Goal: Task Accomplishment & Management: Manage account settings

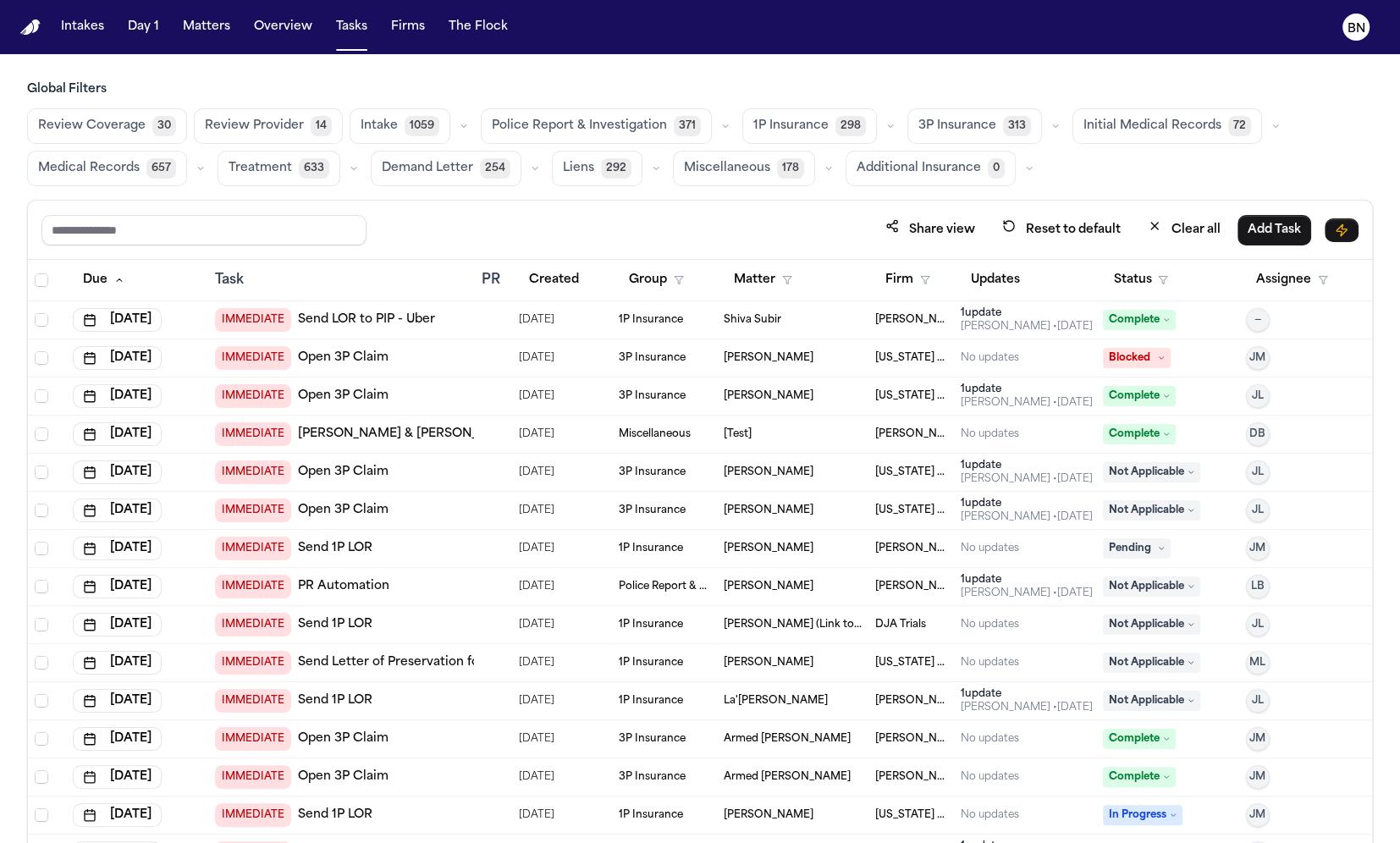
click at [338, 89] on h3 "Global Filters" at bounding box center [700, 90] width 1346 height 17
click at [341, 115] on div "Review Coverage 30 Review Provider 14 Intake 1059 Police Report & Investigation…" at bounding box center [700, 147] width 1346 height 78
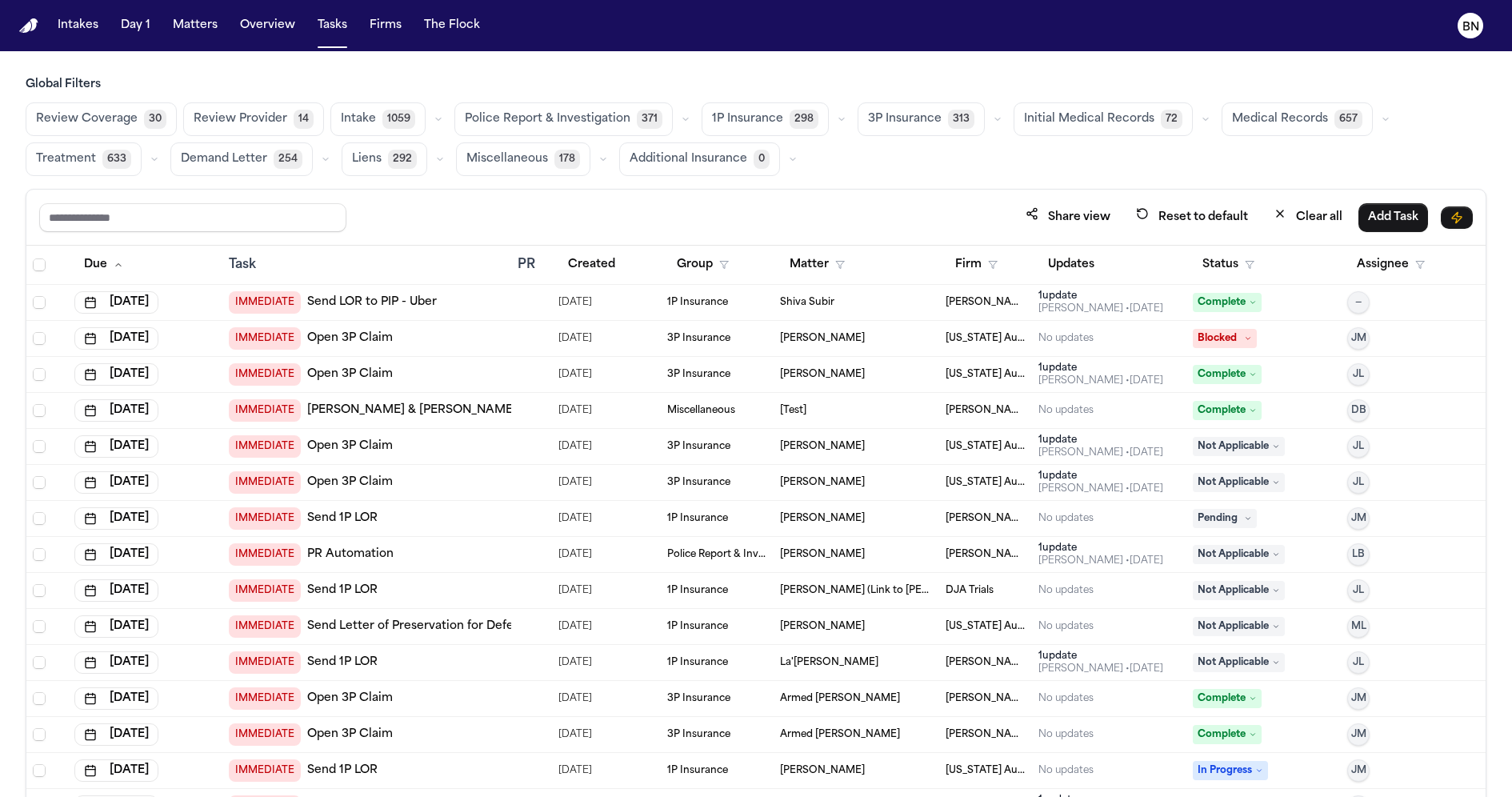
click at [832, 125] on button "button" at bounding box center [841, 119] width 19 height 19
click at [803, 149] on button "Open Claim 29" at bounding box center [781, 159] width 158 height 32
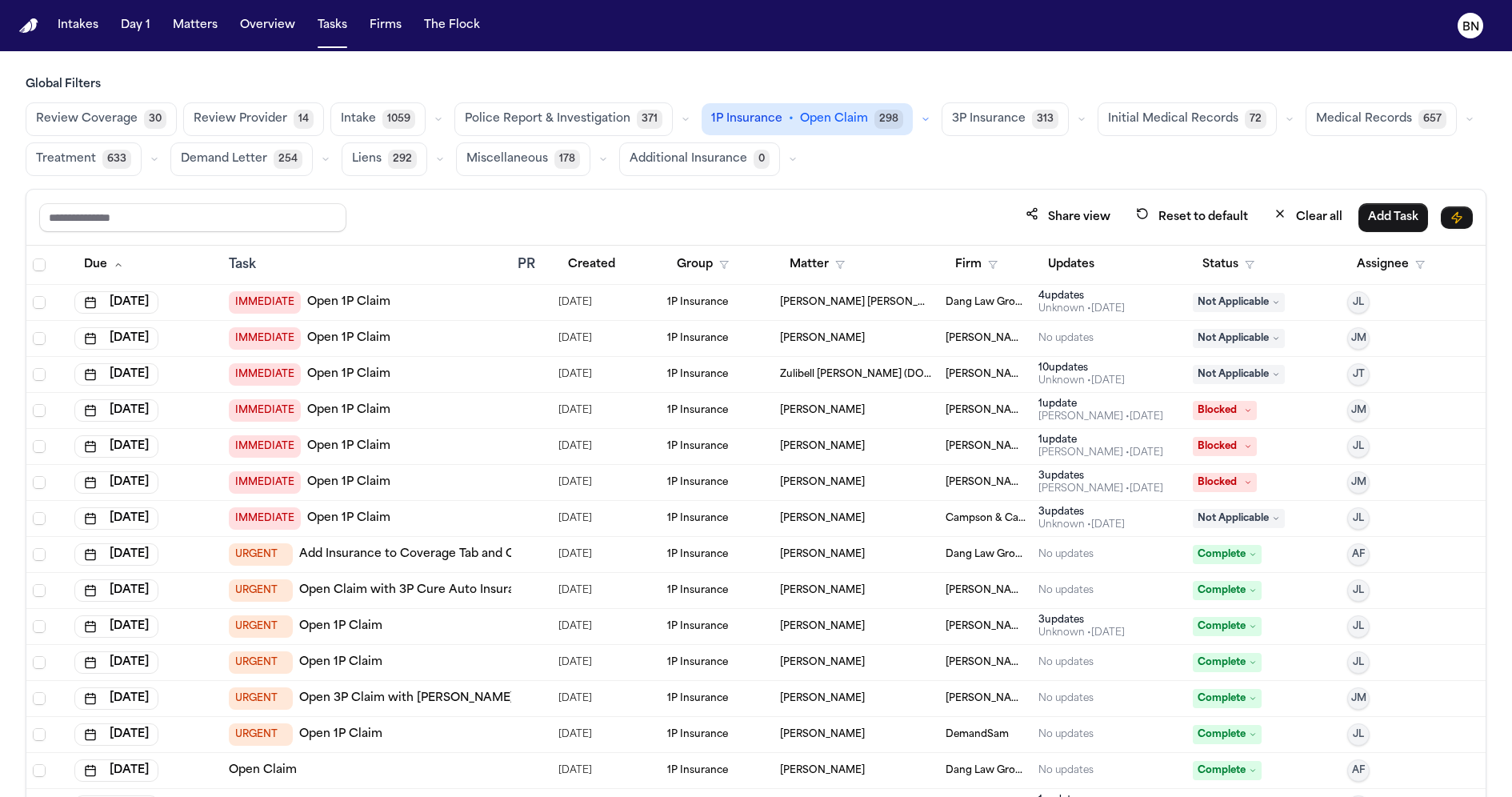
click at [488, 296] on div "IMMEDIATE Open 1P Claim" at bounding box center [366, 302] width 276 height 22
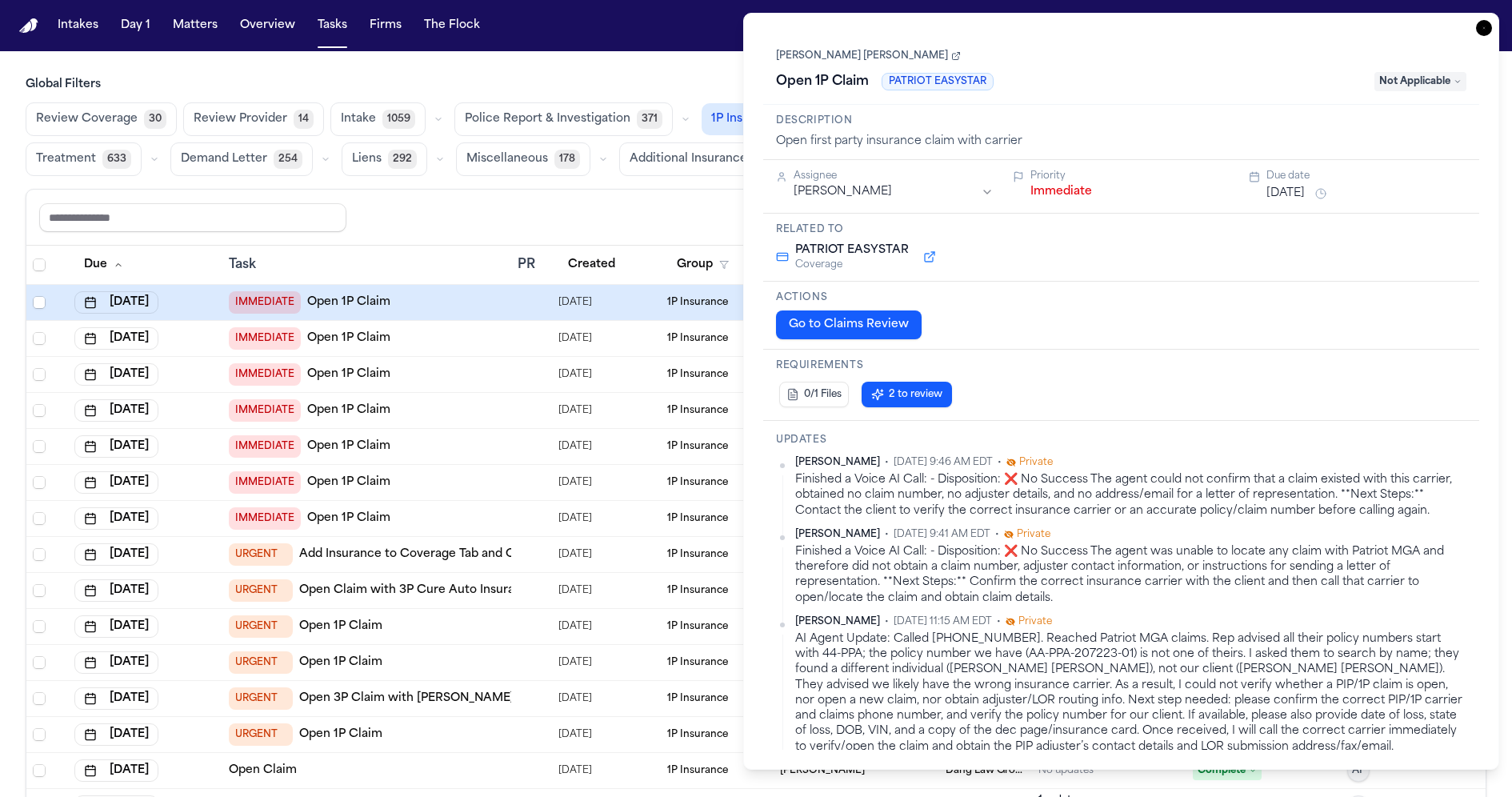
click at [862, 56] on link "[PERSON_NAME] [PERSON_NAME]" at bounding box center [868, 57] width 185 height 13
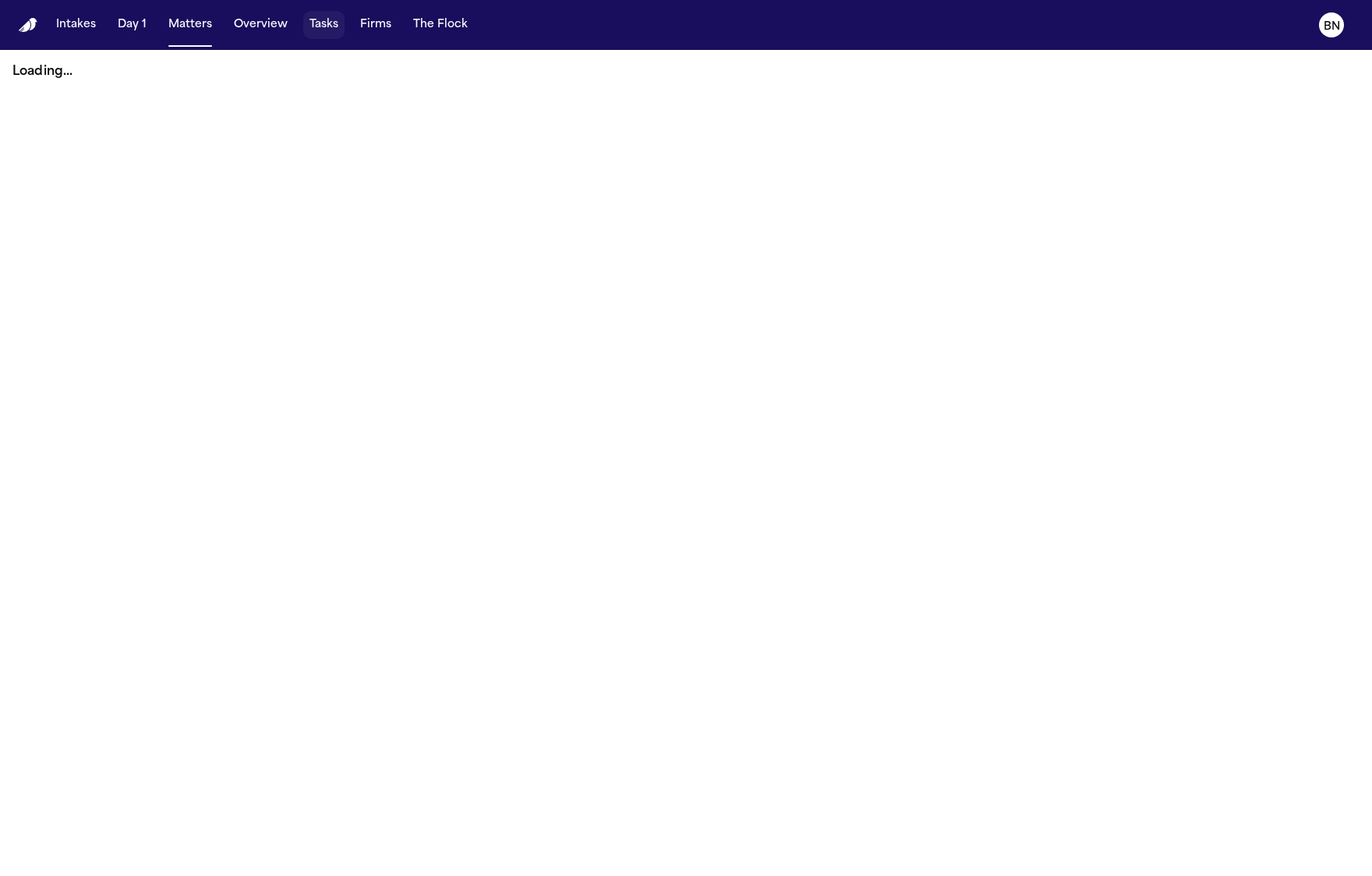
click at [310, 21] on button "Tasks" at bounding box center [324, 25] width 42 height 28
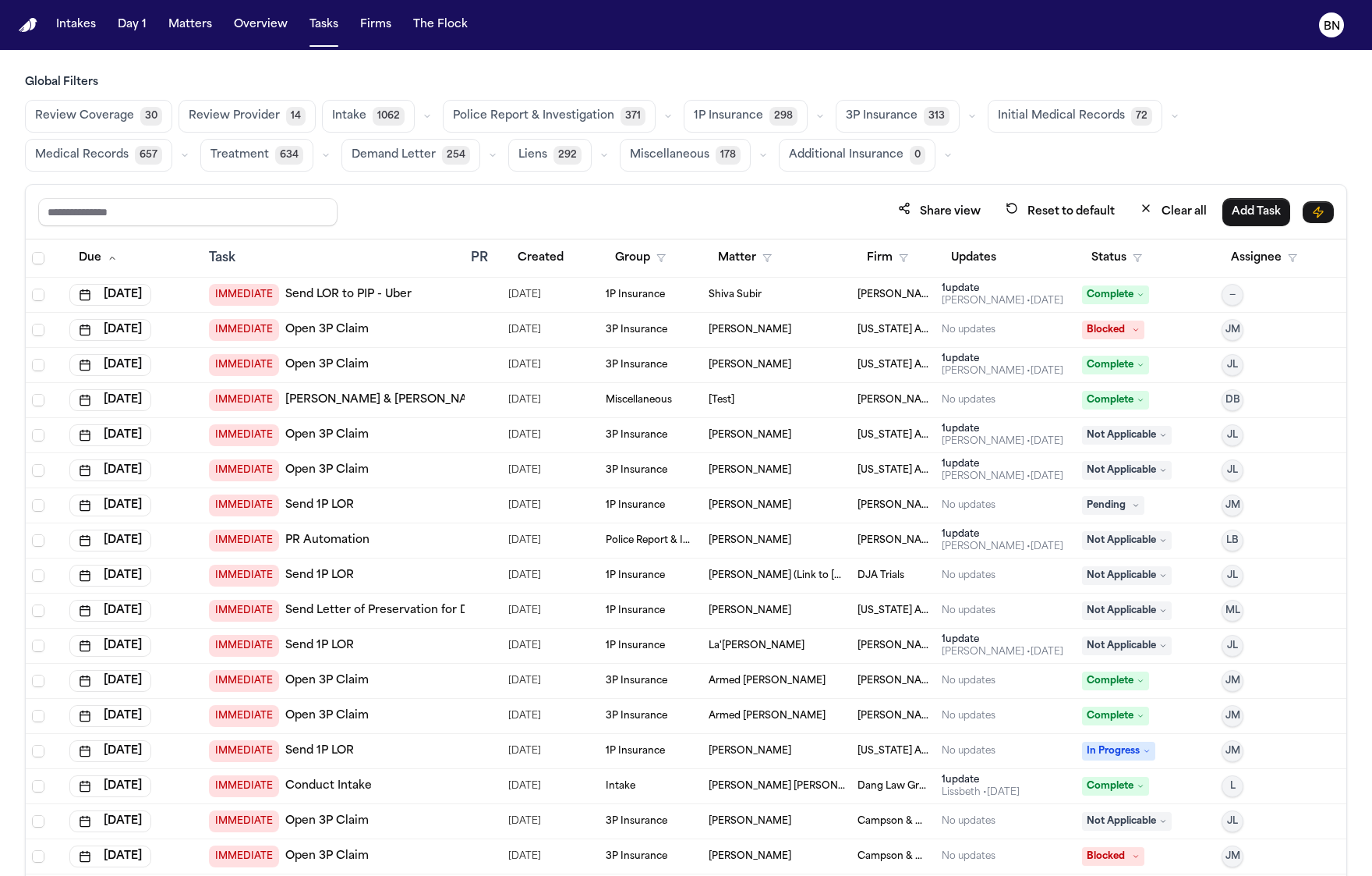
click at [811, 121] on button "button" at bounding box center [820, 116] width 18 height 18
click at [779, 153] on button "Open Claim 29" at bounding box center [761, 155] width 154 height 31
click at [1134, 260] on button "Status" at bounding box center [1117, 258] width 69 height 28
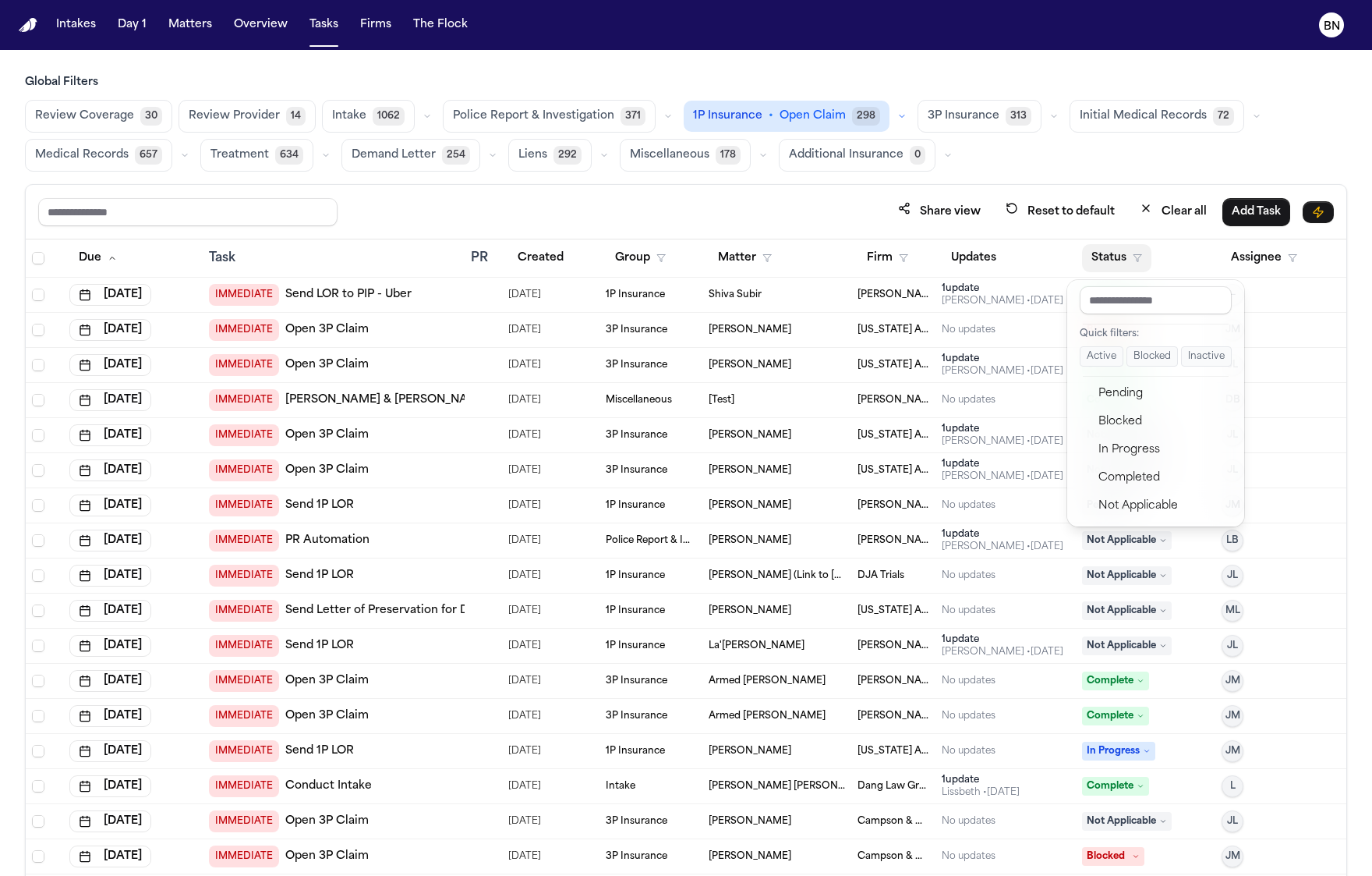
click at [1113, 360] on button "Active" at bounding box center [1101, 356] width 44 height 20
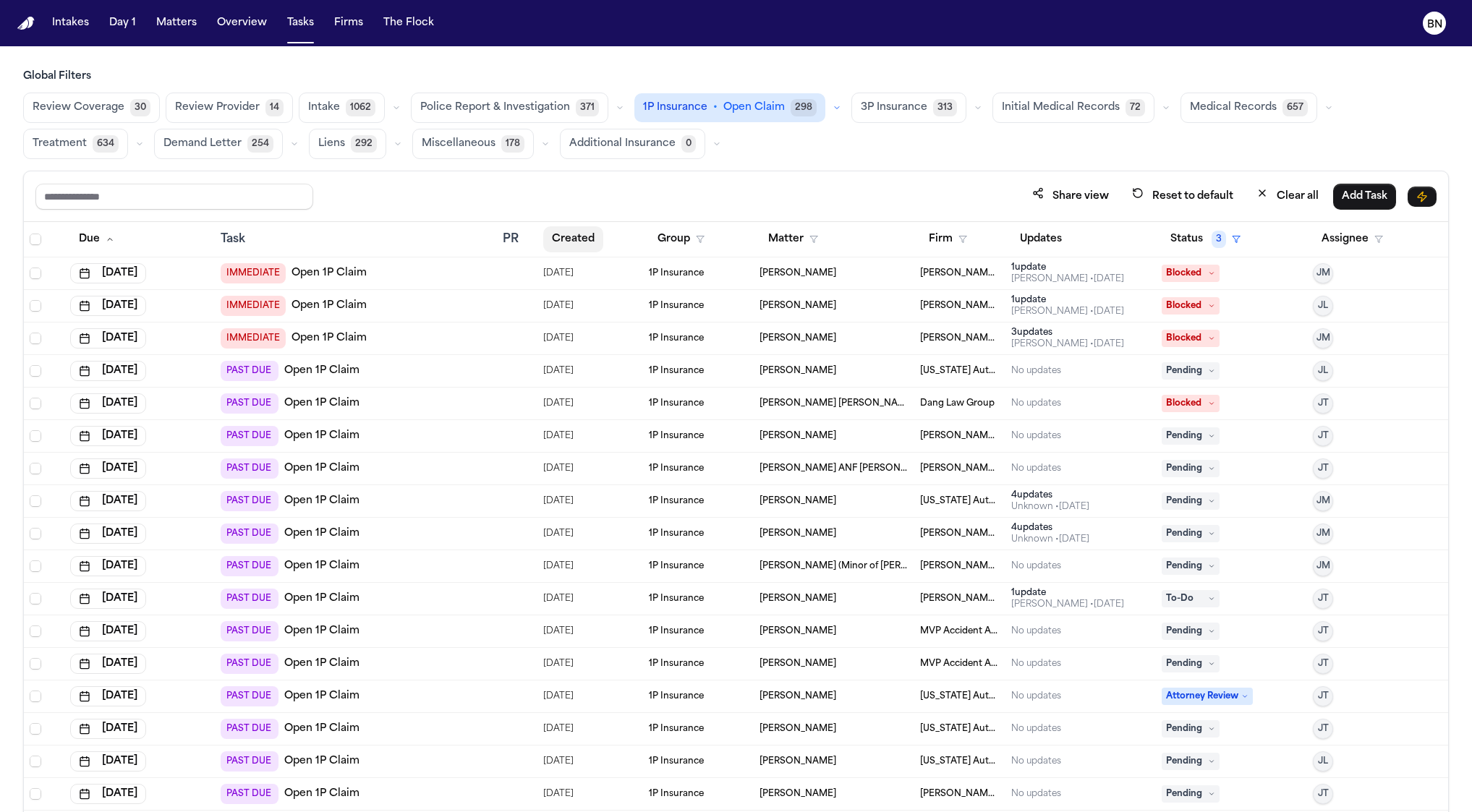
click at [592, 236] on button "Created" at bounding box center [573, 239] width 60 height 26
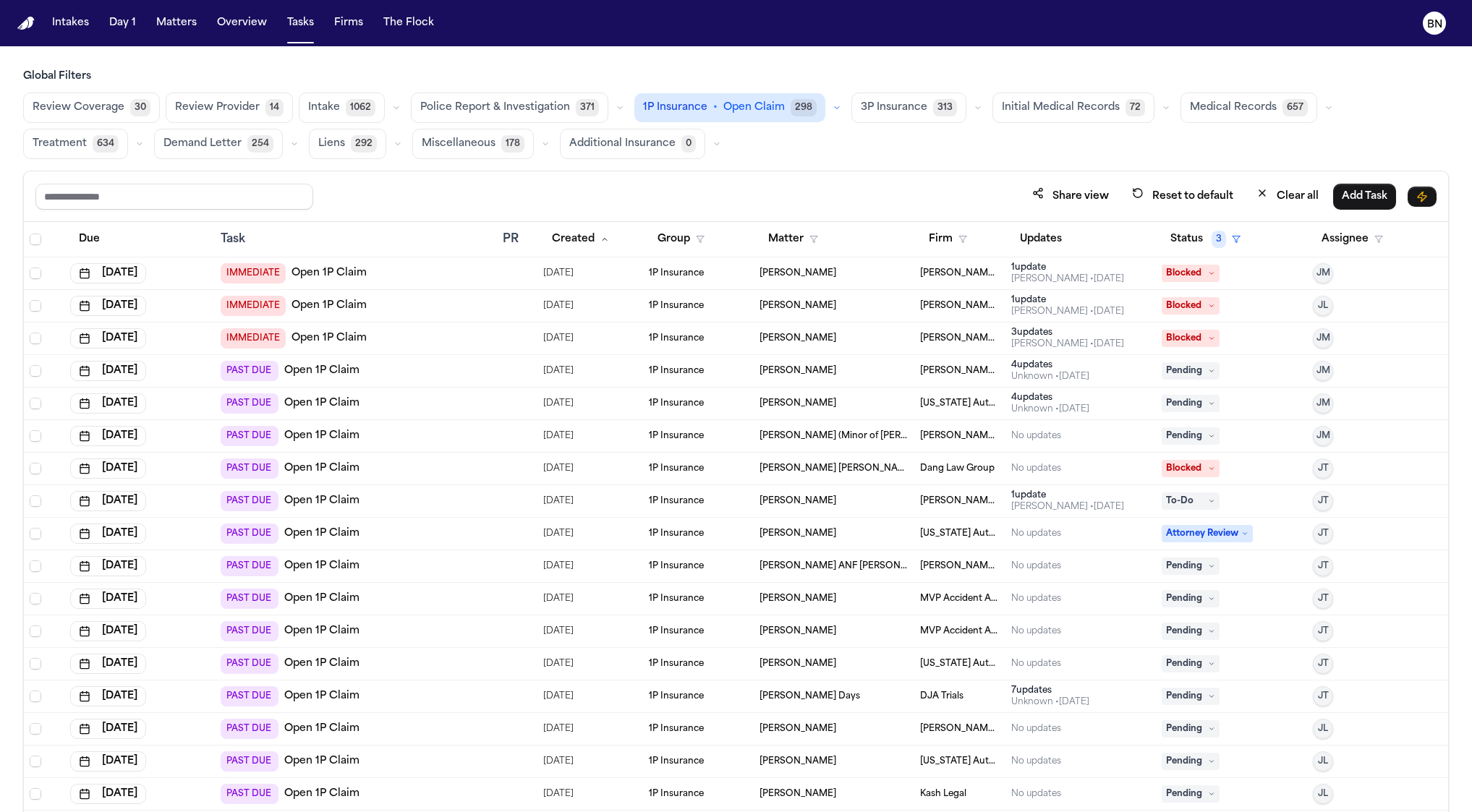
click at [820, 571] on span "[PERSON_NAME] ANF [PERSON_NAME]" at bounding box center [834, 566] width 150 height 12
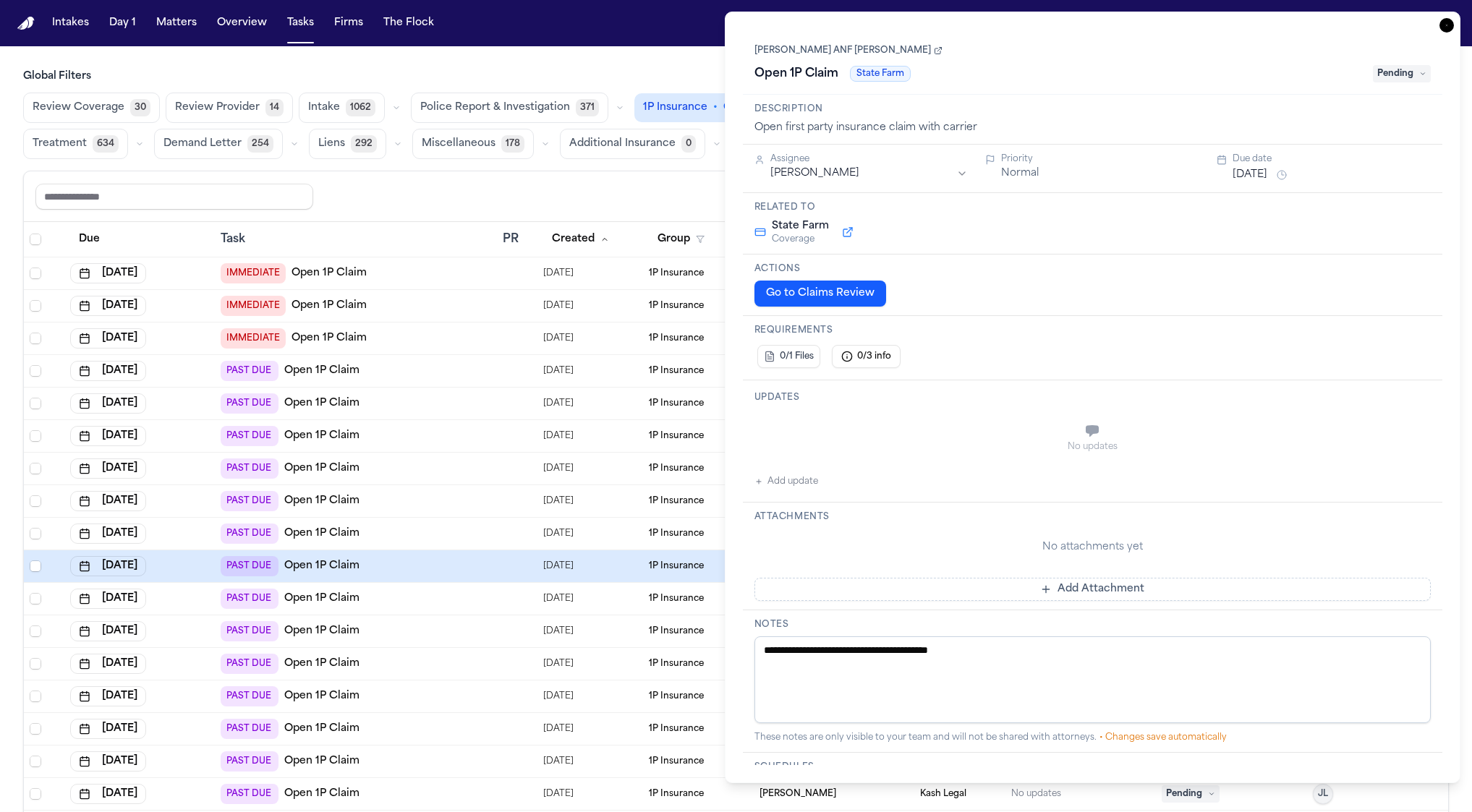
click at [806, 49] on link "[PERSON_NAME] ANF [PERSON_NAME]" at bounding box center [849, 51] width 188 height 12
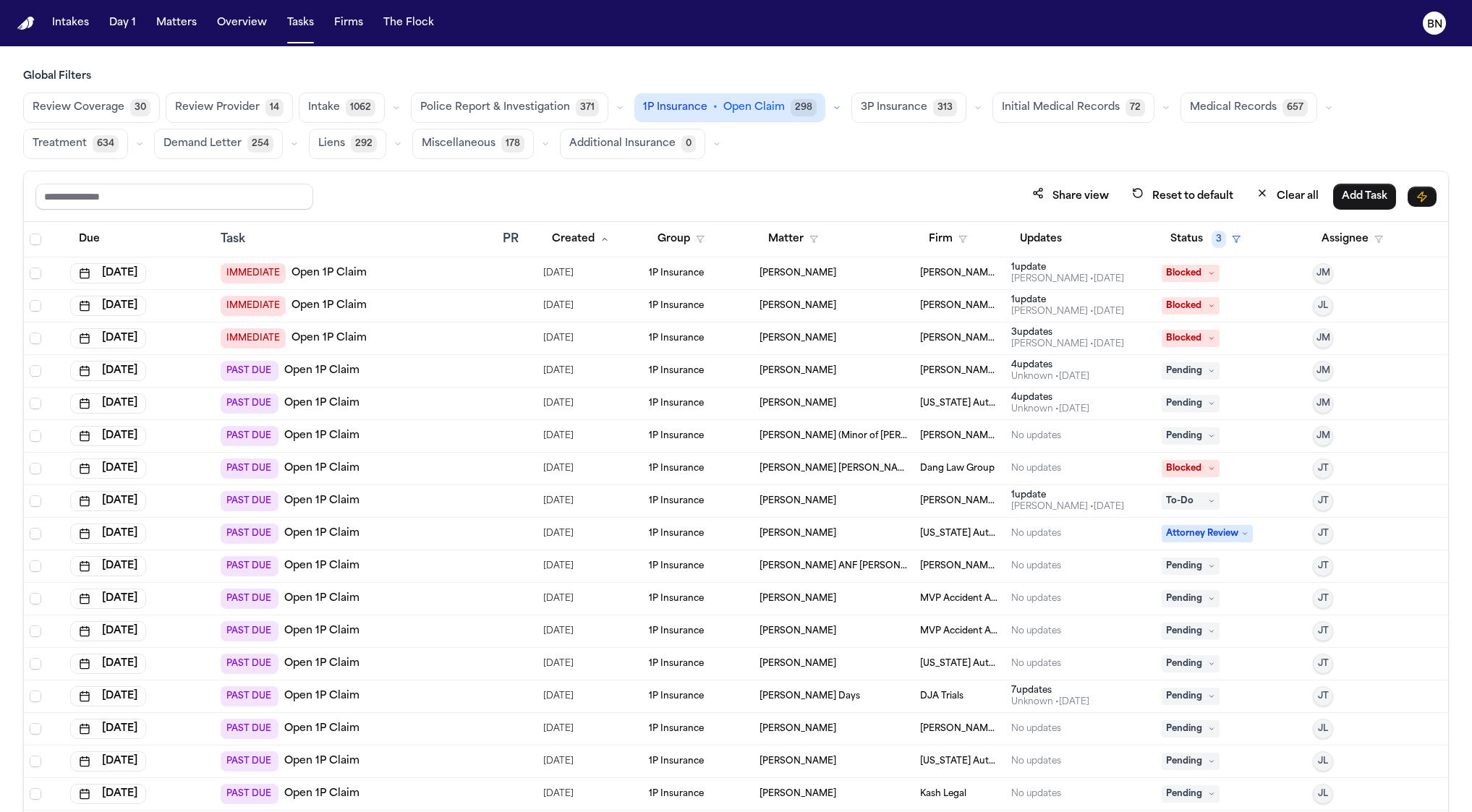
click at [653, 180] on div "Share view Reset to default Clear all Add Task" at bounding box center [735, 196] width 1424 height 50
click at [959, 236] on polygon "button" at bounding box center [963, 239] width 7 height 7
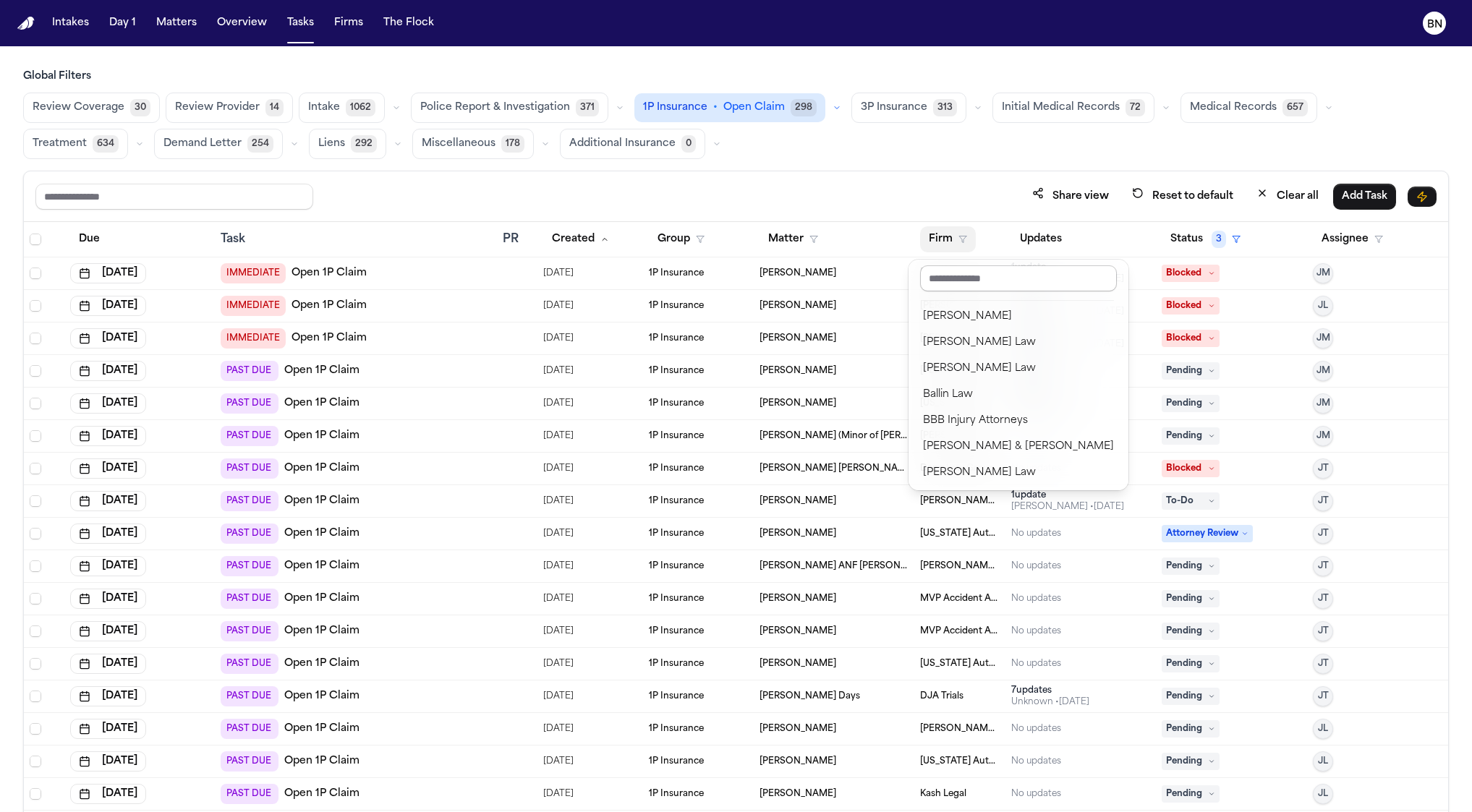
click at [977, 278] on input "text" at bounding box center [1018, 278] width 197 height 26
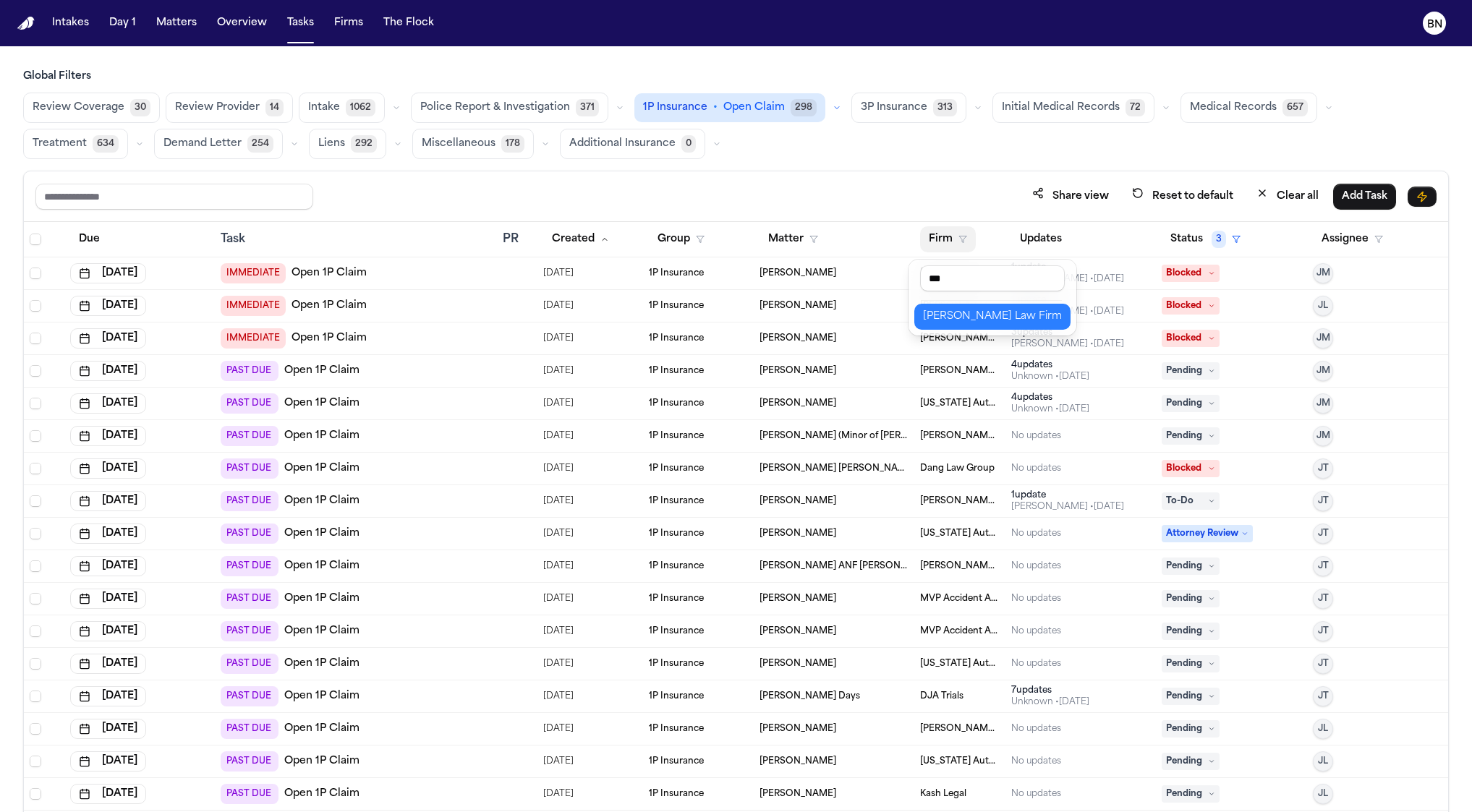
type input "***"
click at [986, 326] on button "[PERSON_NAME] Law Firm" at bounding box center [992, 316] width 156 height 26
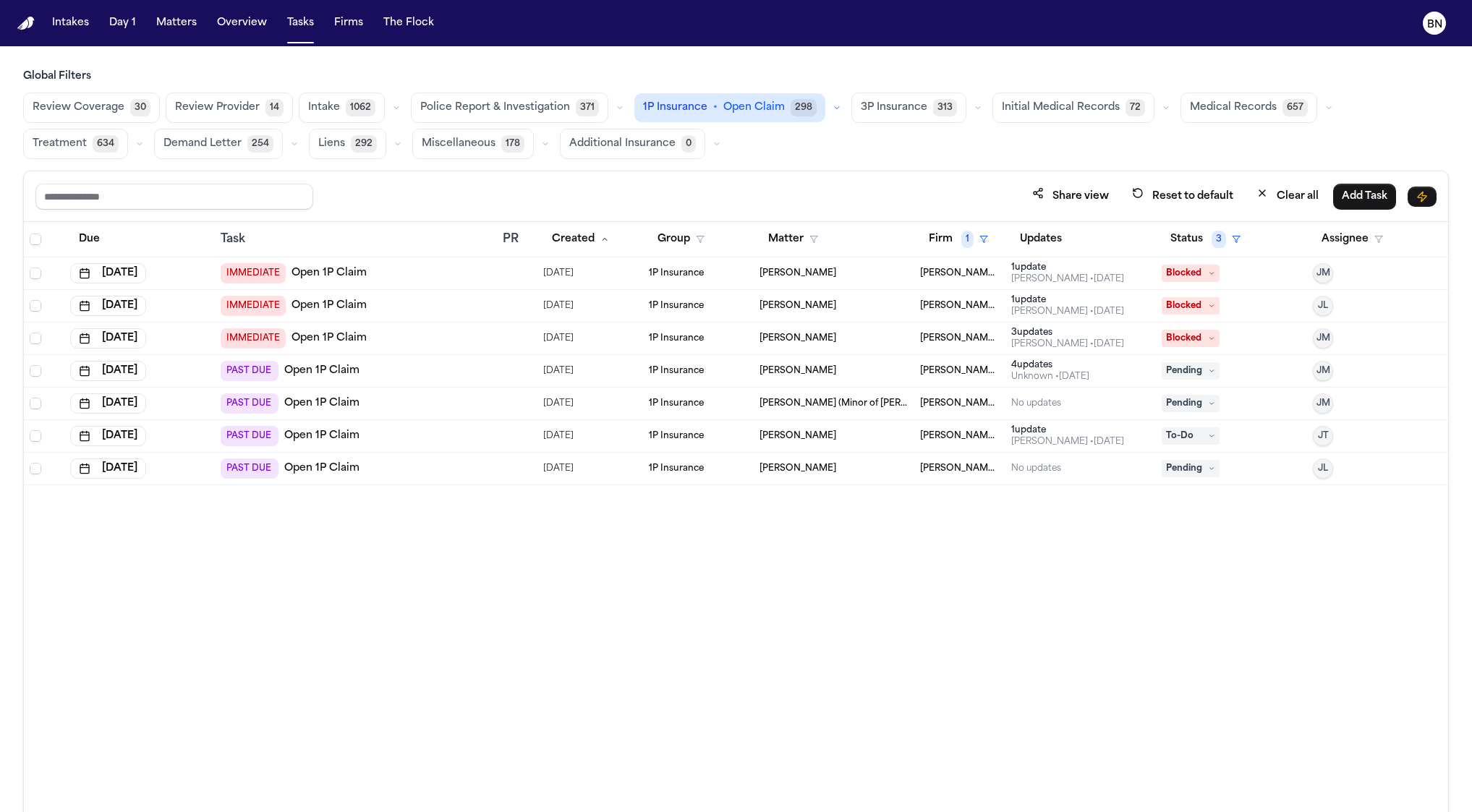
click at [860, 108] on span "3P Insurance" at bounding box center [894, 108] width 67 height 15
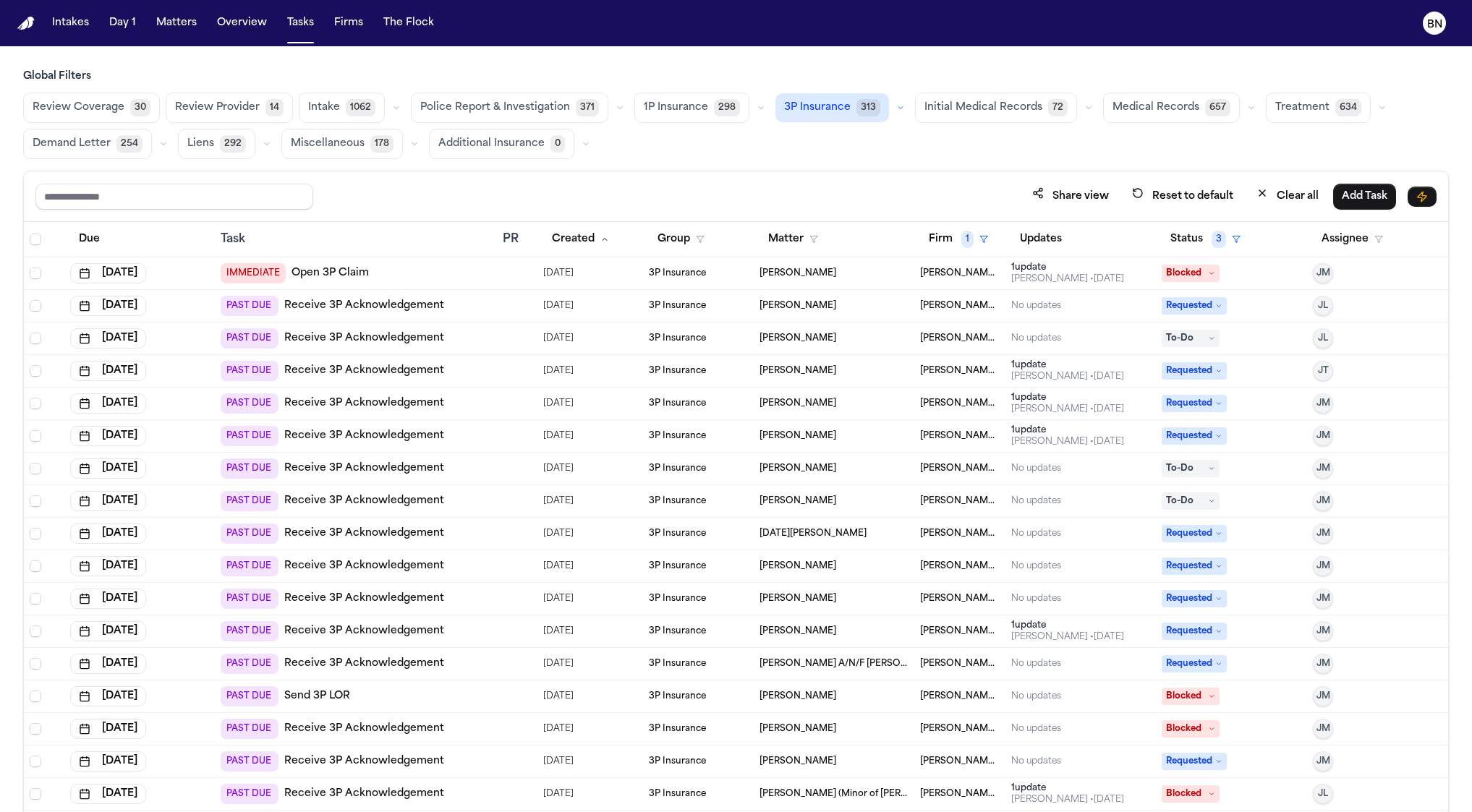
click at [683, 104] on span "1P Insurance" at bounding box center [675, 108] width 64 height 15
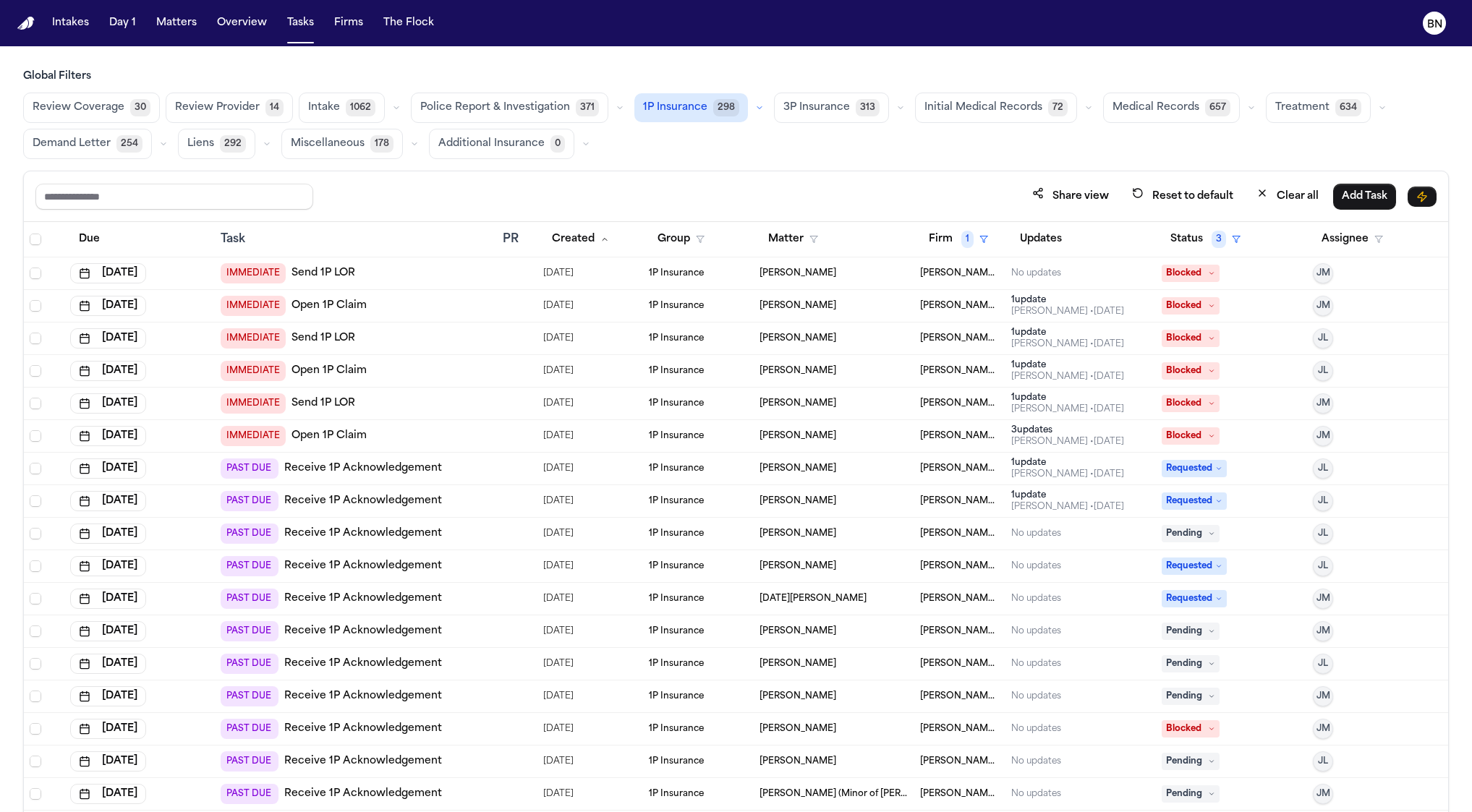
click at [896, 105] on icon "button" at bounding box center [900, 108] width 9 height 9
click at [839, 141] on button "Open Claim 25" at bounding box center [846, 144] width 143 height 29
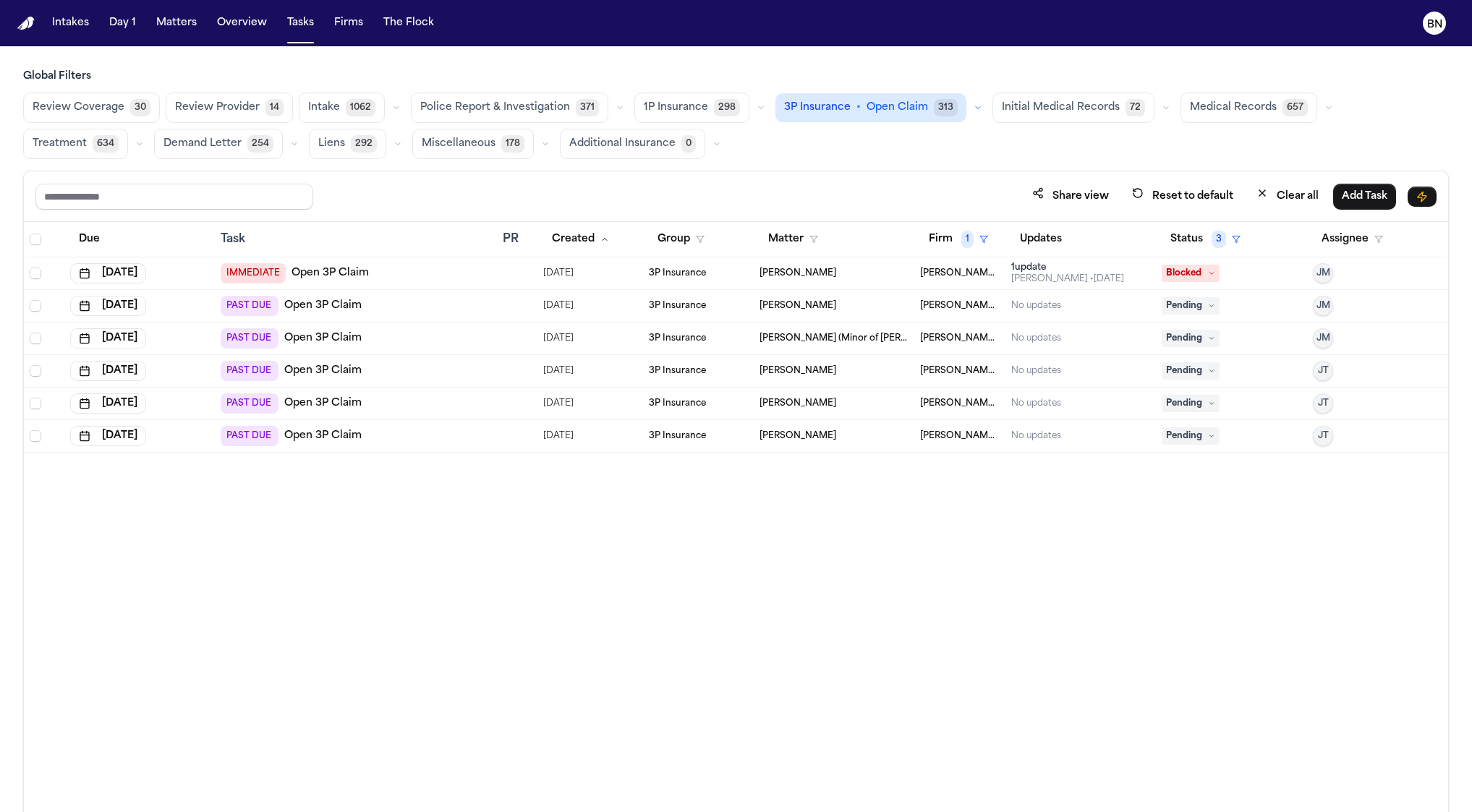
click at [757, 110] on icon "button" at bounding box center [761, 108] width 9 height 9
click at [726, 145] on button "Open Claim 29" at bounding box center [706, 144] width 143 height 29
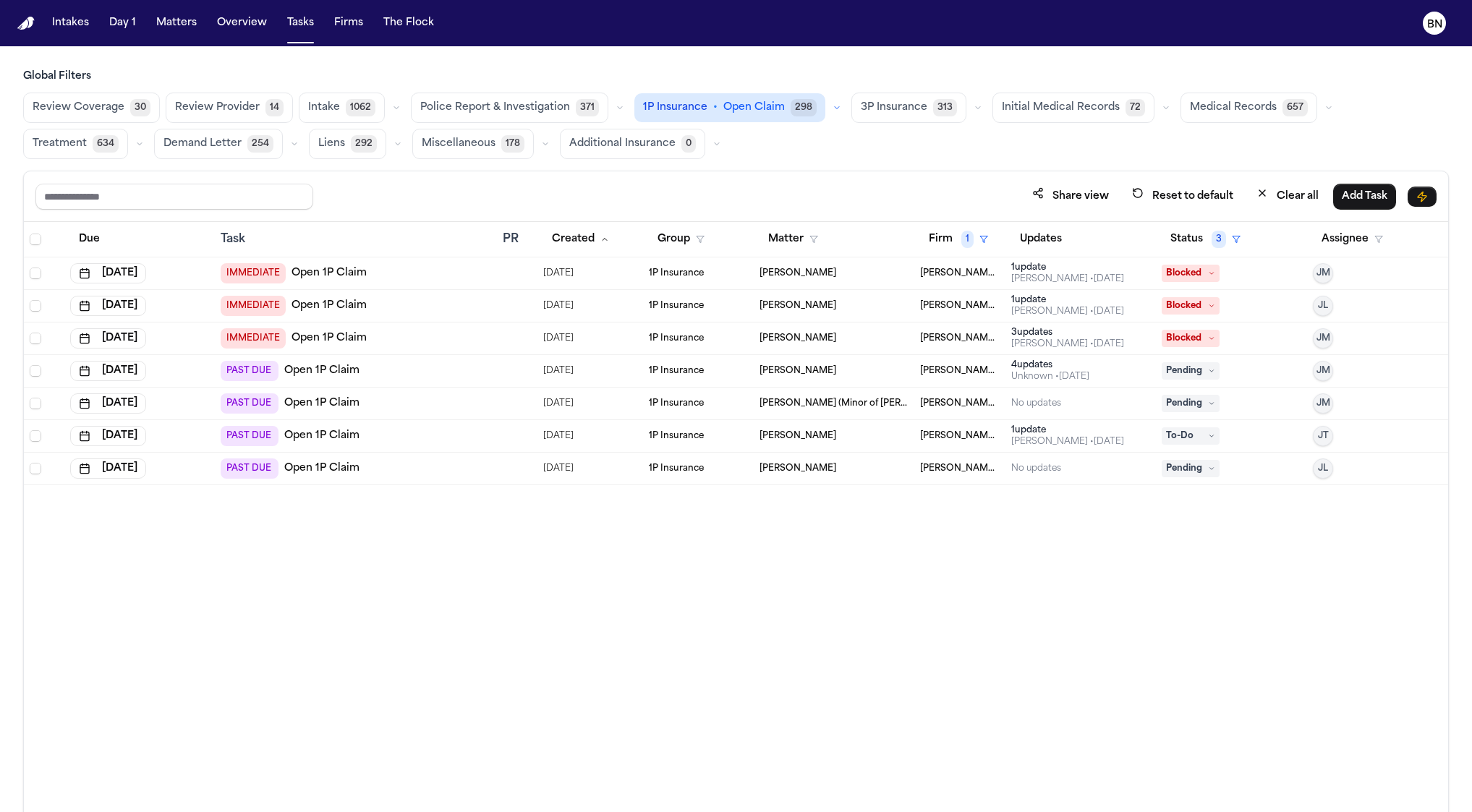
click at [974, 108] on icon "button" at bounding box center [978, 108] width 9 height 9
click at [966, 138] on span "25" at bounding box center [976, 144] width 20 height 17
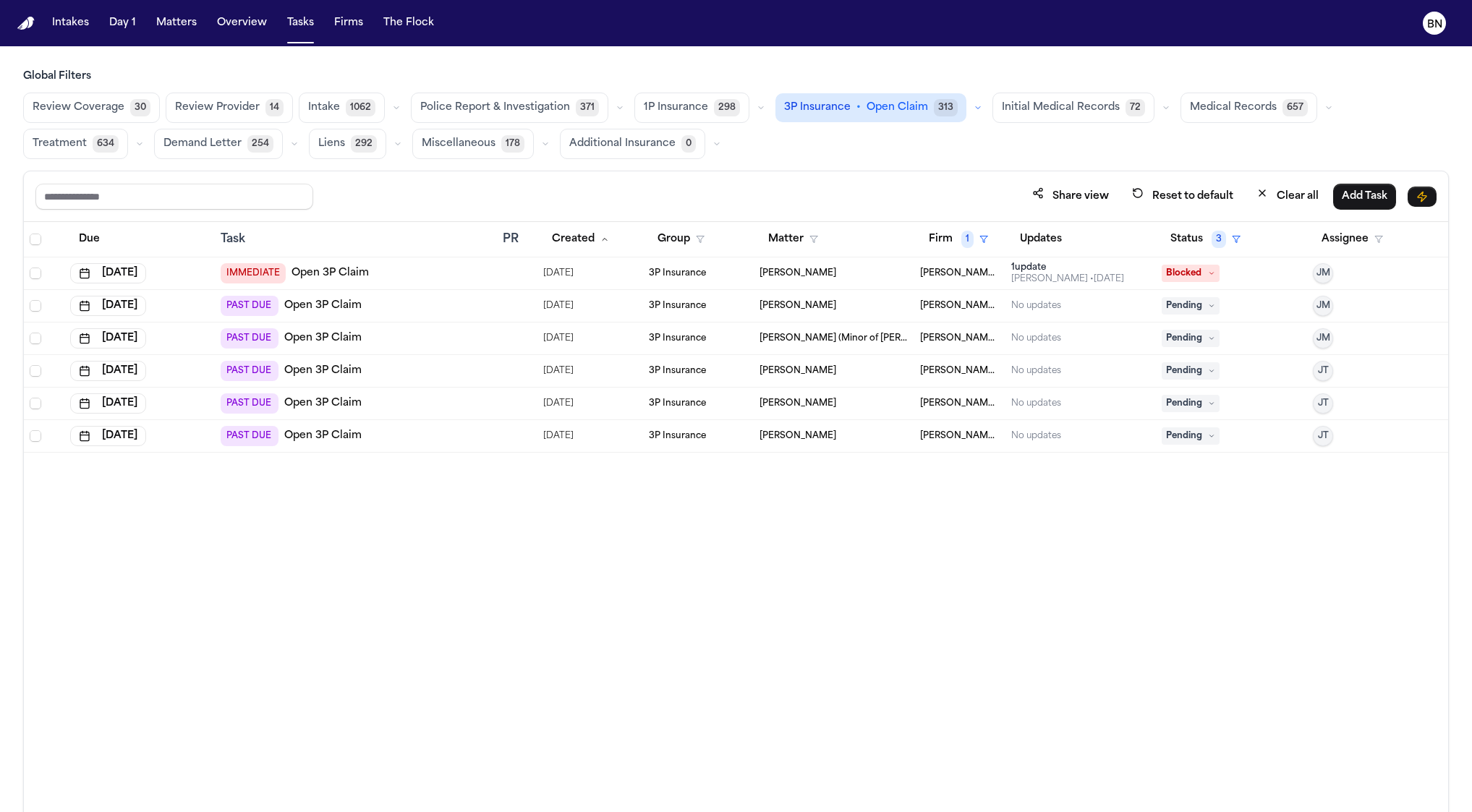
click at [974, 107] on icon "button" at bounding box center [978, 108] width 9 height 9
click at [875, 169] on button "Send LOR 37" at bounding box center [859, 172] width 167 height 29
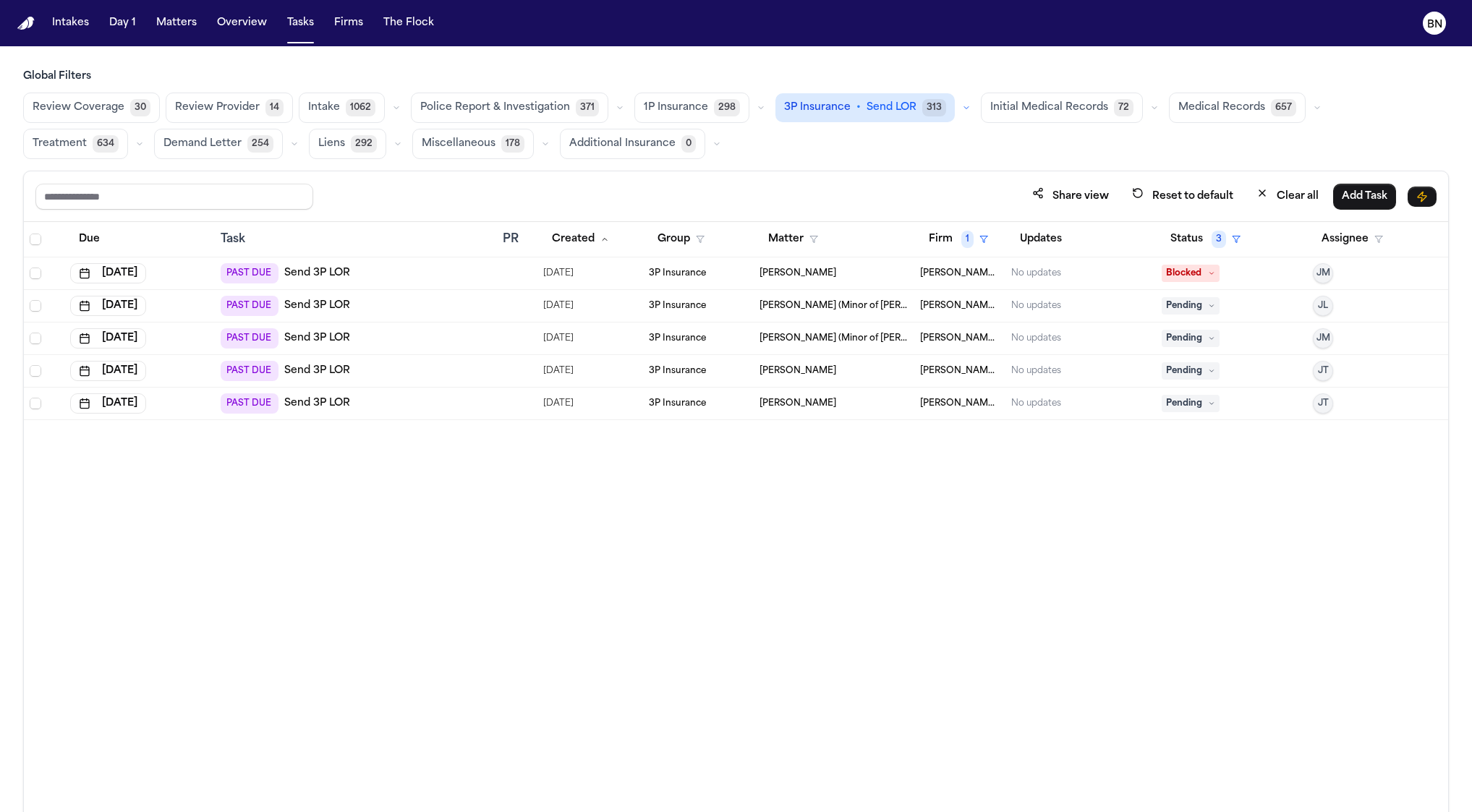
click at [1150, 110] on icon "button" at bounding box center [1154, 108] width 9 height 9
click at [1150, 109] on icon "button" at bounding box center [1154, 108] width 9 height 9
click at [901, 108] on span "Send LOR" at bounding box center [891, 108] width 50 height 15
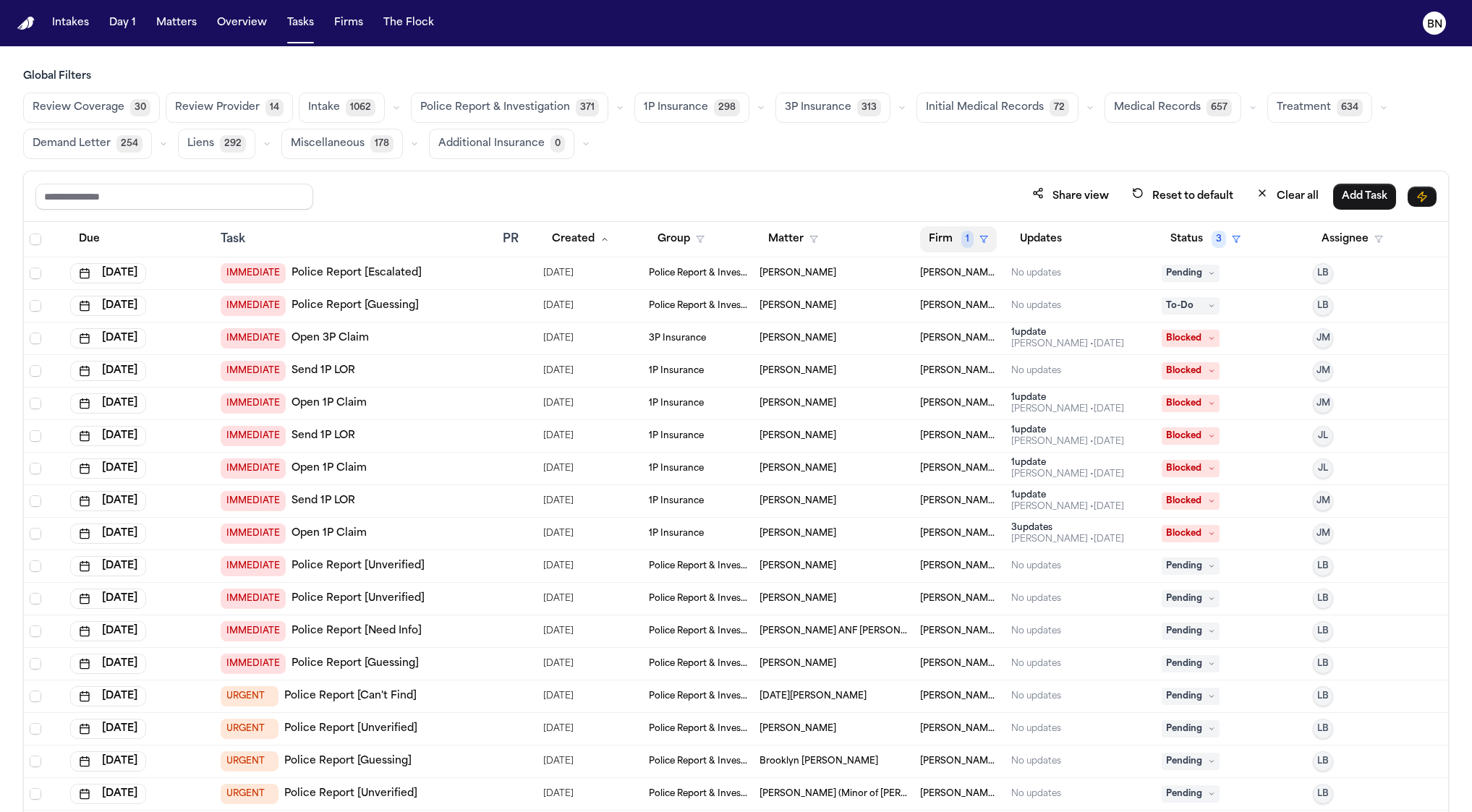
click at [961, 234] on span "1" at bounding box center [967, 239] width 13 height 17
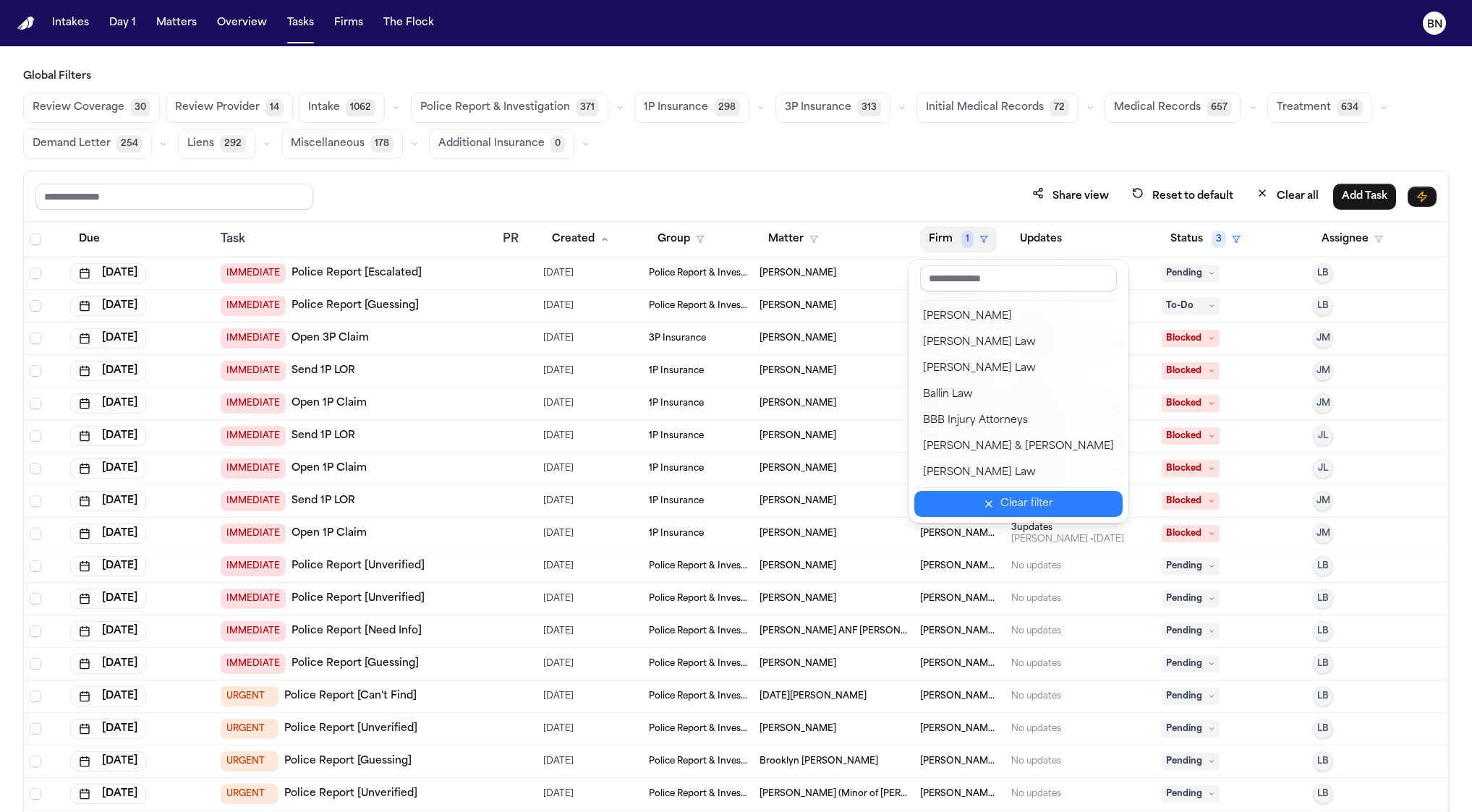
click at [1031, 500] on div "Clear filter" at bounding box center [1026, 503] width 53 height 17
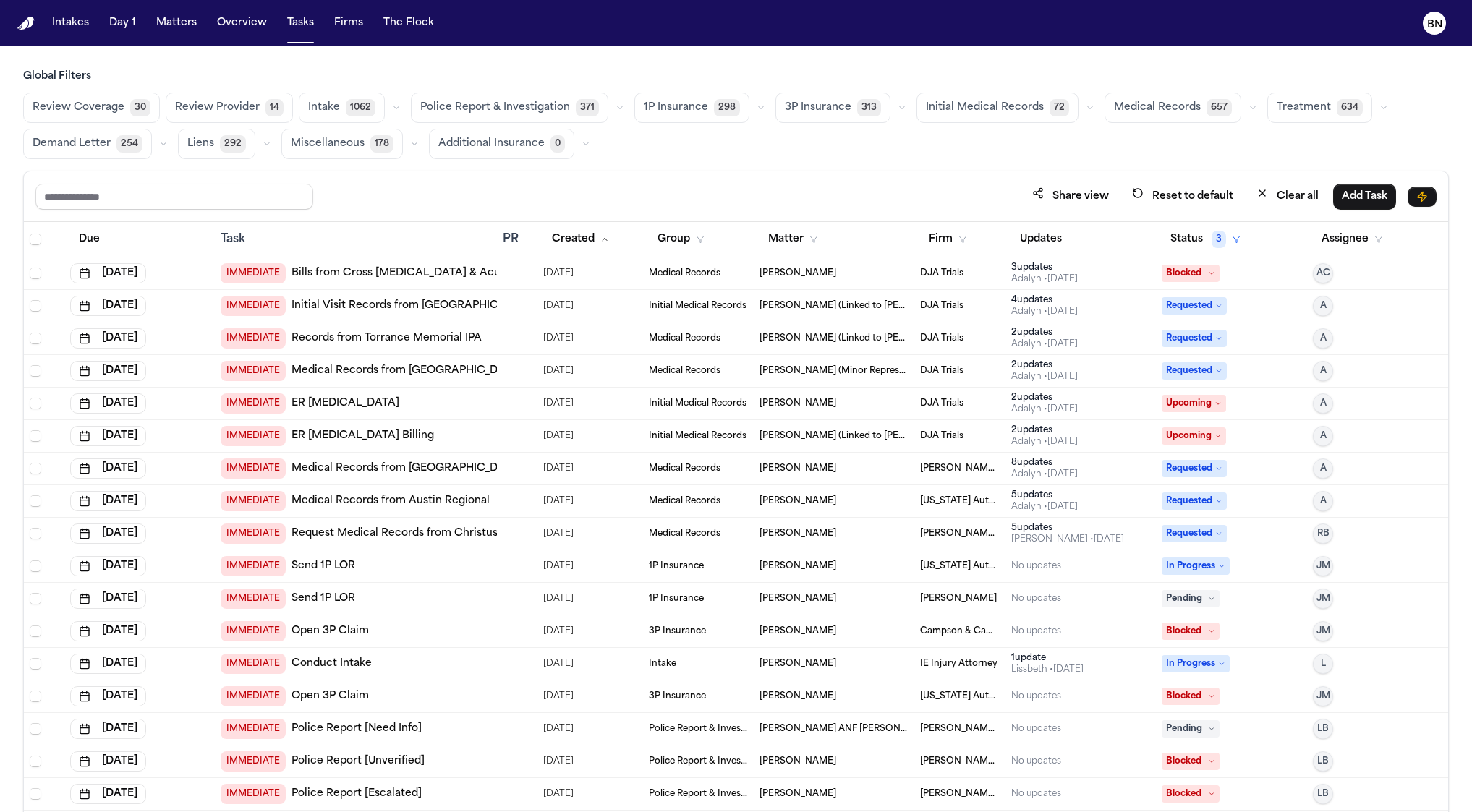
click at [694, 101] on span "1P Insurance" at bounding box center [675, 108] width 64 height 15
click at [570, 240] on button "Created" at bounding box center [581, 239] width 75 height 26
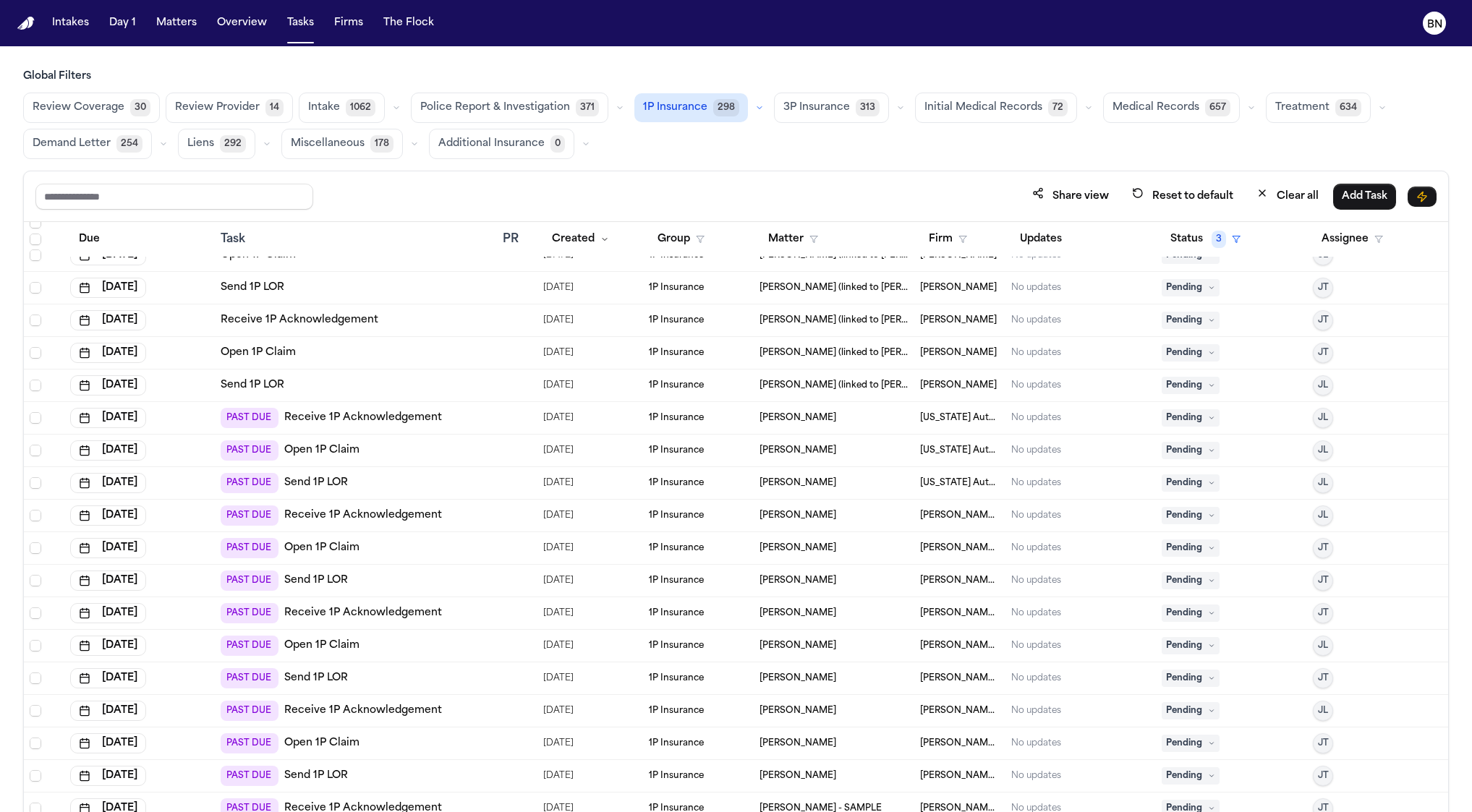
scroll to position [705, 0]
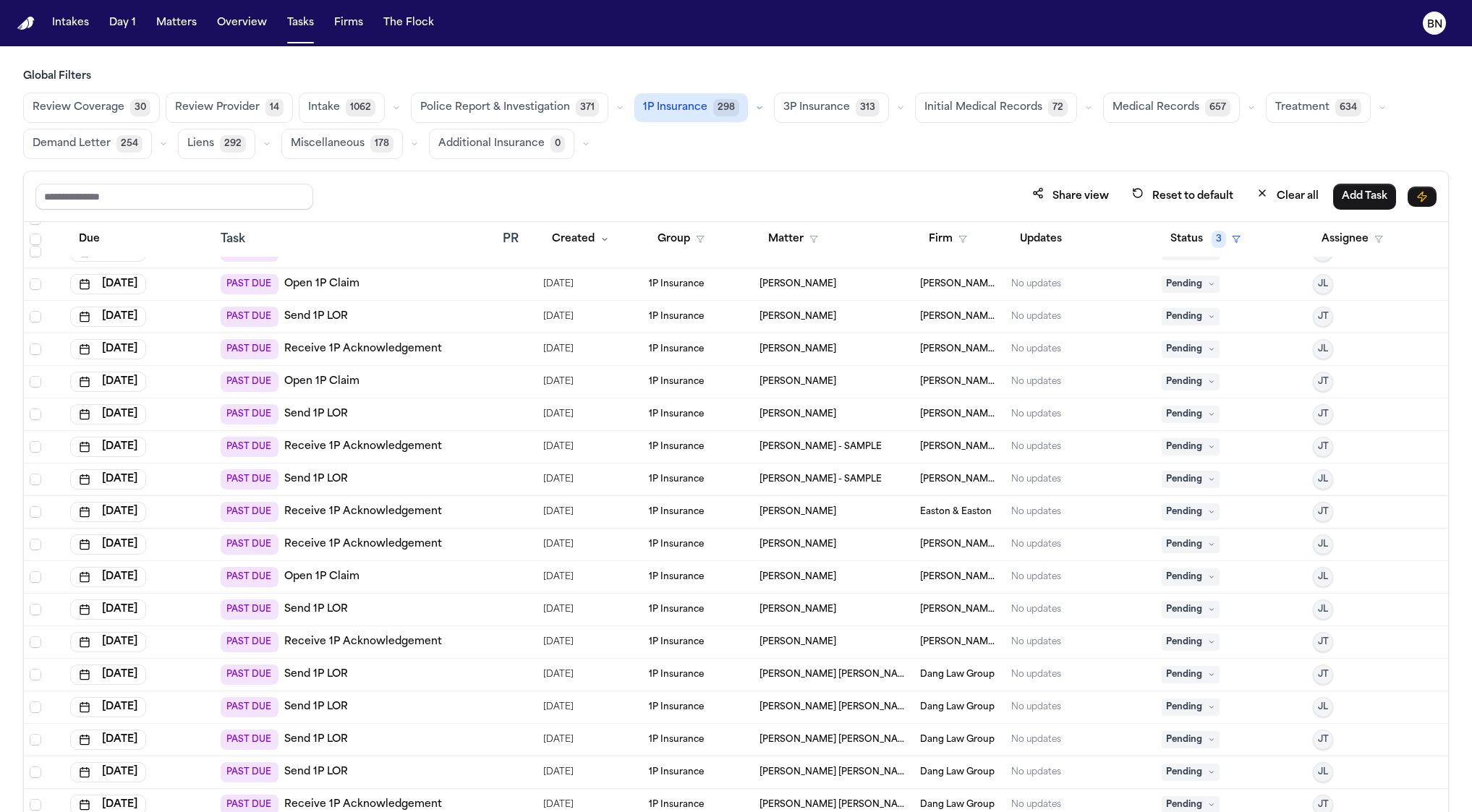
click at [751, 115] on button "button" at bounding box center [759, 107] width 17 height 17
click at [727, 147] on button "Open Claim 29" at bounding box center [706, 143] width 143 height 29
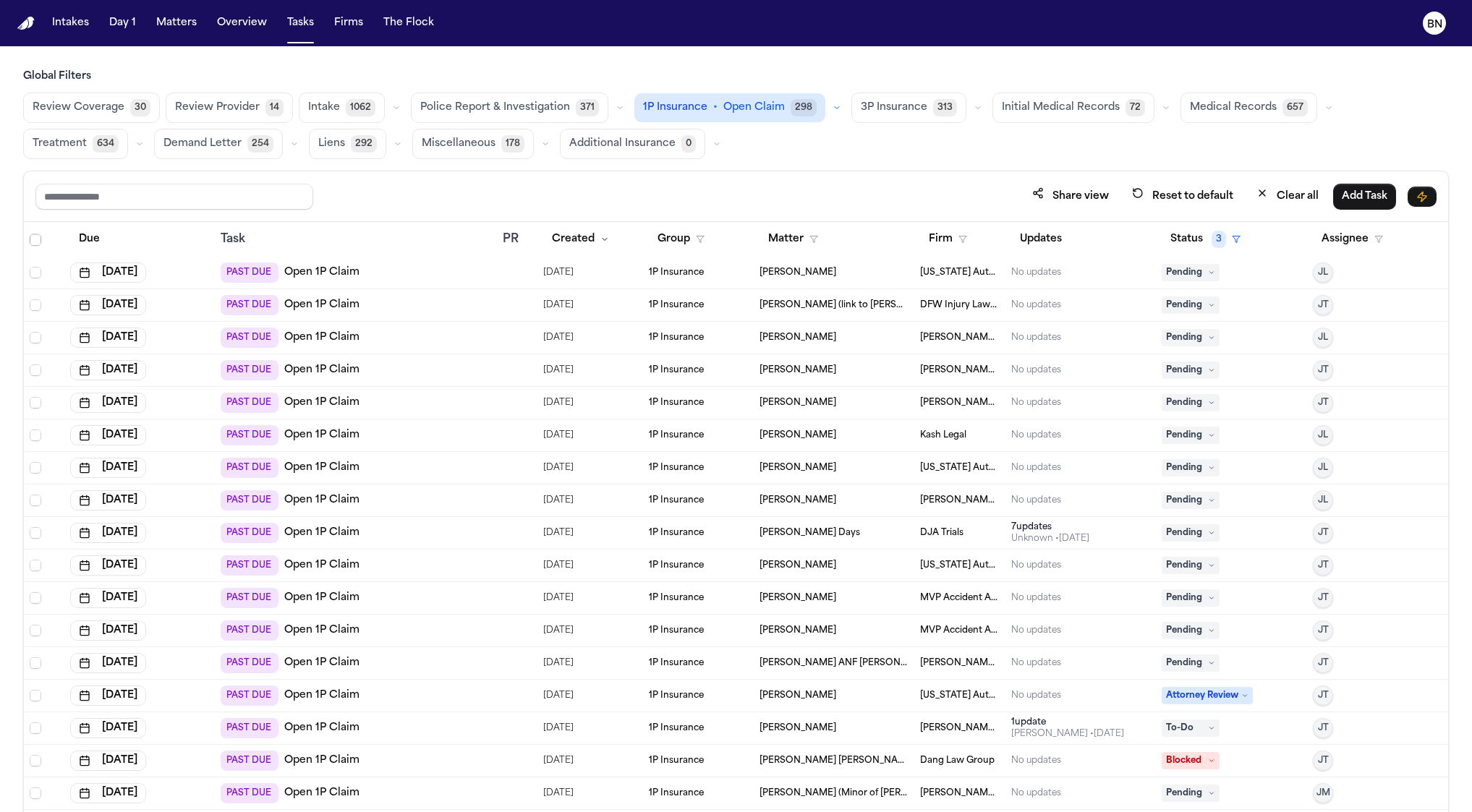
click at [828, 108] on button "button" at bounding box center [836, 107] width 17 height 17
click at [708, 177] on button "Send LOR 50" at bounding box center [717, 172] width 164 height 29
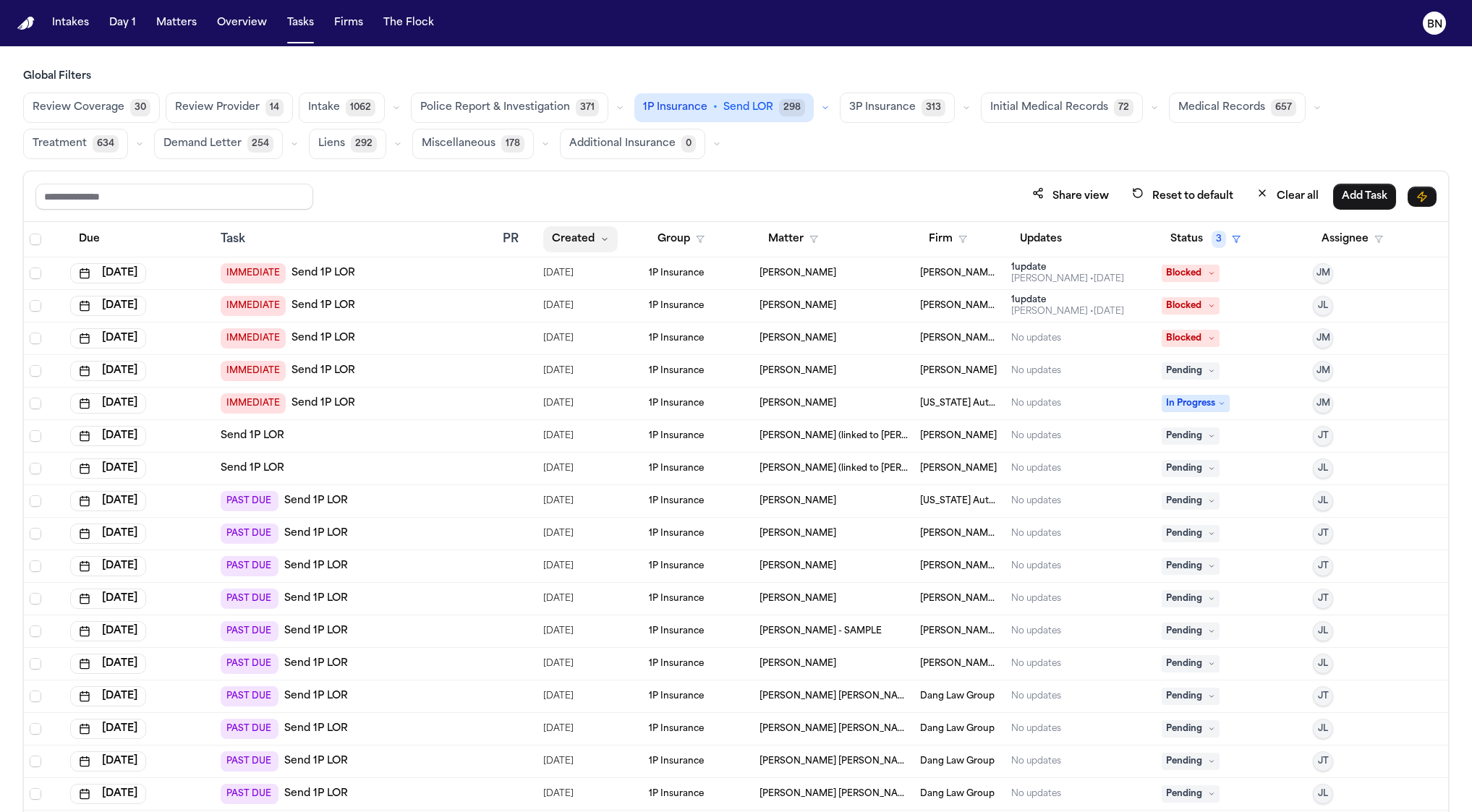
click at [589, 238] on button "Created" at bounding box center [581, 239] width 75 height 26
click at [586, 238] on button "Created" at bounding box center [573, 239] width 60 height 26
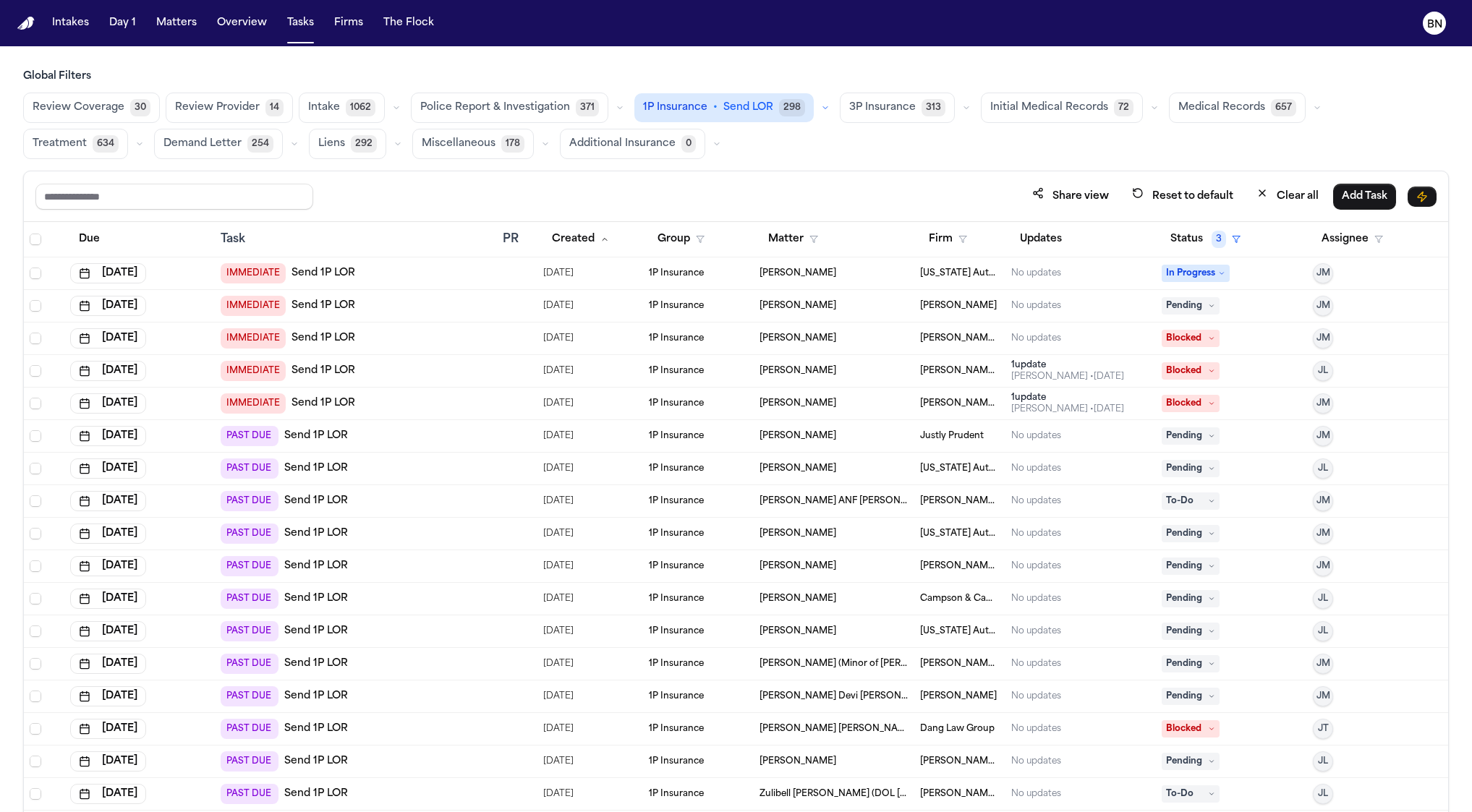
click at [821, 109] on icon "button" at bounding box center [826, 108] width 9 height 9
drag, startPoint x: 884, startPoint y: 213, endPoint x: 916, endPoint y: 221, distance: 33.0
click at [885, 213] on div "Share view Reset to default Clear all Add Task" at bounding box center [735, 196] width 1424 height 50
click at [958, 238] on icon "button" at bounding box center [963, 239] width 9 height 9
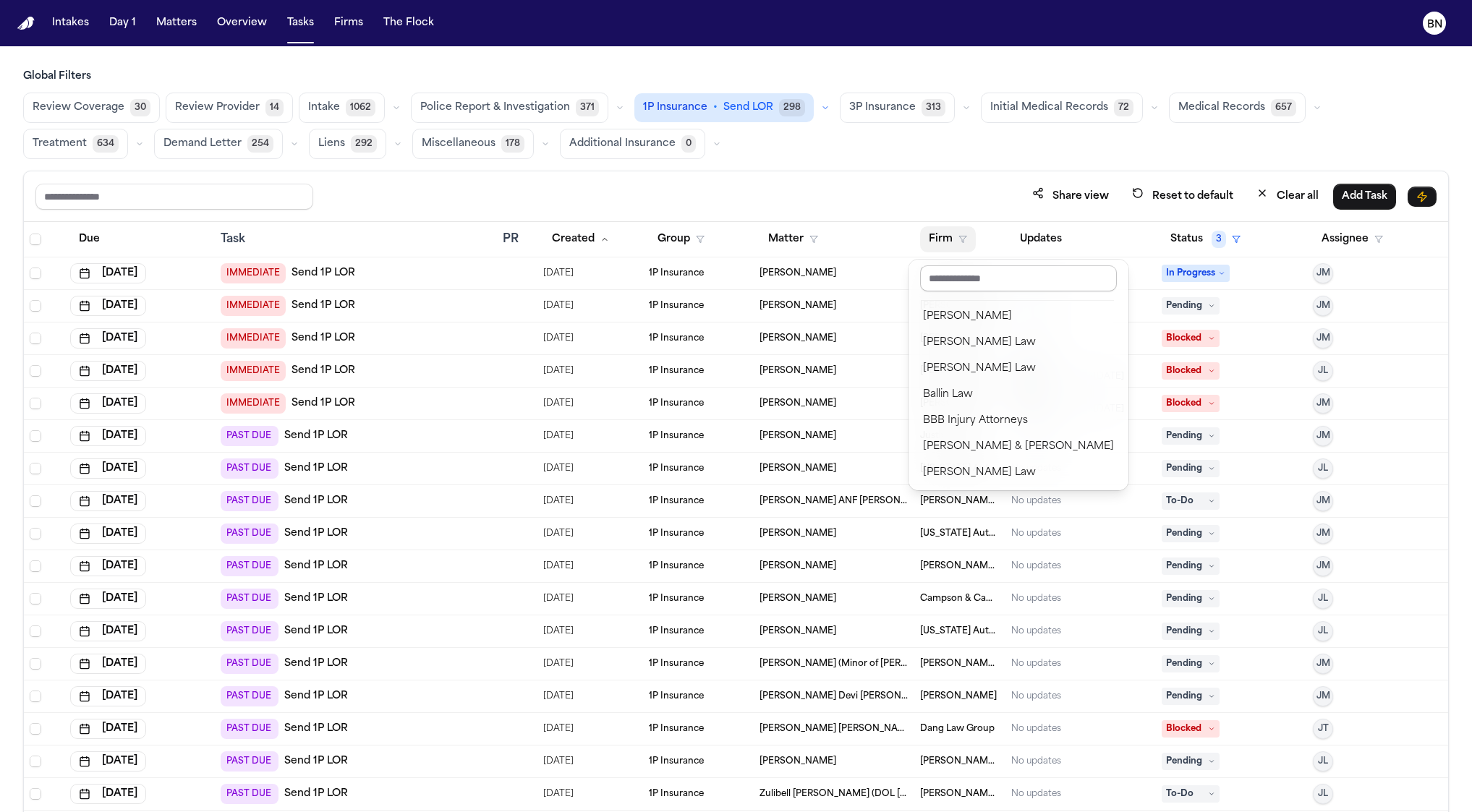
click at [980, 276] on input "text" at bounding box center [1018, 278] width 197 height 26
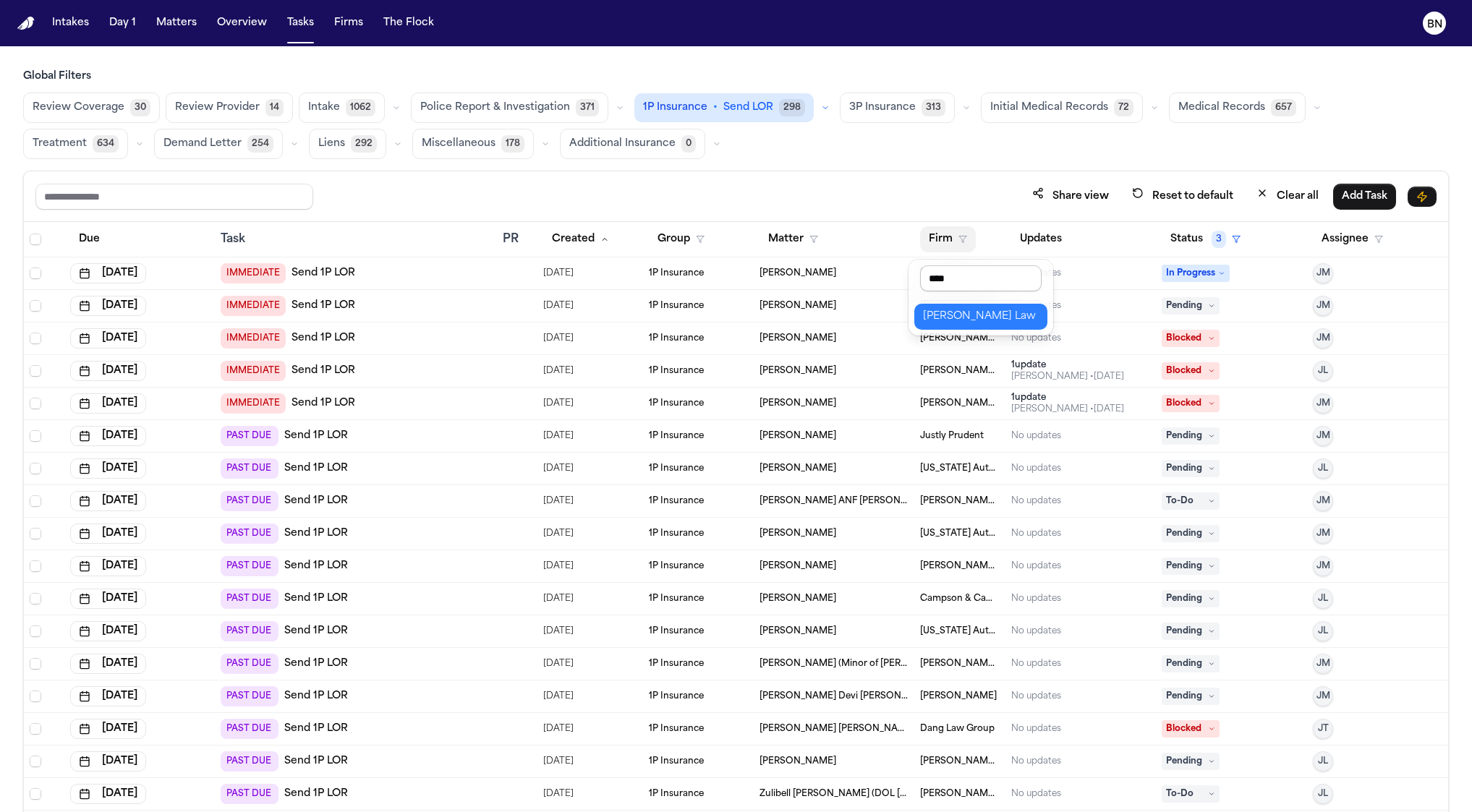
type input "*****"
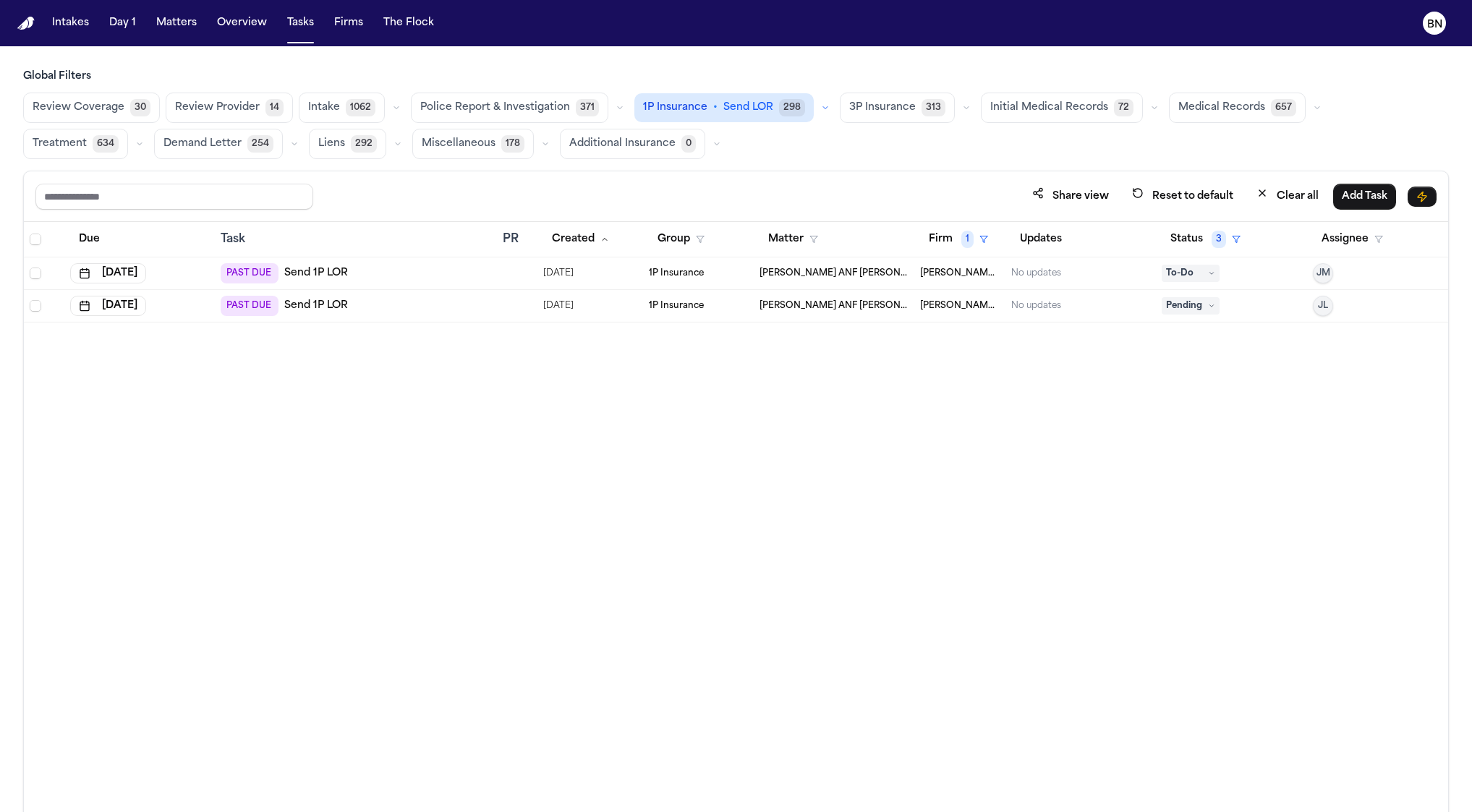
click at [1185, 275] on span "To-Do" at bounding box center [1191, 272] width 58 height 17
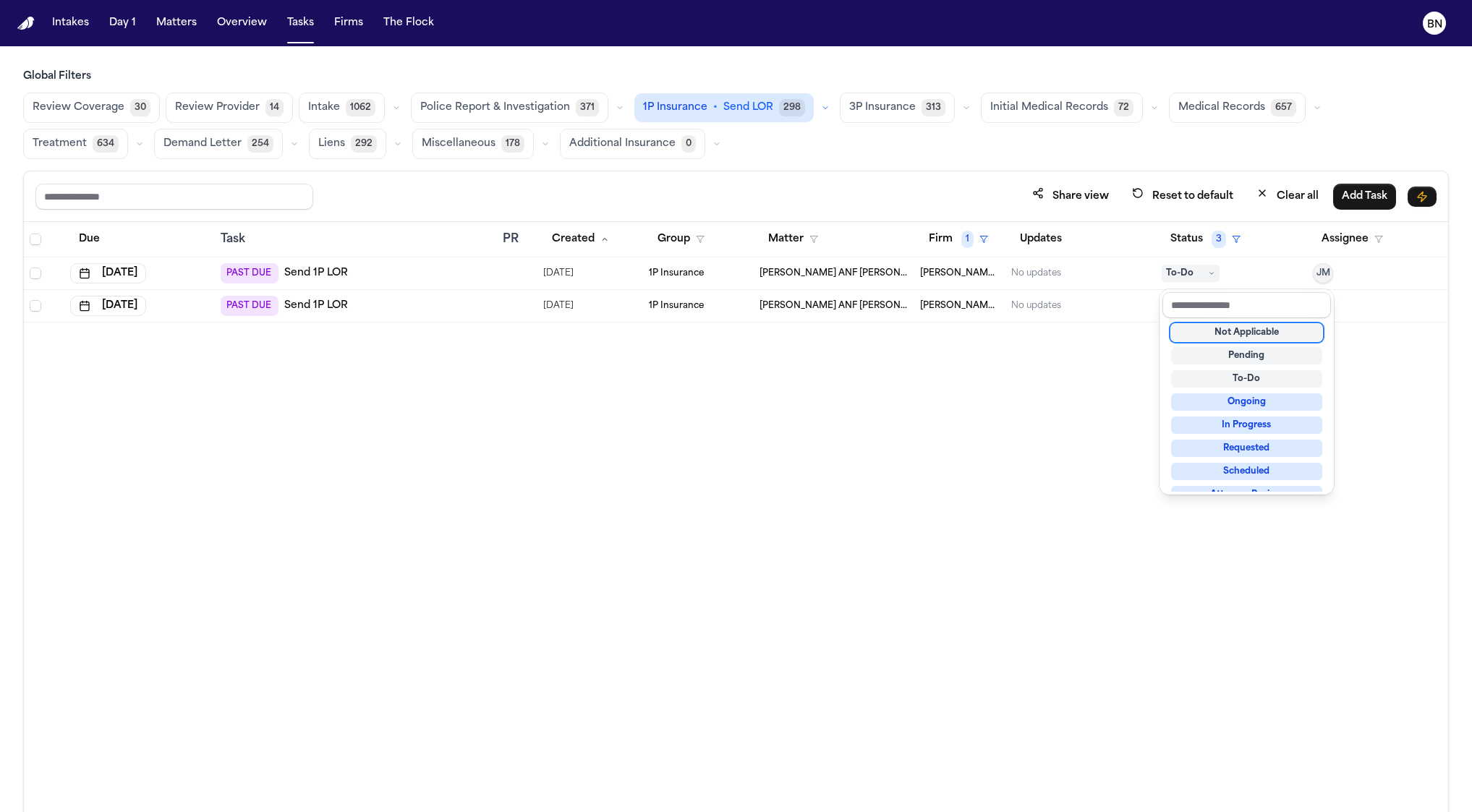
click at [1209, 331] on div "Not Applicable" at bounding box center [1246, 332] width 151 height 17
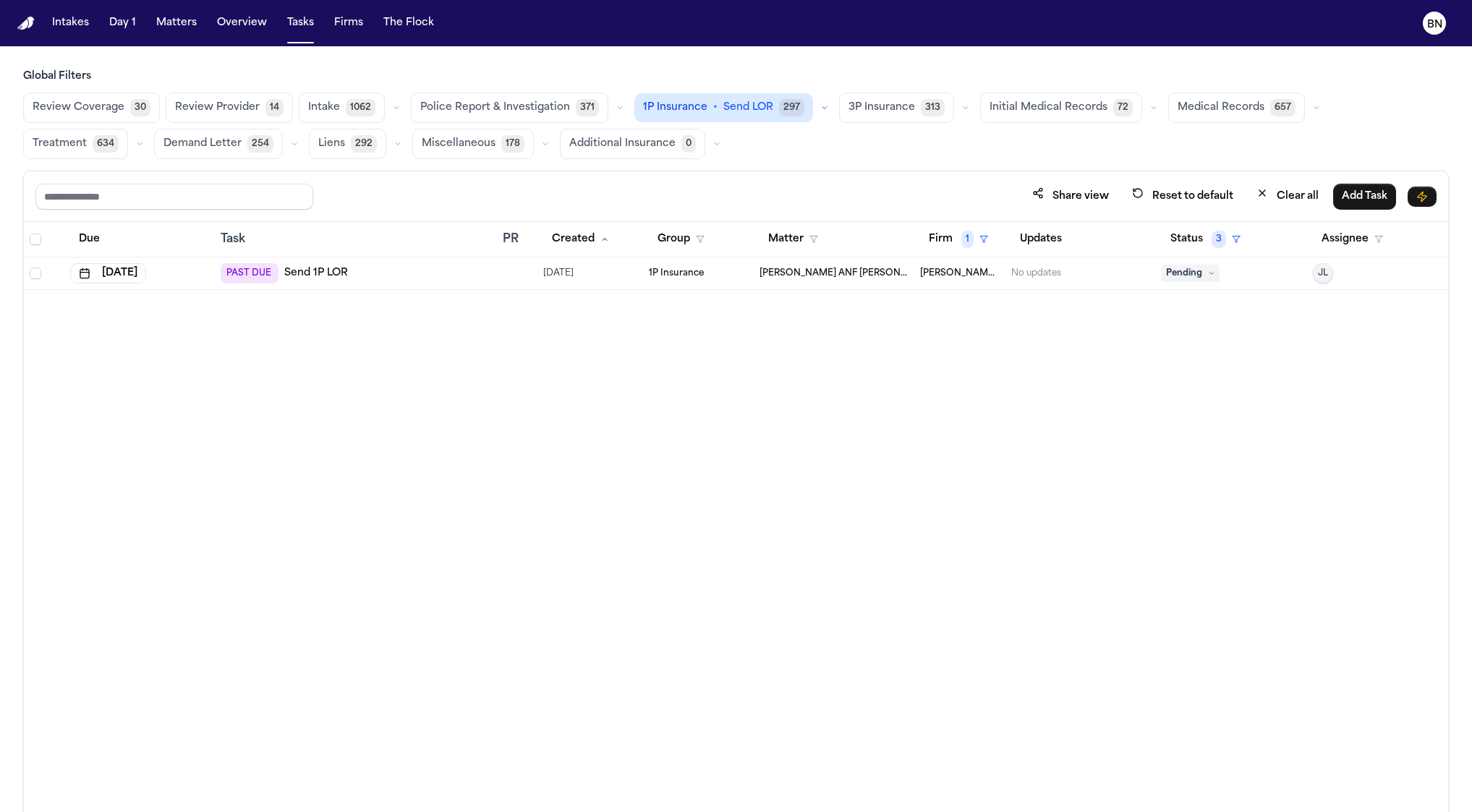
click at [1163, 278] on span "Pending" at bounding box center [1191, 272] width 58 height 17
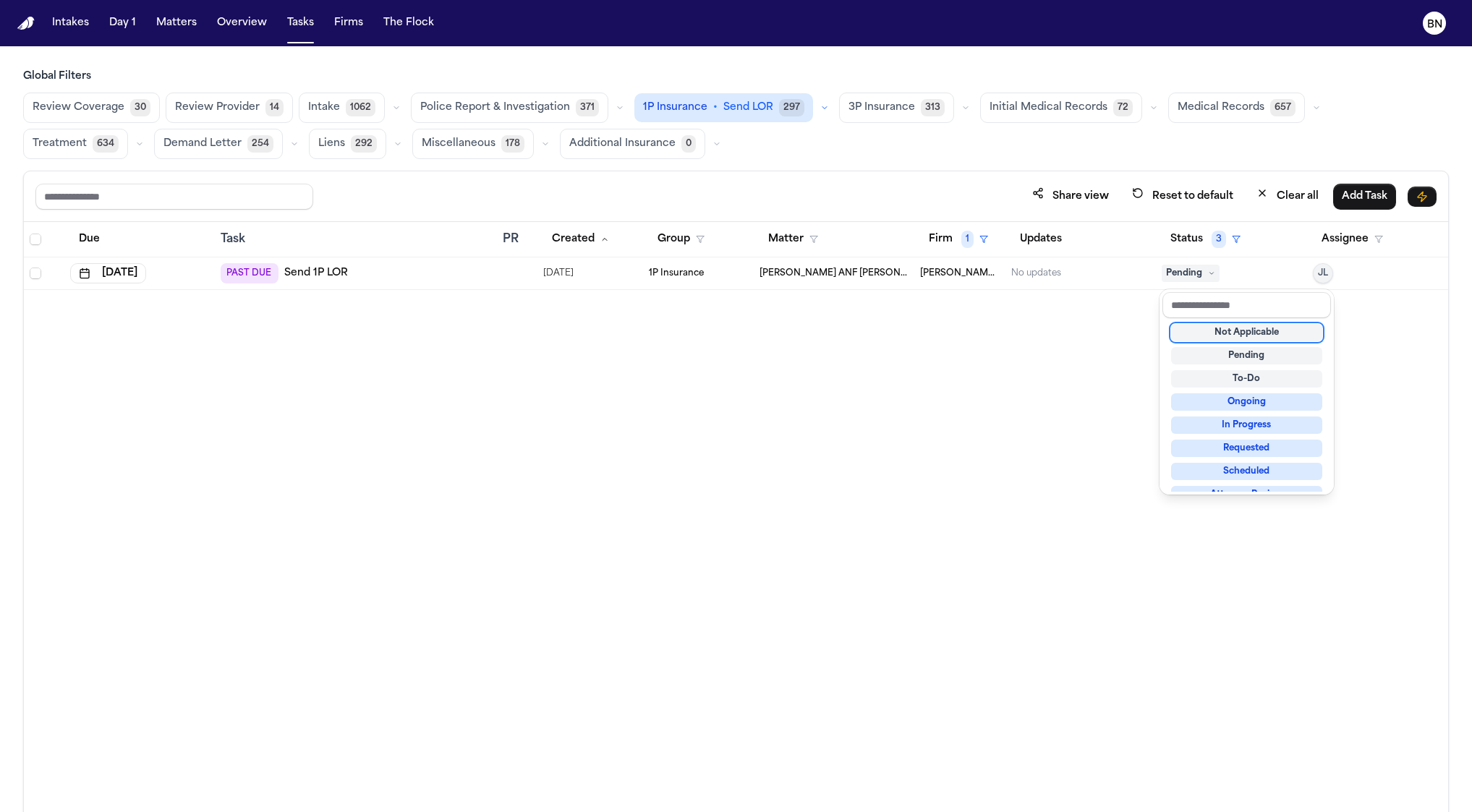
click at [1193, 335] on div "Not Applicable" at bounding box center [1246, 332] width 151 height 17
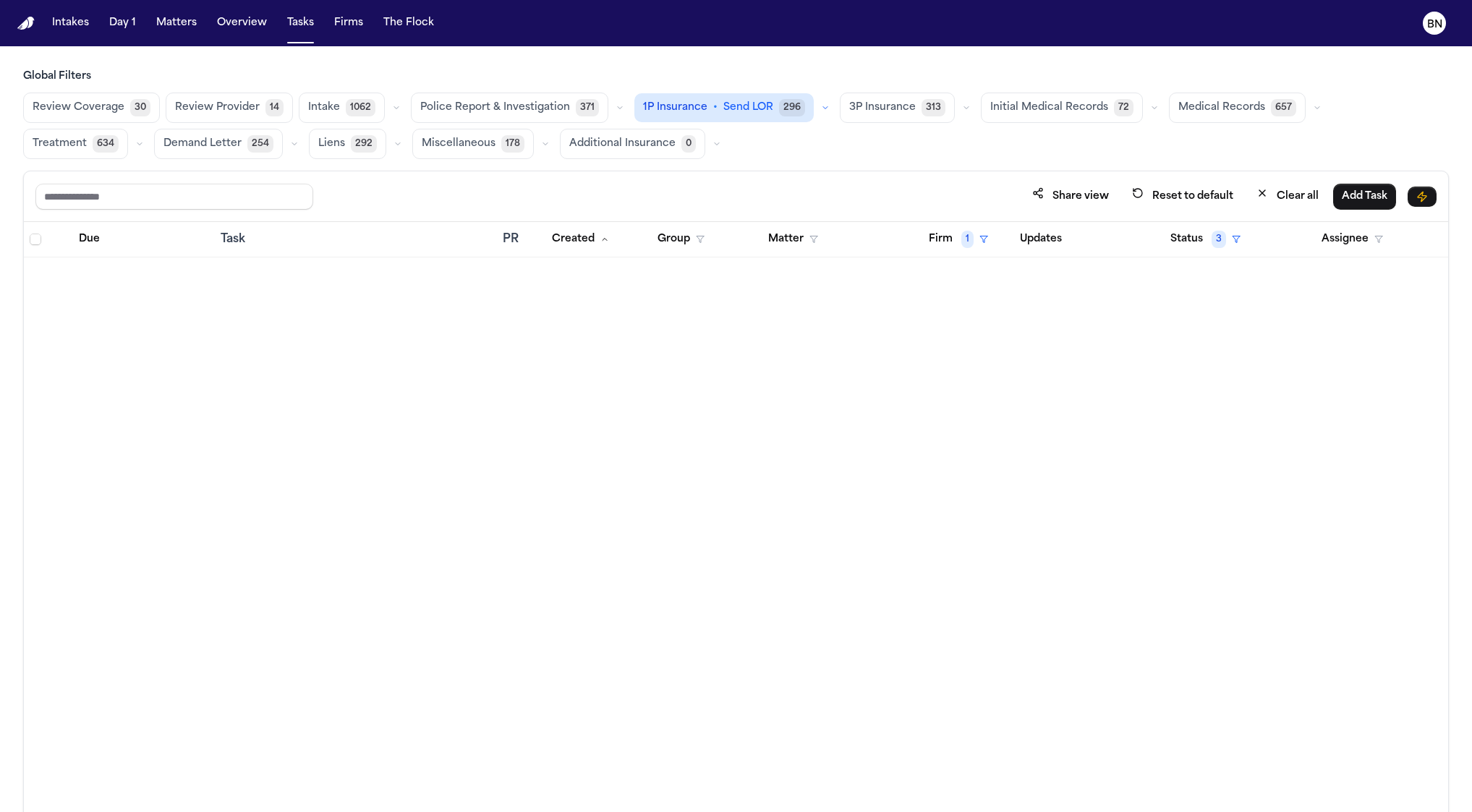
click at [890, 115] on button "3P Insurance 313" at bounding box center [897, 107] width 115 height 30
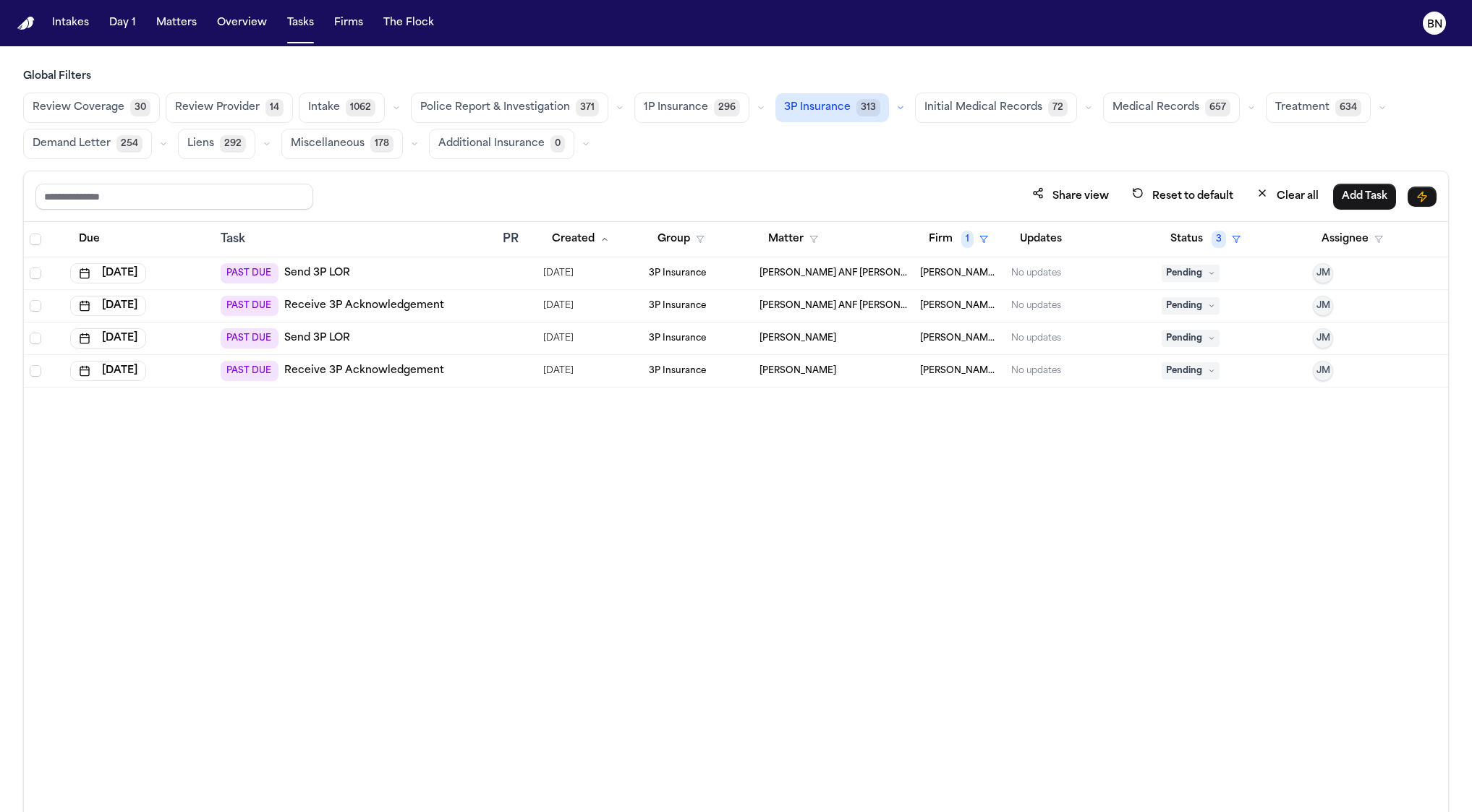
click at [896, 107] on icon "button" at bounding box center [900, 108] width 9 height 9
click at [757, 108] on icon "button" at bounding box center [761, 108] width 9 height 9
click at [721, 155] on button "Open Claim 29" at bounding box center [706, 144] width 143 height 29
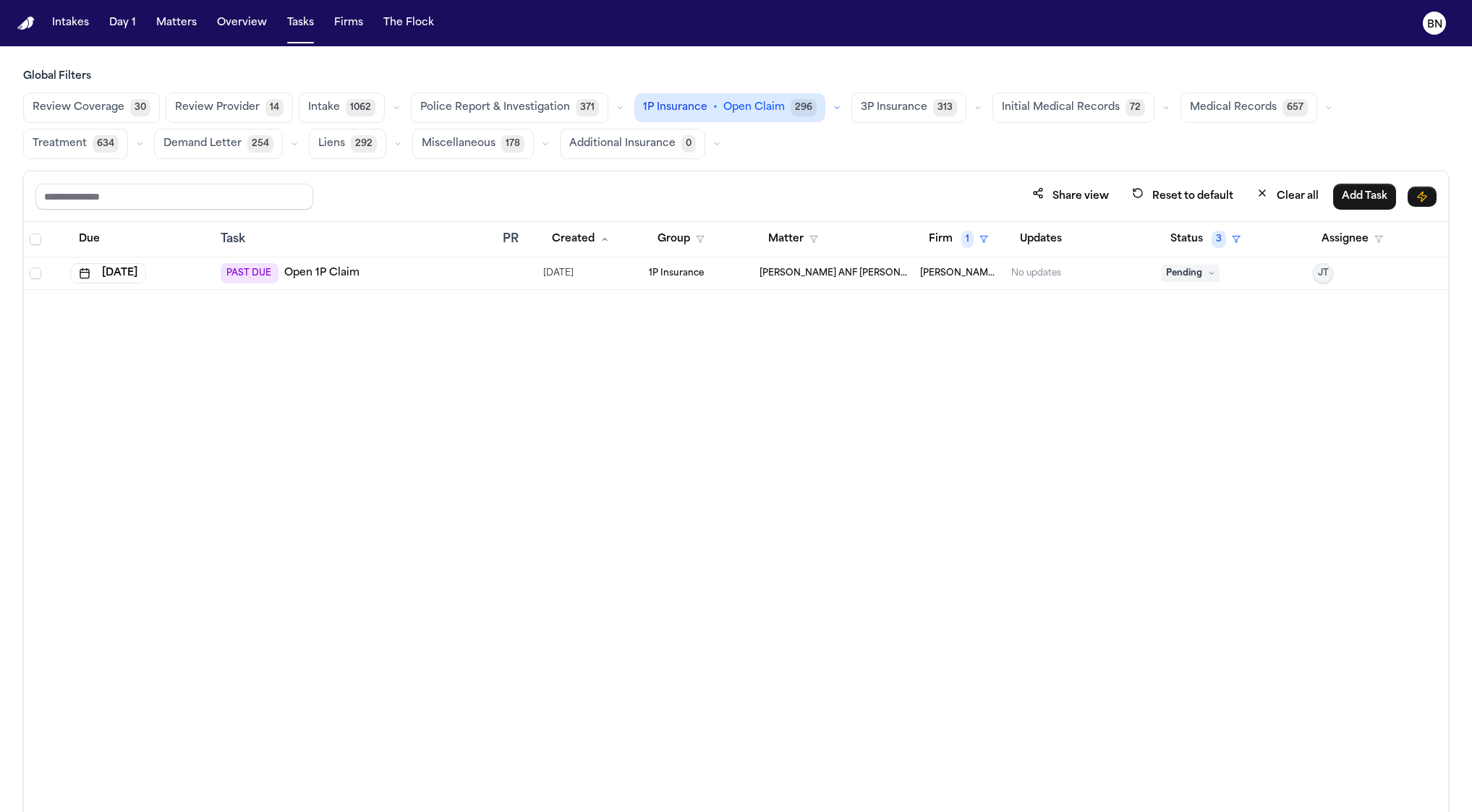
click at [829, 109] on button "button" at bounding box center [836, 107] width 17 height 17
click at [744, 171] on button "Send LOR 48" at bounding box center [717, 172] width 164 height 29
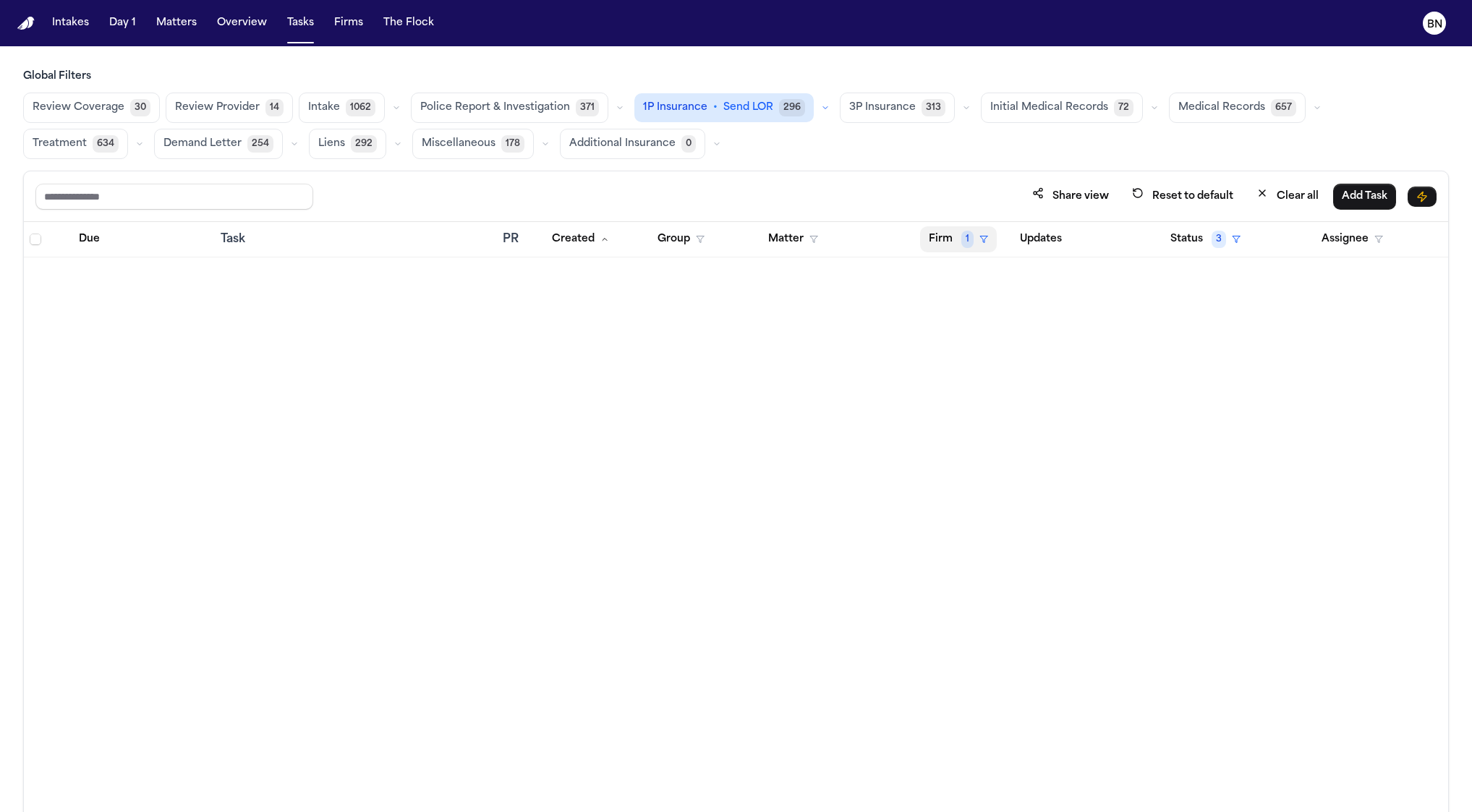
click at [951, 244] on button "Firm 1" at bounding box center [958, 239] width 77 height 26
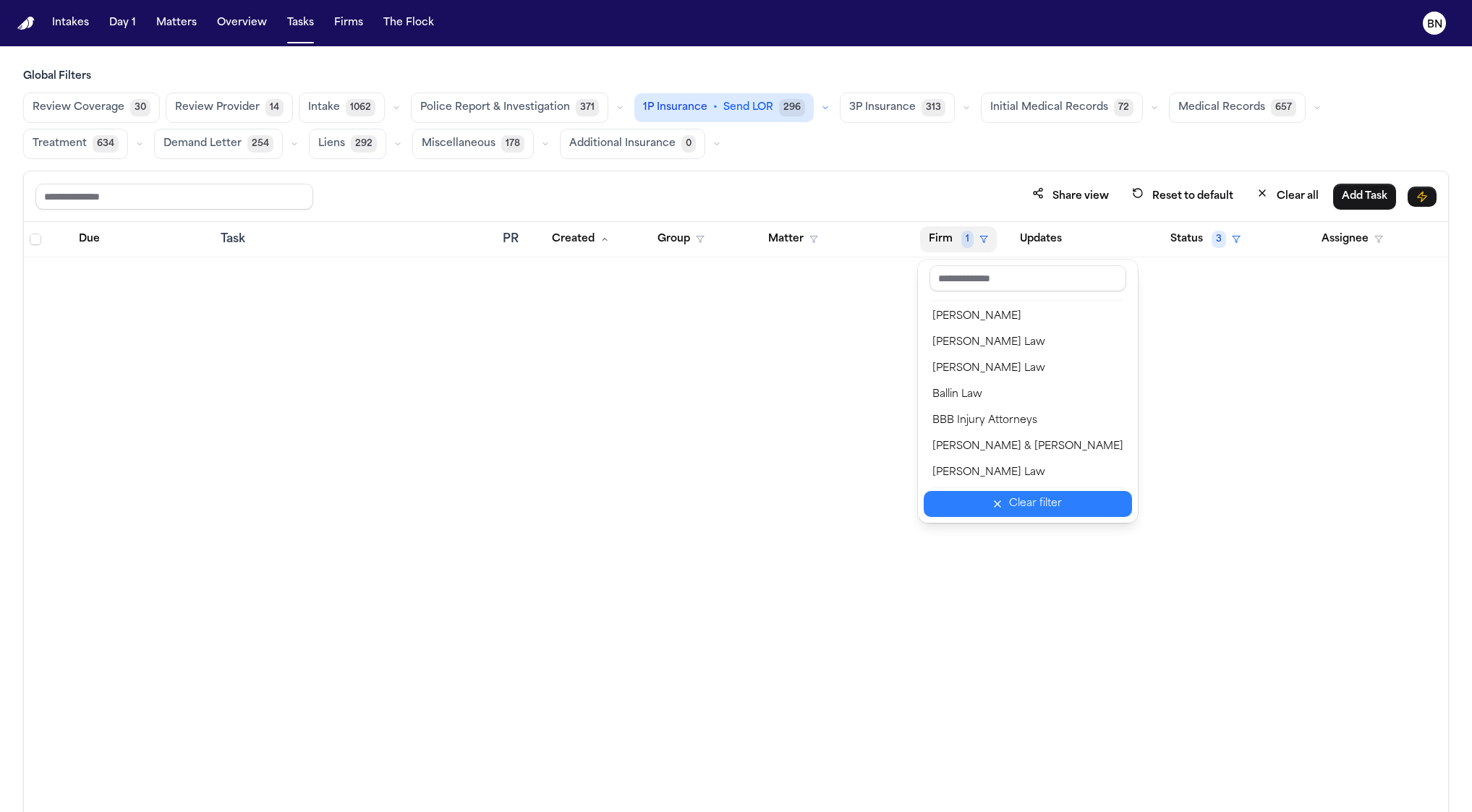
click at [1051, 500] on div "Clear filter" at bounding box center [1035, 503] width 53 height 17
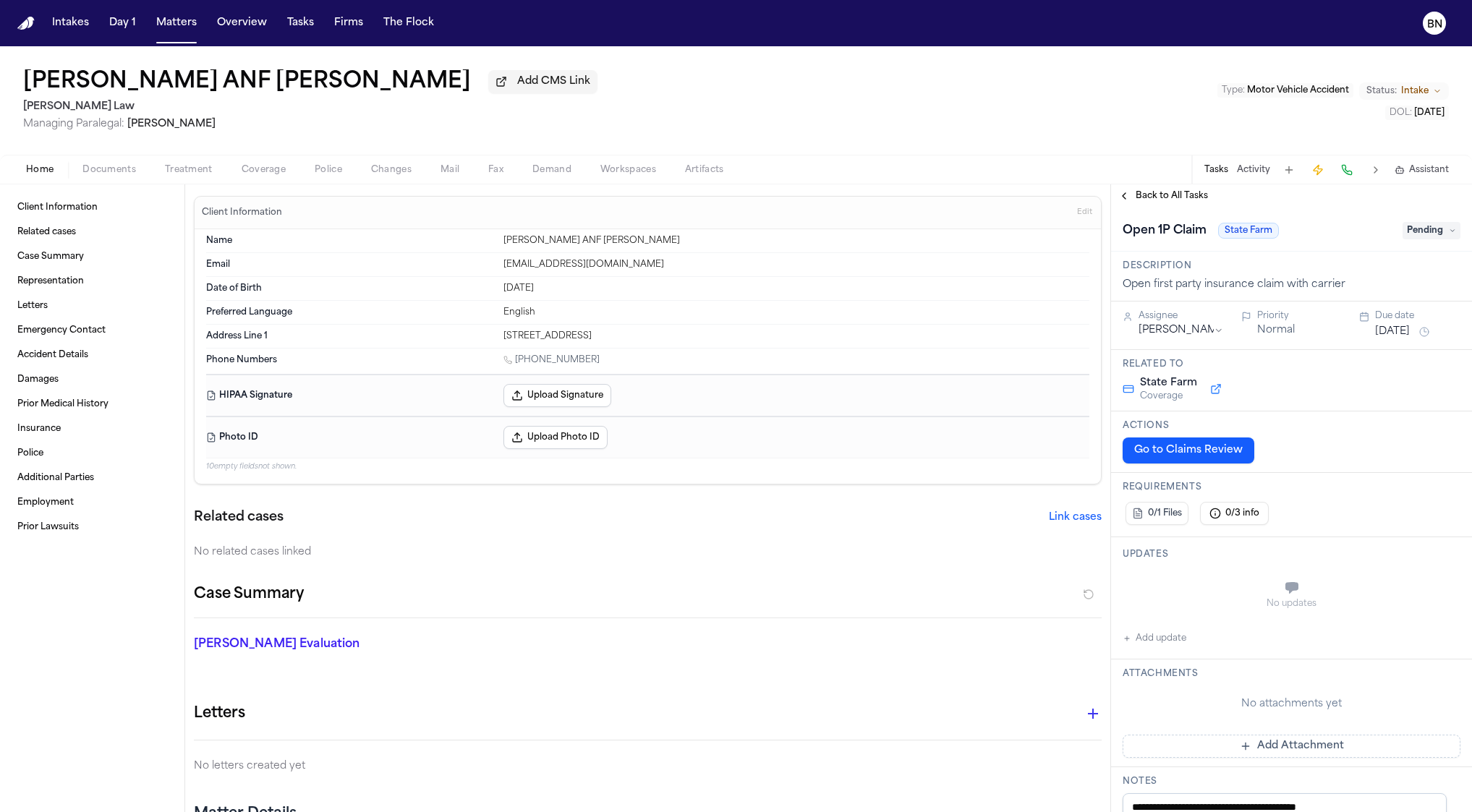
click at [1152, 192] on span "Back to All Tasks" at bounding box center [1171, 196] width 73 height 12
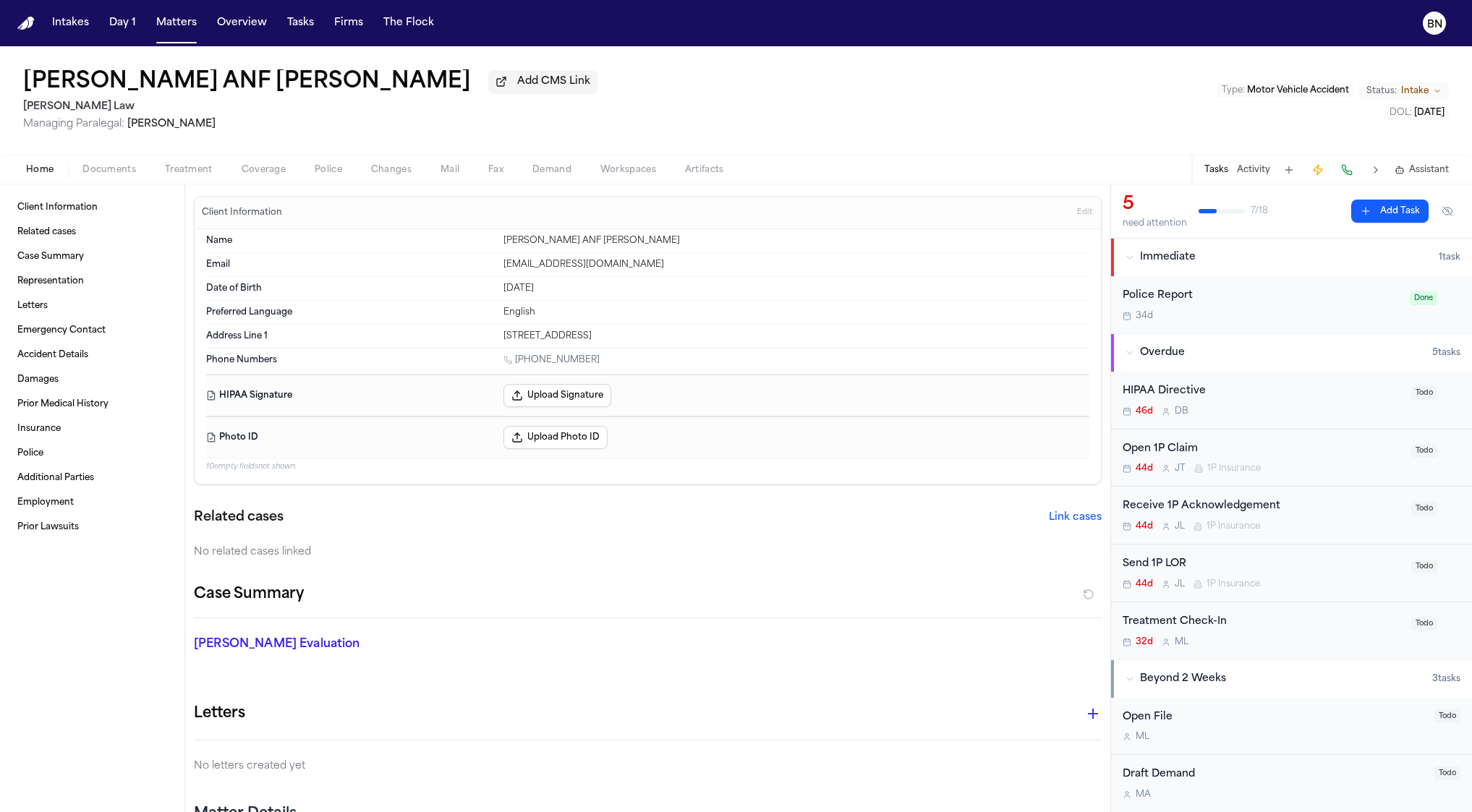
click at [268, 172] on span "Coverage" at bounding box center [264, 170] width 44 height 12
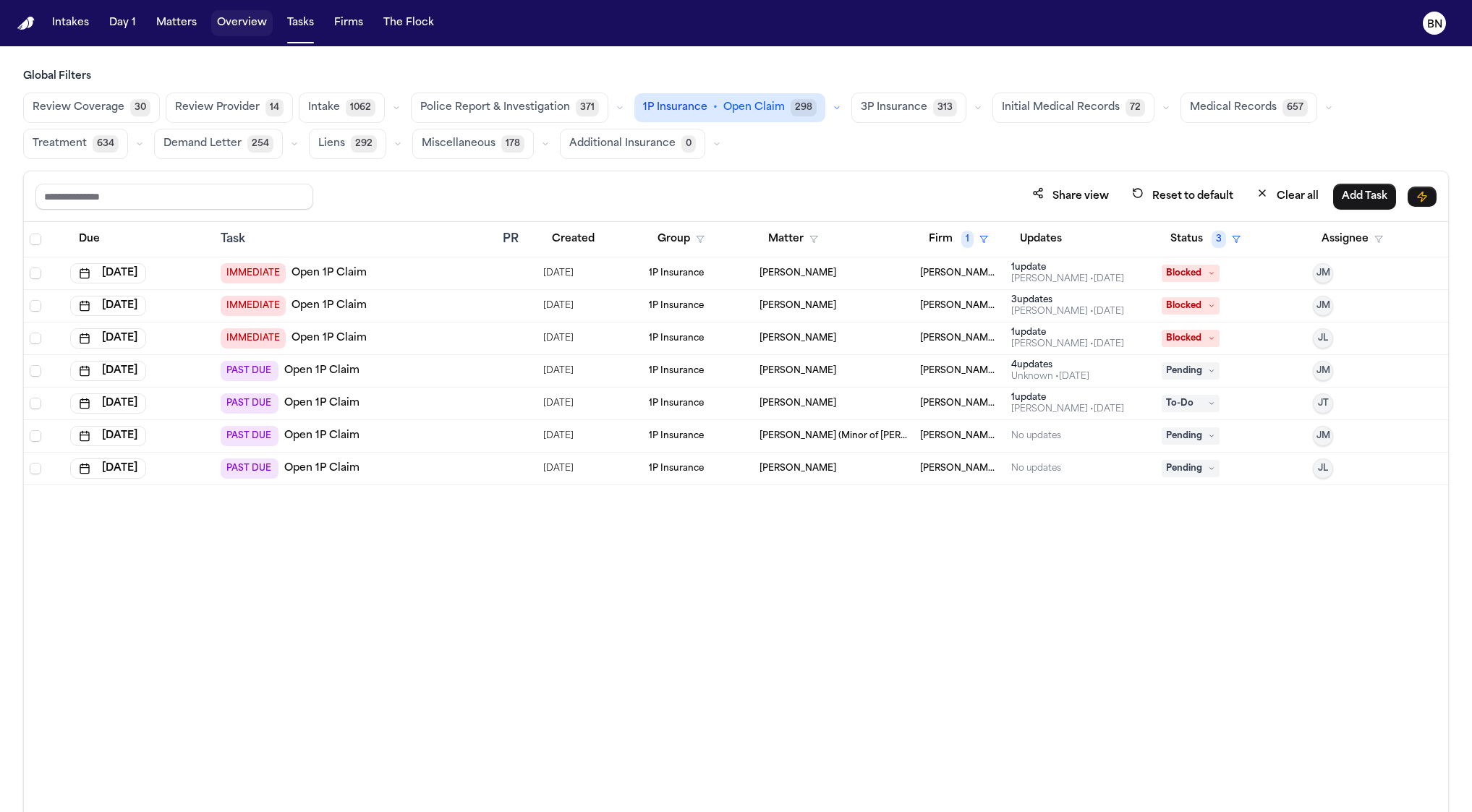
click at [183, 22] on button "Matters" at bounding box center [176, 23] width 52 height 26
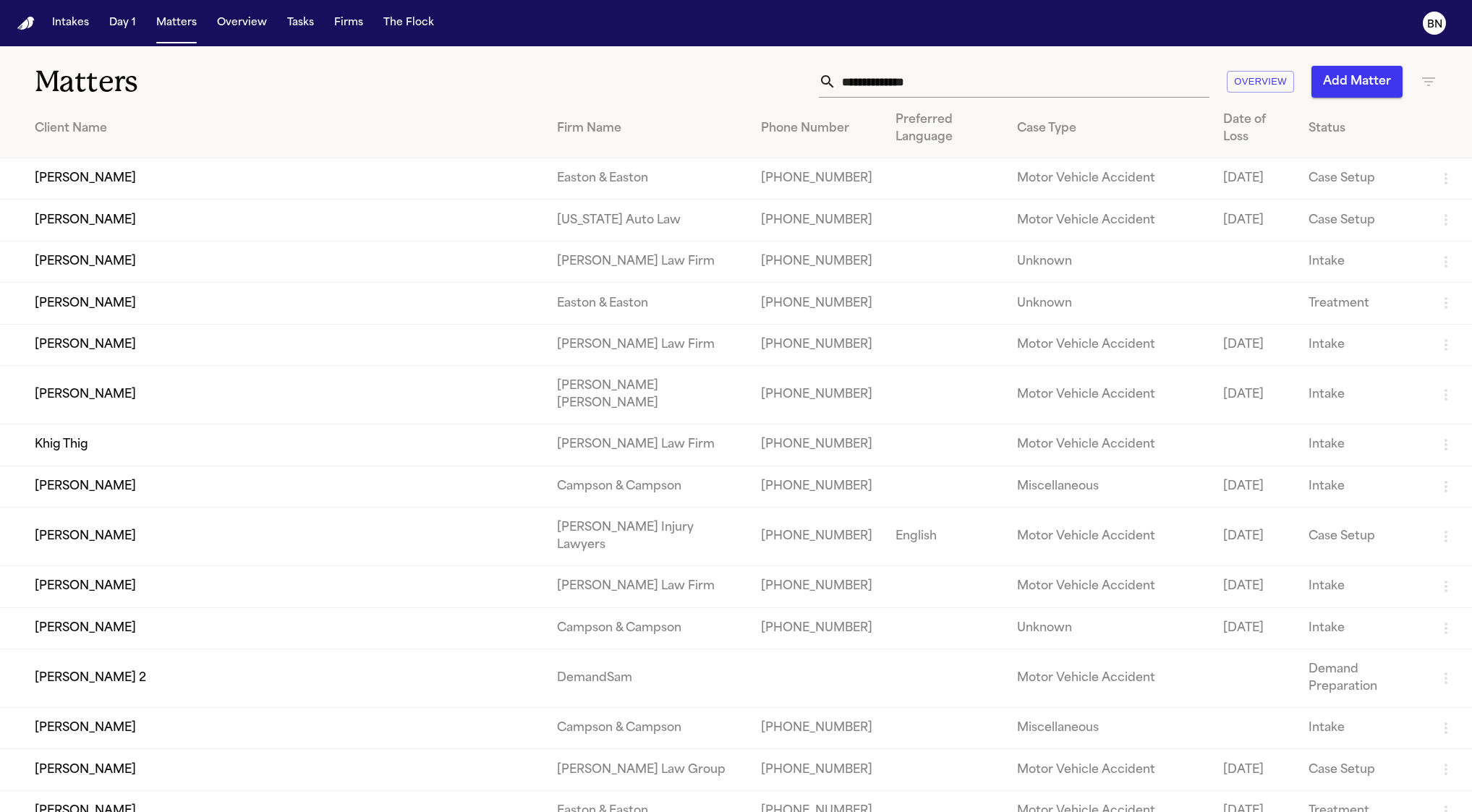
click at [999, 88] on input "text" at bounding box center [1023, 81] width 373 height 32
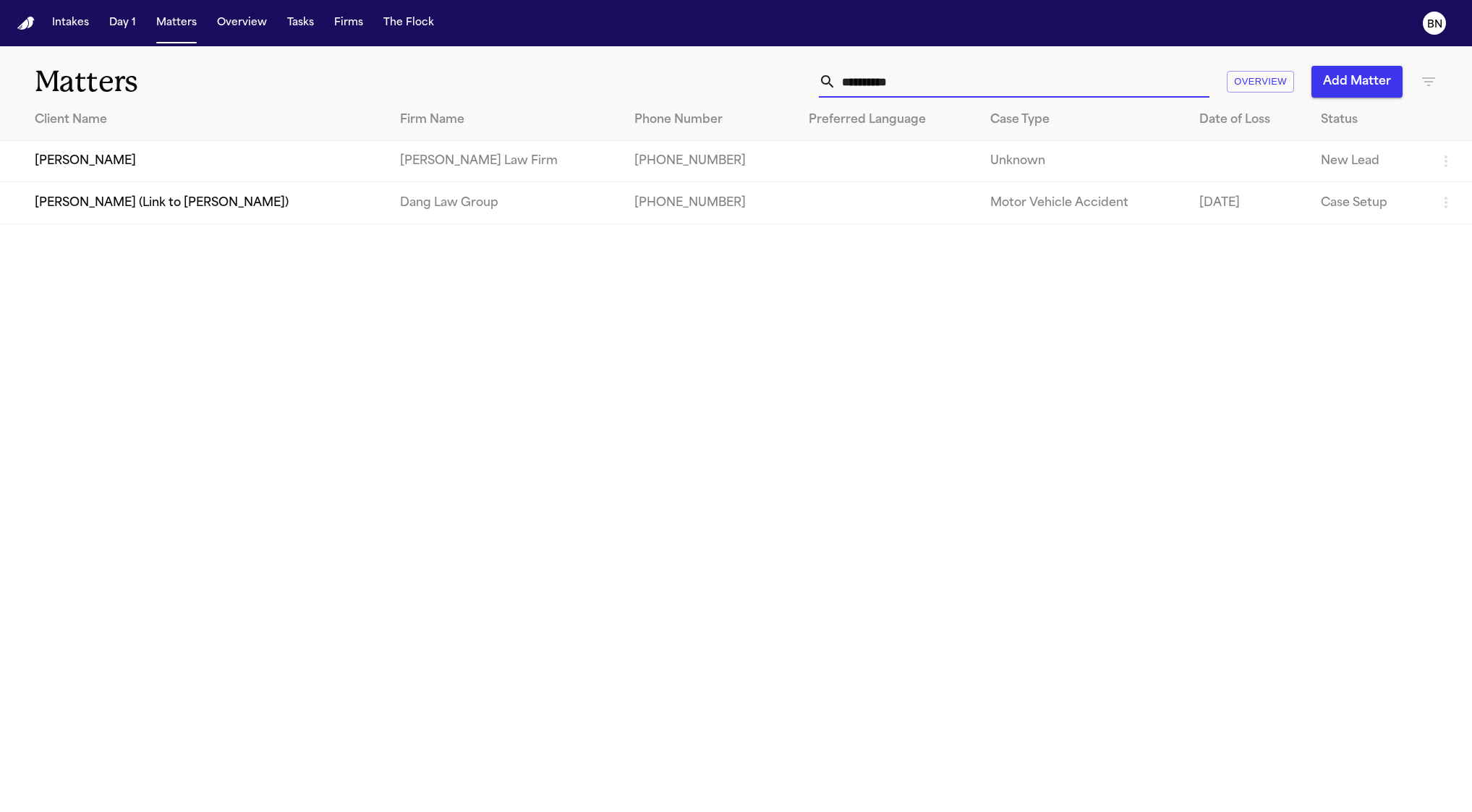
type input "**********"
click at [338, 157] on td "[PERSON_NAME]" at bounding box center [194, 161] width 388 height 41
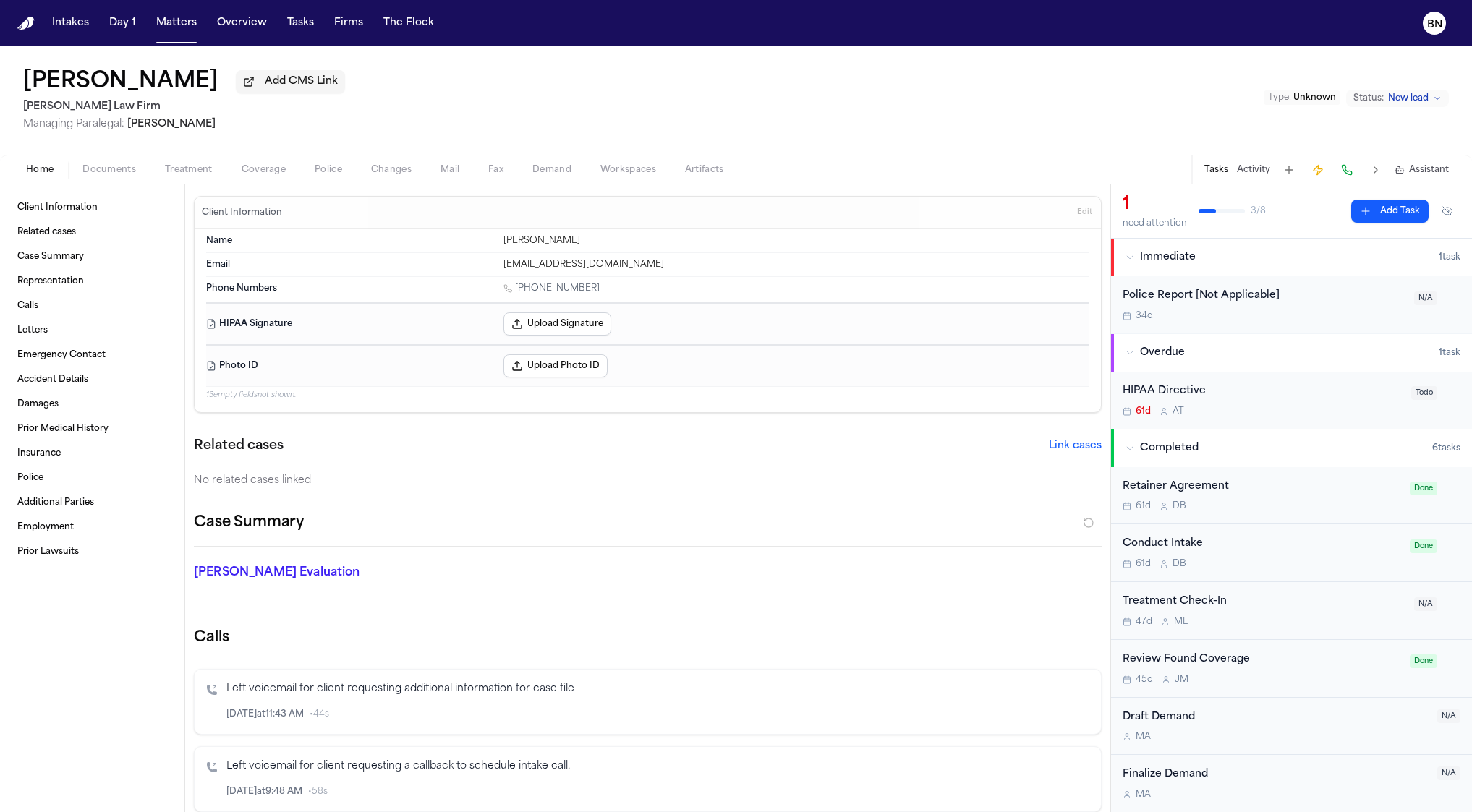
click at [118, 167] on span "Documents" at bounding box center [109, 170] width 53 height 12
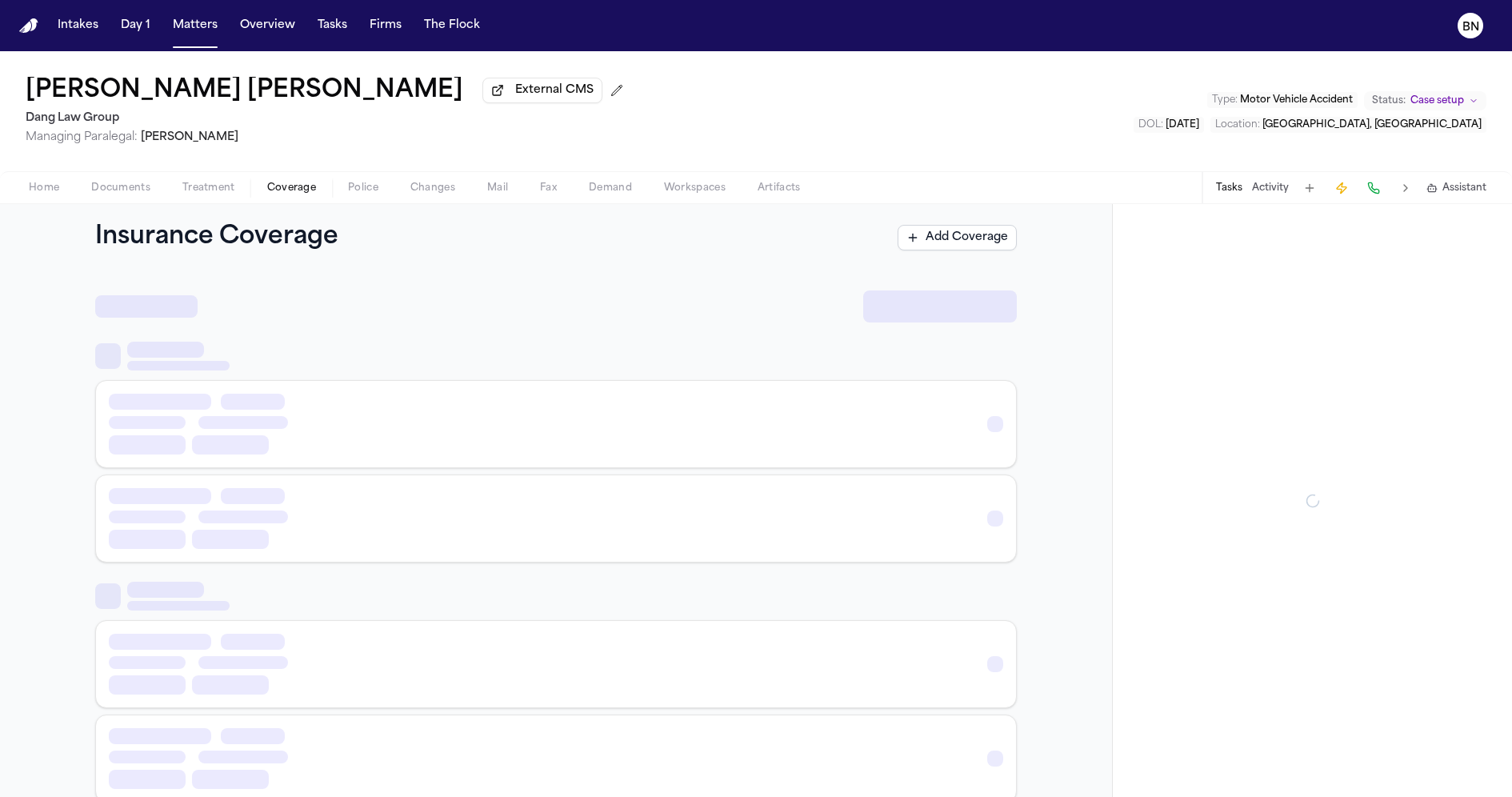
click at [302, 193] on span "Coverage" at bounding box center [292, 188] width 49 height 13
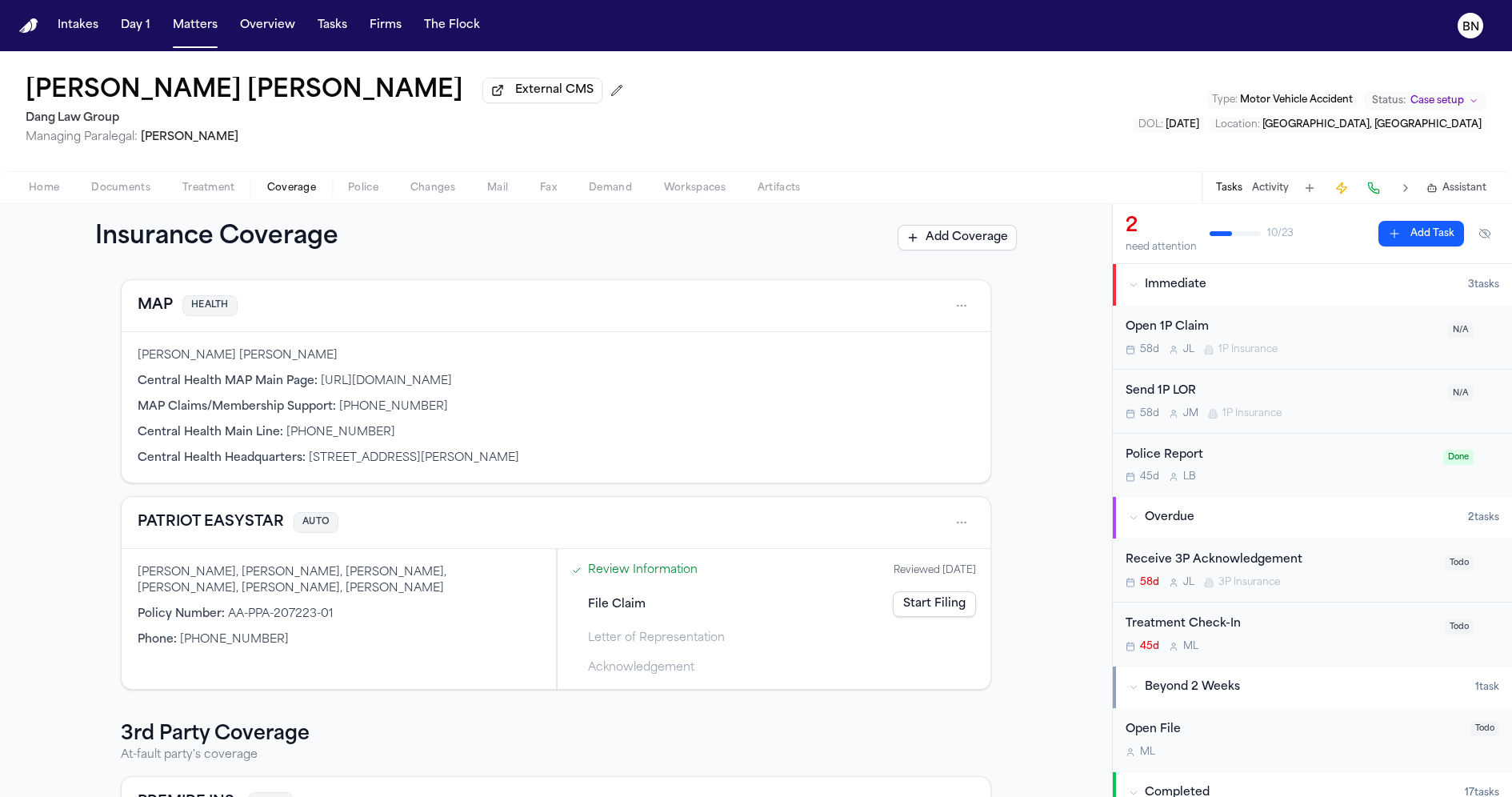
scroll to position [78, 0]
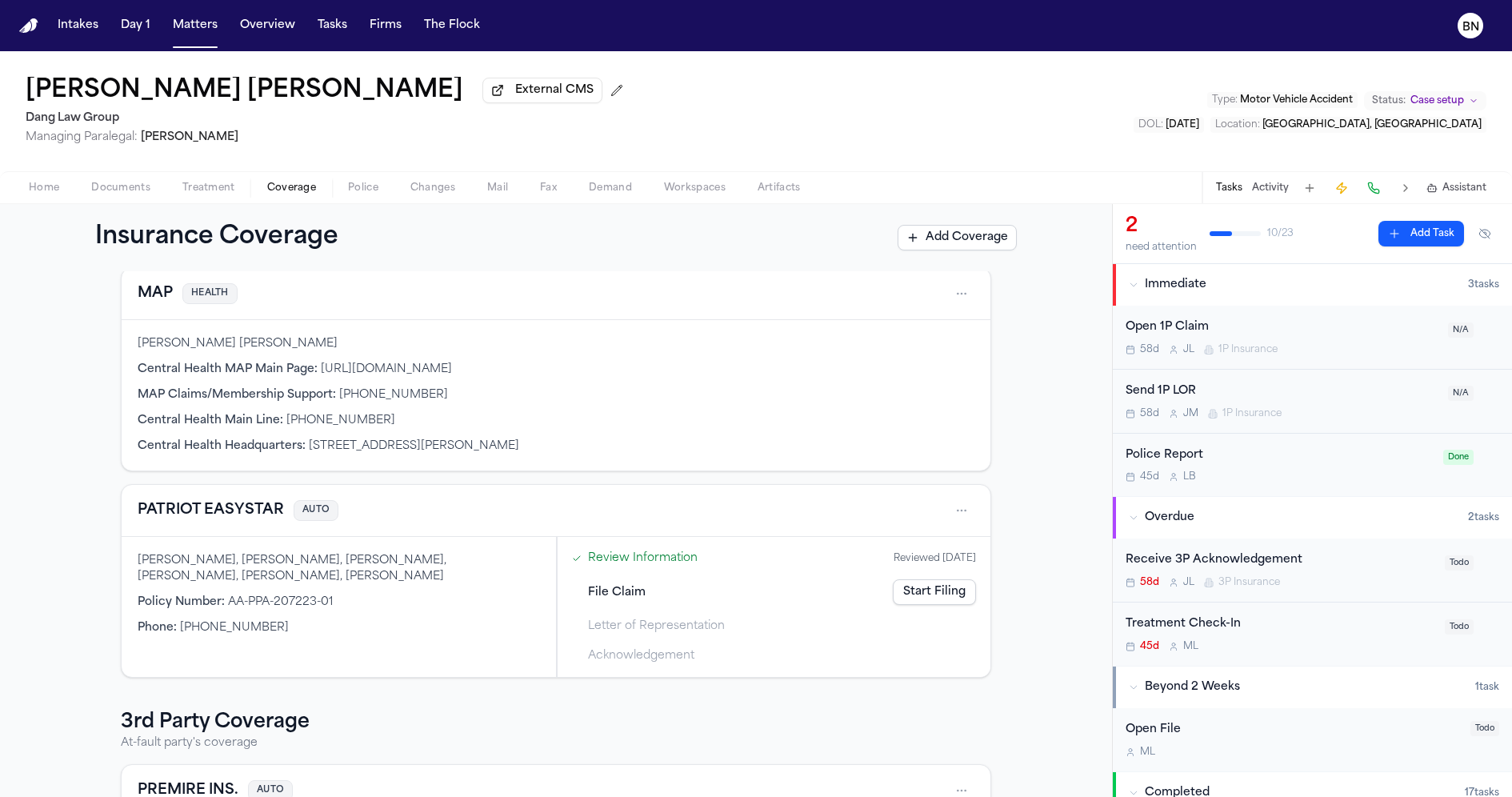
click at [241, 558] on div "Miguel Ceballos, Miguel Alfonso Ceballos Hernandez, Ceballos, Miguel, CEBALLOS,…" at bounding box center [338, 568] width 402 height 32
click at [120, 541] on div "PATRIOT EASYSTAR AUTO Miguel Ceballos, Miguel Alfonso Ceballos Hernandez, Cebal…" at bounding box center [555, 581] width 871 height 193
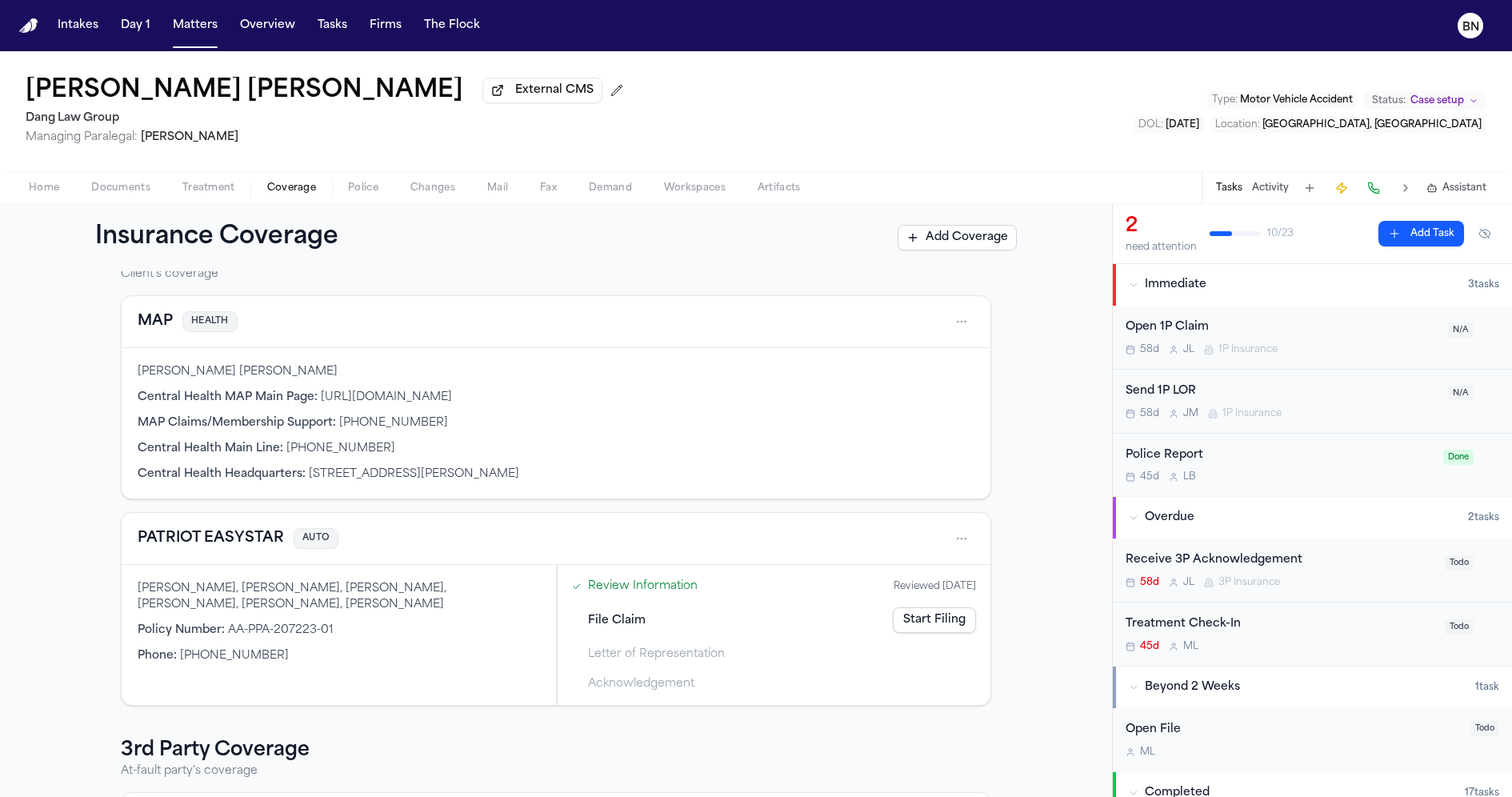
scroll to position [60, 0]
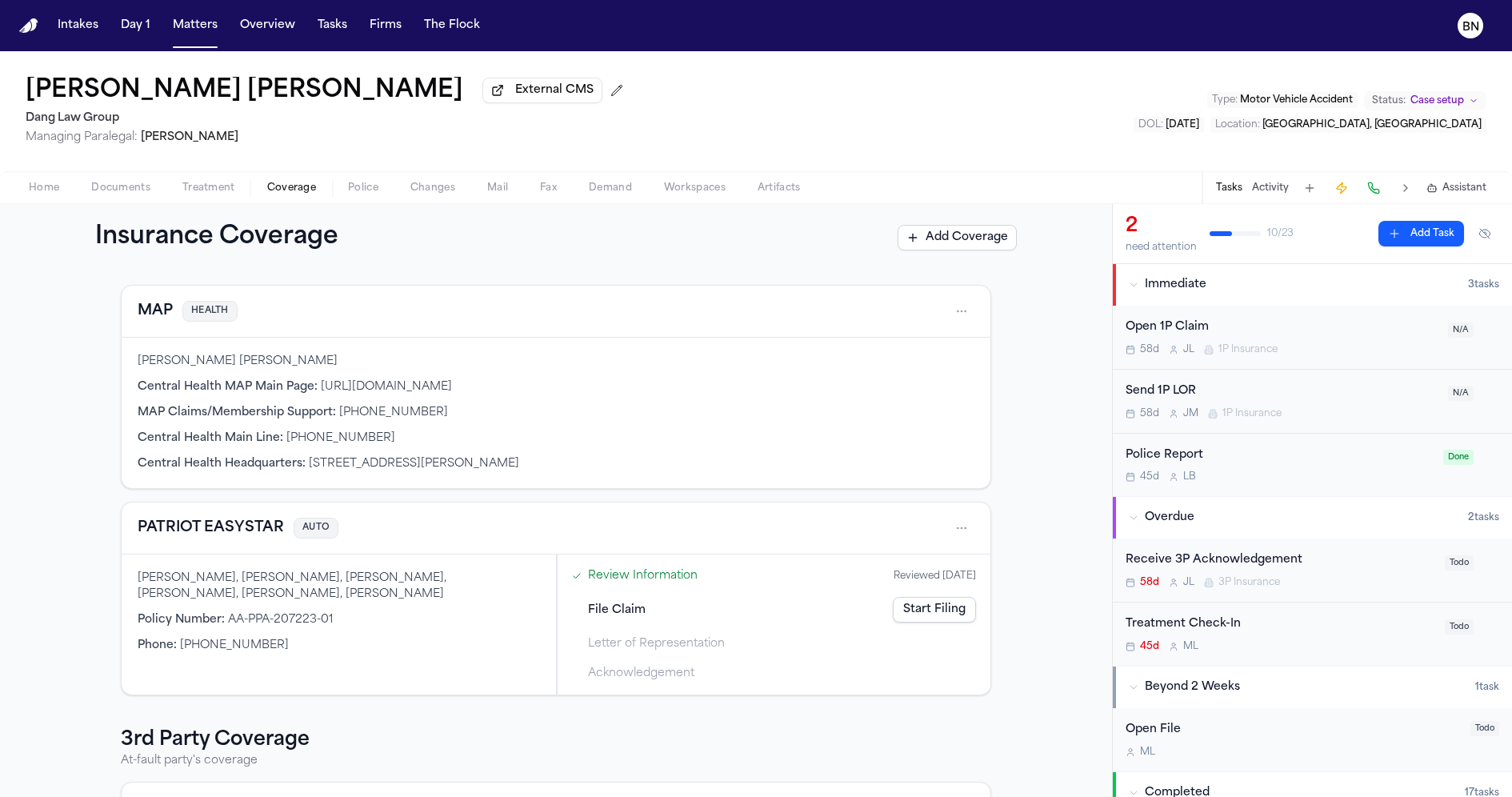
click at [558, 495] on div "MAP HEALTH Miguel Alfonso Ceballos Hernandez Central Health MAP Main Page : htt…" at bounding box center [555, 490] width 871 height 410
click at [189, 20] on button "Matters" at bounding box center [195, 25] width 57 height 29
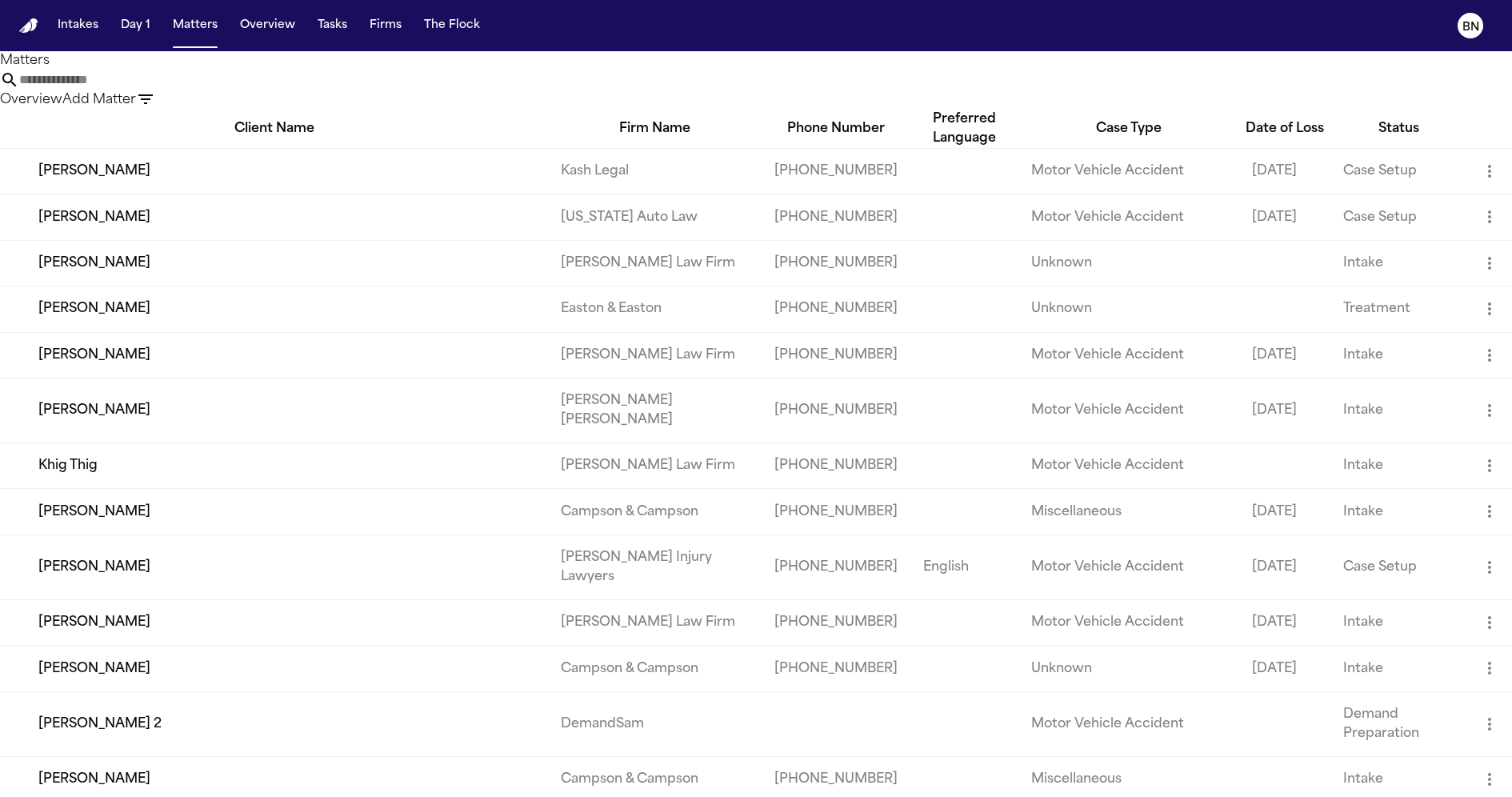
click at [419, 56] on div "Matters Overview Add Matter" at bounding box center [756, 80] width 1512 height 58
click at [729, 57] on div "Matters Overview Add Matter" at bounding box center [756, 80] width 1512 height 58
click at [505, 193] on td "[PERSON_NAME]" at bounding box center [274, 171] width 548 height 46
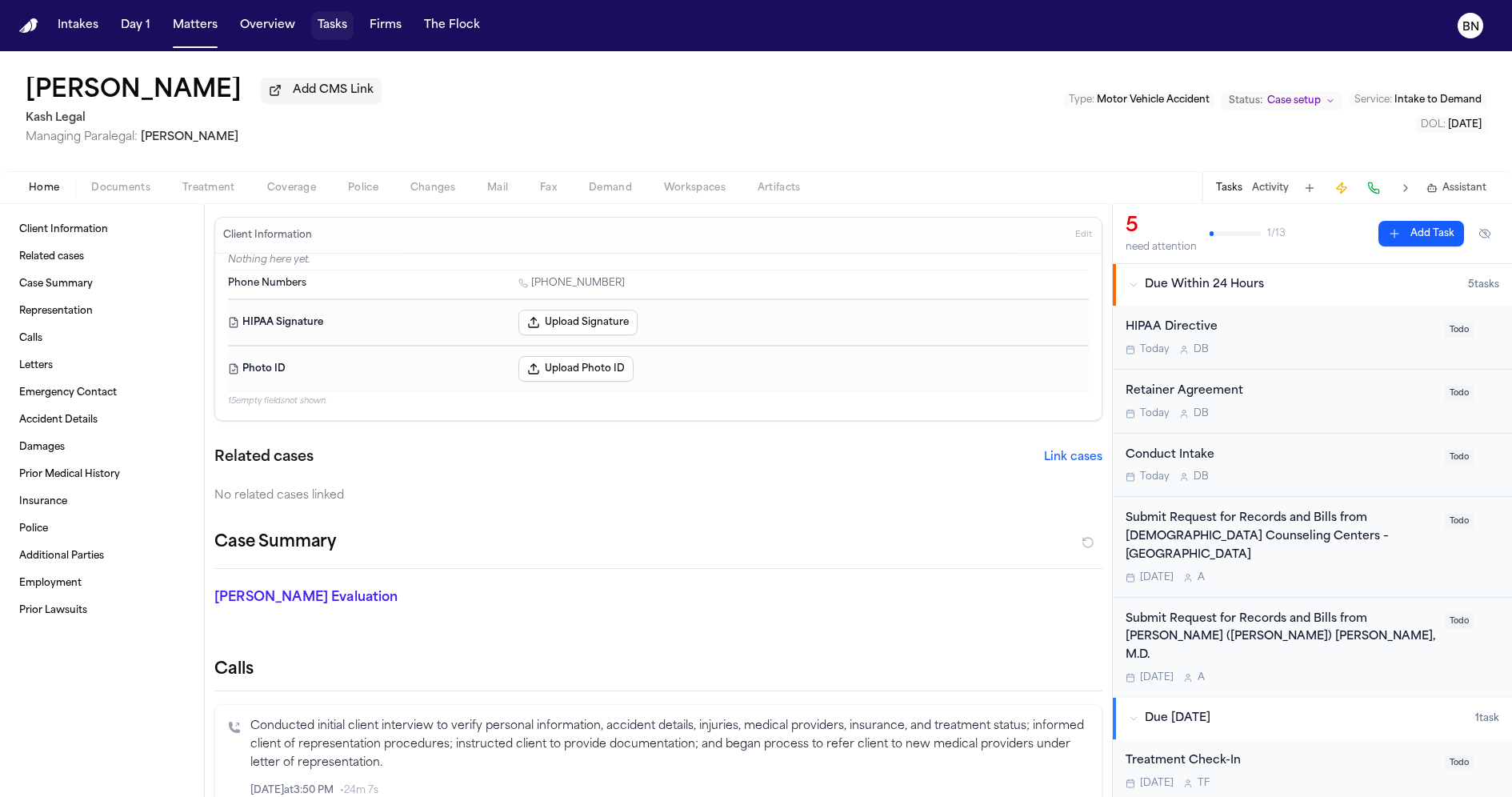
click at [318, 34] on button "Tasks" at bounding box center [333, 25] width 43 height 29
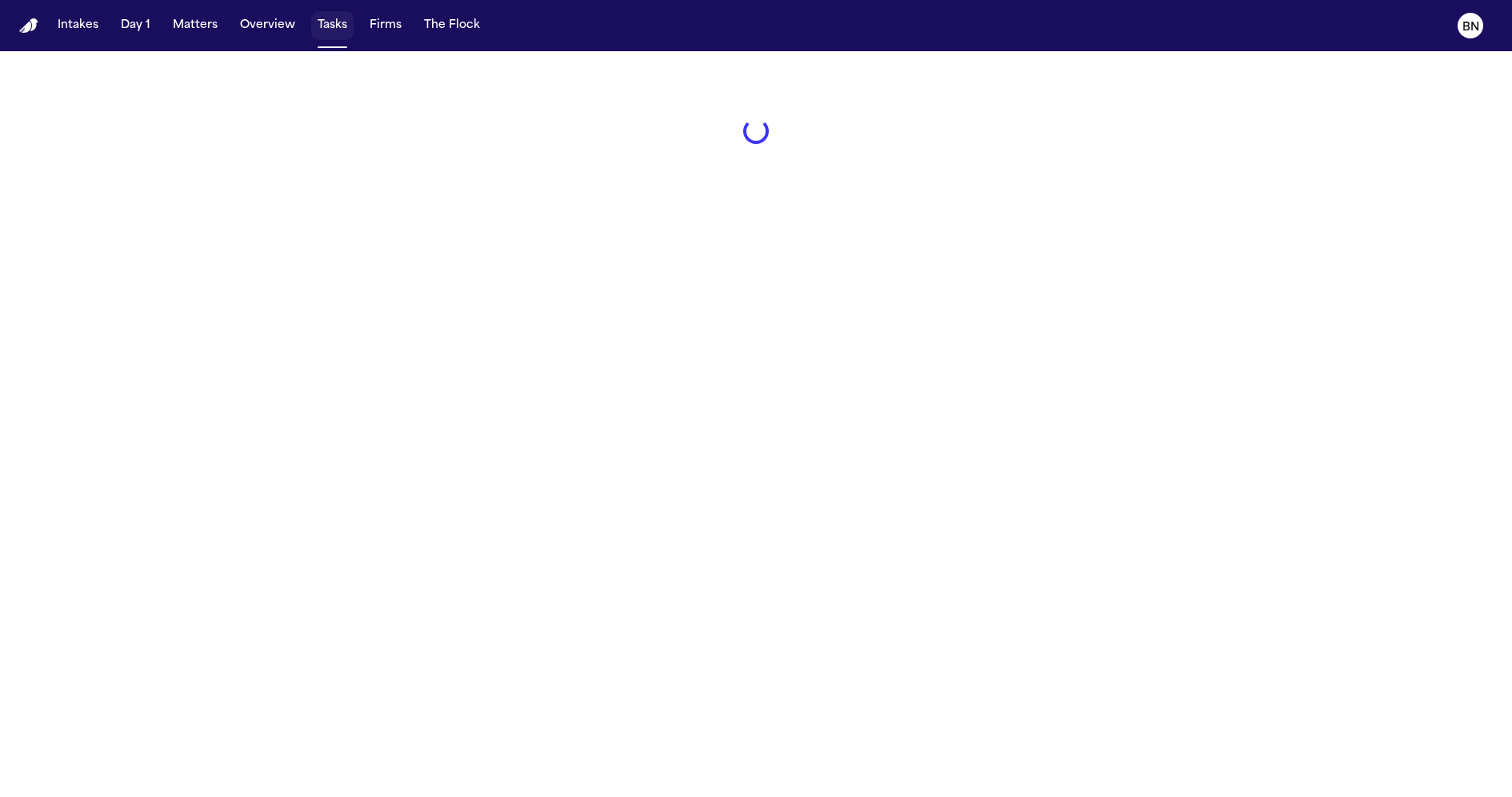
click at [324, 30] on button "Tasks" at bounding box center [333, 25] width 43 height 29
click at [324, 26] on button "Tasks" at bounding box center [333, 25] width 43 height 29
click at [324, 29] on button "Tasks" at bounding box center [333, 25] width 43 height 29
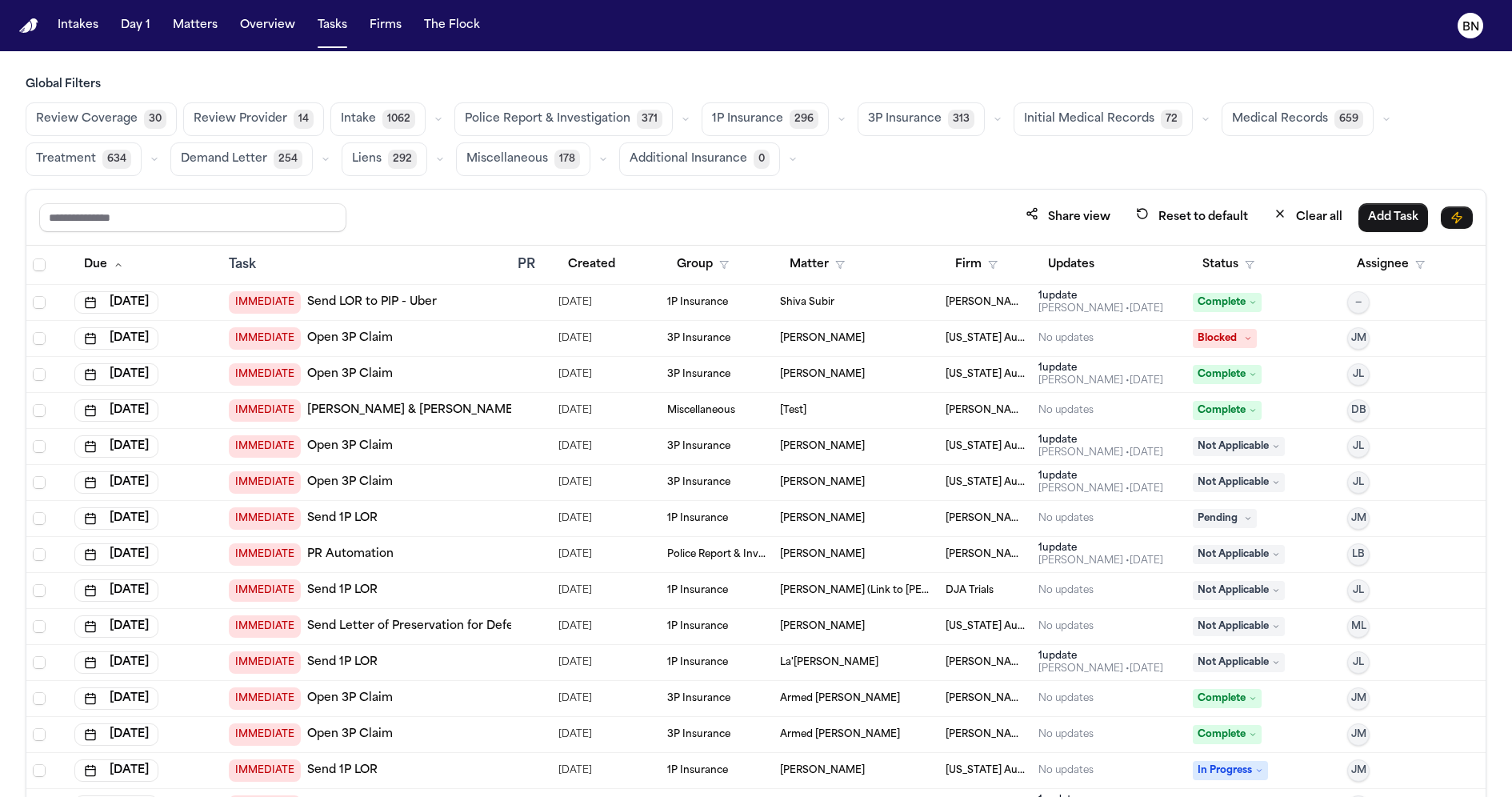
click at [790, 126] on span "296" at bounding box center [804, 119] width 29 height 19
click at [835, 122] on icon "button" at bounding box center [840, 120] width 10 height 10
click at [790, 156] on button "Open Claim 29" at bounding box center [781, 158] width 158 height 32
click at [775, 192] on div "Share view Reset to default Clear all Add Task" at bounding box center [756, 217] width 1460 height 56
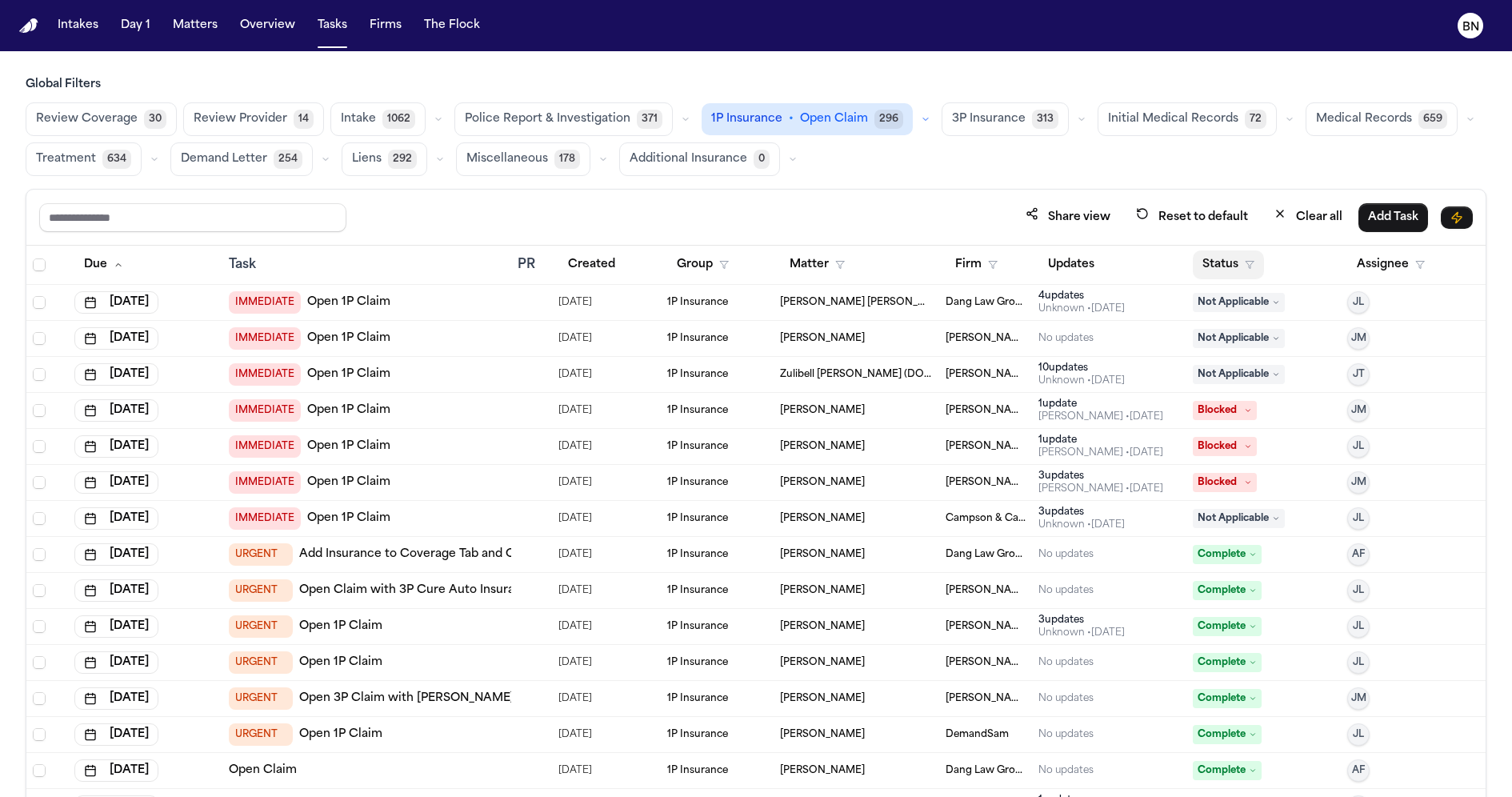
click at [1224, 264] on button "Status" at bounding box center [1228, 265] width 71 height 29
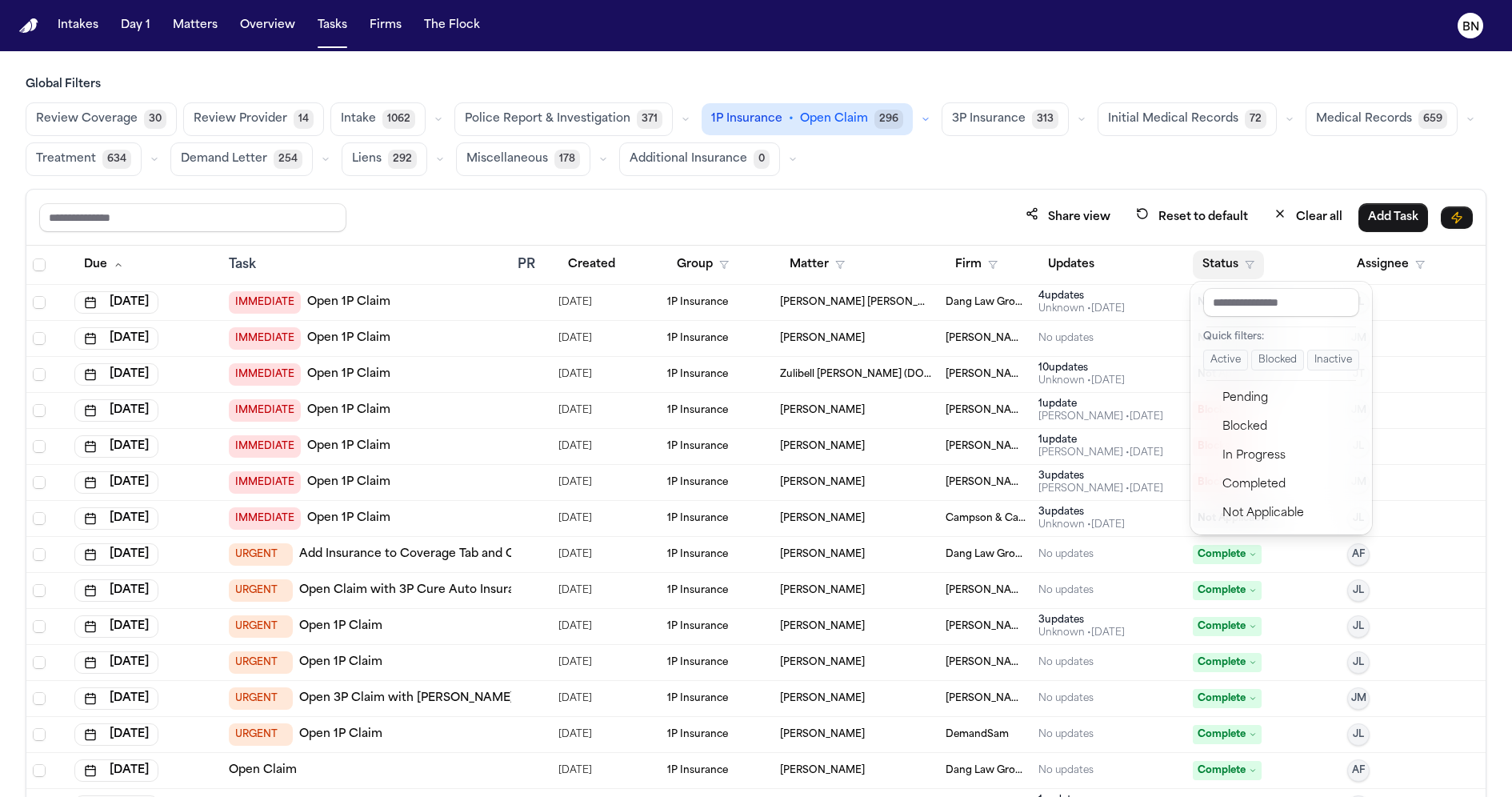
click at [1213, 359] on button "Active" at bounding box center [1225, 360] width 45 height 20
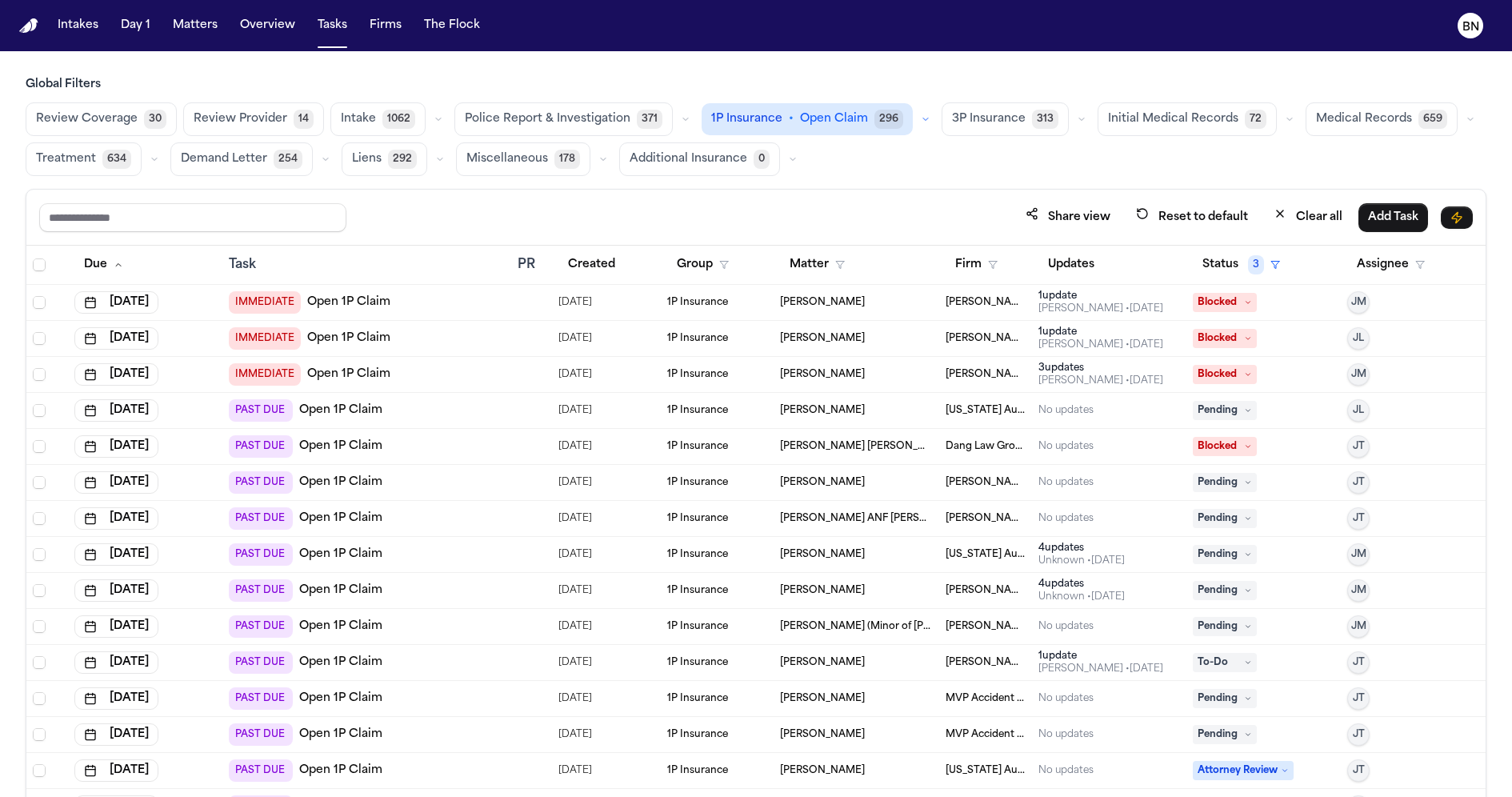
click at [760, 194] on div "Share view Reset to default Clear all Add Task" at bounding box center [756, 217] width 1460 height 56
click at [621, 256] on button "Created" at bounding box center [591, 265] width 66 height 29
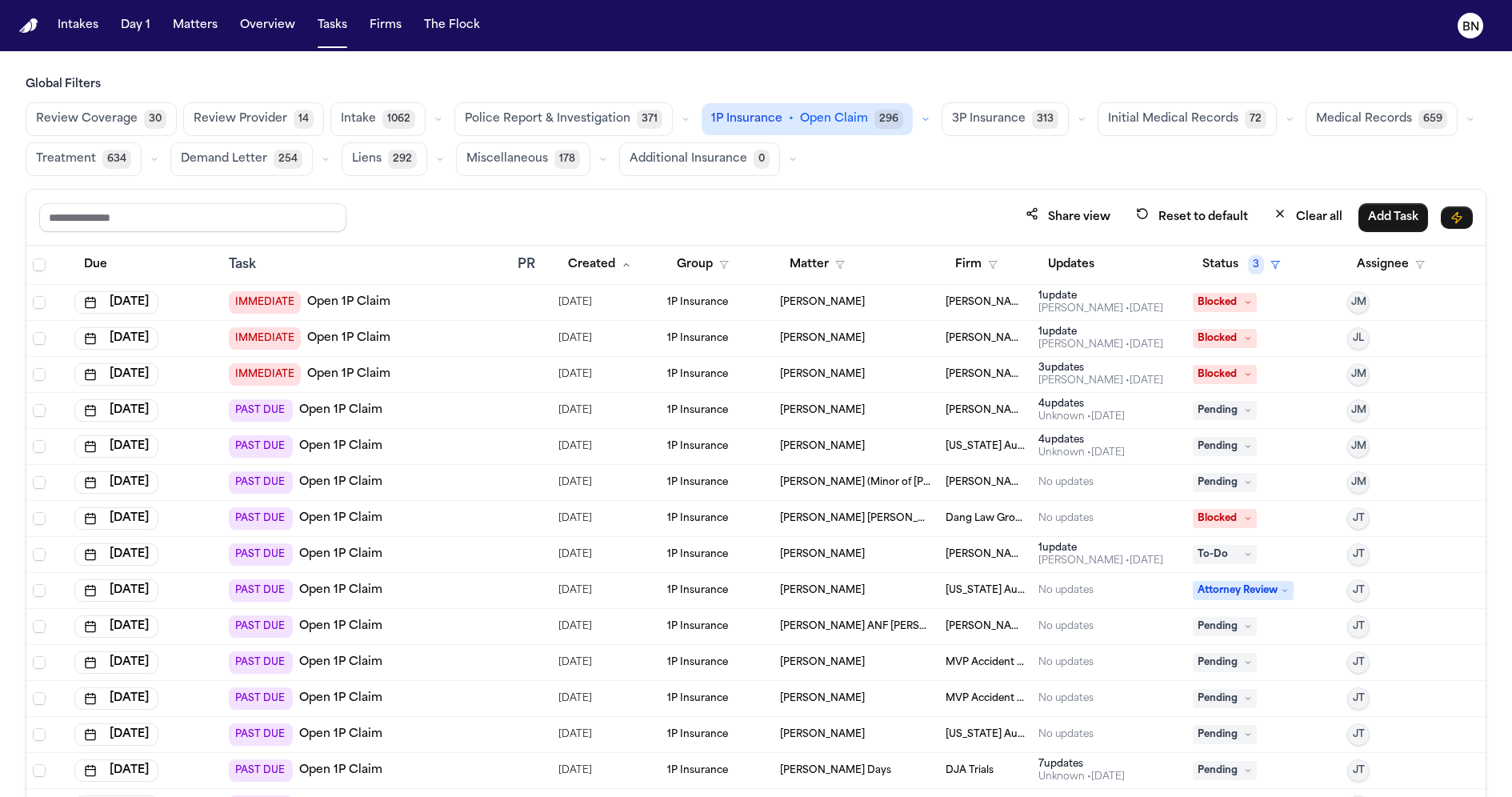
click at [1077, 119] on icon "button" at bounding box center [1082, 120] width 10 height 10
click at [1039, 165] on button "Open Claim 25" at bounding box center [1021, 159] width 158 height 32
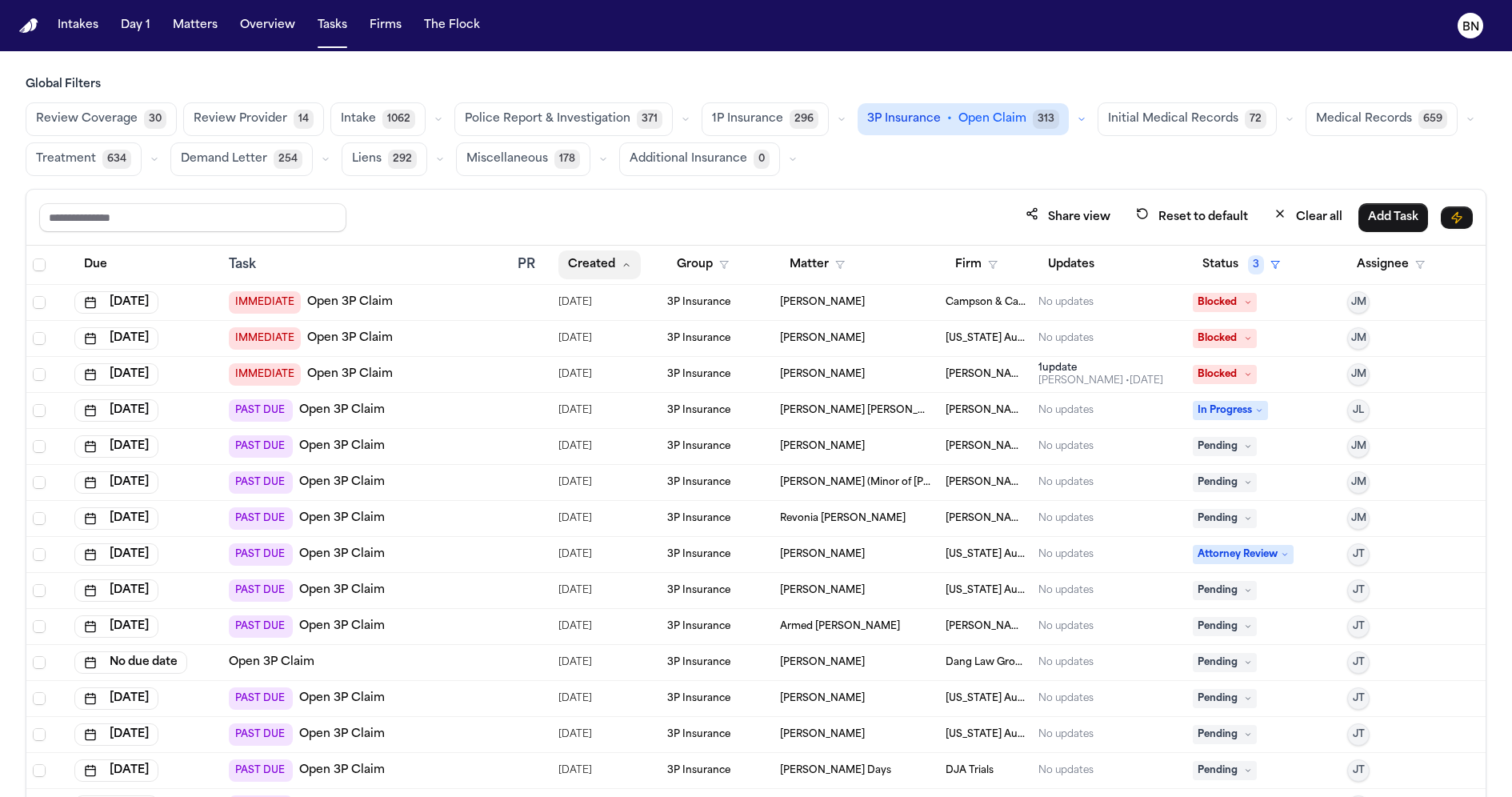
click at [586, 268] on button "Created" at bounding box center [600, 265] width 83 height 29
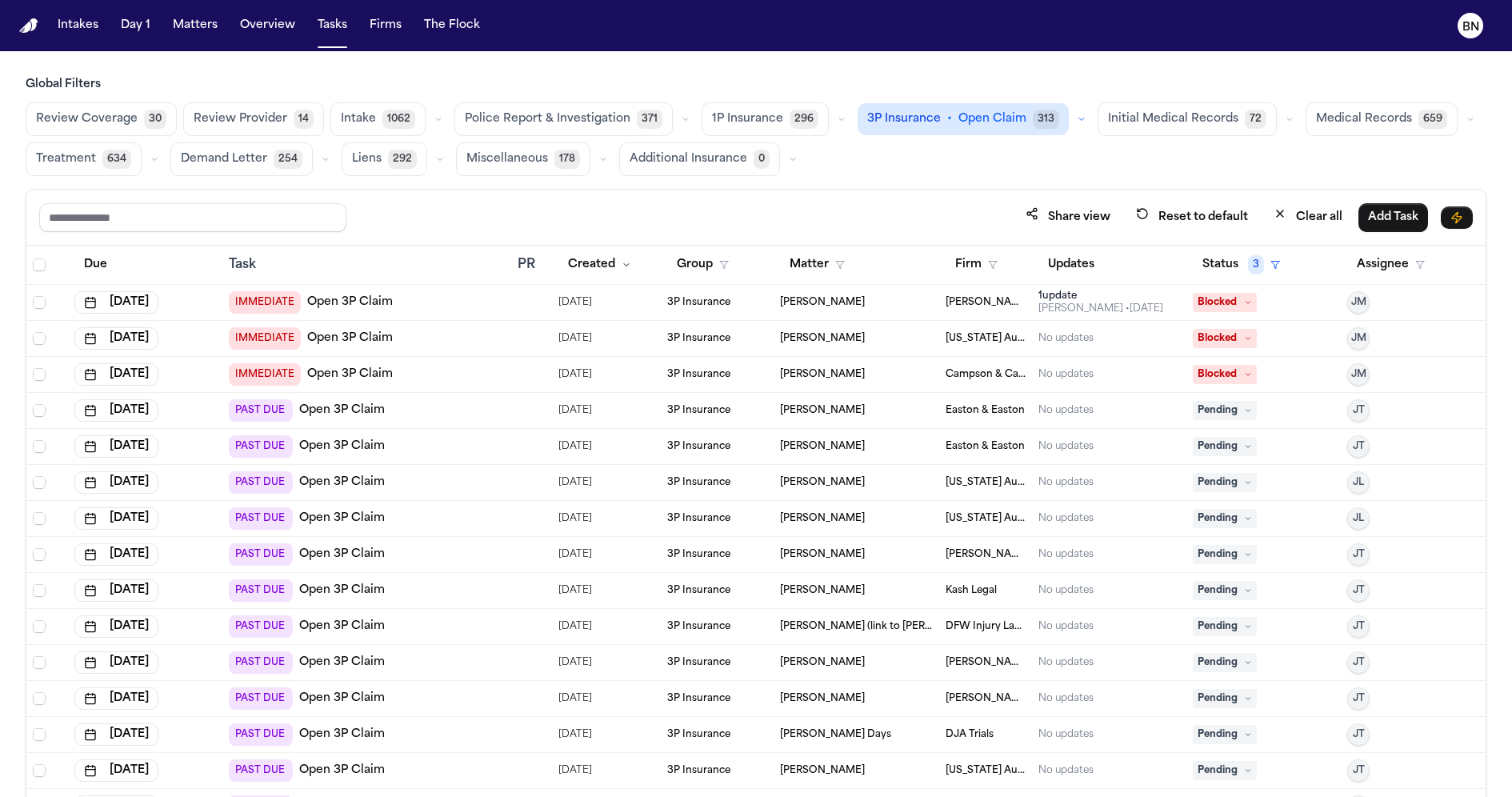
drag, startPoint x: 586, startPoint y: 266, endPoint x: 601, endPoint y: 214, distance: 54.1
click at [601, 214] on div "Share view Reset to default Clear all Add Task Due Task PR Created Group Matter…" at bounding box center [755, 528] width 1460 height 678
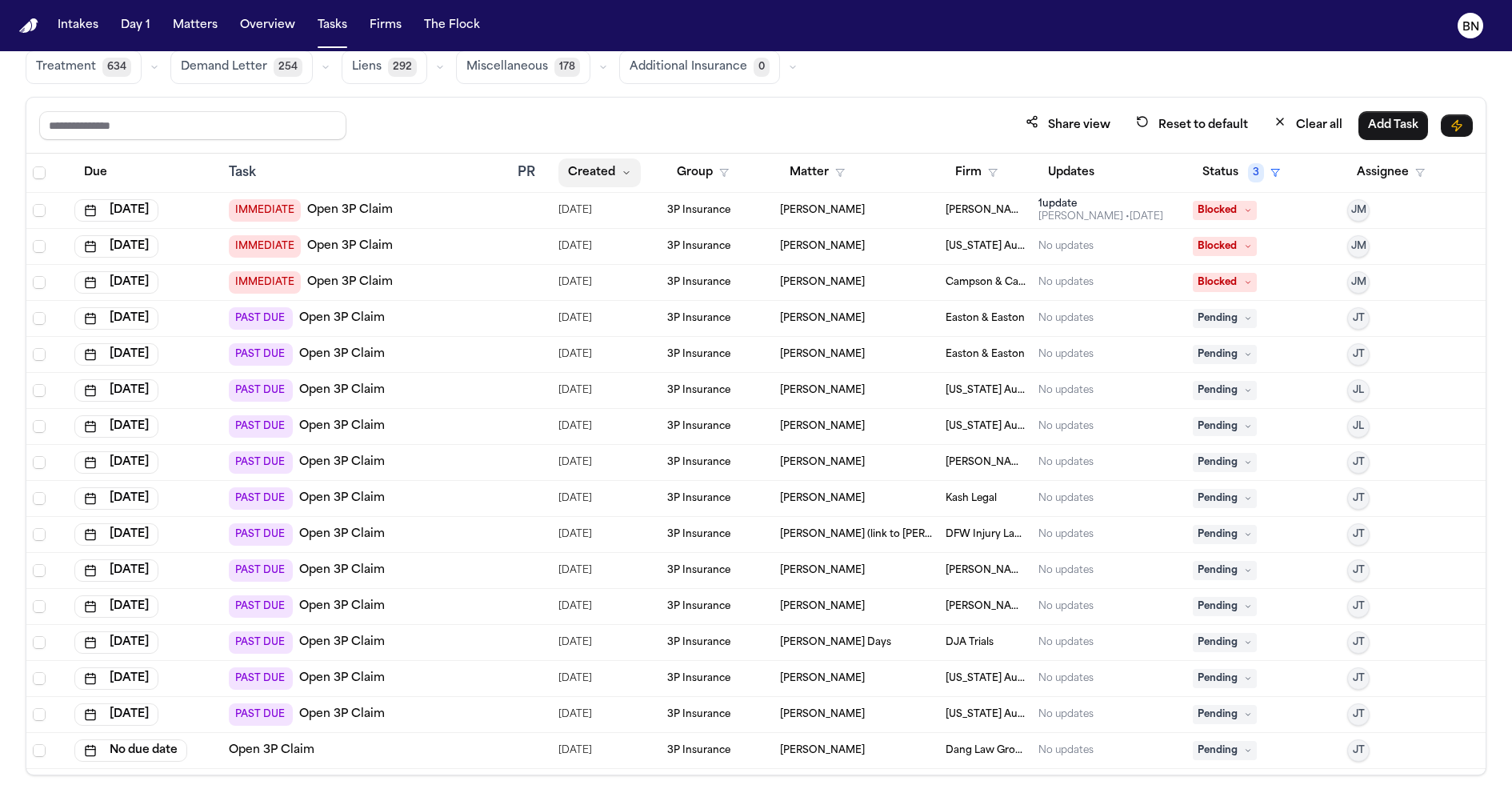
click at [600, 177] on button "Created" at bounding box center [600, 172] width 83 height 29
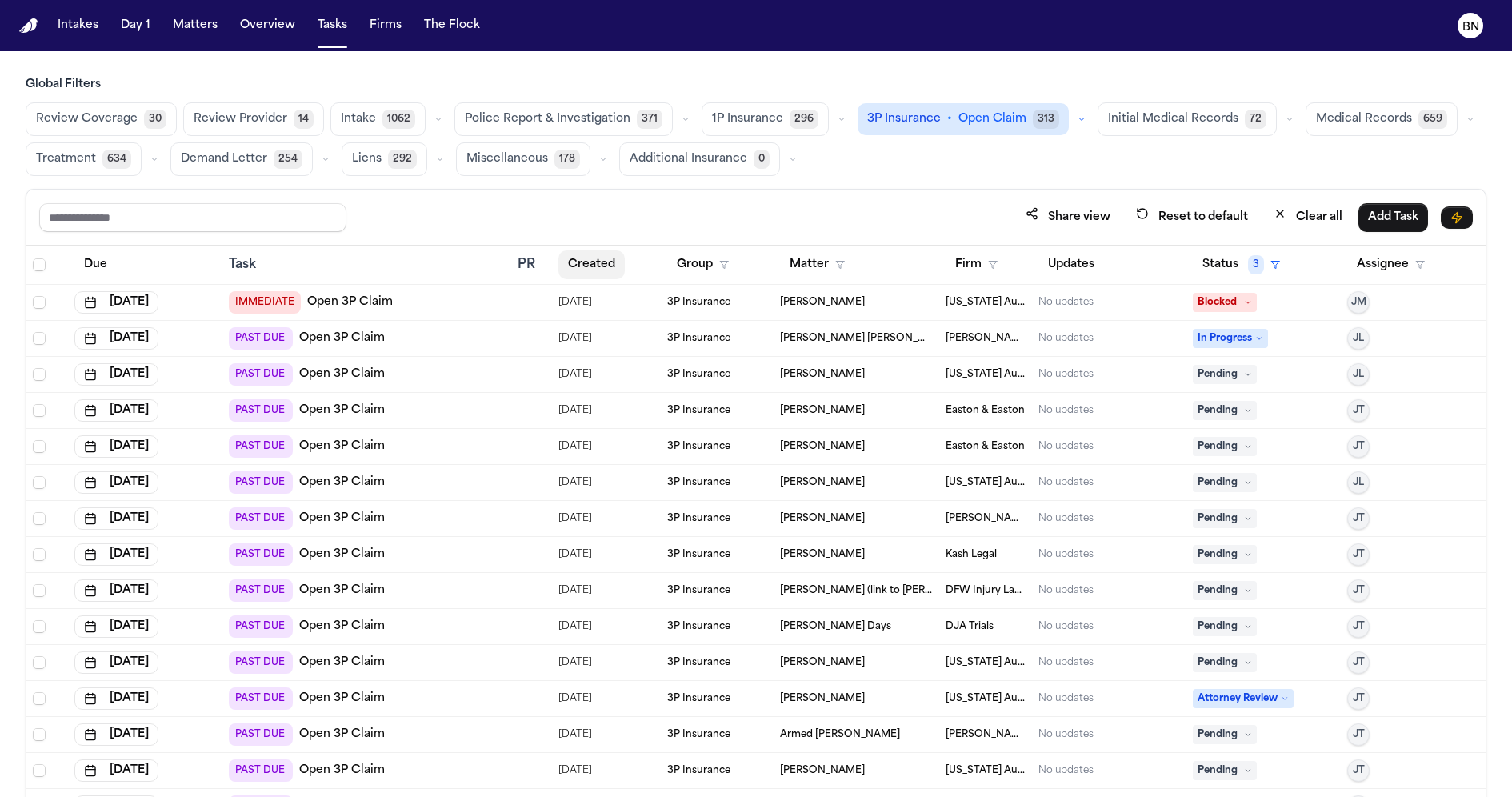
click at [608, 268] on button "Created" at bounding box center [591, 265] width 66 height 29
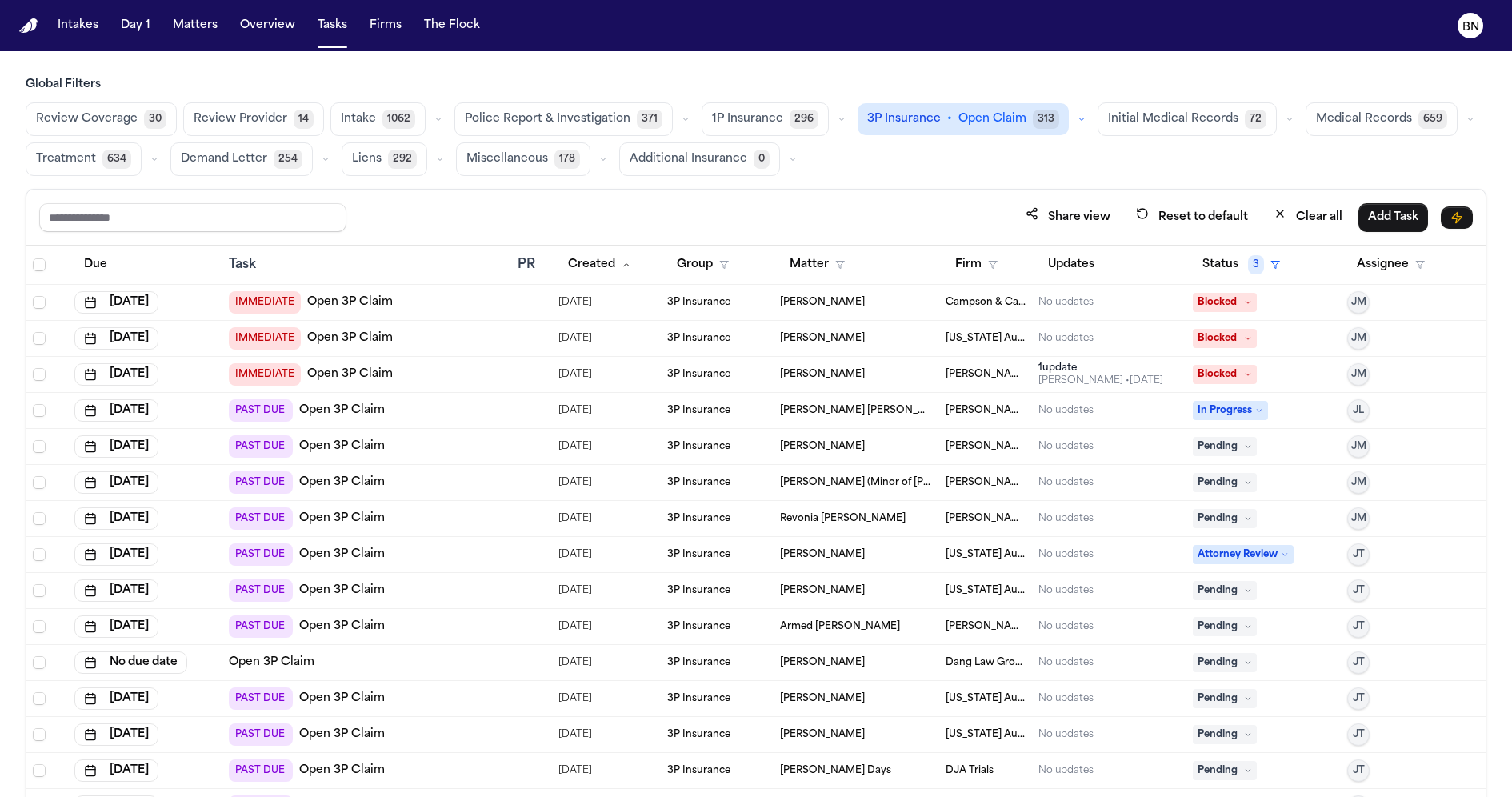
click at [627, 193] on div "Share view Reset to default Clear all Add Task" at bounding box center [756, 217] width 1460 height 56
click at [837, 122] on icon "button" at bounding box center [842, 120] width 10 height 10
click at [783, 165] on button "Open Claim 29" at bounding box center [781, 159] width 158 height 32
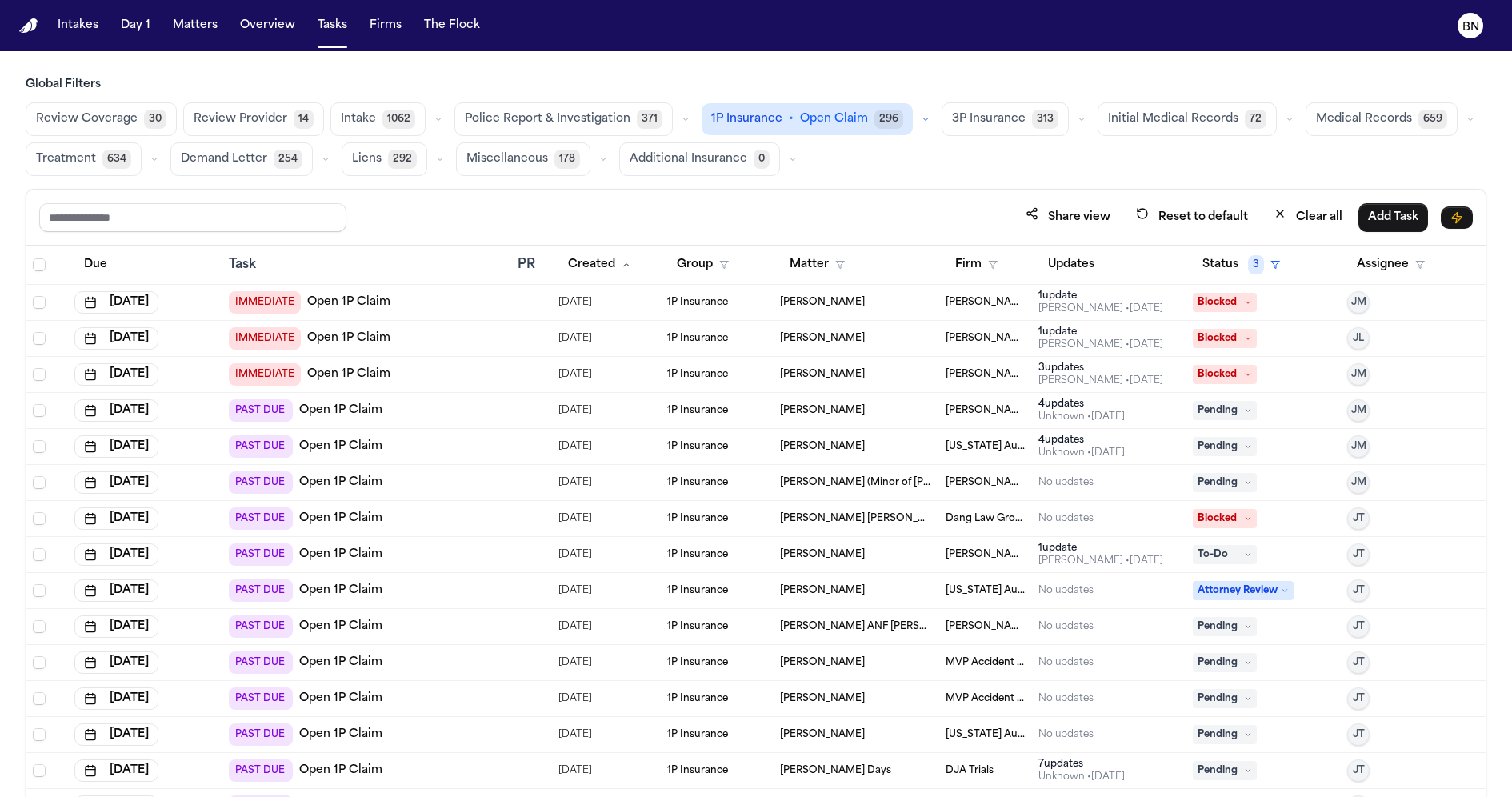
click at [523, 296] on div at bounding box center [524, 302] width 13 height 13
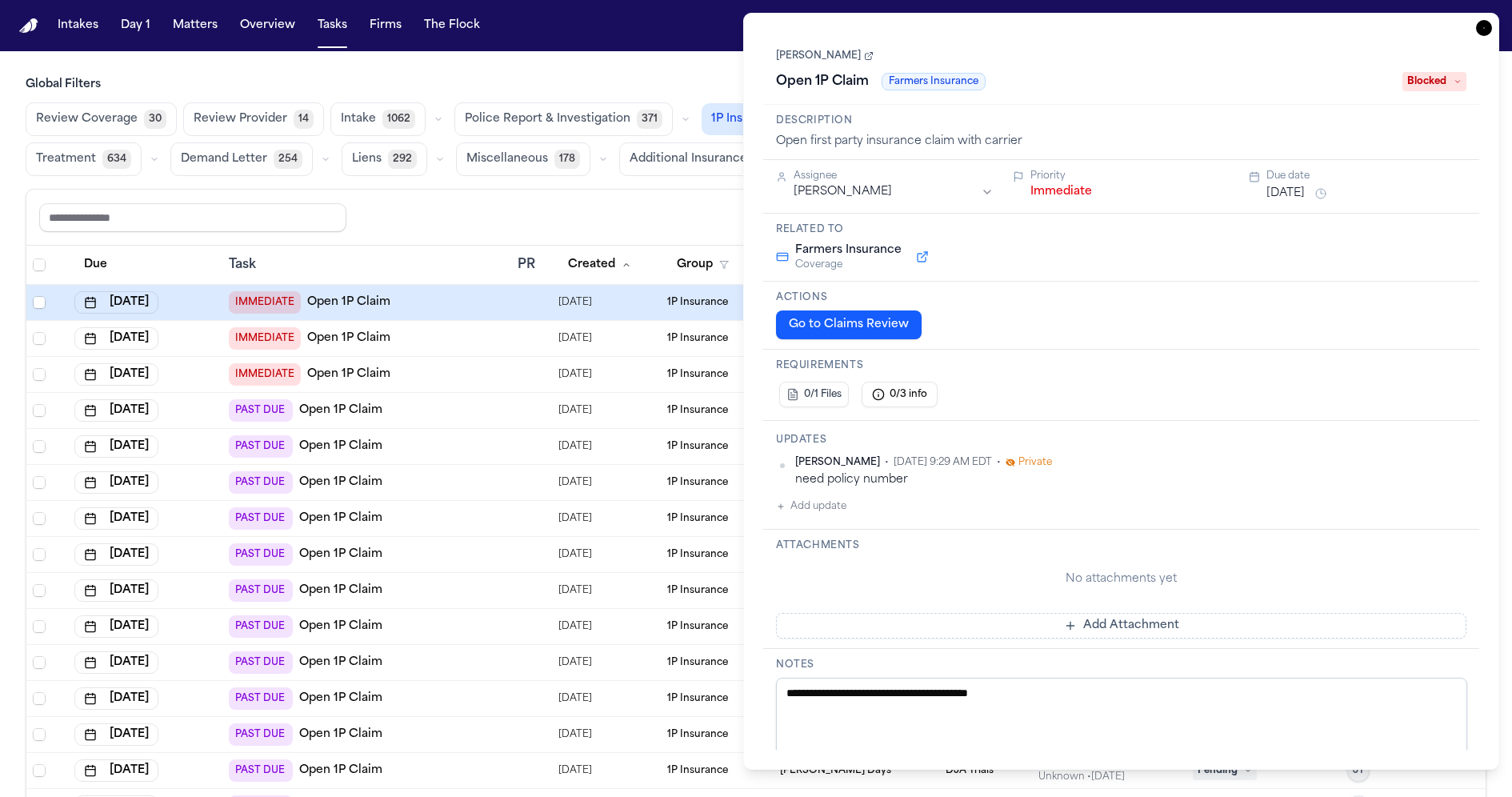
click at [828, 61] on link "[PERSON_NAME]" at bounding box center [824, 57] width 97 height 13
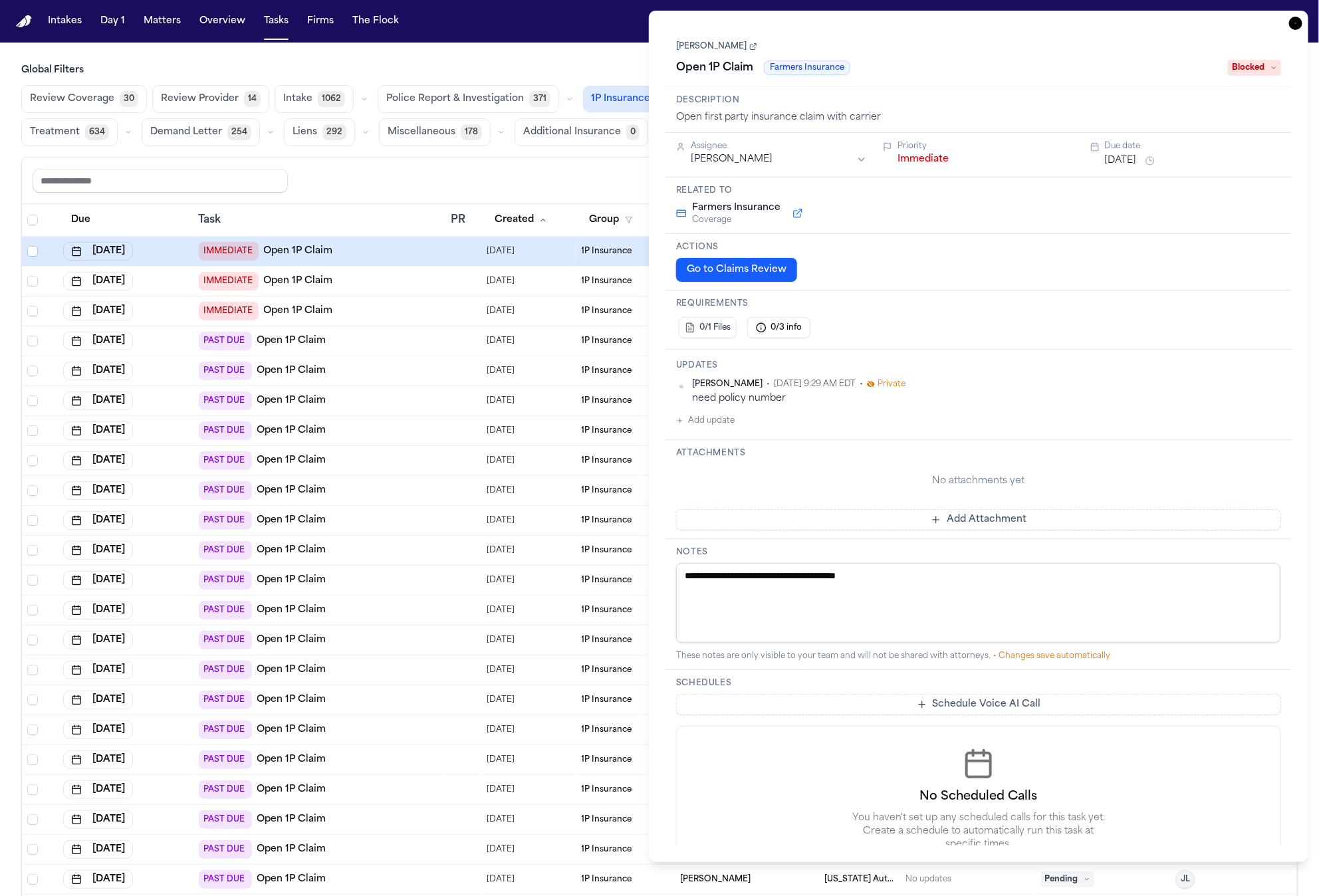
click at [1256, 19] on icon "button" at bounding box center [1296, 23] width 14 height 14
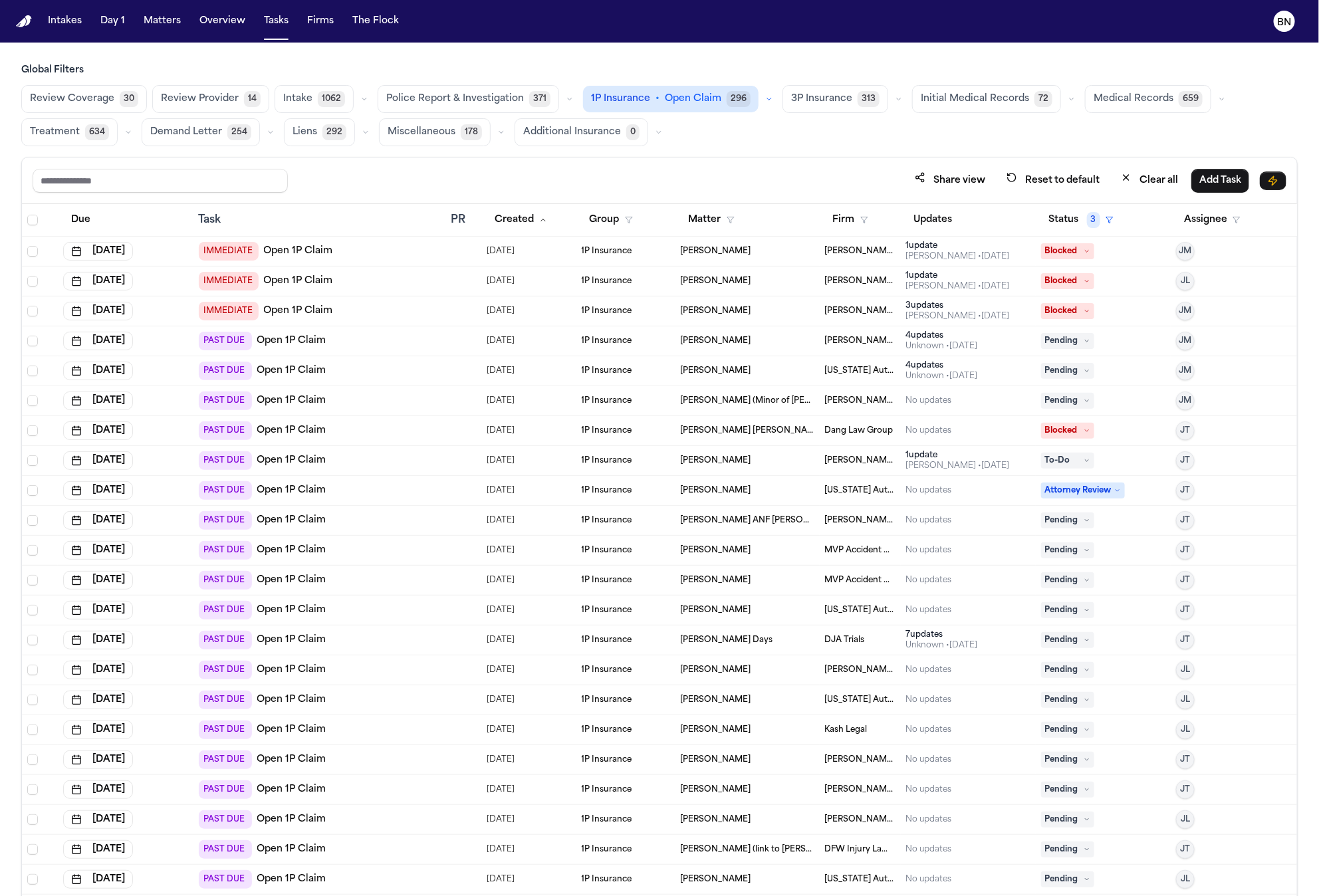
click at [685, 252] on span "[PERSON_NAME]" at bounding box center [716, 251] width 71 height 11
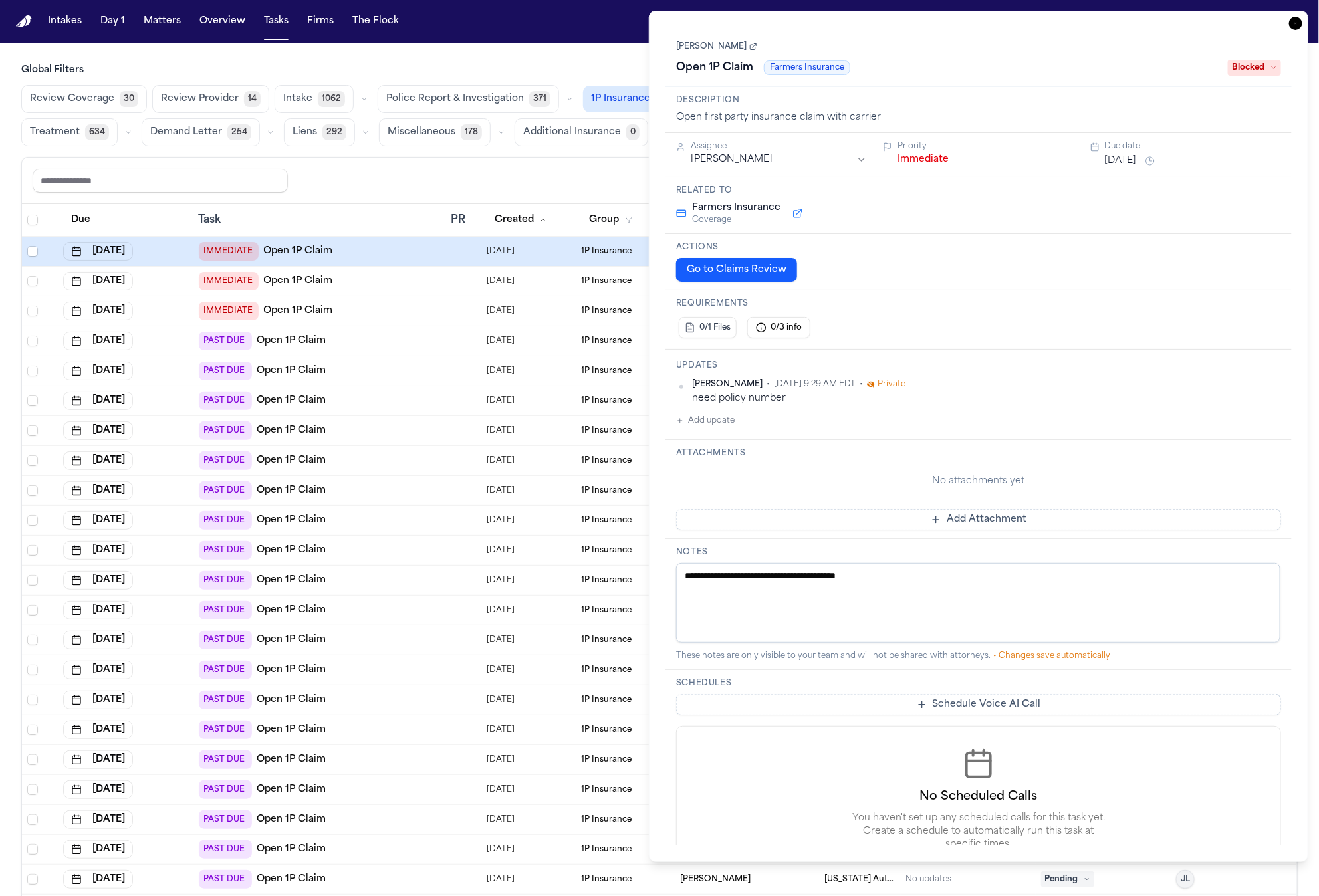
click at [723, 46] on link "[PERSON_NAME]" at bounding box center [716, 47] width 81 height 11
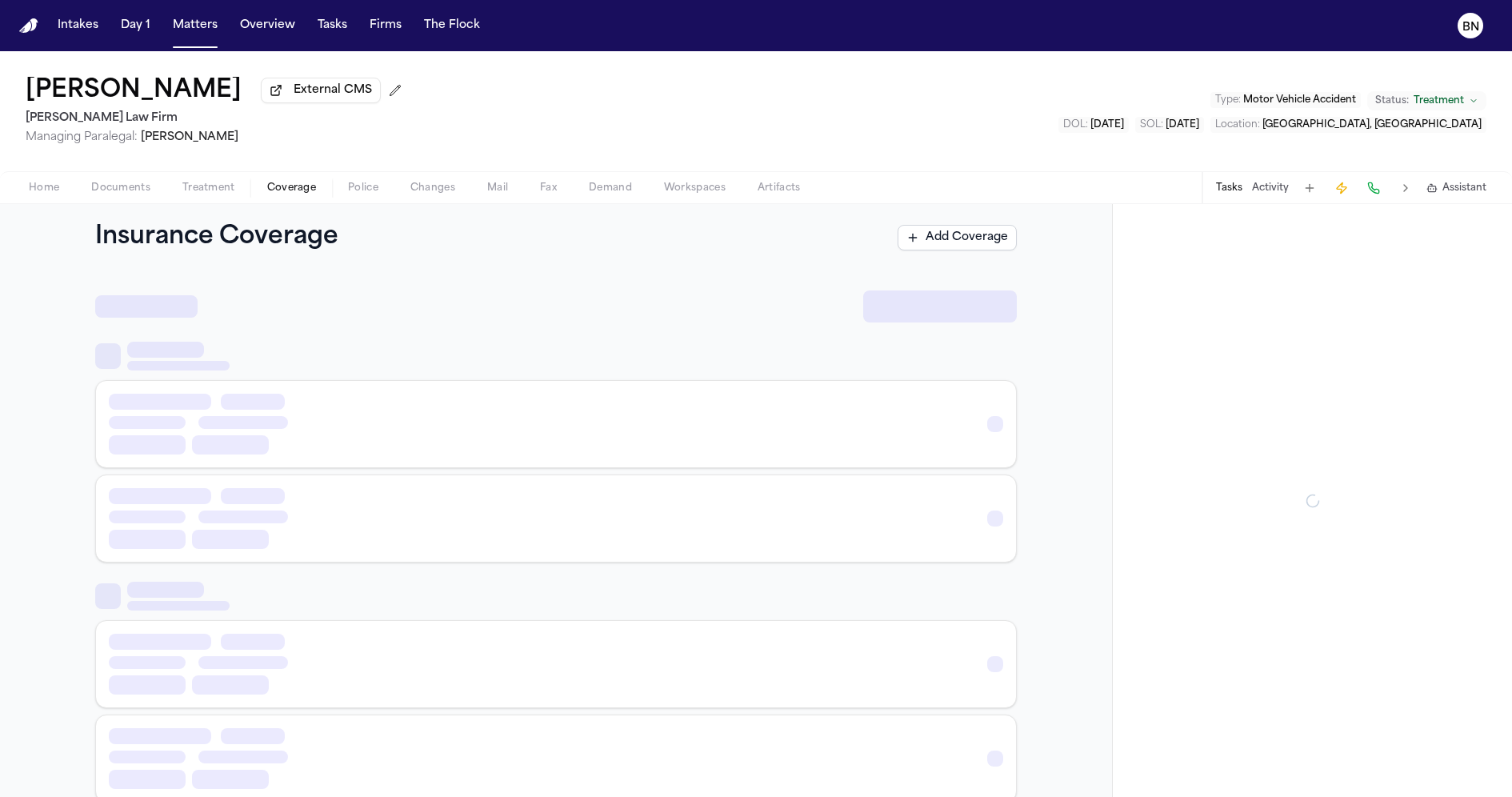
click at [278, 191] on span "Coverage" at bounding box center [292, 188] width 49 height 13
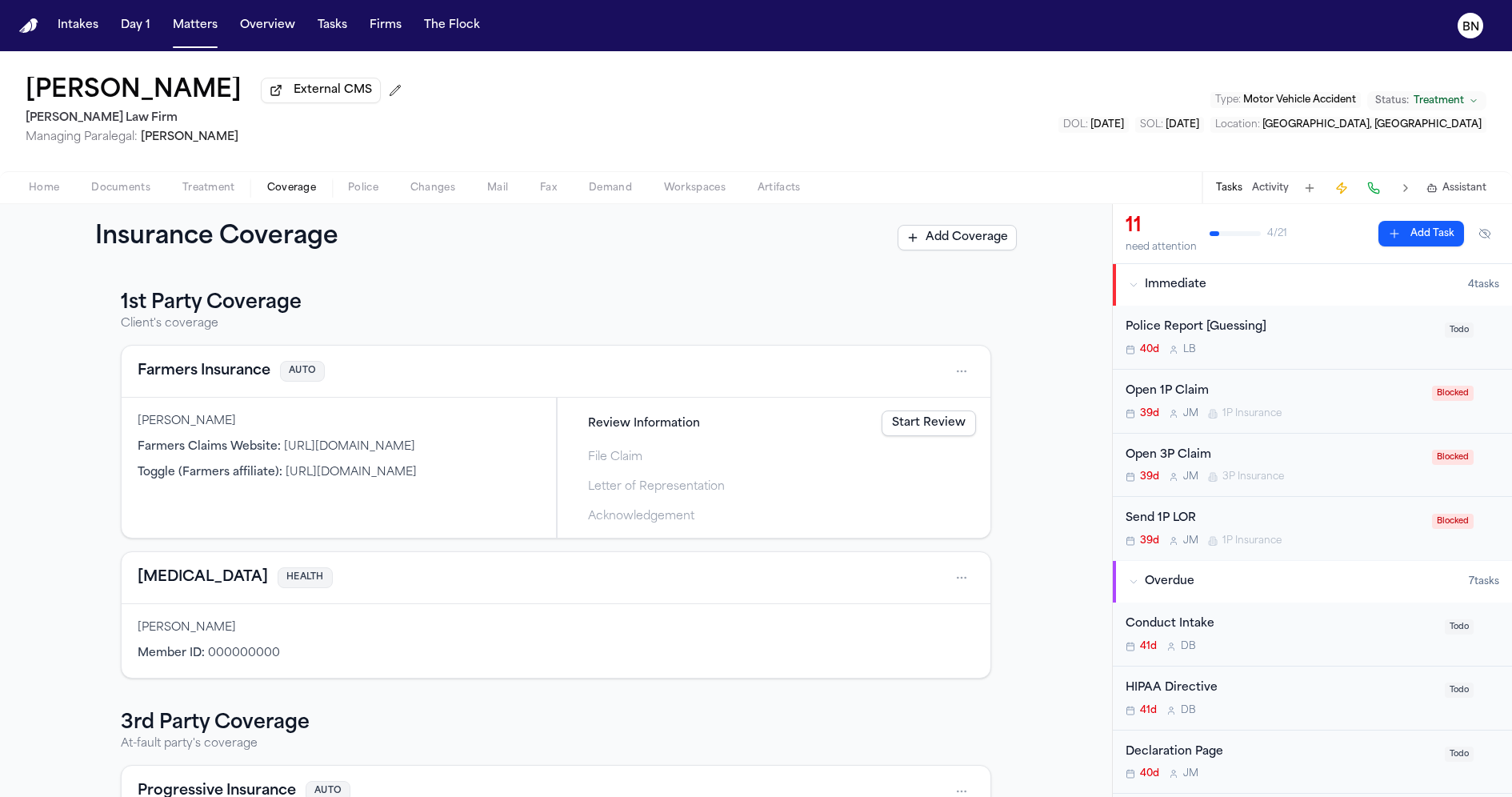
click at [291, 377] on span "AUTO" at bounding box center [302, 371] width 45 height 21
click at [246, 381] on button "Farmers Insurance" at bounding box center [204, 371] width 133 height 22
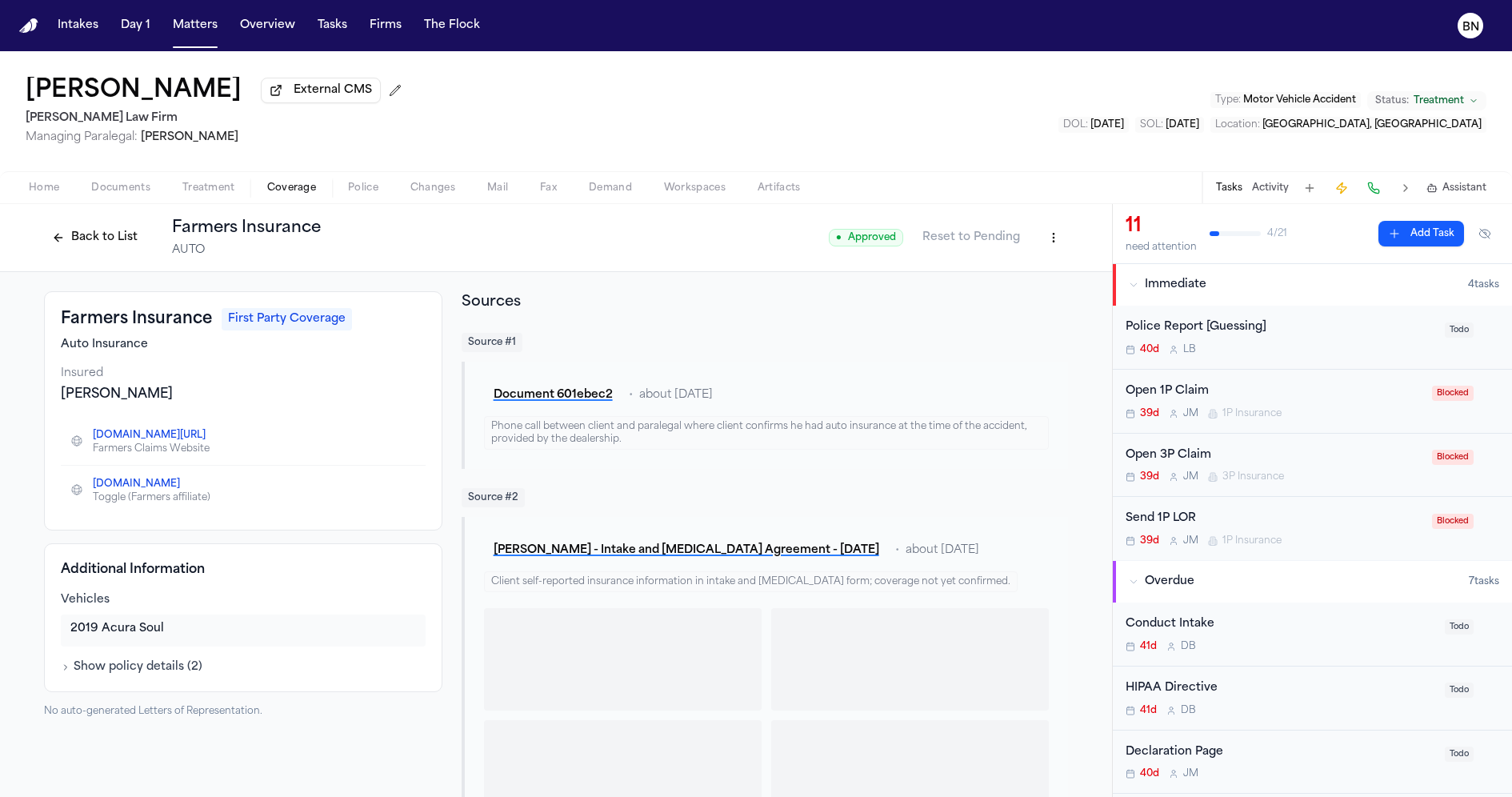
click at [88, 238] on button "Back to List" at bounding box center [95, 237] width 102 height 25
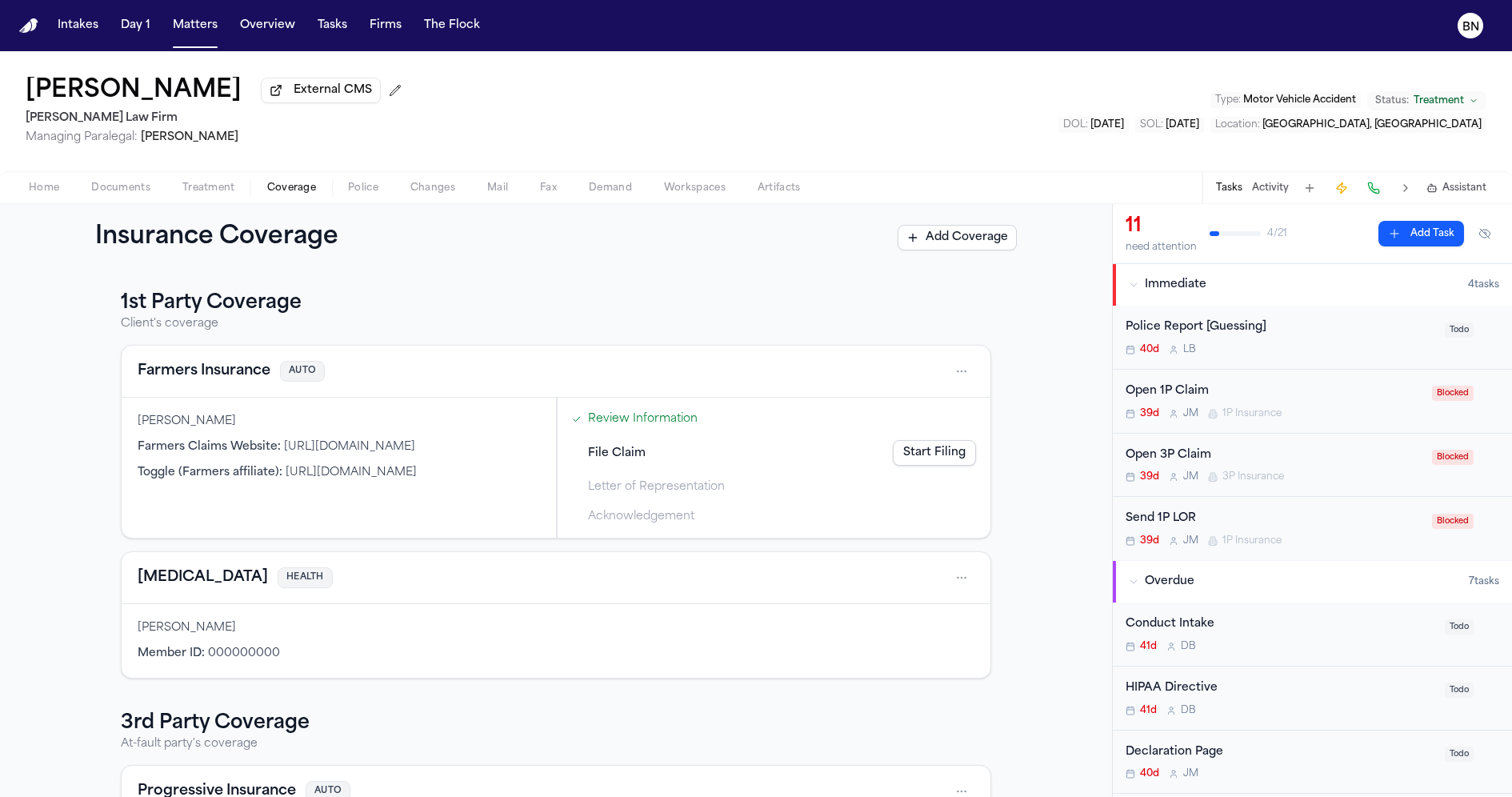
click at [558, 337] on div "1st Party Coverage Client's coverage Farmers Insurance AUTO Marco Mena Farmers …" at bounding box center [555, 485] width 871 height 388
click at [557, 324] on p "Client's coverage" at bounding box center [555, 324] width 871 height 16
click at [631, 460] on span "File Claim" at bounding box center [617, 453] width 57 height 17
click at [635, 432] on div "Review Information" at bounding box center [774, 419] width 417 height 26
click at [635, 423] on link "Review Information" at bounding box center [643, 419] width 110 height 17
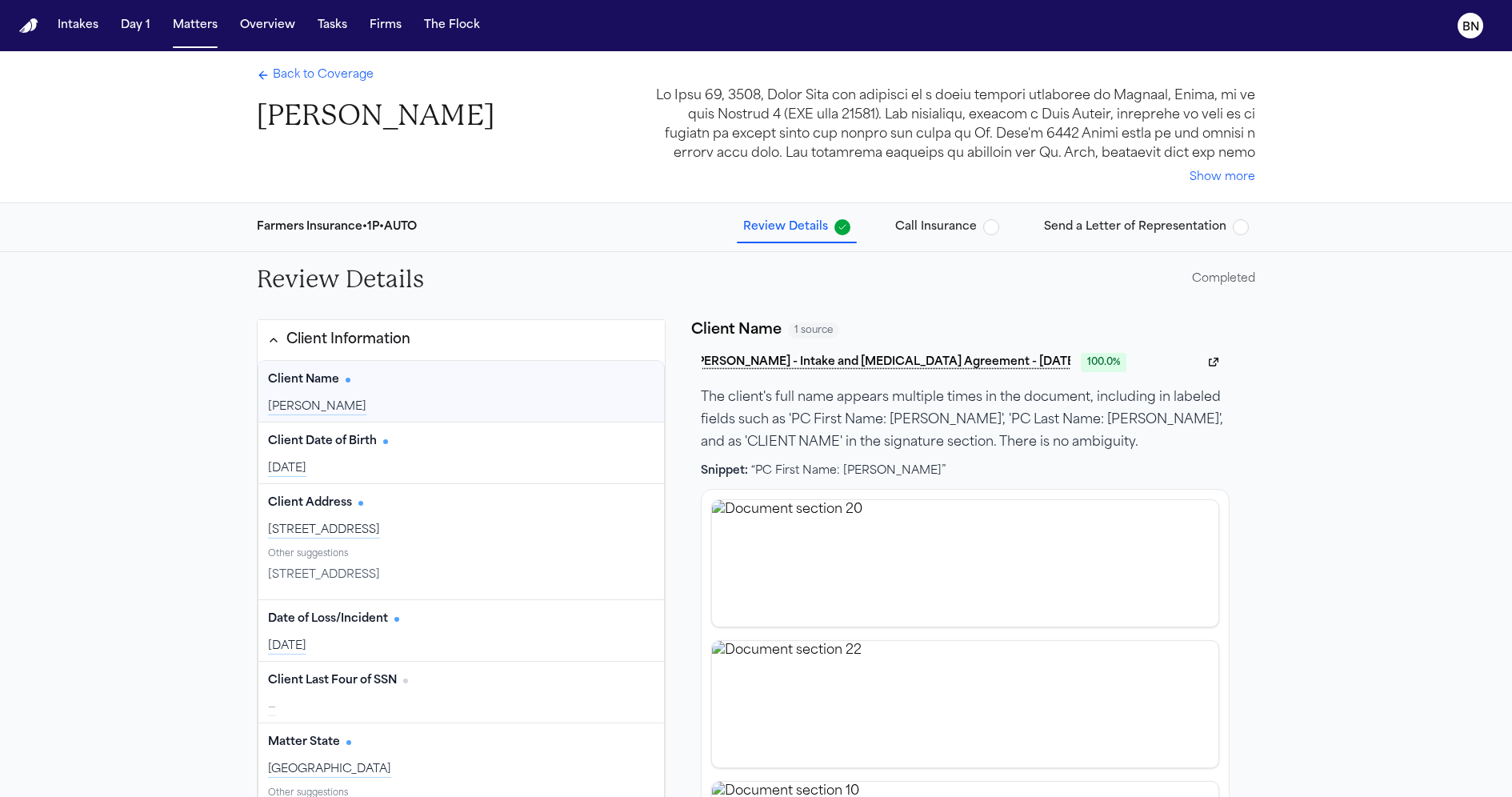
click at [1093, 224] on span "Send a Letter of Representation" at bounding box center [1135, 228] width 183 height 16
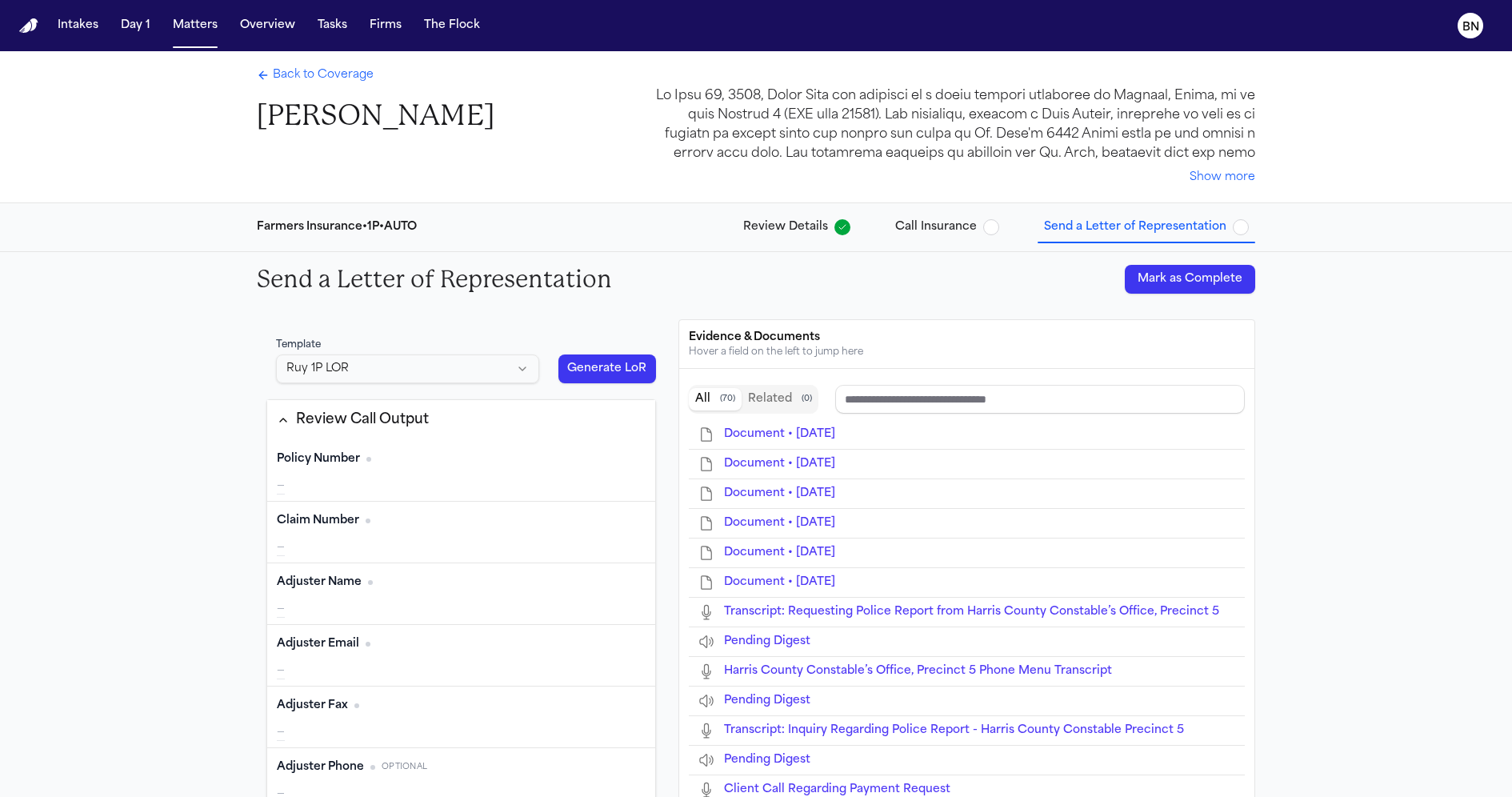
click at [678, 324] on div "Evidence & Documents Hover a field on the left to jump here Bland transcripts 9…" at bounding box center [967, 637] width 577 height 636
click at [473, 376] on html "Intakes Day 1 Matters Overview Tasks Firms The Flock BN Back to Coverage Marco …" at bounding box center [756, 398] width 1512 height 797
click at [657, 290] on html "Intakes Day 1 Matters Overview Tasks Firms The Flock BN Back to Coverage Marco …" at bounding box center [756, 398] width 1512 height 797
click at [679, 325] on div "Evidence & Documents Hover a field on the left to jump here" at bounding box center [967, 345] width 575 height 49
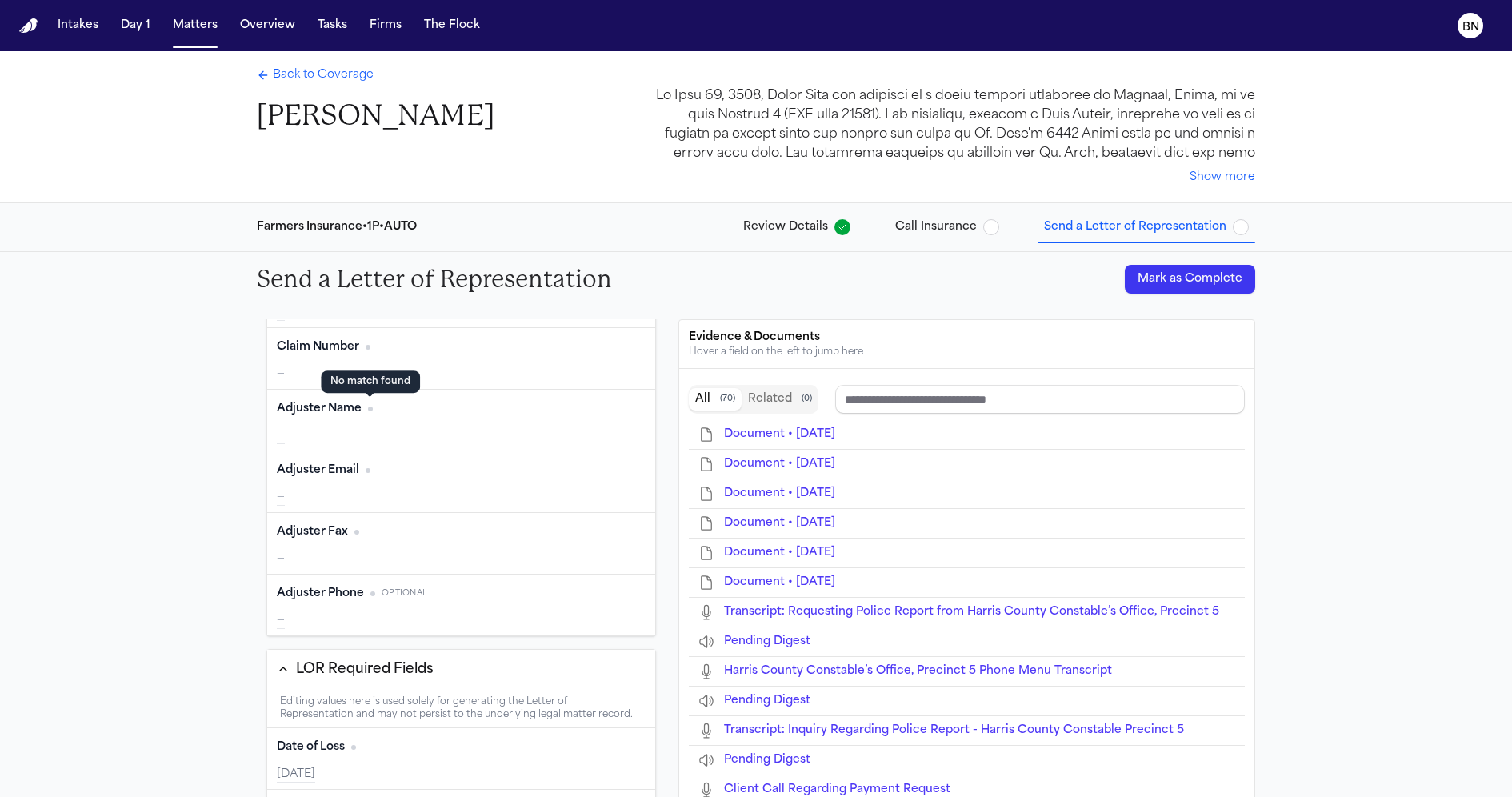
scroll to position [223, 0]
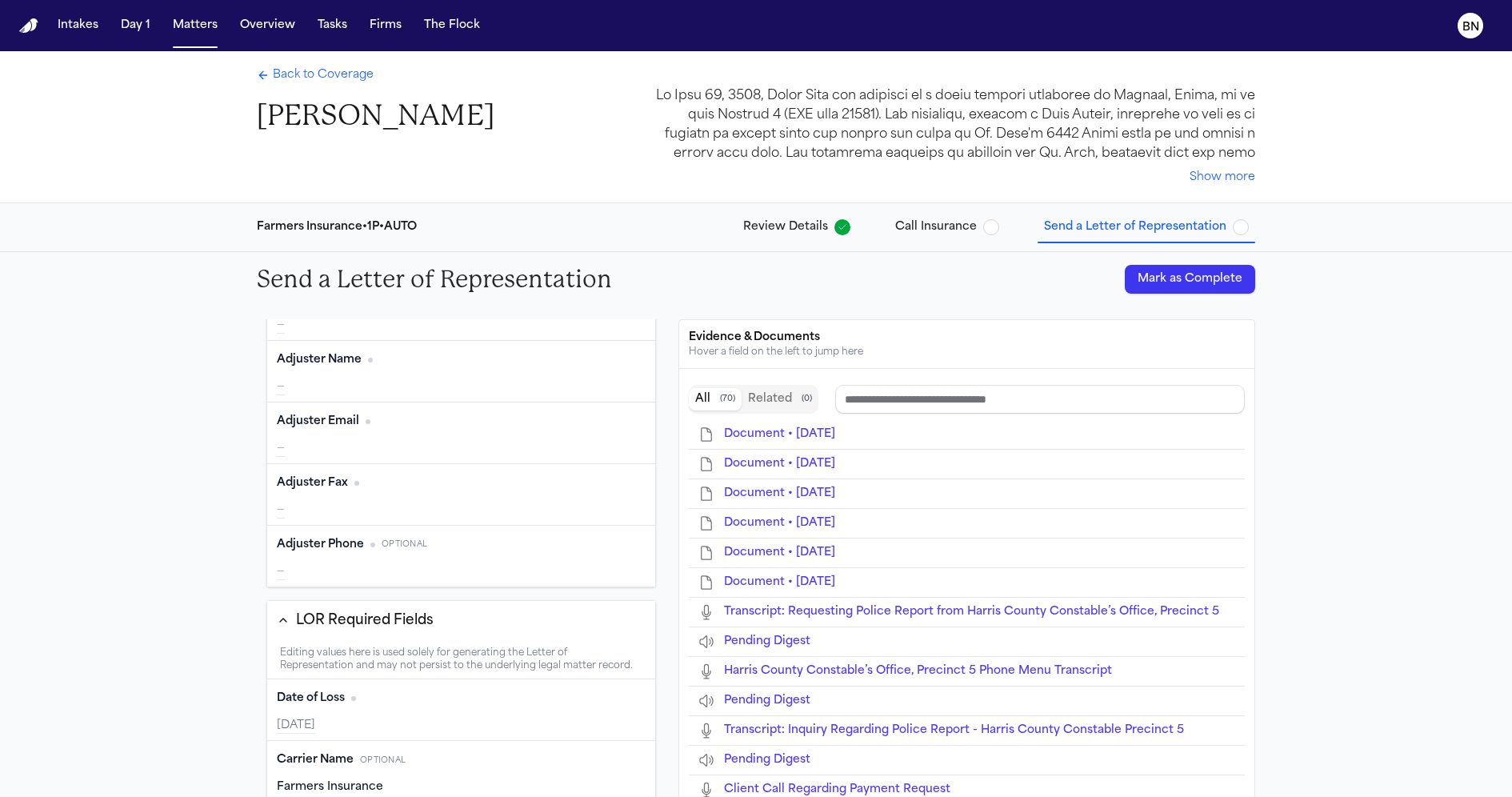
type input "**********"
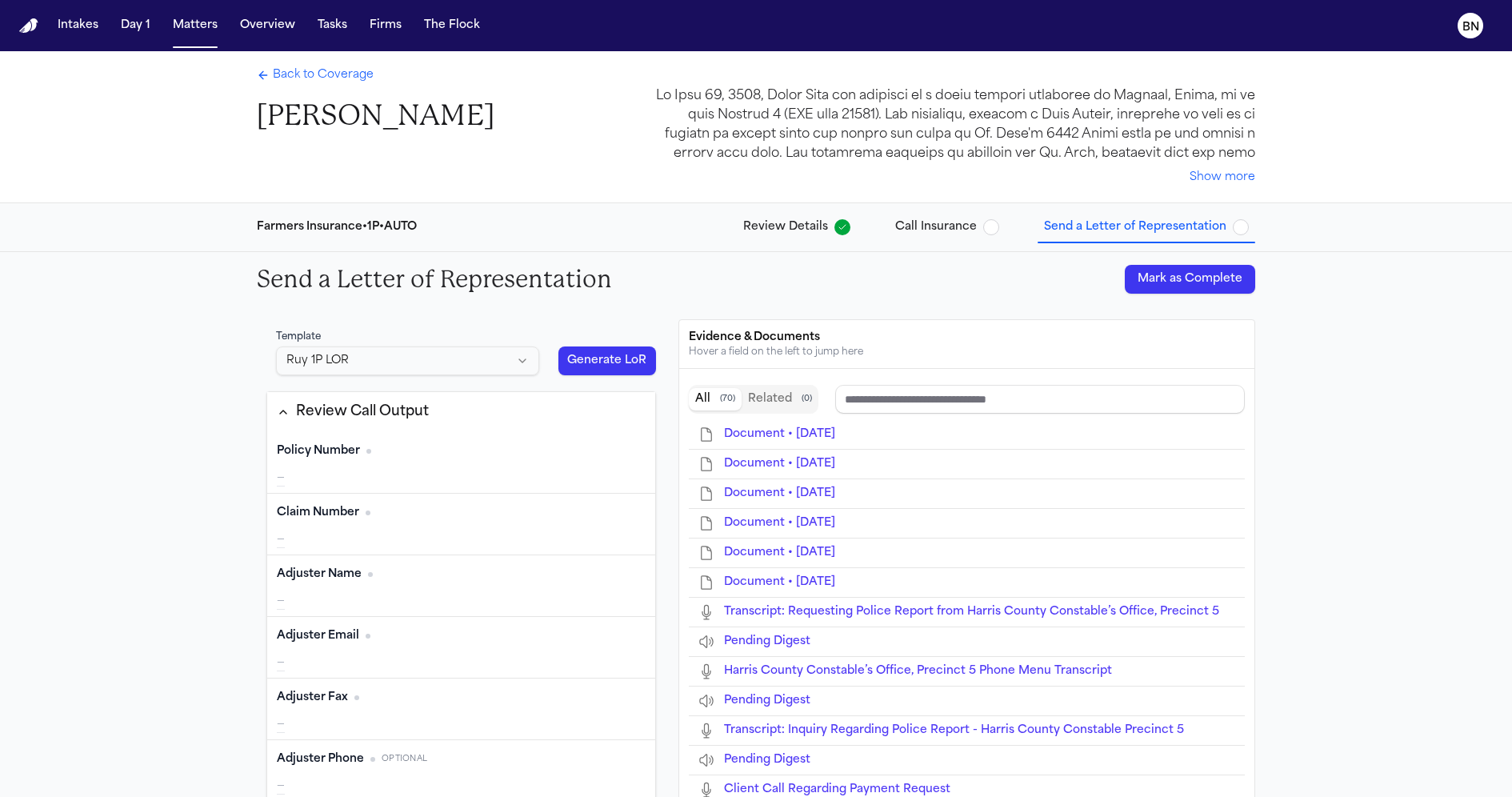
scroll to position [0, 0]
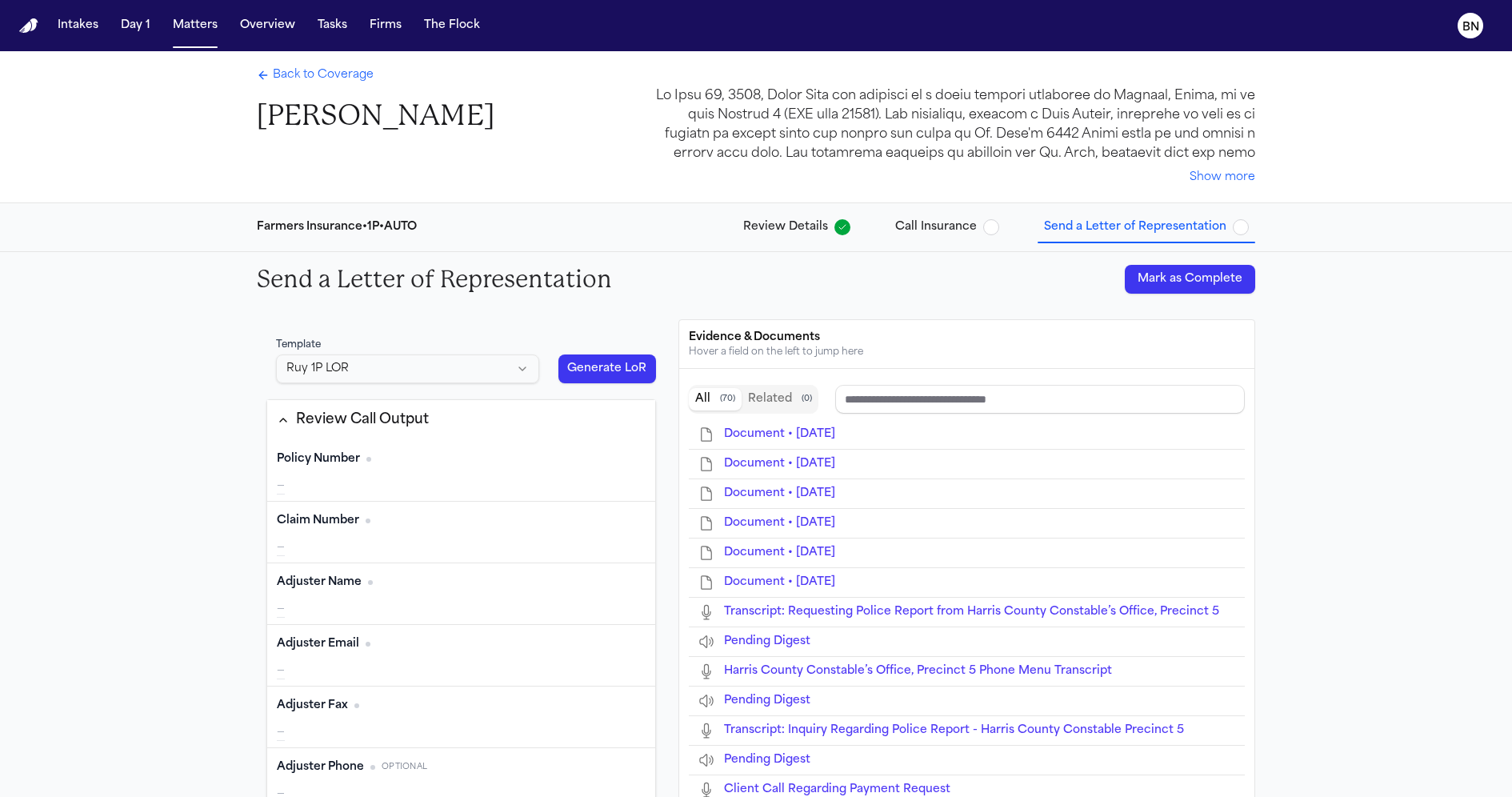
click at [408, 378] on html "Intakes Day 1 Matters Overview Tasks Firms The Flock BN Back to Coverage Marco …" at bounding box center [756, 398] width 1512 height 797
click at [447, 324] on html "Intakes Day 1 Matters Overview Tasks Firms The Flock BN Back to Coverage Marco …" at bounding box center [756, 398] width 1512 height 797
click at [551, 339] on div "Template Ruy 1P LOR Generate LoR" at bounding box center [461, 360] width 390 height 64
click at [679, 324] on div "Evidence & Documents Hover a field on the left to jump here" at bounding box center [967, 345] width 575 height 49
click at [815, 225] on span "Review Details" at bounding box center [785, 228] width 85 height 16
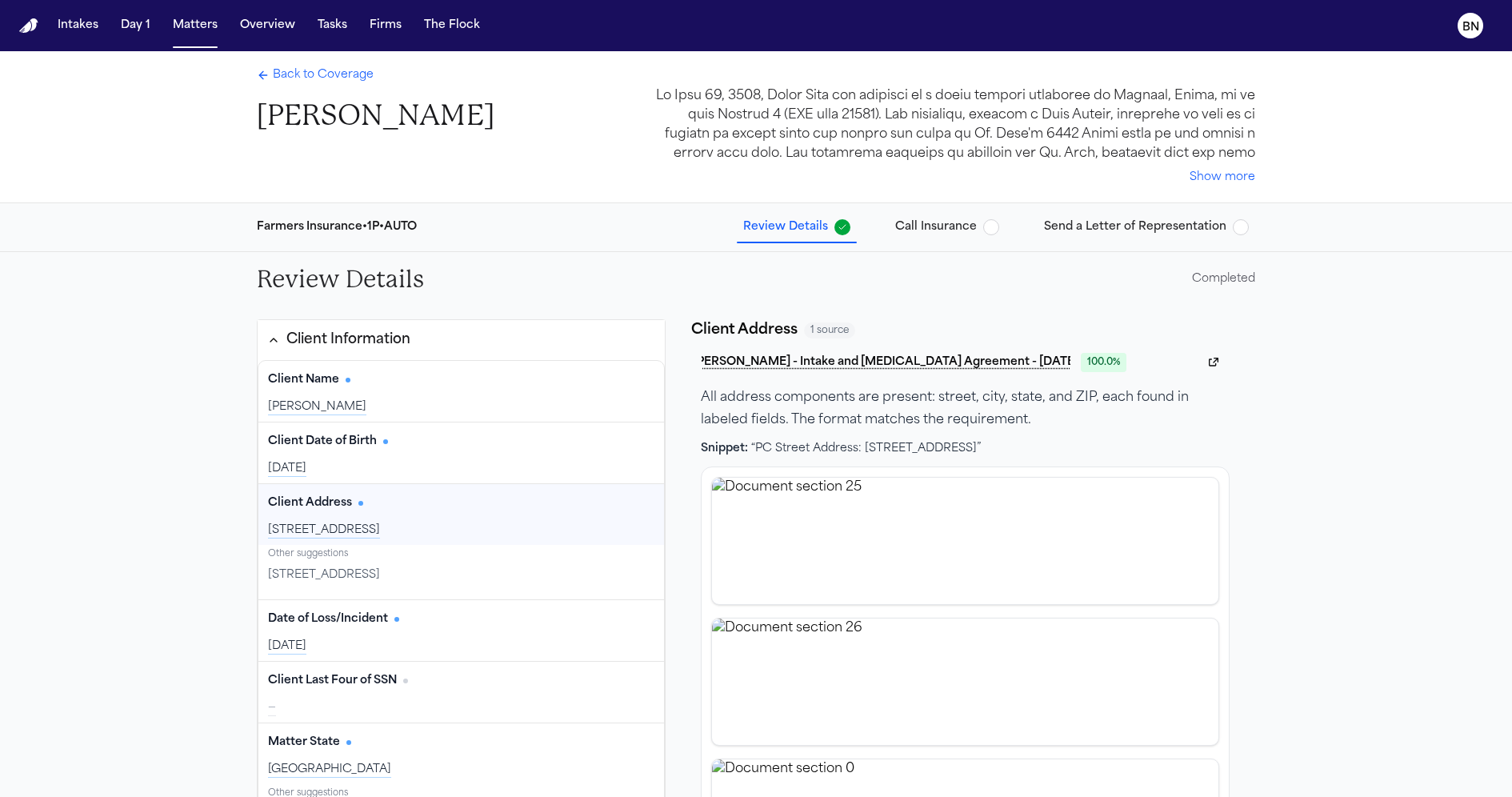
click at [380, 575] on span "1538 Ridge hallow dr, Houston, TX 77067" at bounding box center [324, 575] width 112 height 16
click at [480, 582] on div "1538 Ridge hallow dr, Houston, TX 77067" at bounding box center [461, 575] width 387 height 22
click at [380, 571] on span "1538 Ridge hallow dr, Houston, TX 77067" at bounding box center [324, 575] width 112 height 16
click at [518, 577] on div "1538 Ridge hallow dr, Houston, TX 77067" at bounding box center [461, 575] width 387 height 22
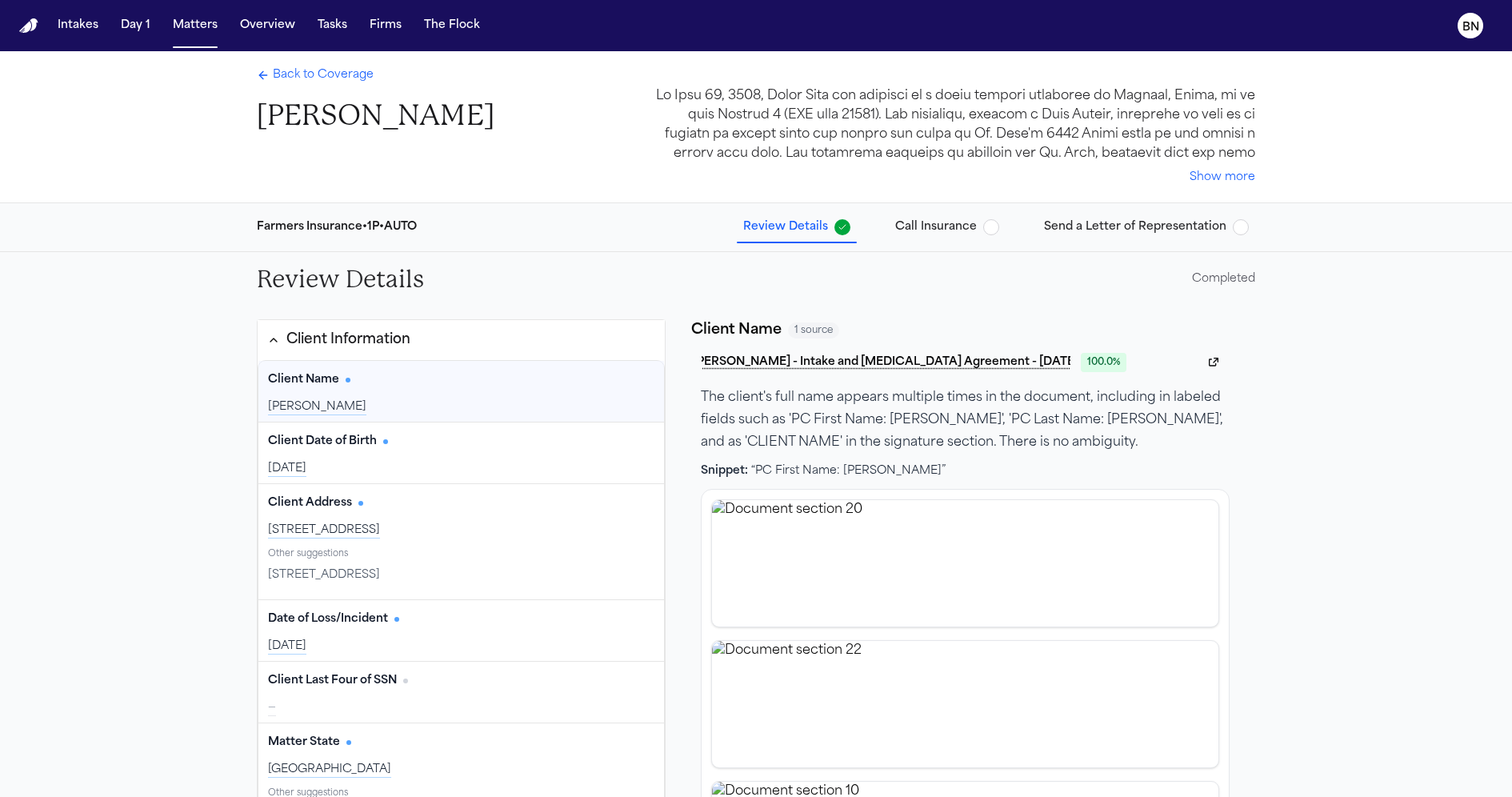
click at [669, 259] on div "Review Details Completed" at bounding box center [756, 279] width 1024 height 54
click at [666, 255] on div "Review Details Completed" at bounding box center [756, 279] width 1024 height 54
click at [665, 256] on div "Review Details Completed" at bounding box center [756, 279] width 1024 height 54
click at [331, 78] on span "Back to Coverage" at bounding box center [323, 75] width 101 height 16
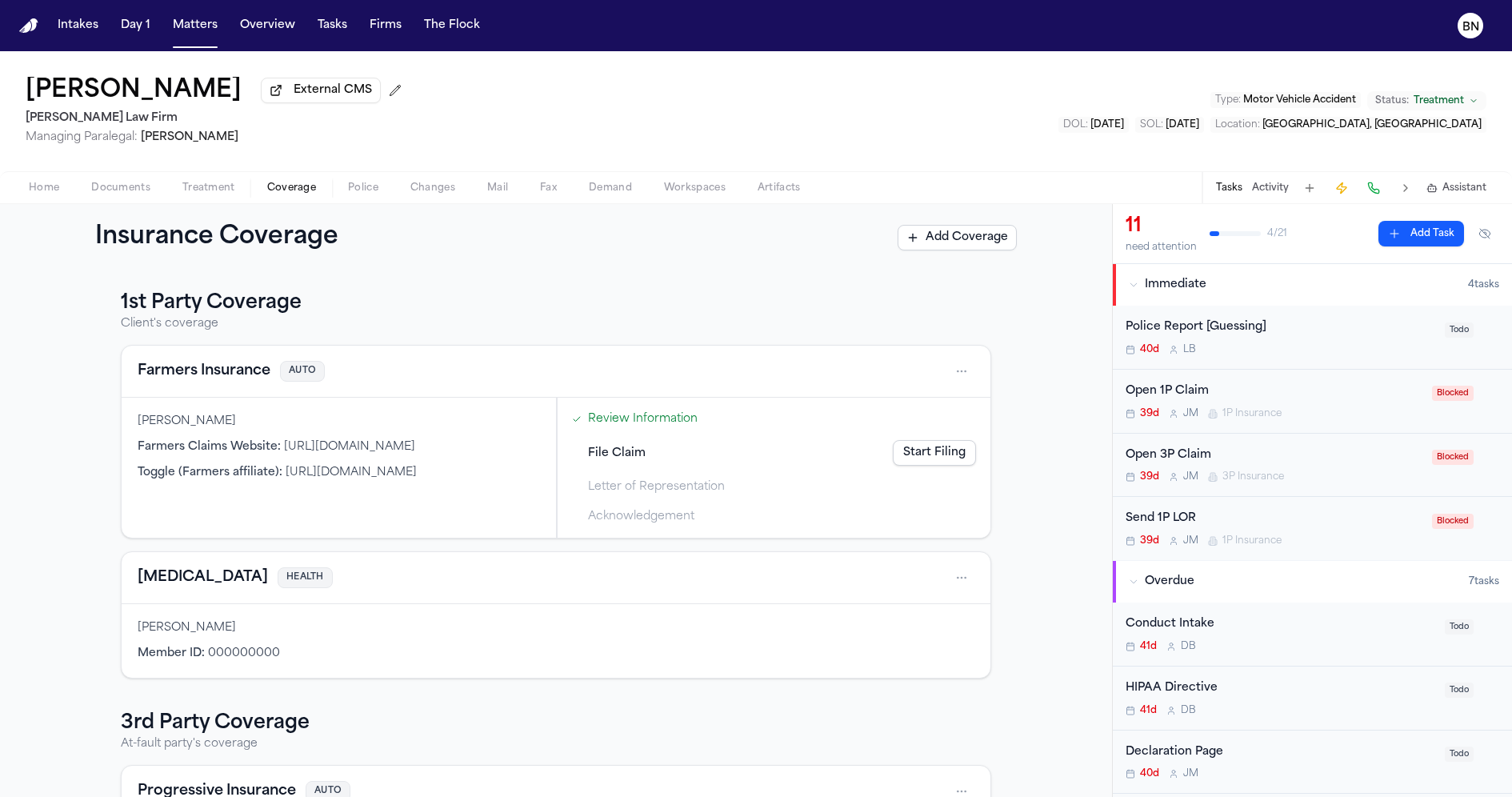
click at [556, 340] on div "1st Party Coverage Client's coverage Farmers Insurance AUTO Marco Mena Farmers …" at bounding box center [555, 485] width 871 height 388
click at [555, 338] on div "1st Party Coverage Client's coverage Farmers Insurance AUTO Marco Mena Farmers …" at bounding box center [555, 485] width 871 height 388
click at [616, 421] on link "Review Information" at bounding box center [643, 419] width 110 height 17
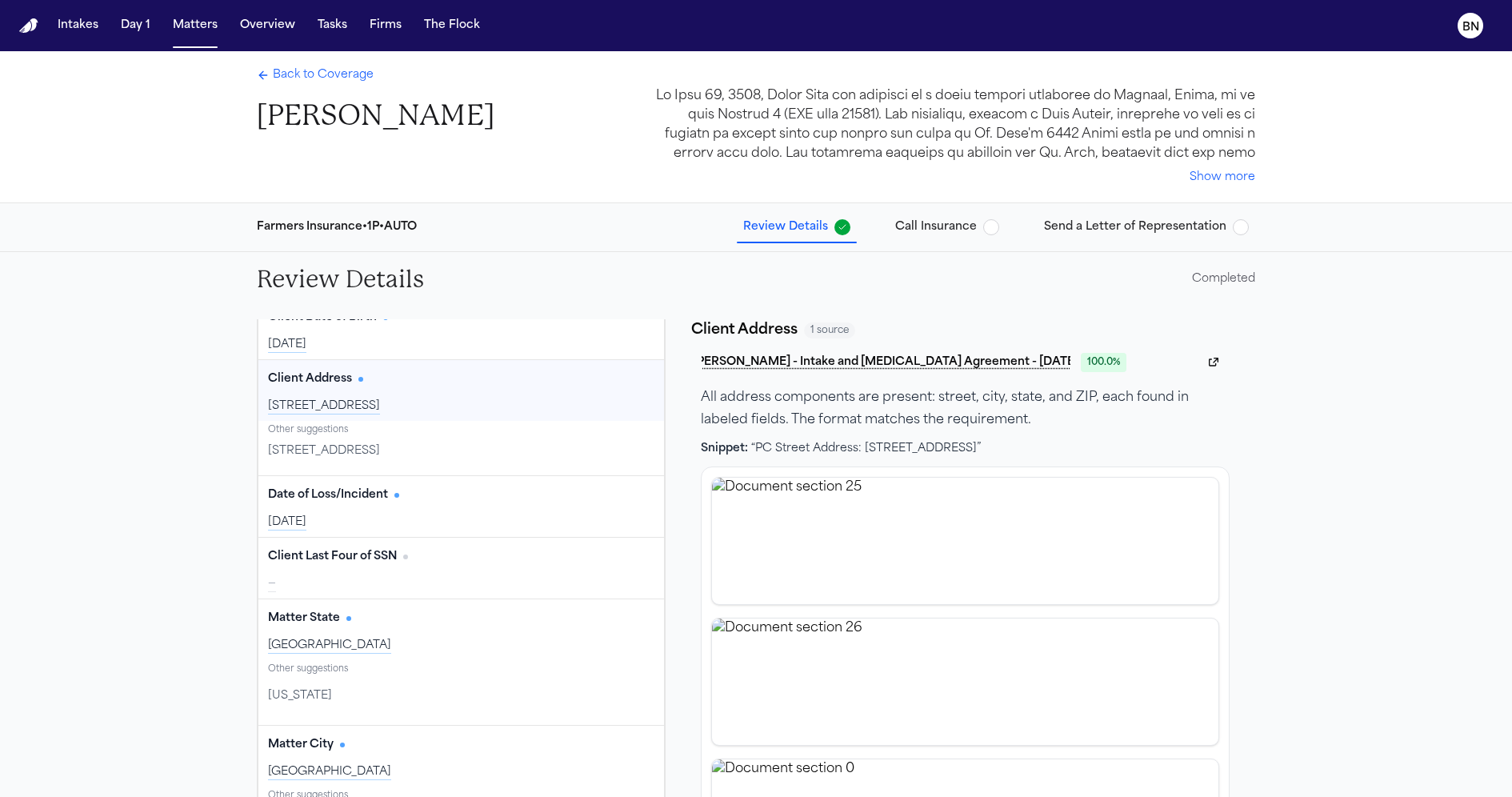
scroll to position [145, 0]
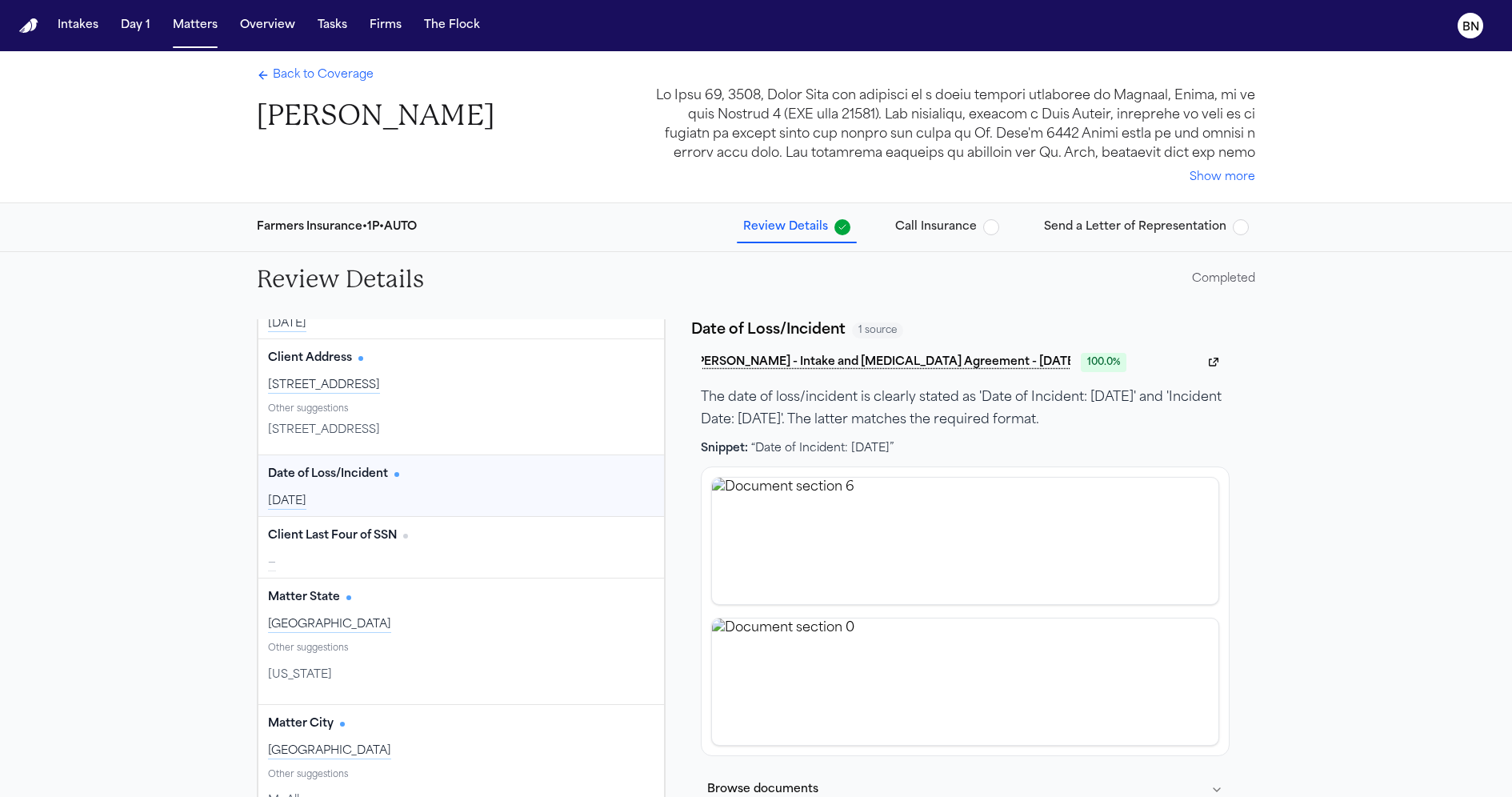
click at [473, 455] on div "Date of Loss/Incident Edit 2025-07-13" at bounding box center [460, 486] width 405 height 61
click at [380, 432] on span "1538 Ridge hallow dr, Houston, TX 77067" at bounding box center [324, 431] width 112 height 16
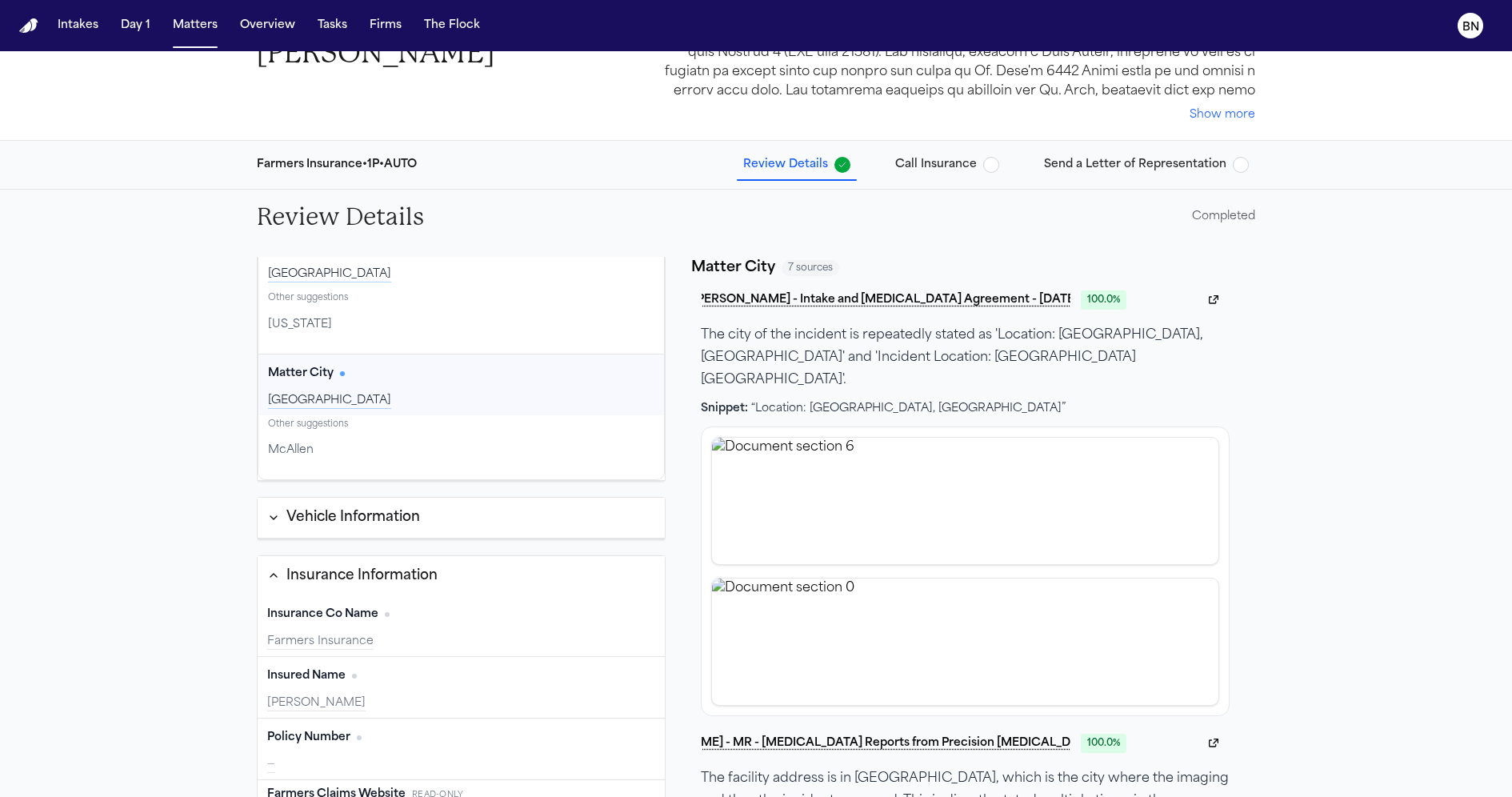
scroll to position [70, 0]
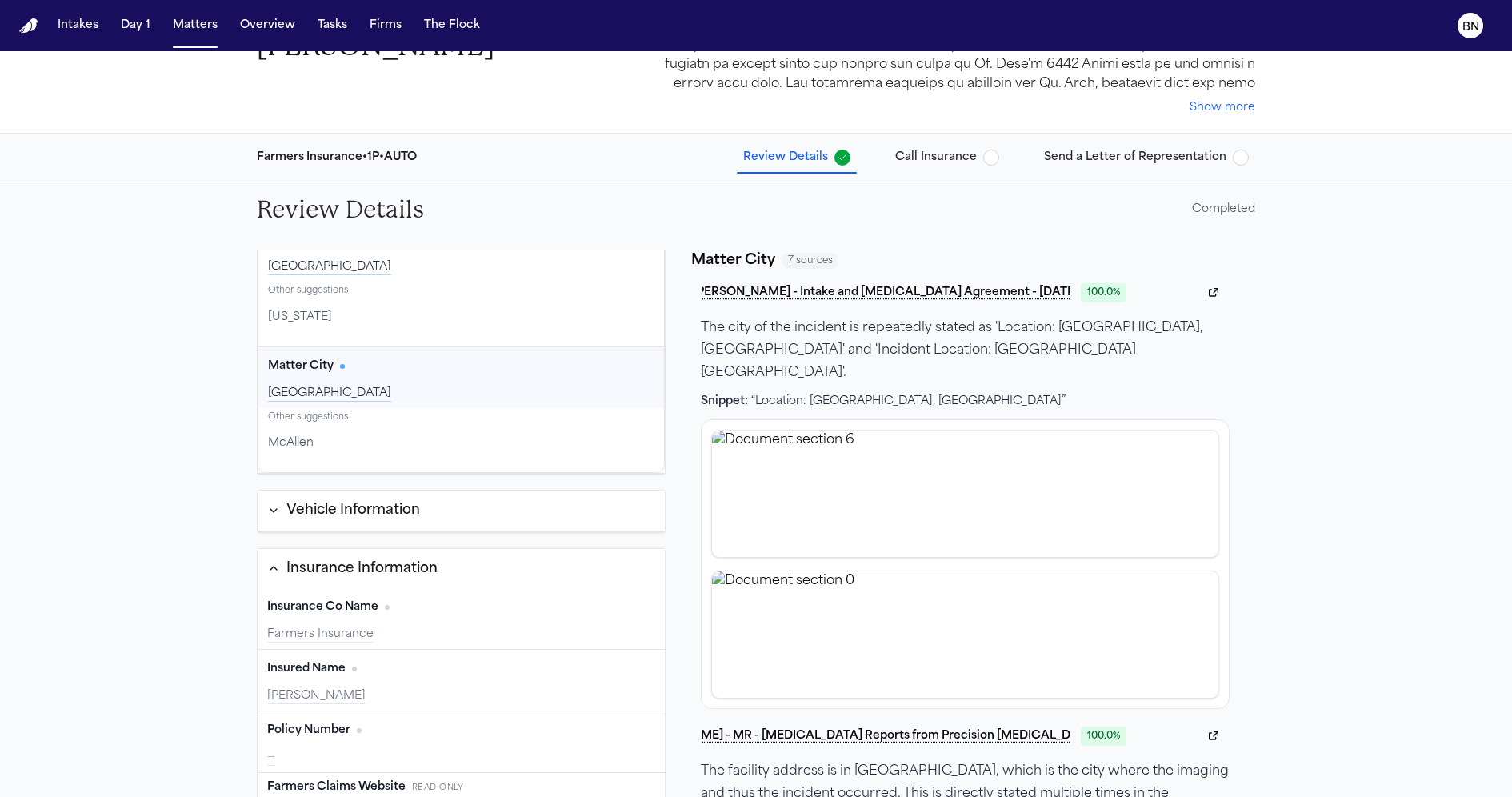
click at [451, 500] on button "Vehicle Information" at bounding box center [460, 511] width 407 height 41
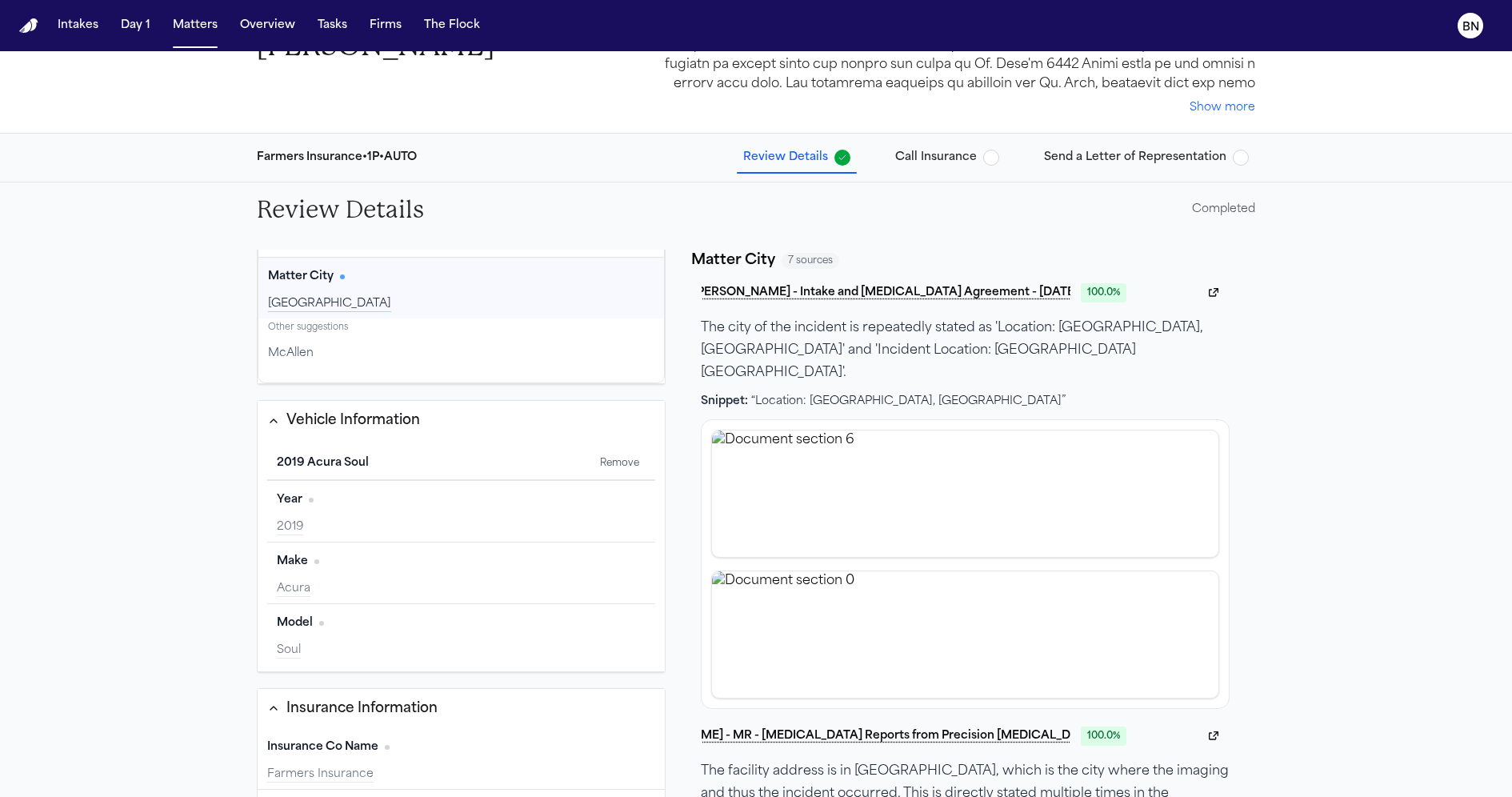
scroll to position [661, 0]
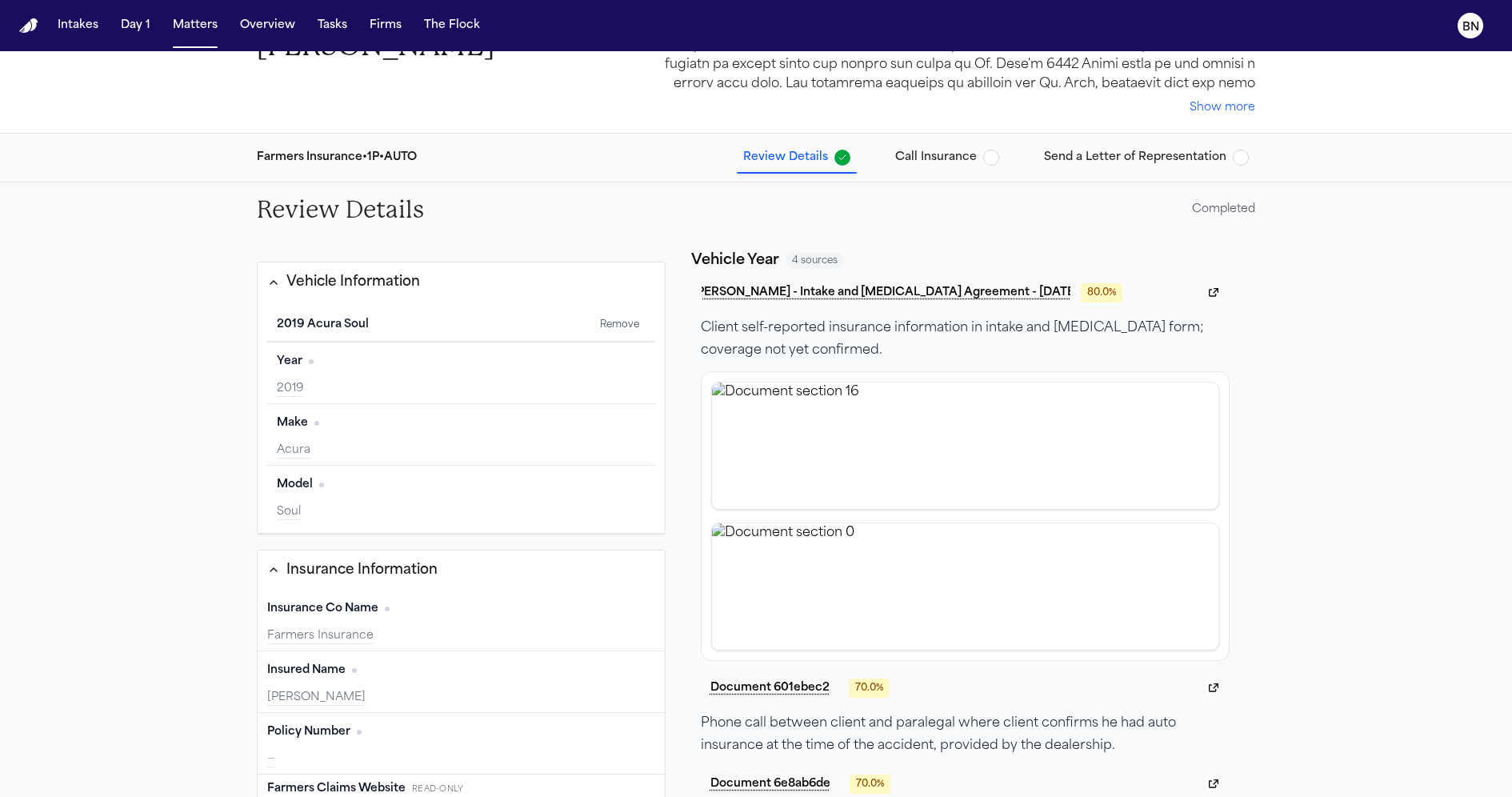
click at [496, 381] on div "2019" at bounding box center [461, 389] width 369 height 16
click at [484, 428] on div "Make Edit" at bounding box center [461, 423] width 369 height 25
click at [480, 473] on div "Model Edit" at bounding box center [461, 484] width 369 height 25
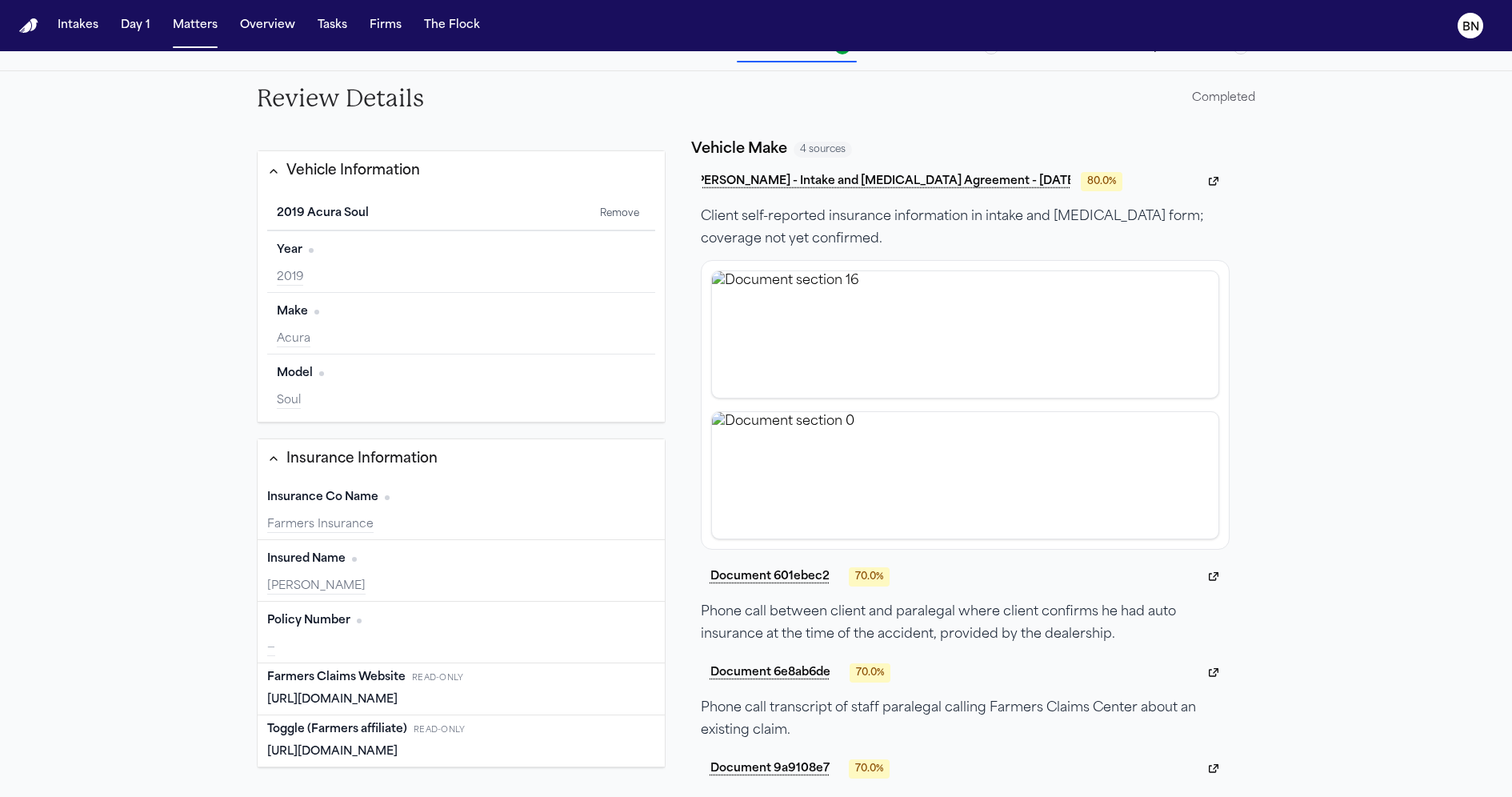
scroll to position [192, 0]
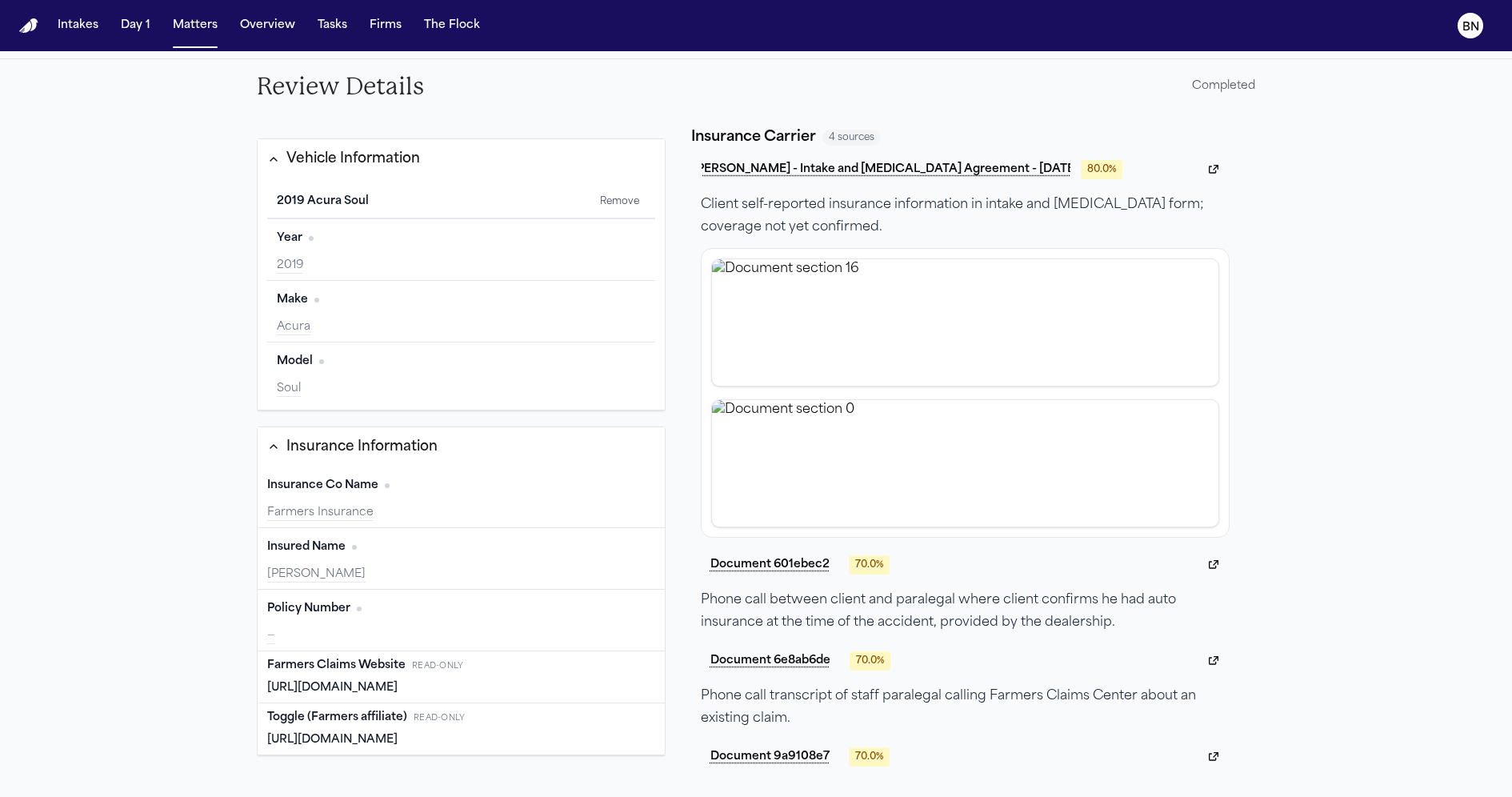
click at [481, 483] on div "Insurance Co Name Edit" at bounding box center [461, 485] width 388 height 25
click at [455, 616] on div "Policy Number Edit —" at bounding box center [460, 620] width 407 height 61
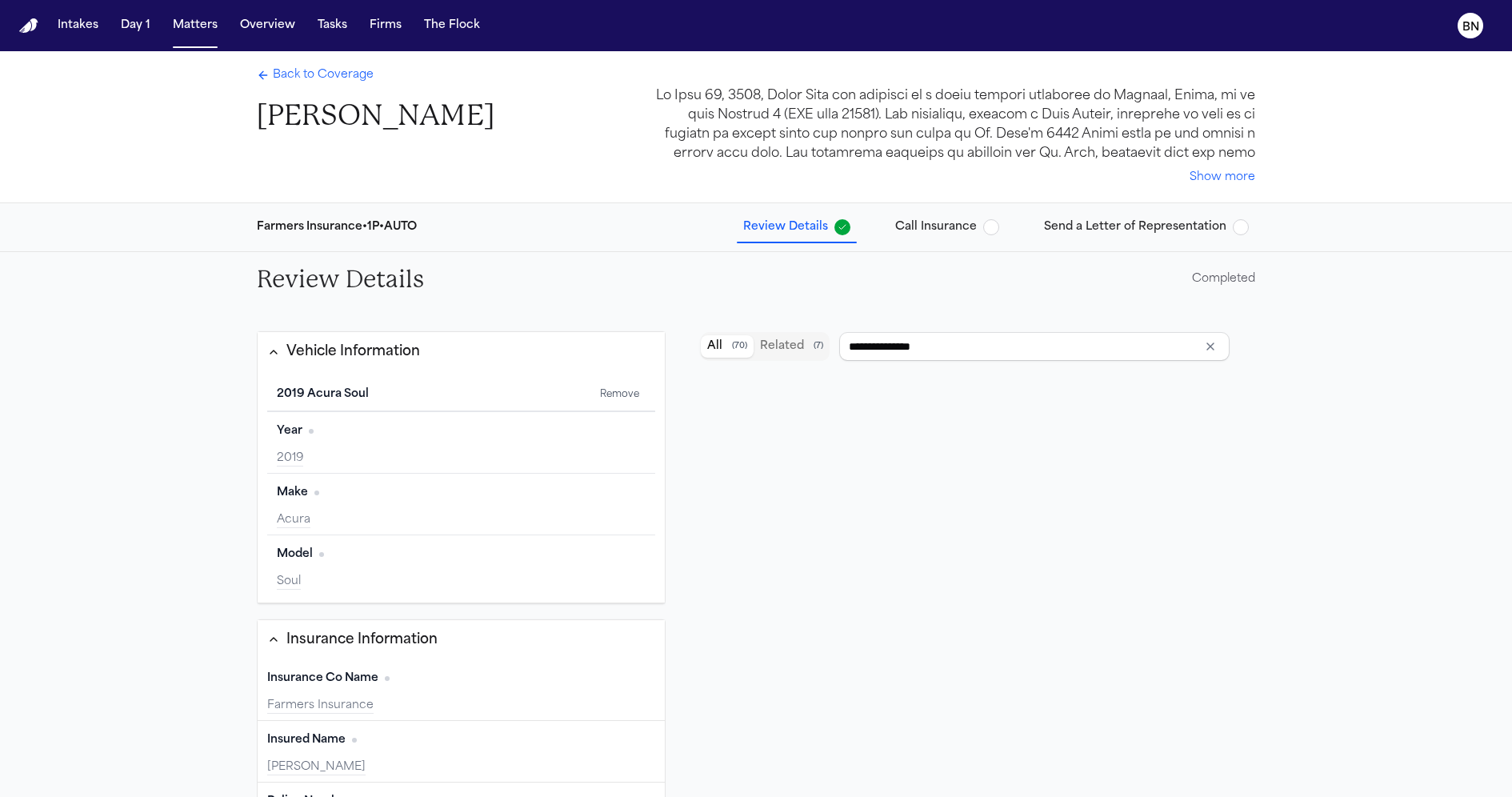
click at [916, 229] on span "Call Insurance" at bounding box center [936, 228] width 82 height 16
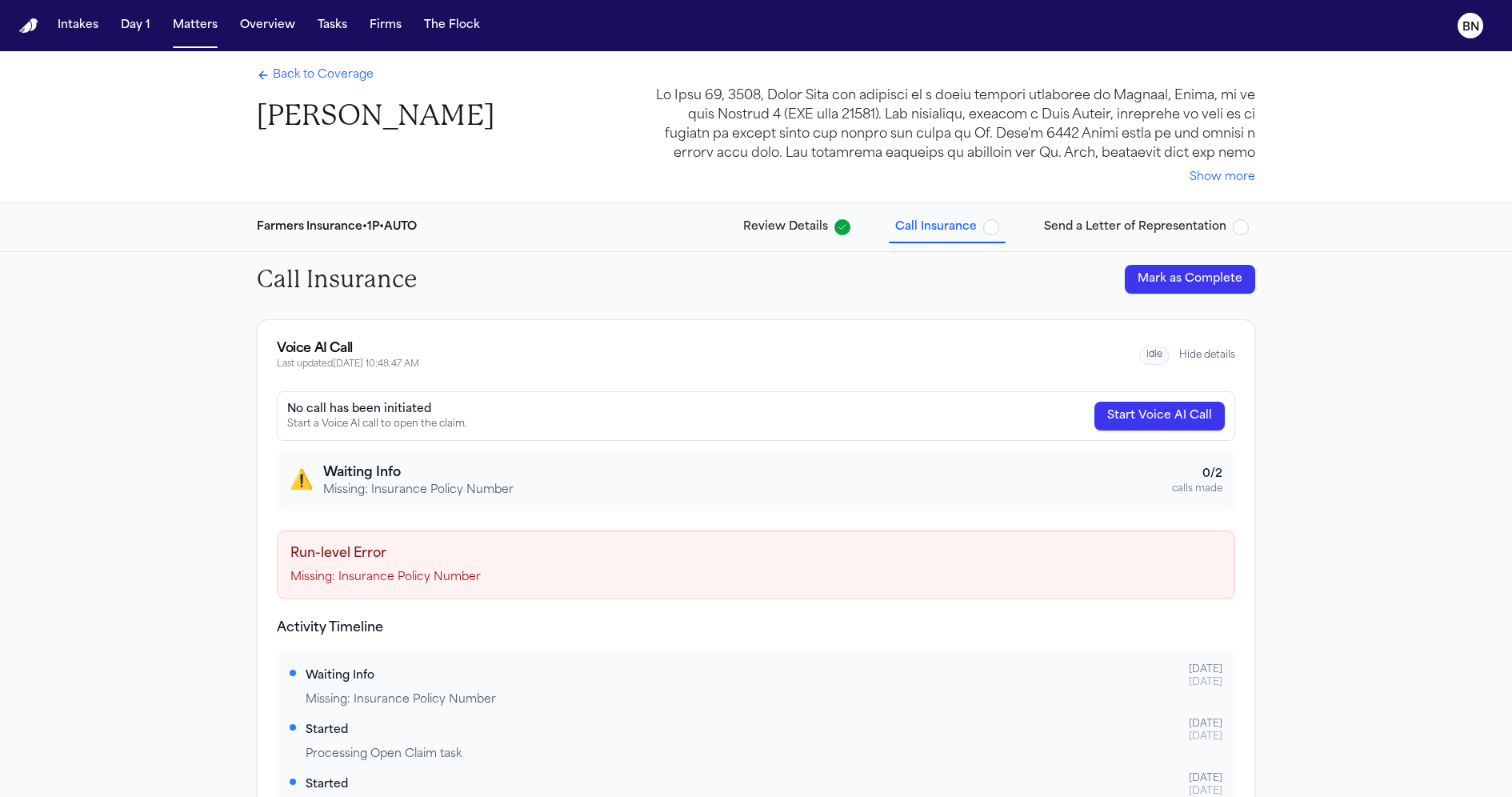
click at [1242, 182] on button "Show more" at bounding box center [1222, 178] width 66 height 16
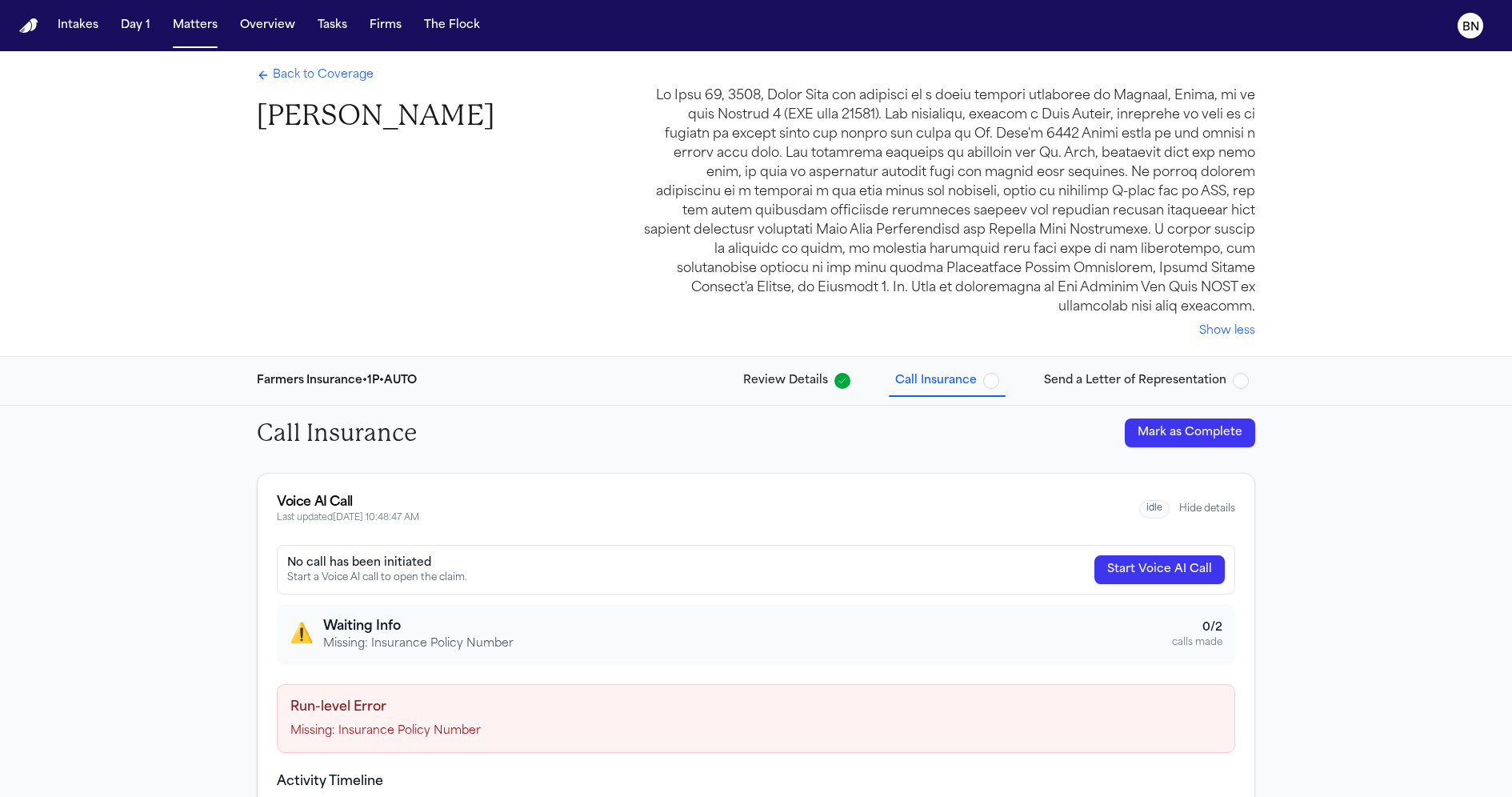
click at [1226, 324] on button "Show less" at bounding box center [1227, 332] width 56 height 16
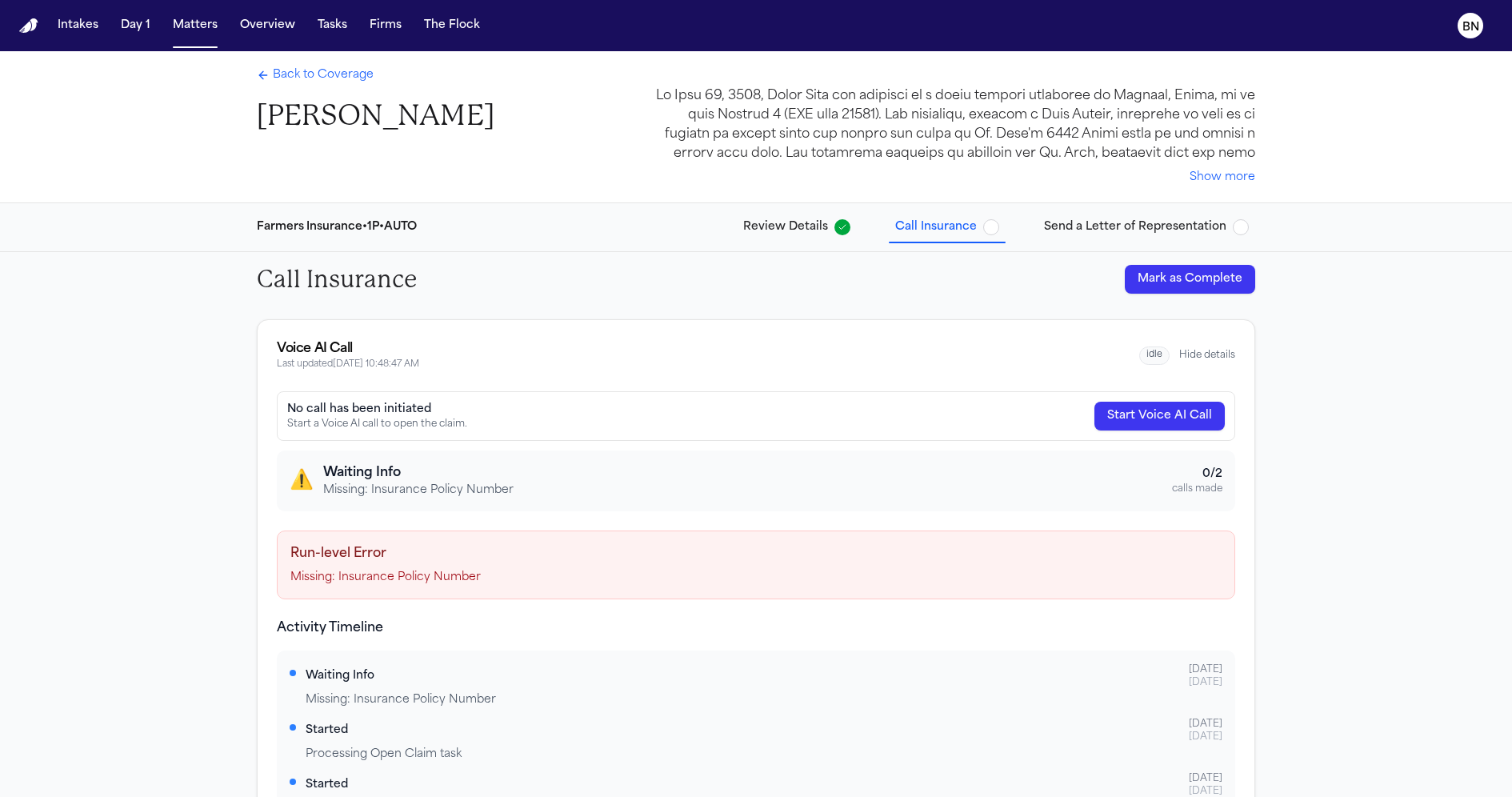
click at [689, 207] on div "Farmers Insurance • 1P • AUTO Review Details Call Insurance Send a Letter of Re…" at bounding box center [756, 227] width 1024 height 48
click at [328, 77] on span "Back to Coverage" at bounding box center [323, 75] width 101 height 16
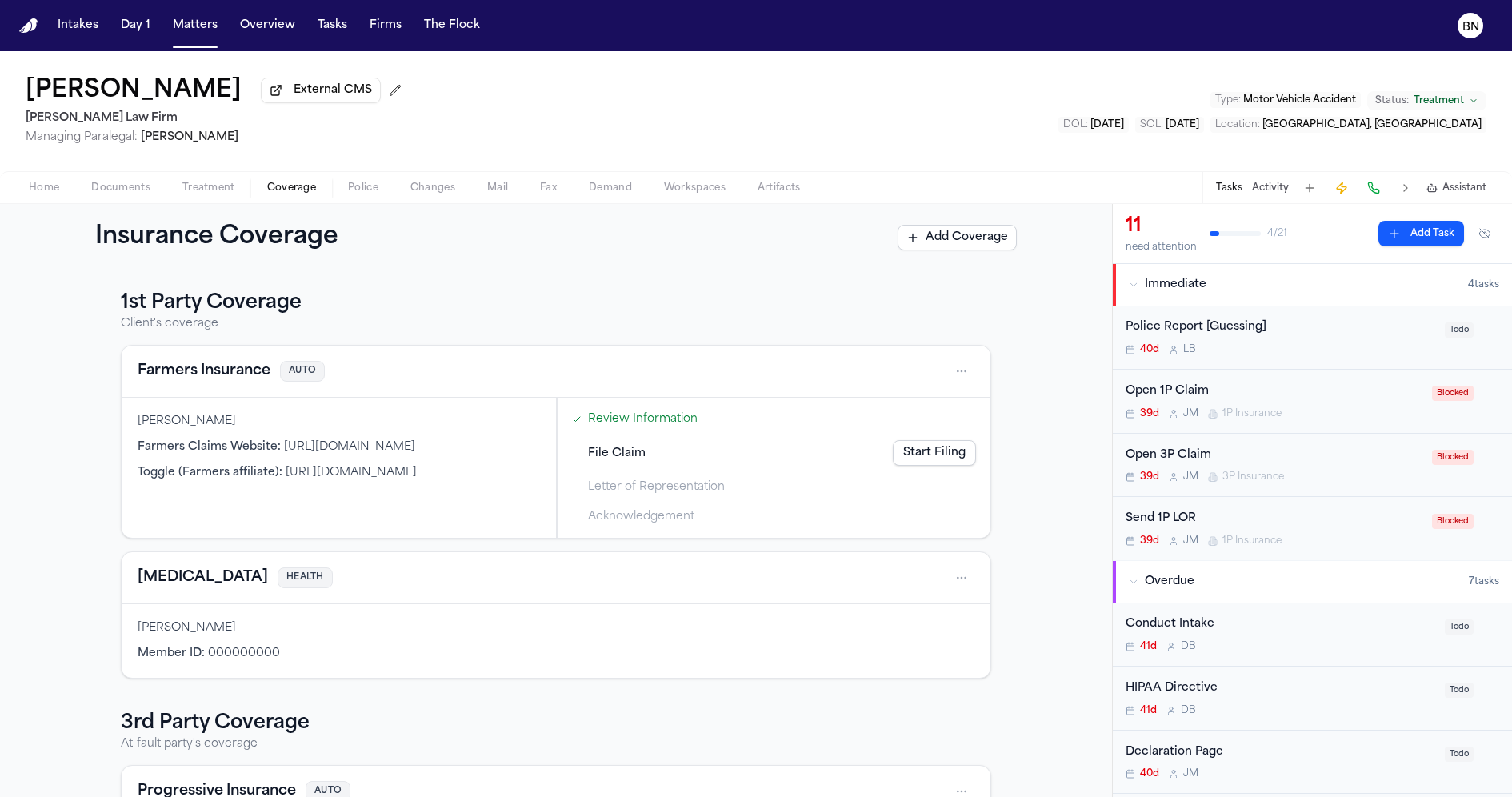
click at [331, 152] on div "Marco Mena External CMS Ruy Mireles Law Firm Managing Paralegal: Jessica Barret…" at bounding box center [756, 111] width 1512 height 120
click at [649, 423] on link "Review Information" at bounding box center [643, 419] width 110 height 17
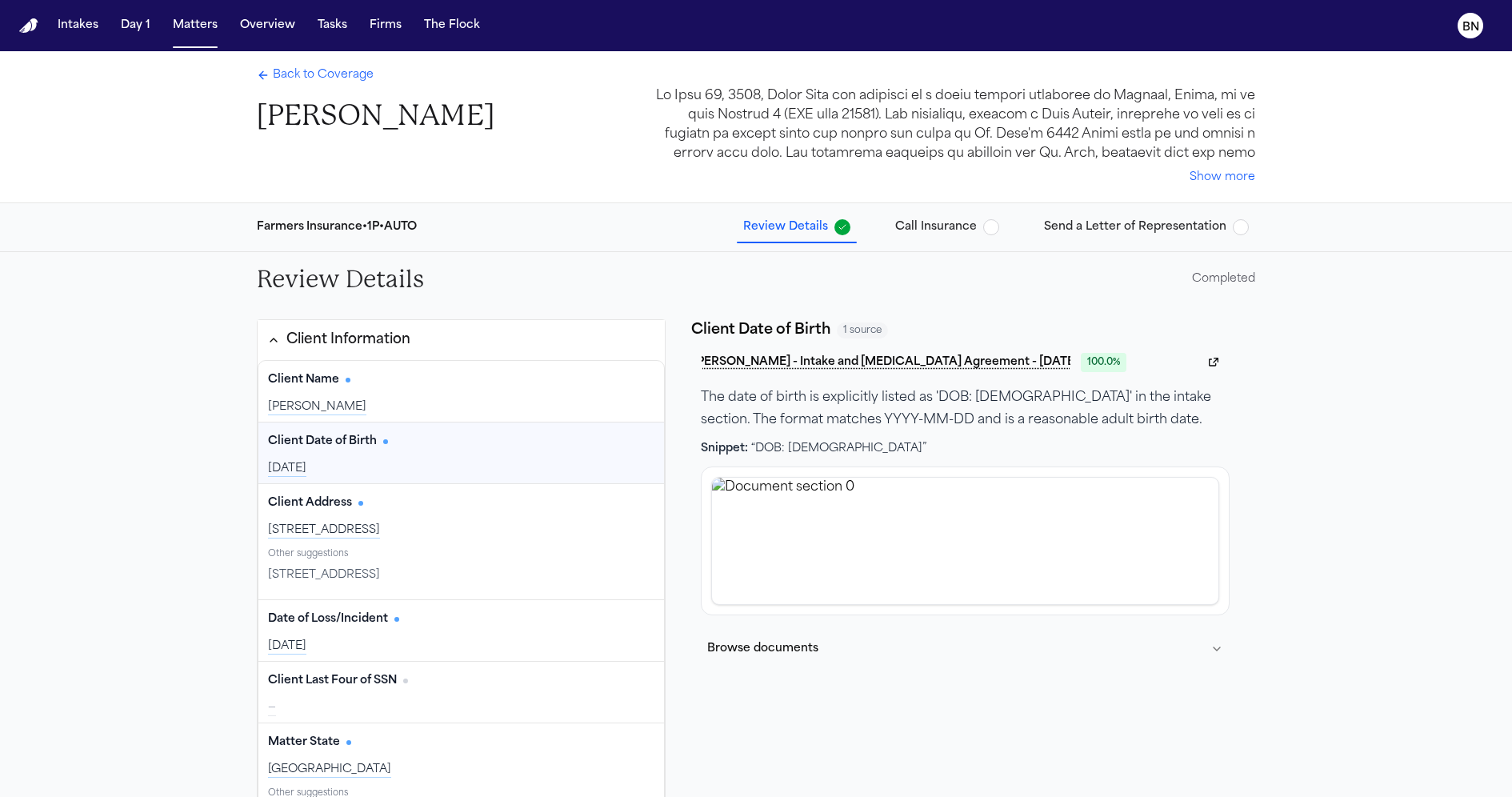
click at [701, 469] on div "M. Mena - Intake and Retainer Agreement - 8.25.25 100.0 % The date of birth is …" at bounding box center [966, 482] width 529 height 267
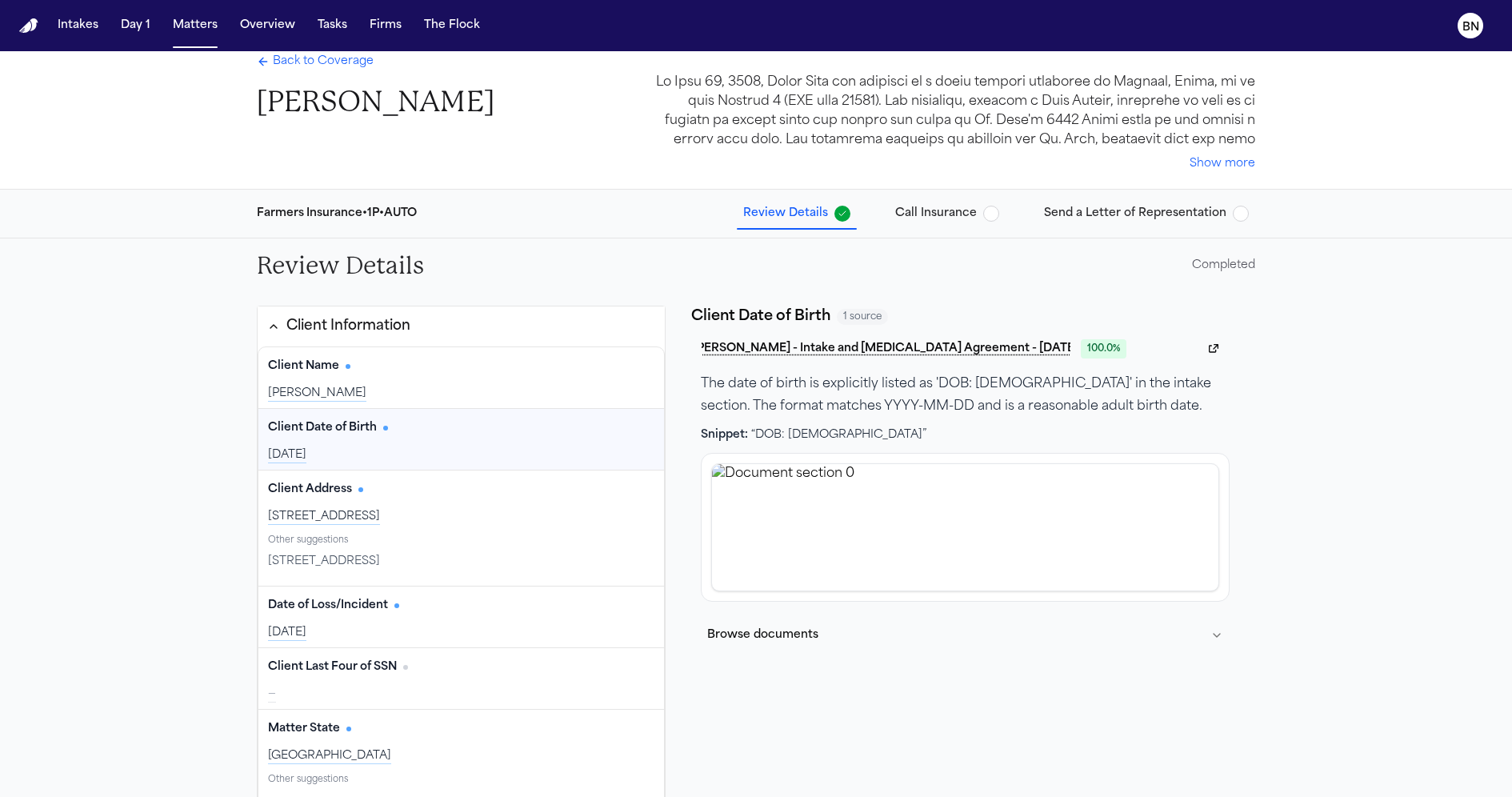
scroll to position [21, 0]
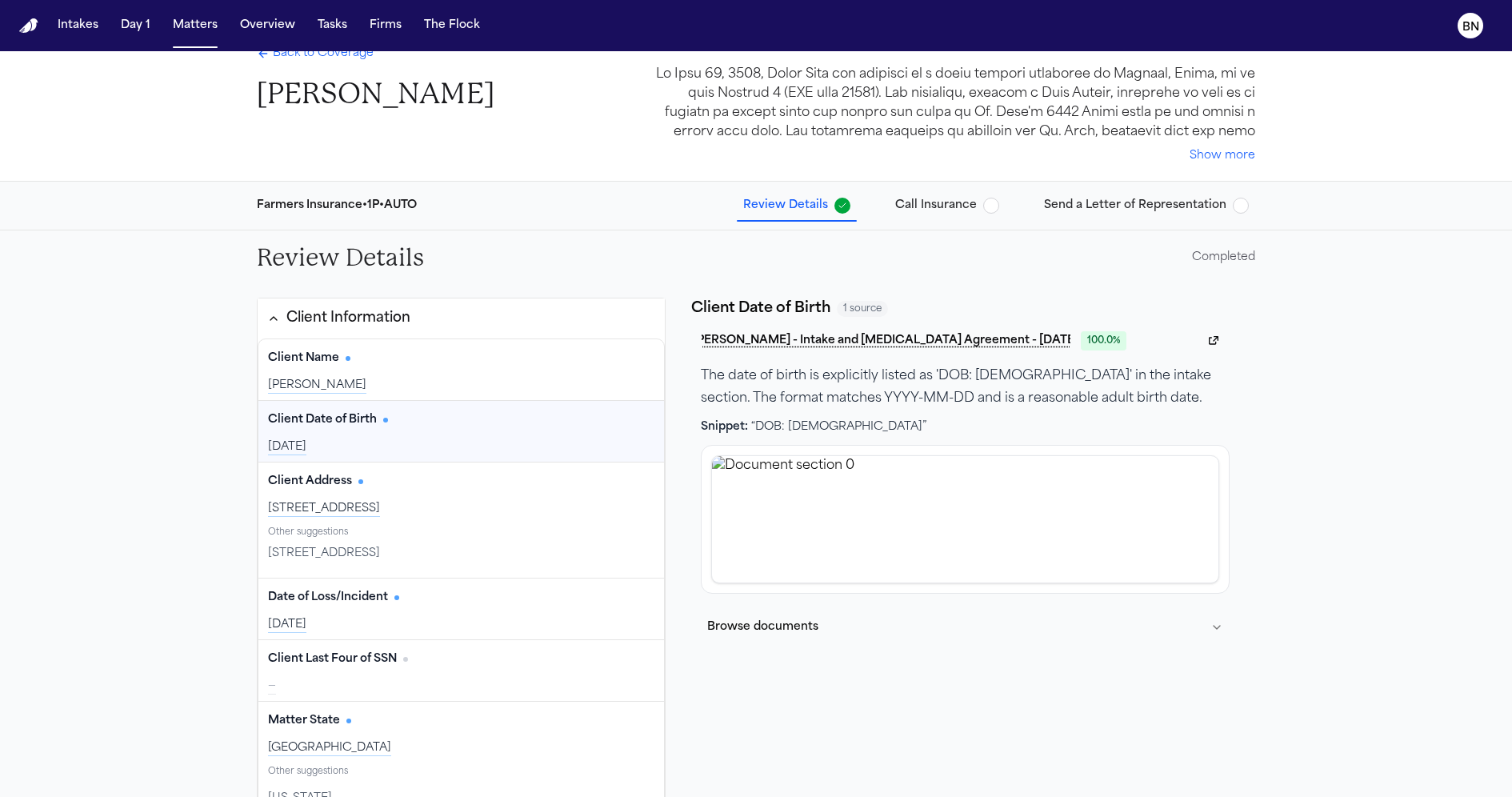
click at [701, 451] on div "Click to expand" at bounding box center [966, 519] width 529 height 149
click at [1089, 202] on span "Send a Letter of Representation" at bounding box center [1135, 206] width 183 height 16
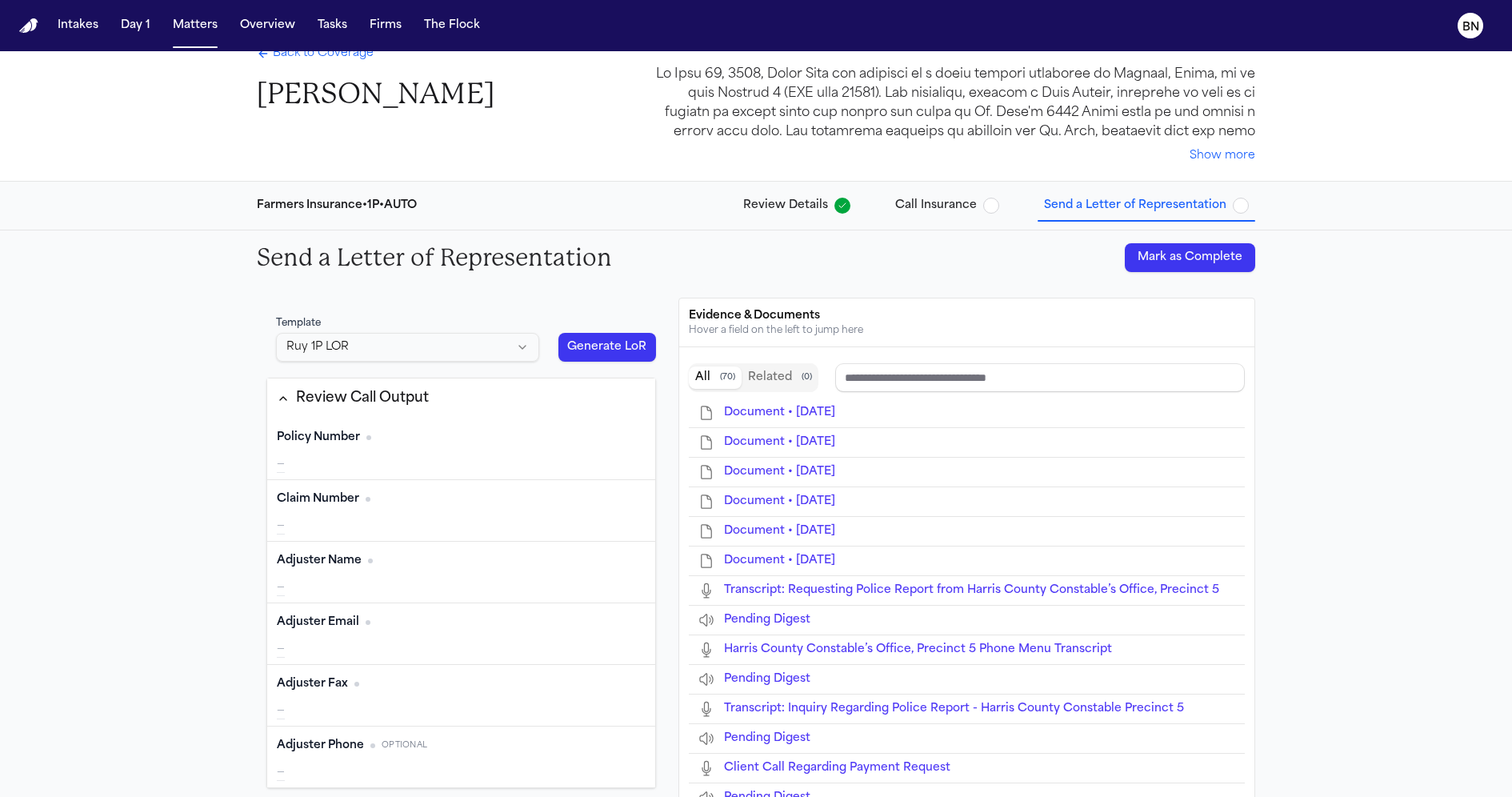
click at [967, 202] on span "Call Insurance" at bounding box center [936, 206] width 82 height 16
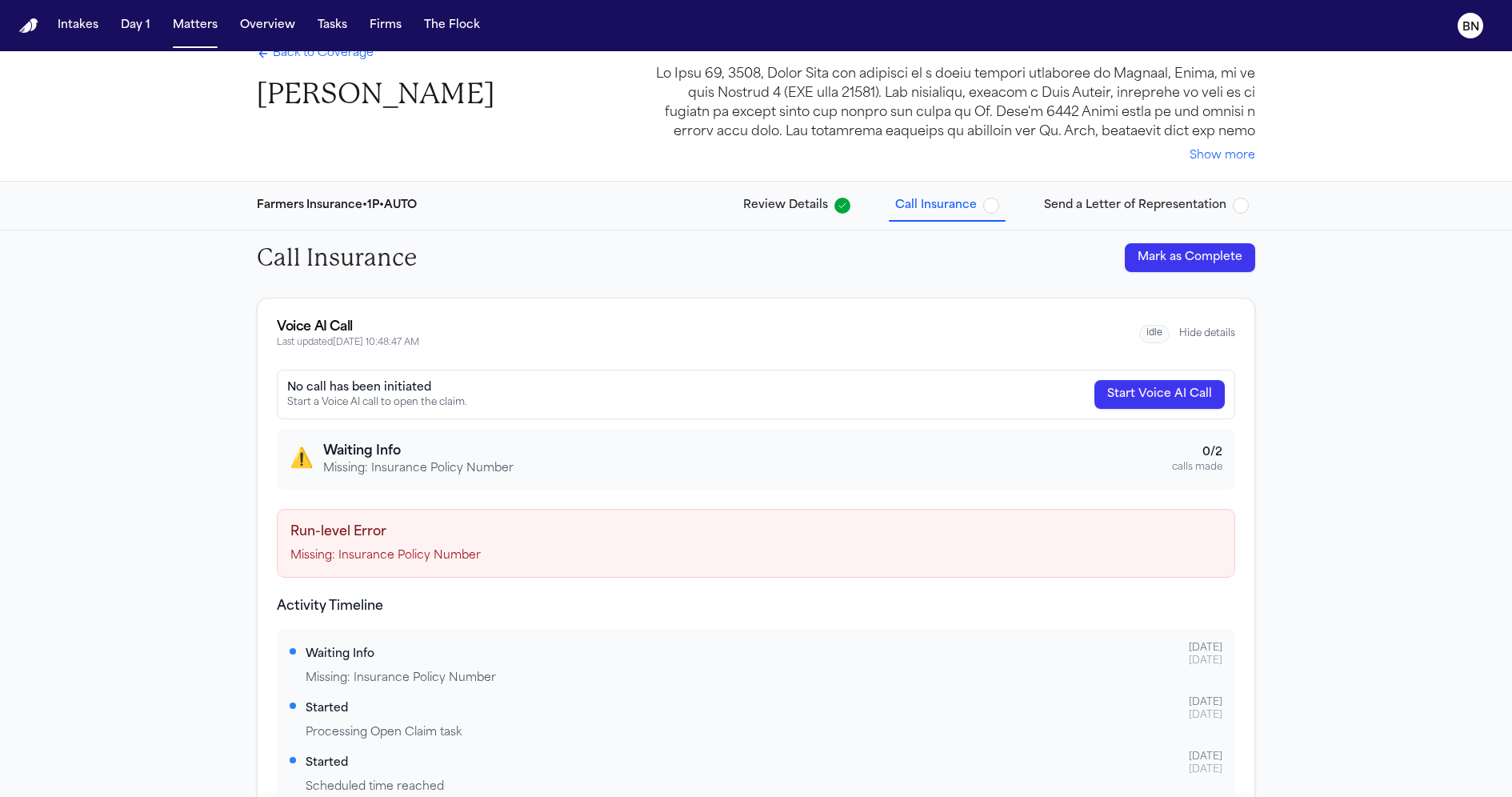
click at [837, 207] on span "Review Details" at bounding box center [796, 206] width 107 height 16
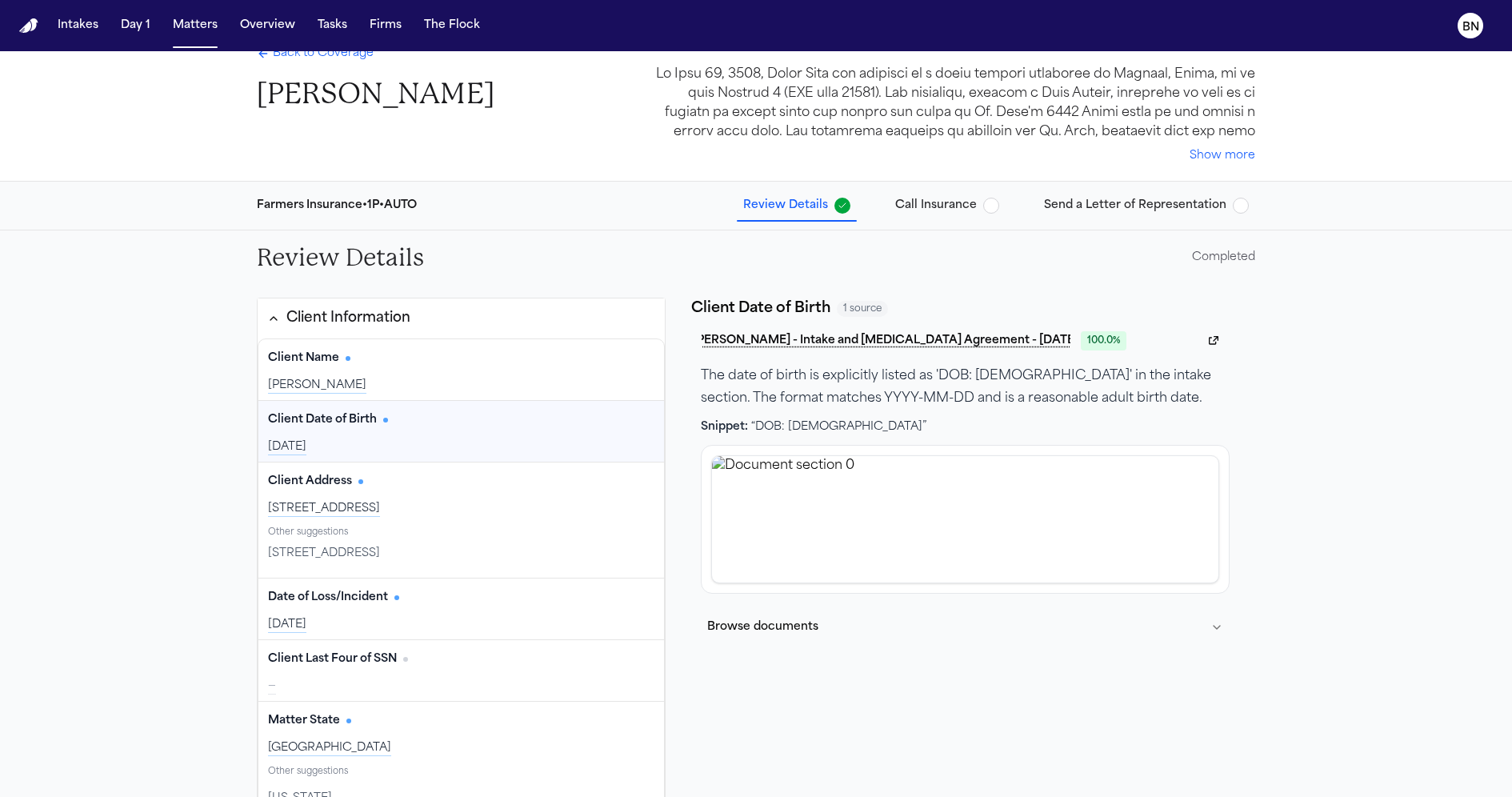
click at [664, 282] on div "Review Details Completed" at bounding box center [756, 257] width 1024 height 54
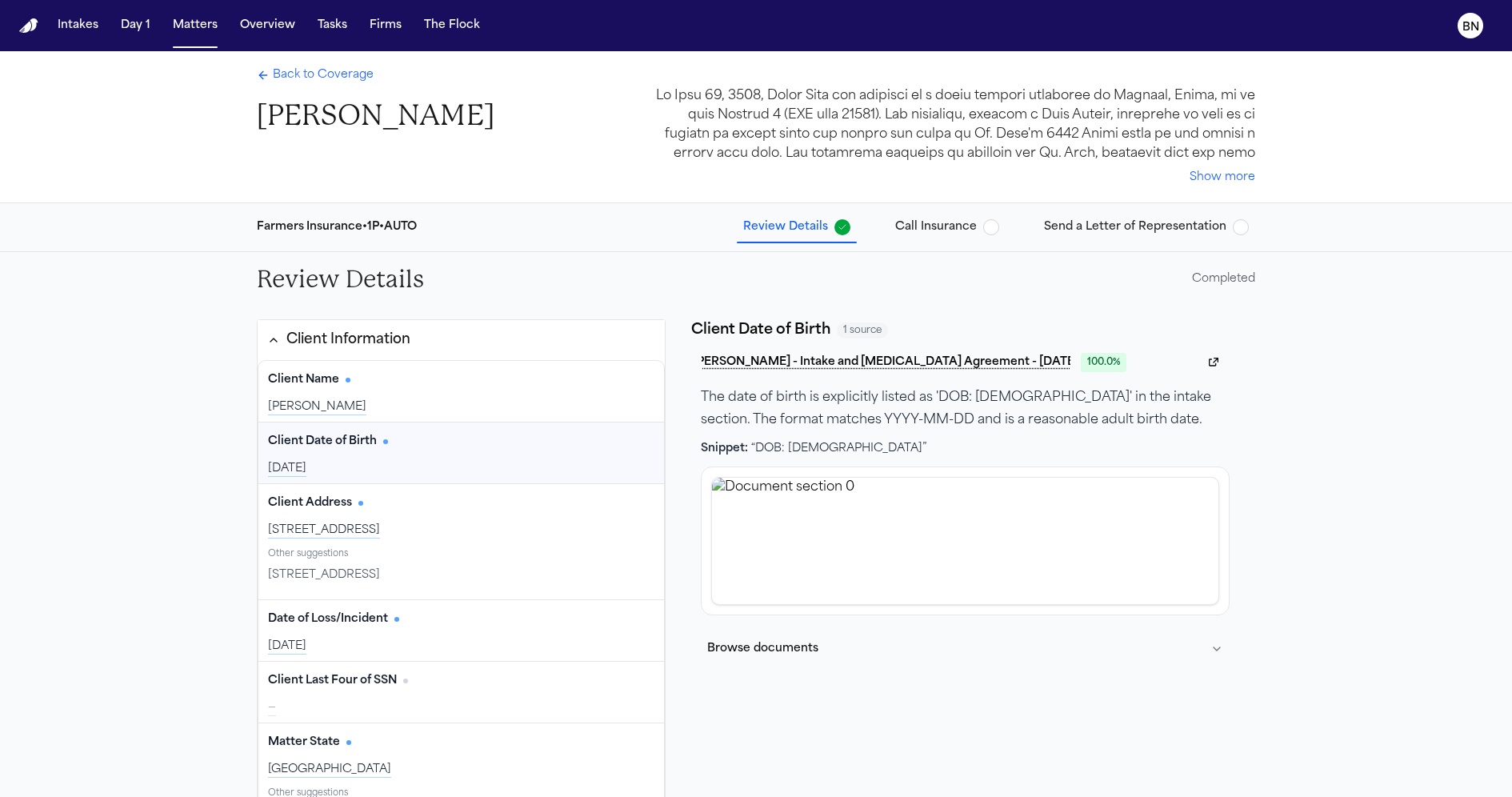
click at [344, 76] on span "Back to Coverage" at bounding box center [323, 75] width 101 height 16
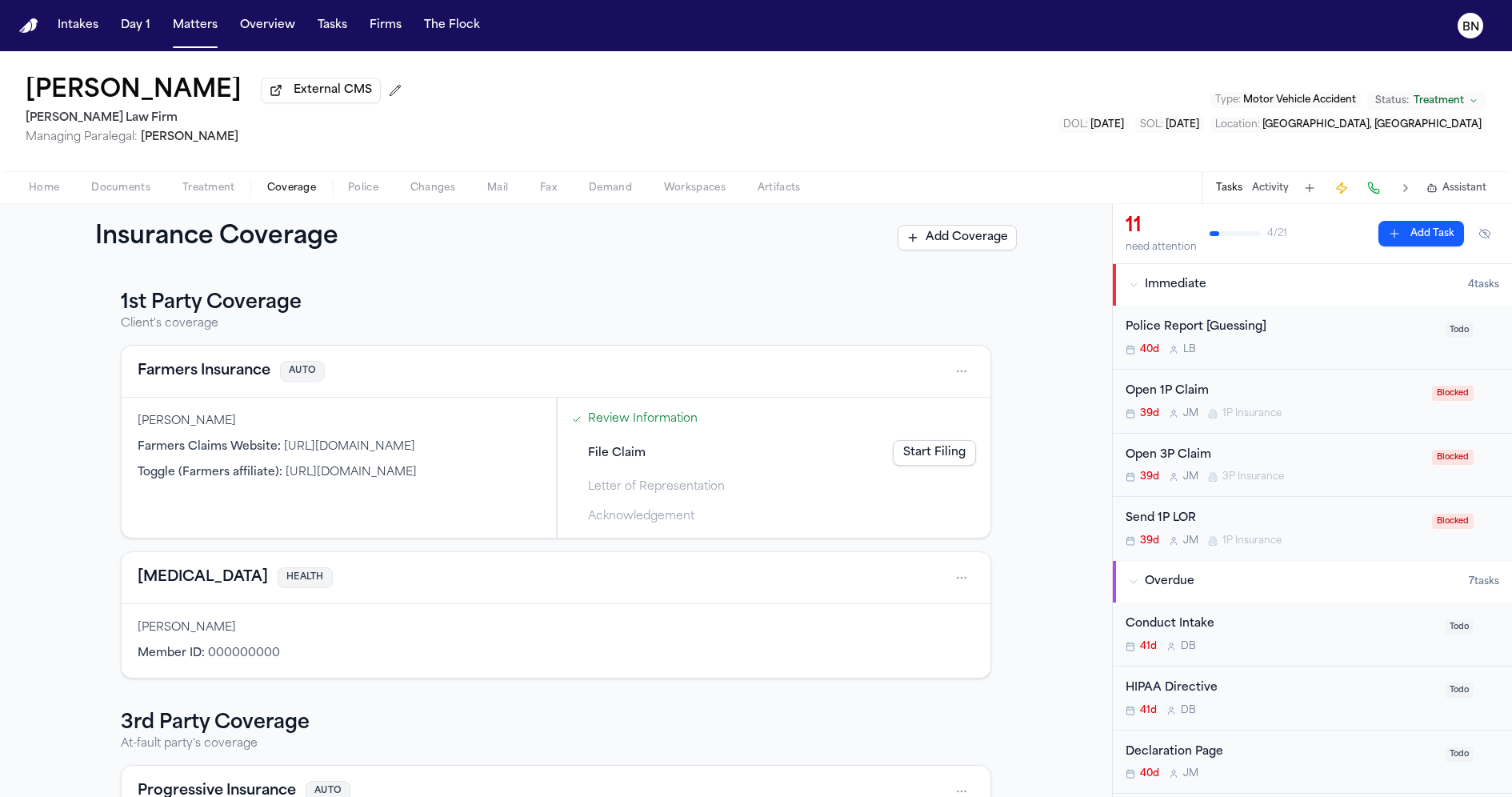
click at [595, 416] on link "Review Information" at bounding box center [643, 419] width 110 height 17
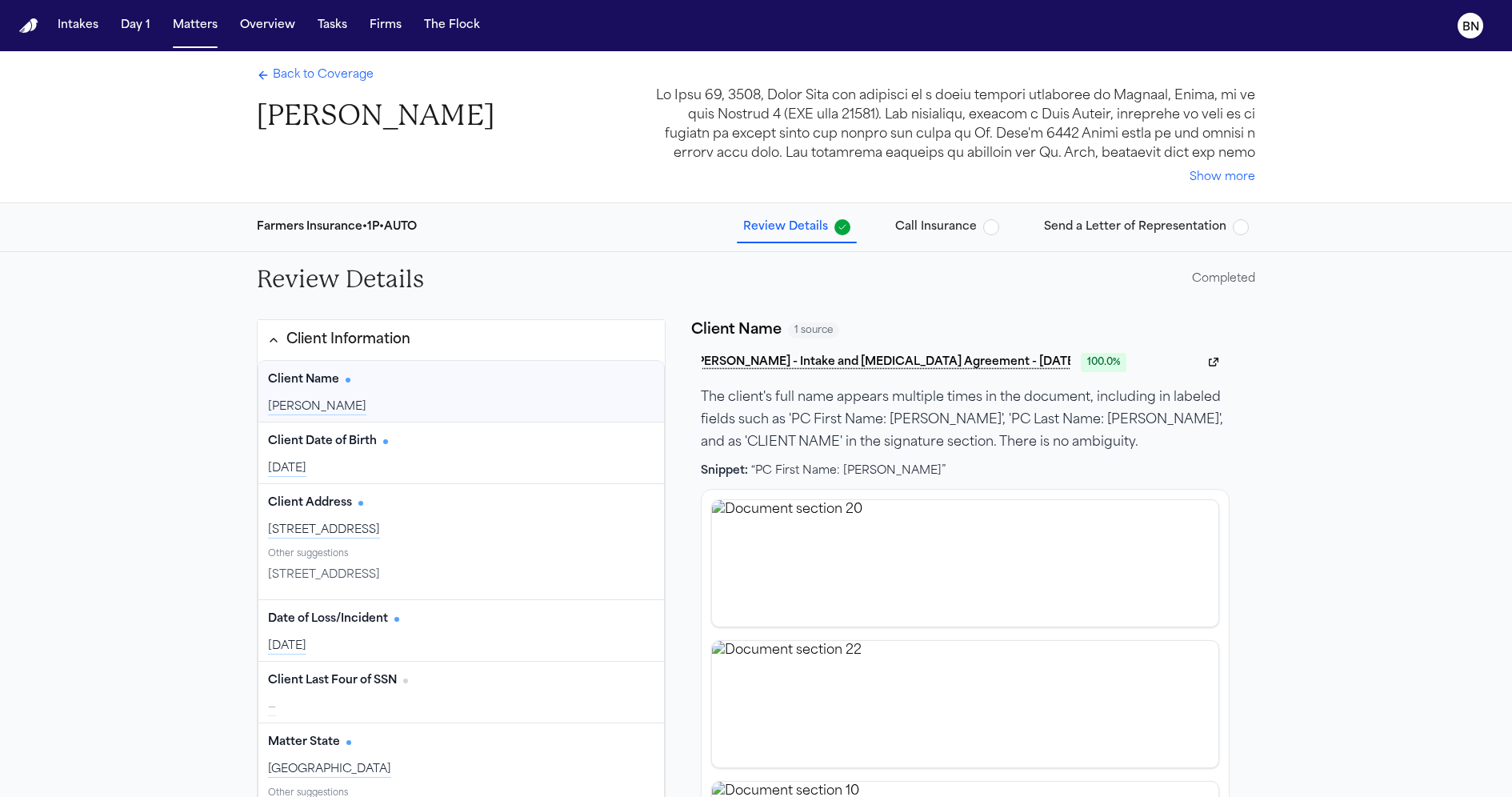
click at [681, 292] on div "Review Details Completed" at bounding box center [756, 279] width 1024 height 54
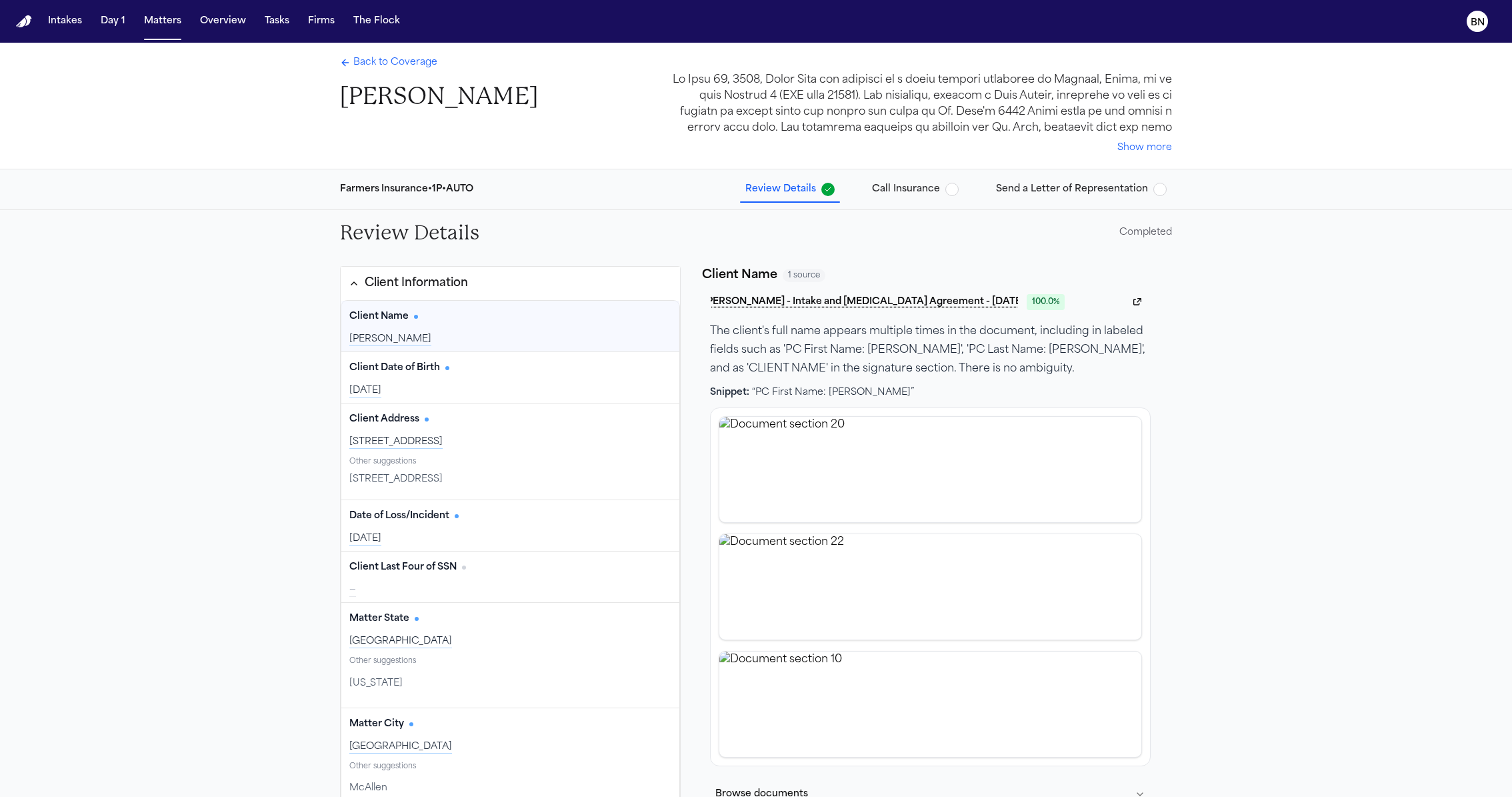
click at [401, 66] on span "Back to Coverage" at bounding box center [395, 63] width 84 height 14
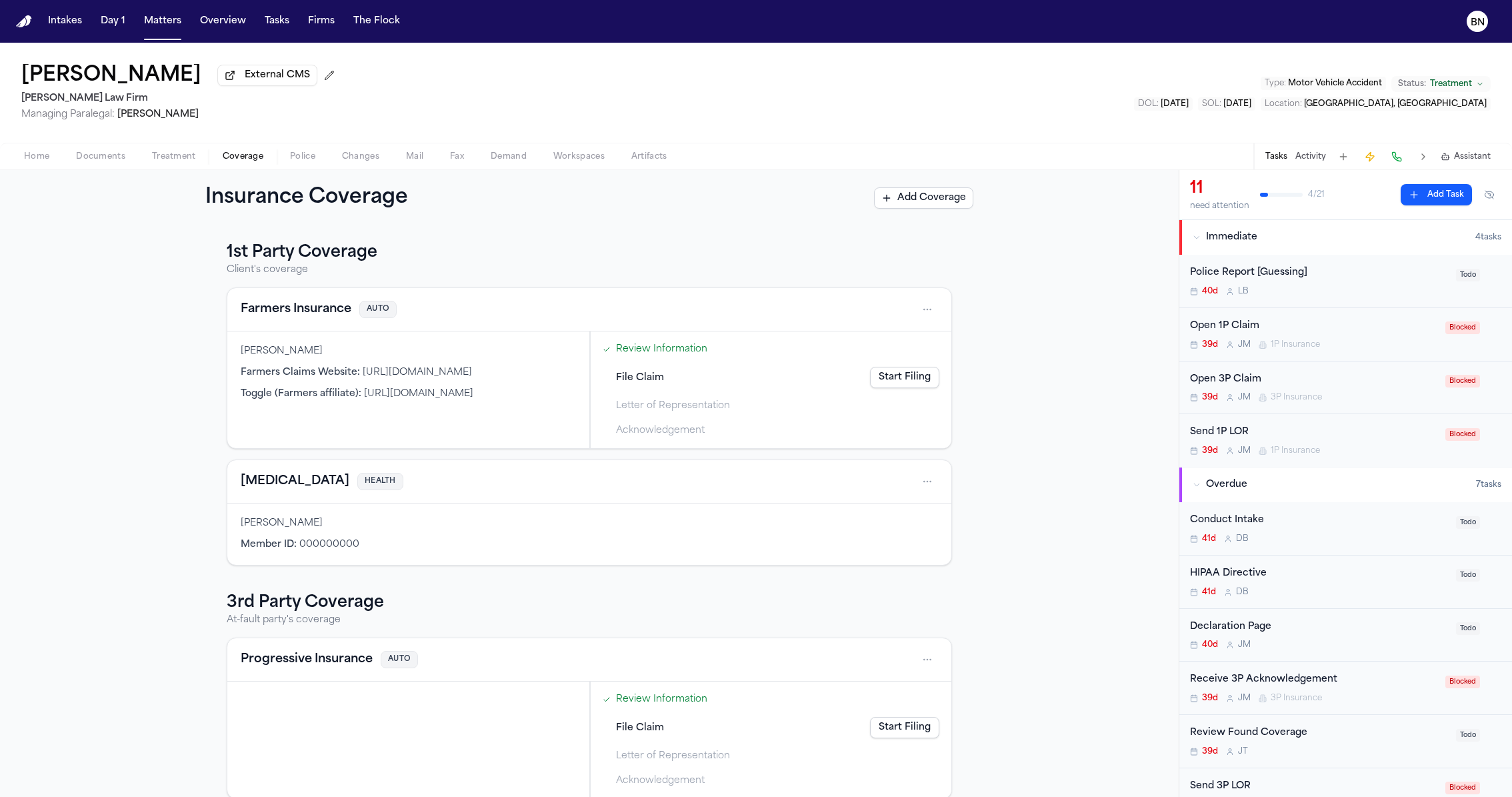
click at [641, 351] on link "Review Information" at bounding box center [661, 349] width 91 height 14
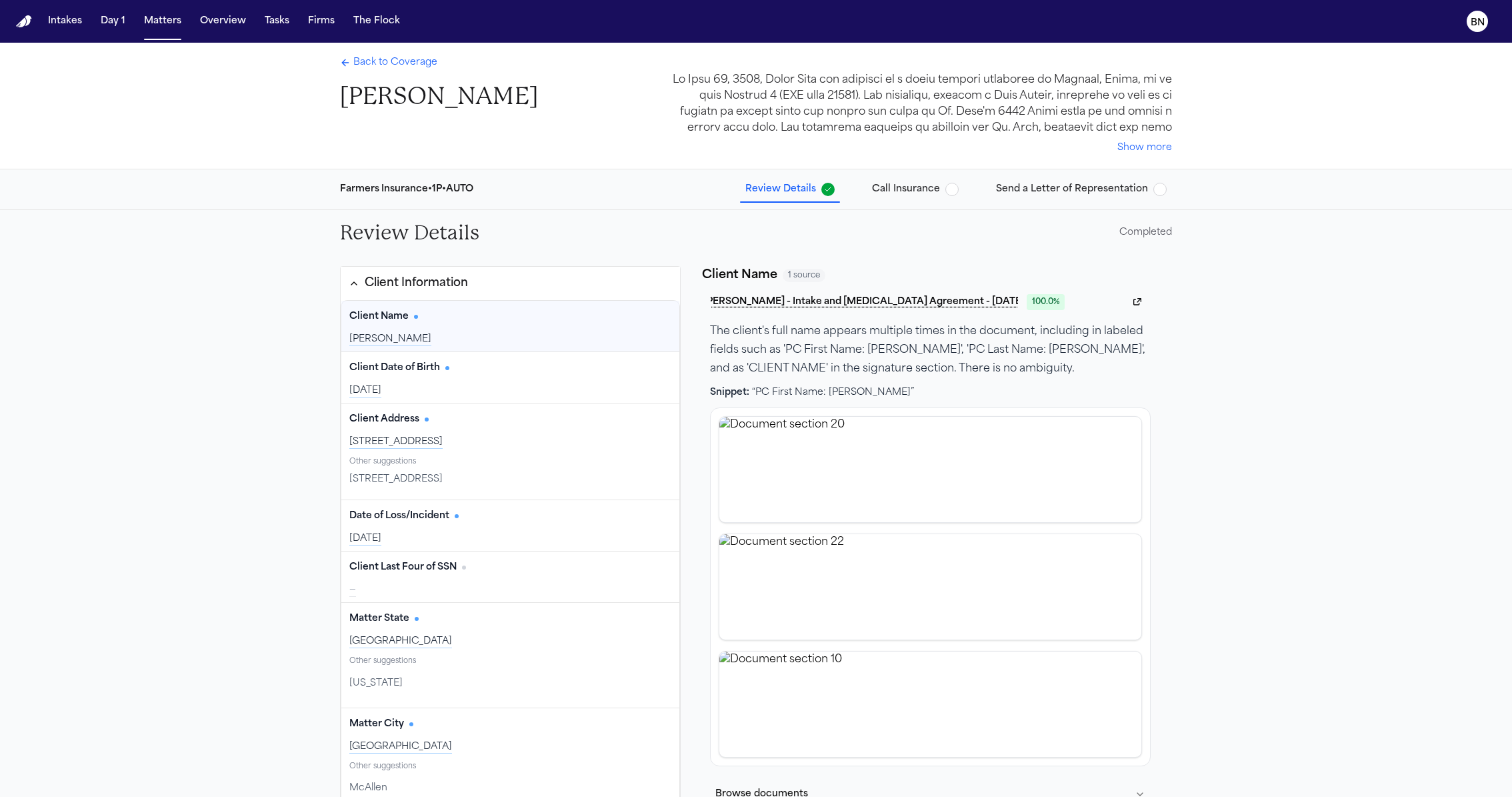
click at [416, 62] on span "Back to Coverage" at bounding box center [395, 63] width 84 height 14
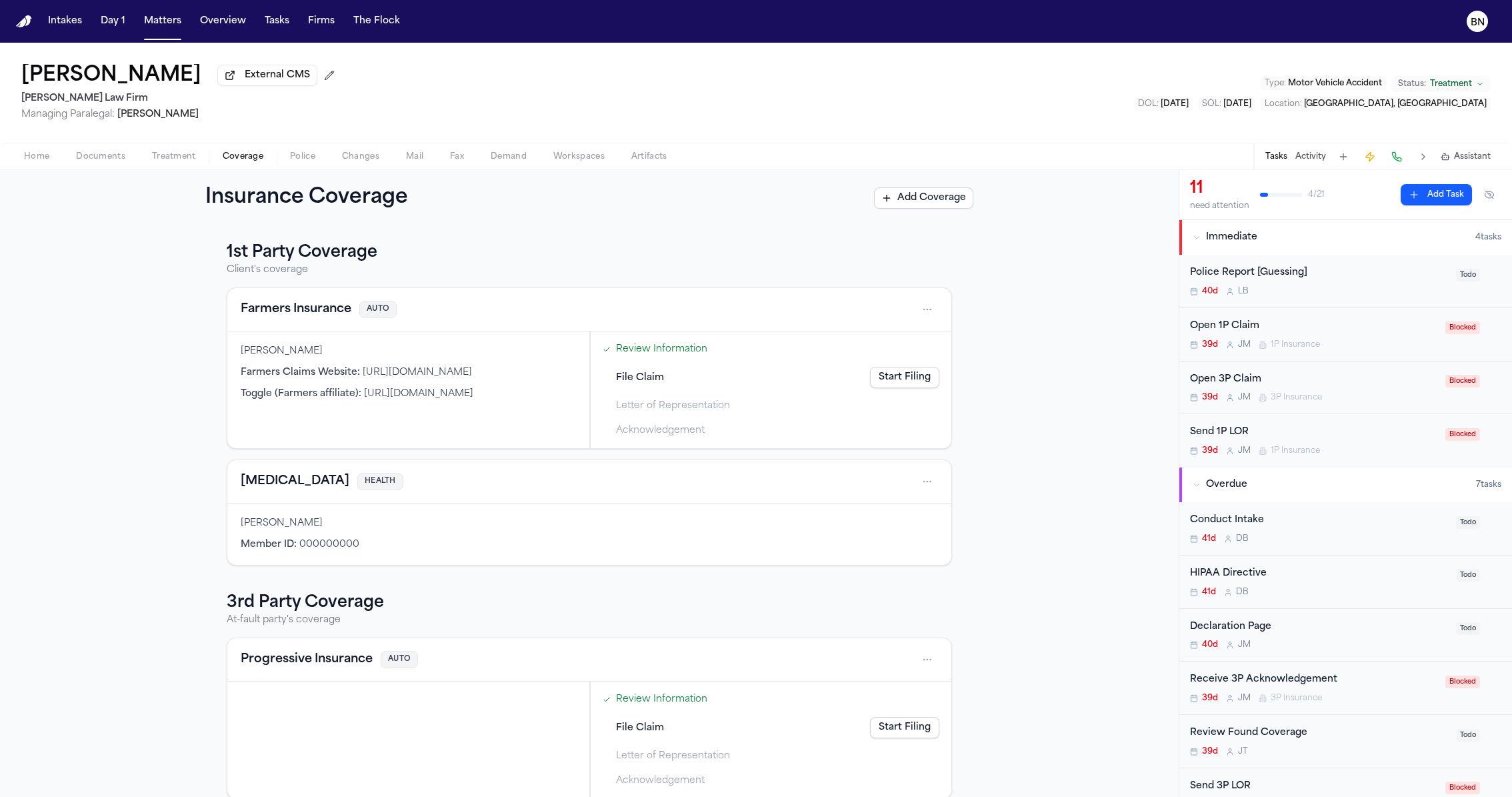
click at [590, 242] on div "1st Party Coverage Client's coverage Farmers Insurance AUTO Marco Mena Farmers …" at bounding box center [589, 512] width 1179 height 571
click at [379, 163] on button "Changes" at bounding box center [361, 156] width 64 height 16
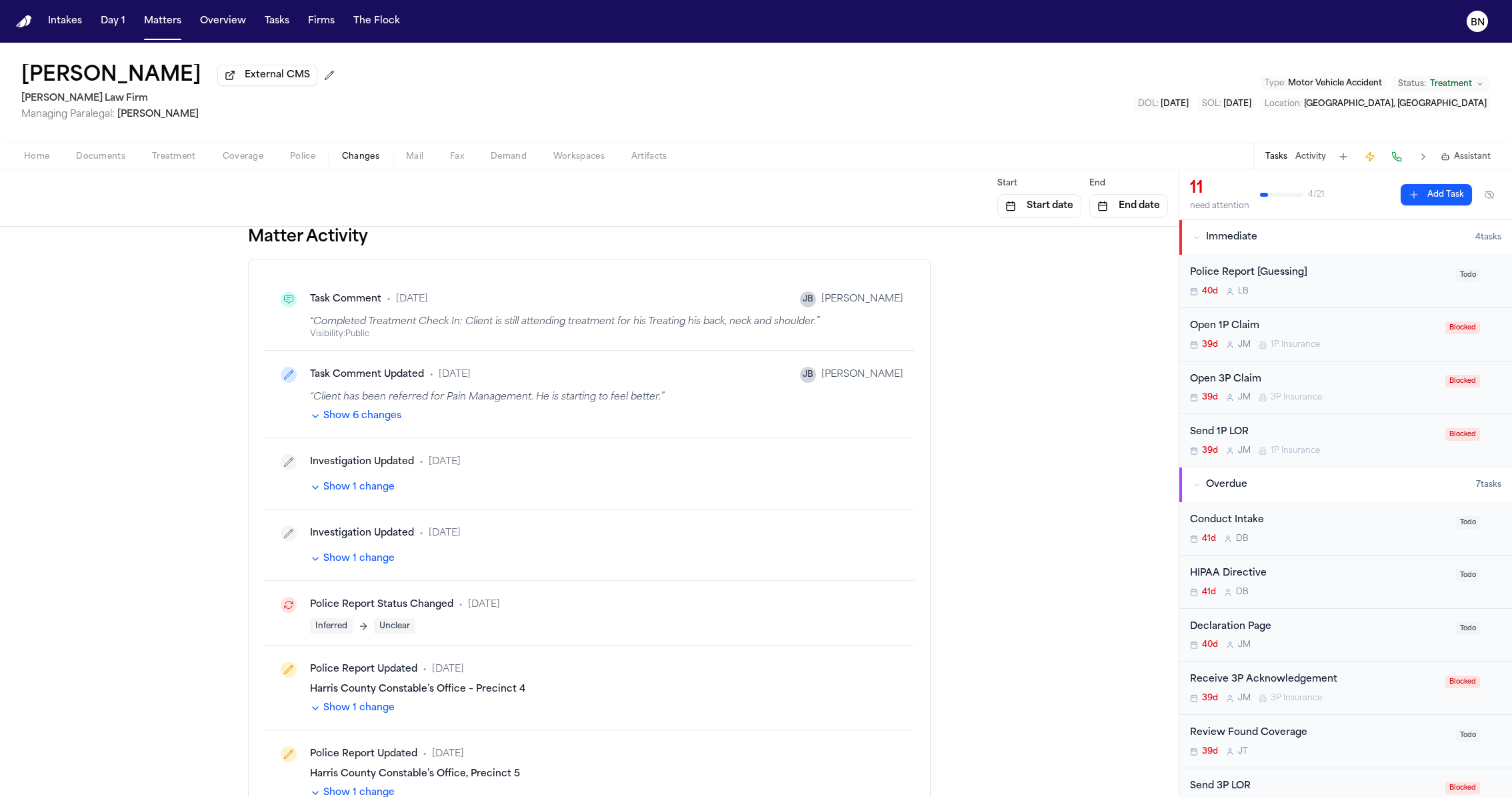
click at [241, 158] on span "Coverage" at bounding box center [243, 157] width 41 height 11
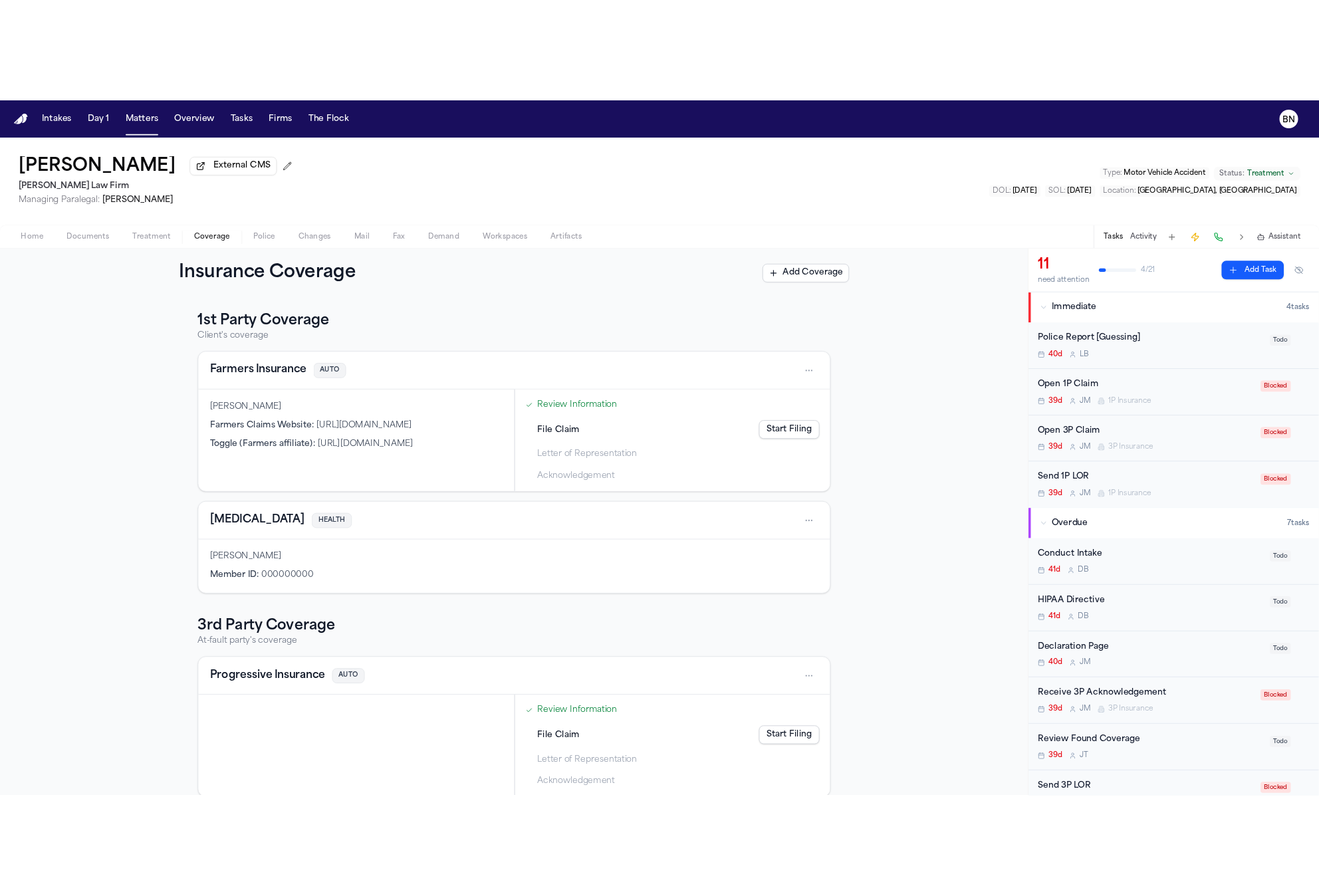
scroll to position [18, 0]
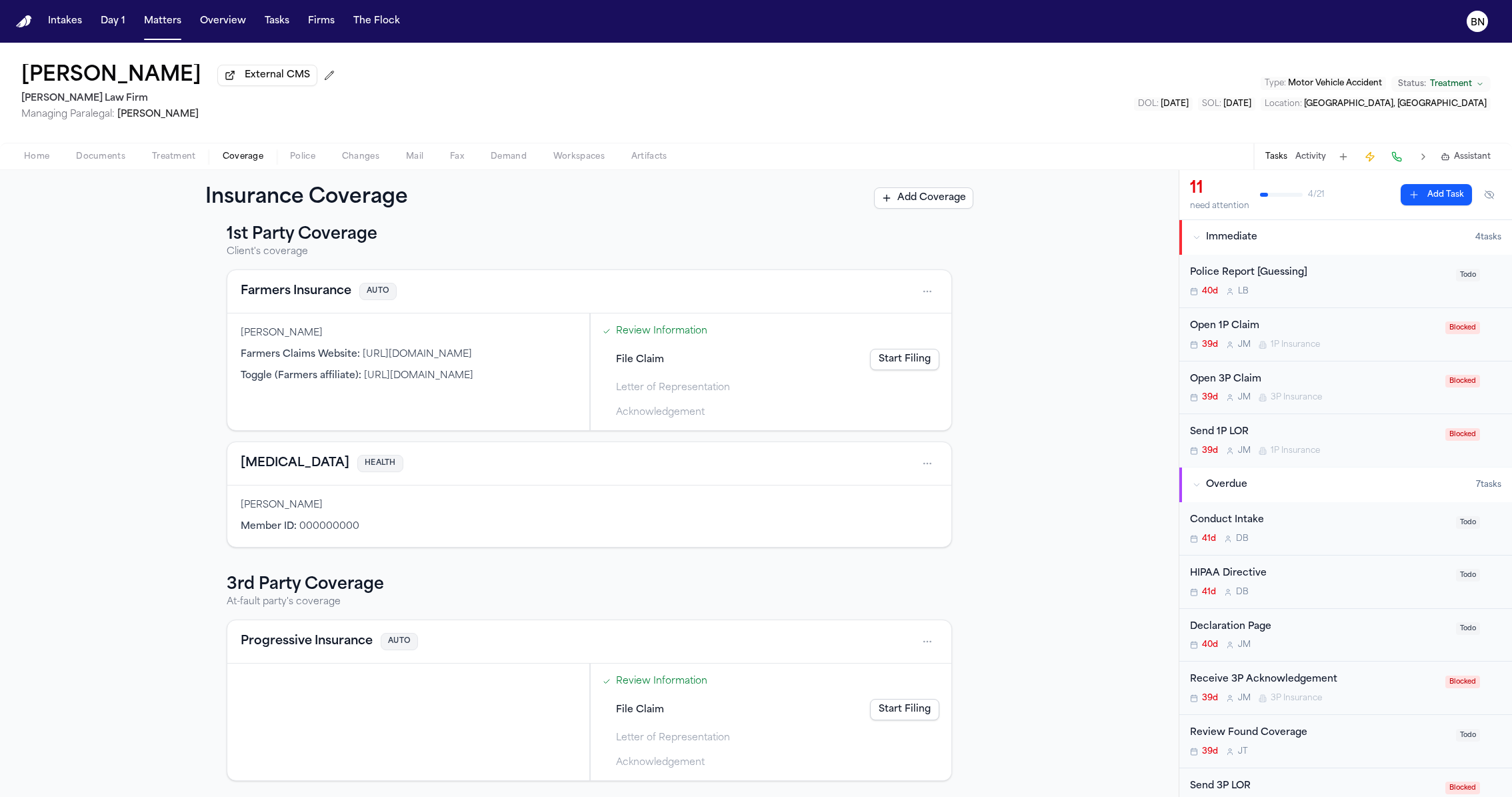
click at [276, 18] on button "Tasks" at bounding box center [277, 21] width 35 height 24
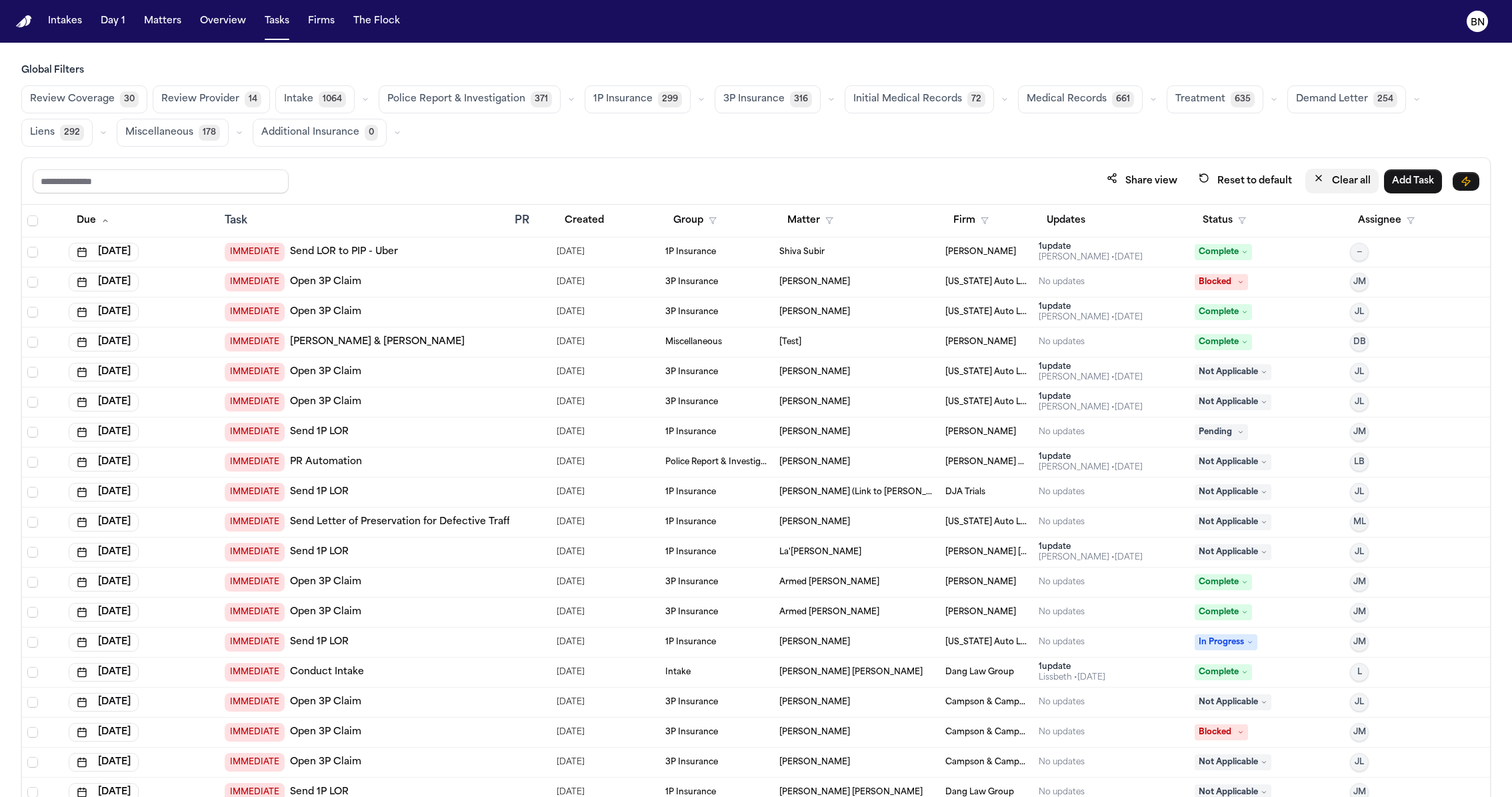
click at [1259, 182] on button "Clear all" at bounding box center [1341, 181] width 73 height 25
click at [1231, 214] on button "Status" at bounding box center [1224, 221] width 59 height 24
click at [1221, 297] on button "Active" at bounding box center [1221, 300] width 38 height 17
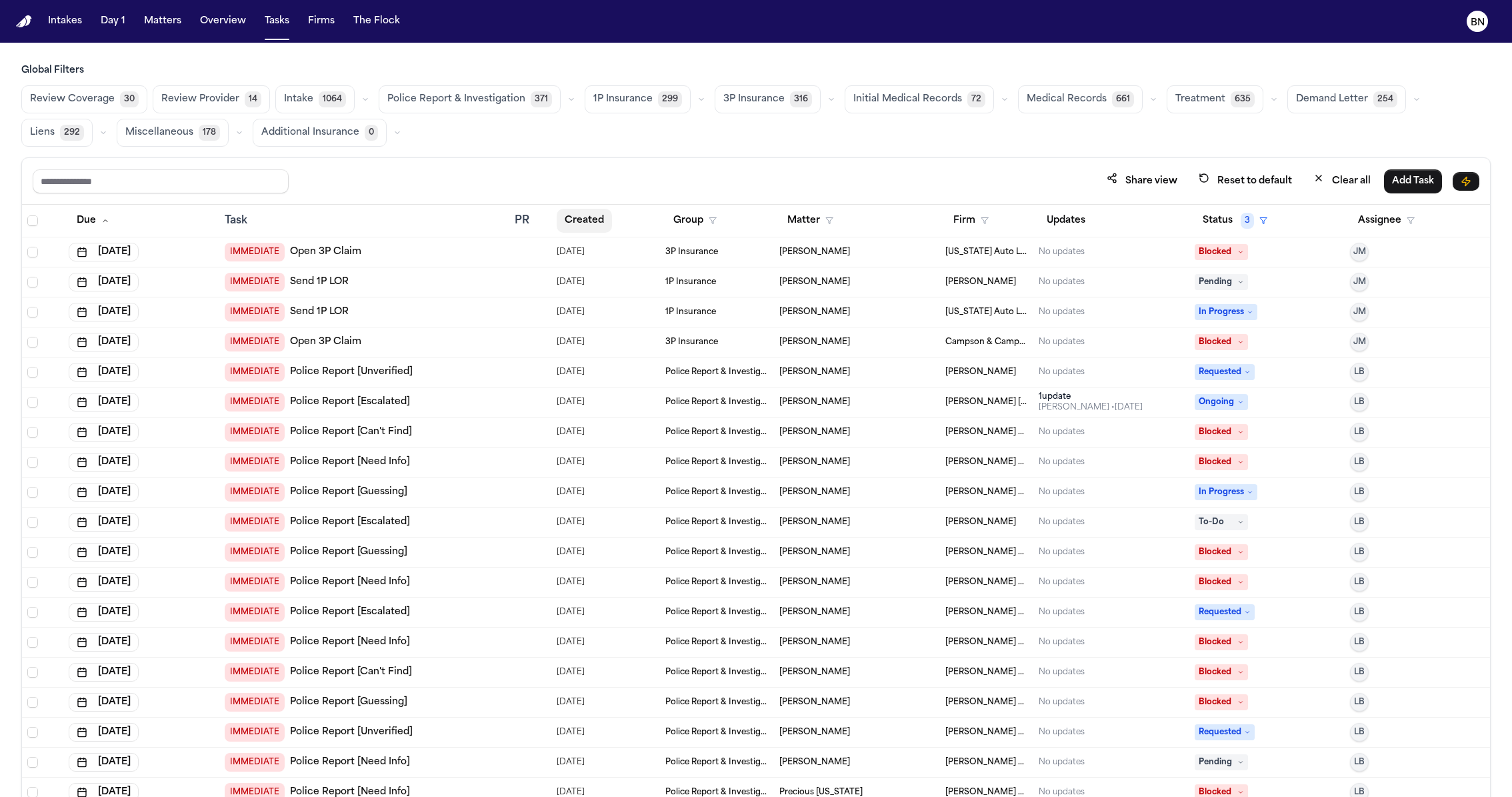
click at [594, 219] on button "Created" at bounding box center [584, 221] width 55 height 24
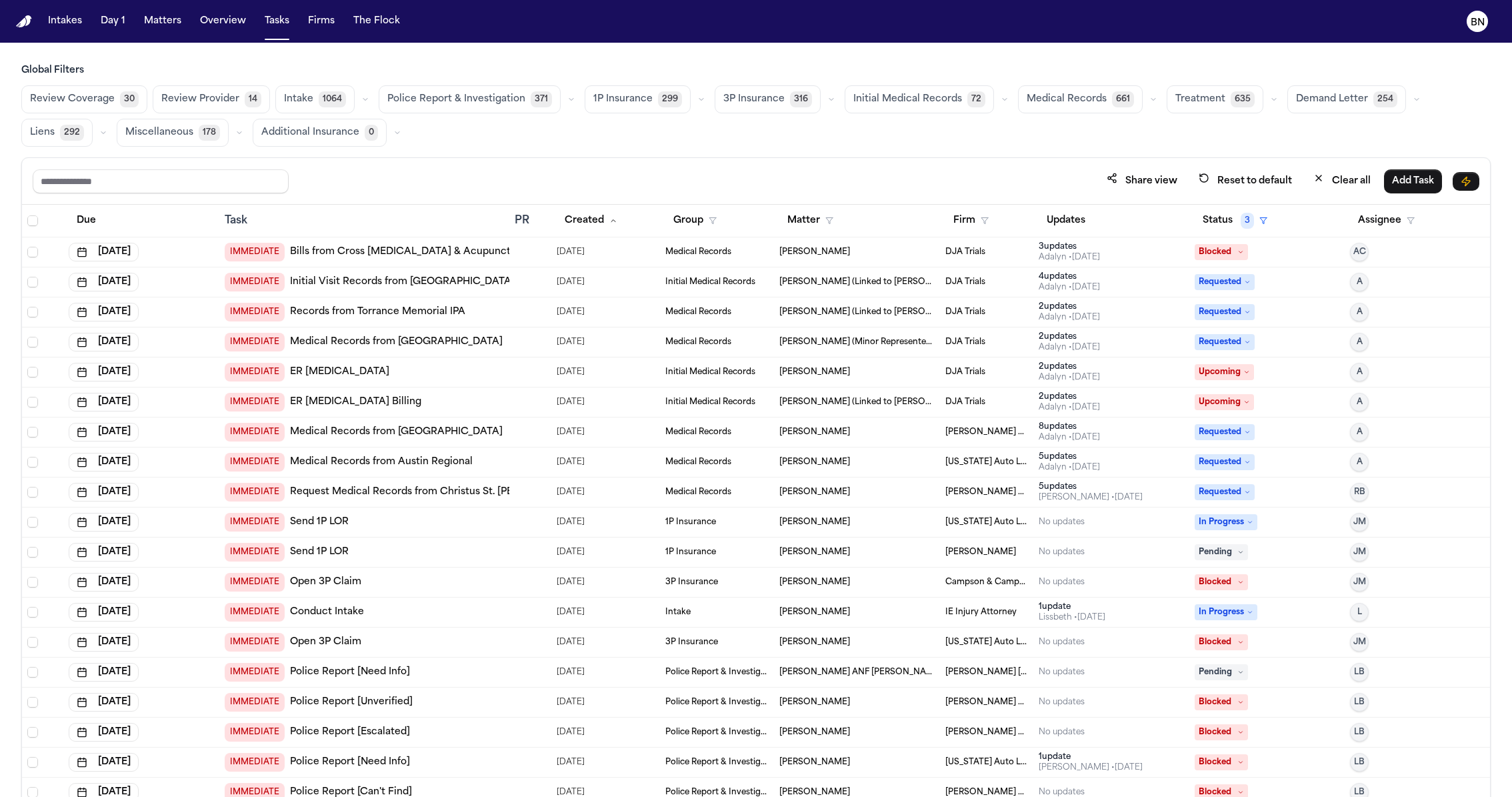
click at [671, 97] on button "1P Insurance 299" at bounding box center [638, 99] width 106 height 28
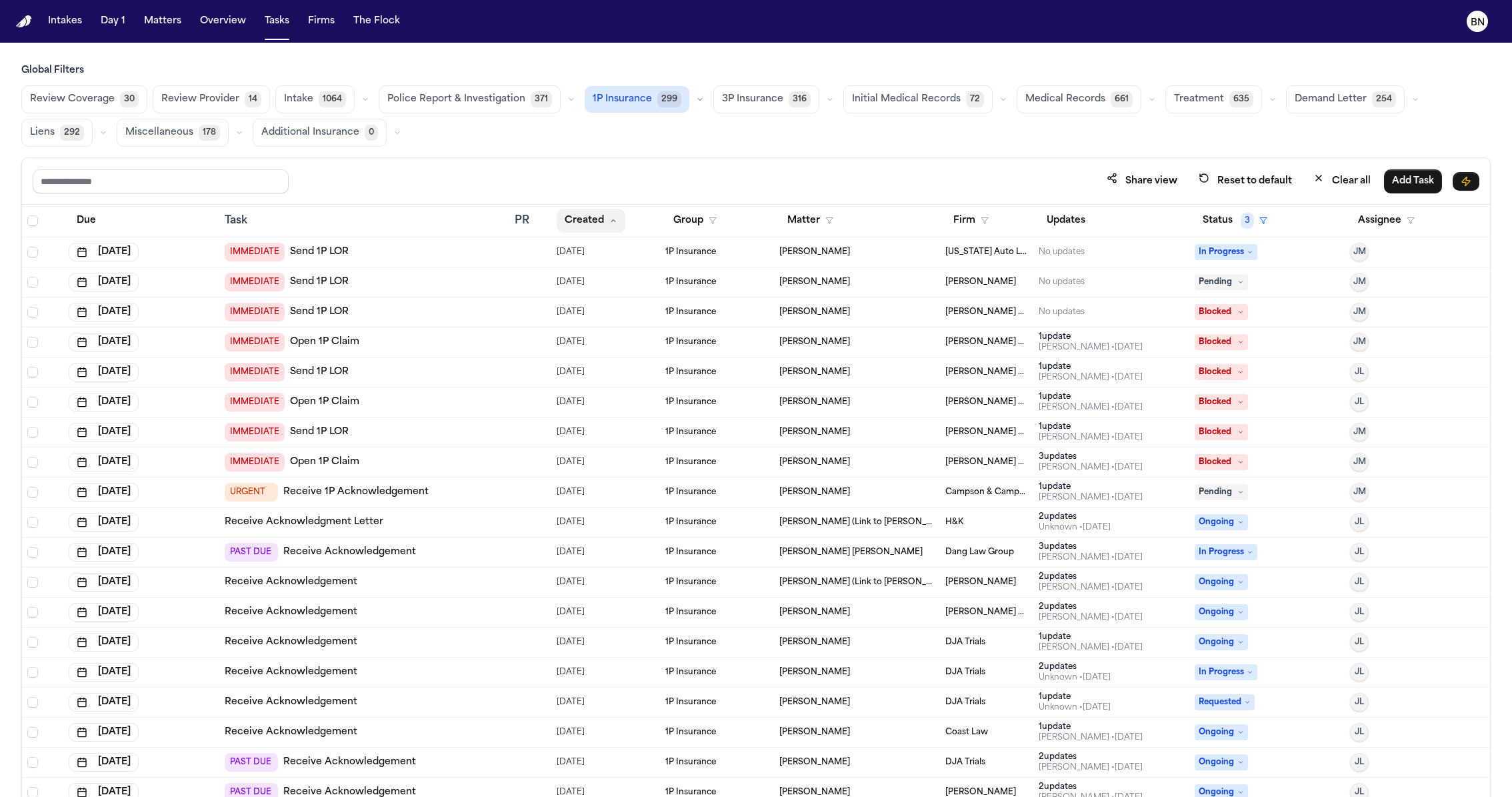
click at [603, 218] on button "Created" at bounding box center [591, 221] width 69 height 24
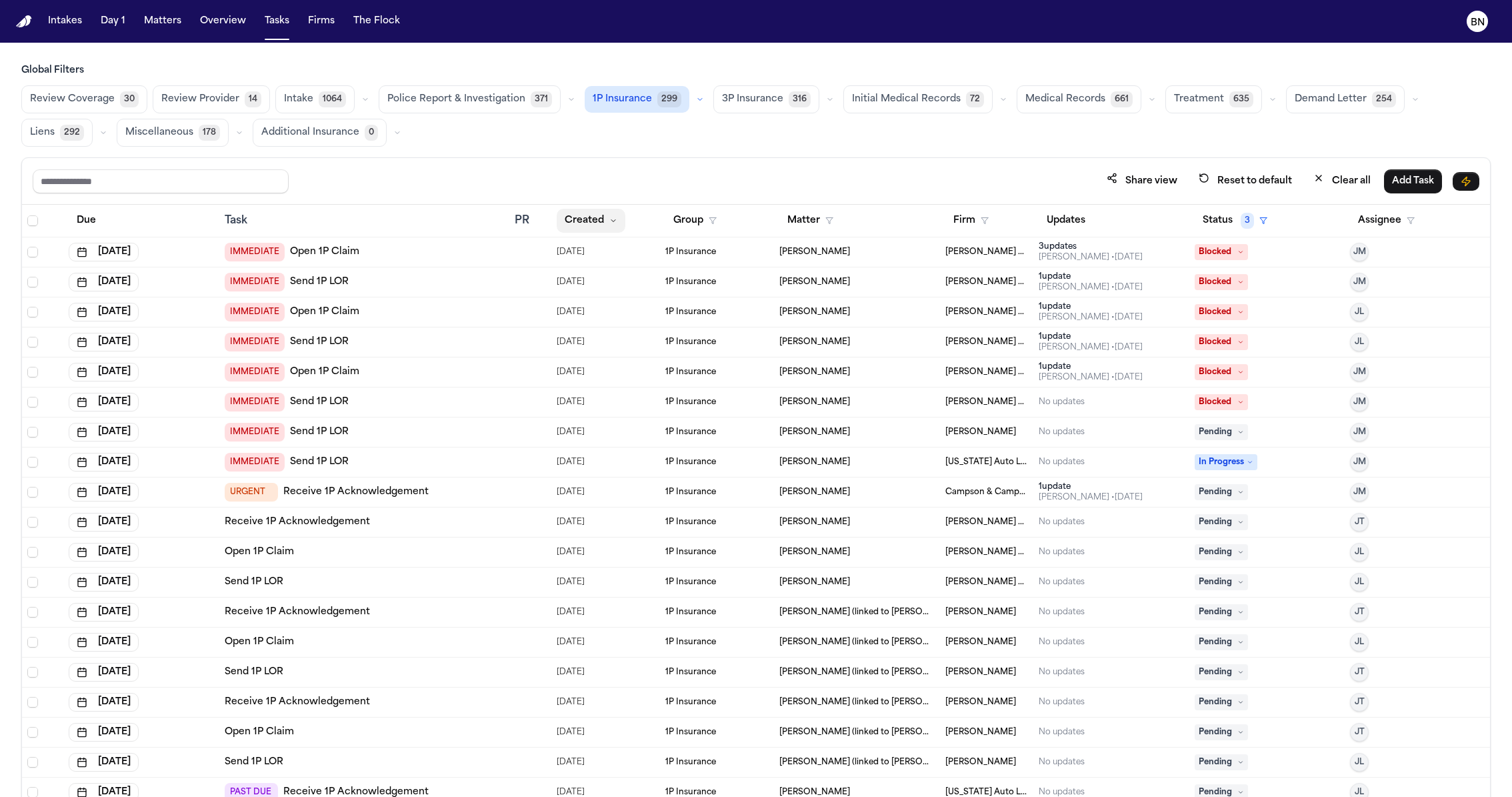
click at [603, 218] on button "Created" at bounding box center [591, 221] width 69 height 24
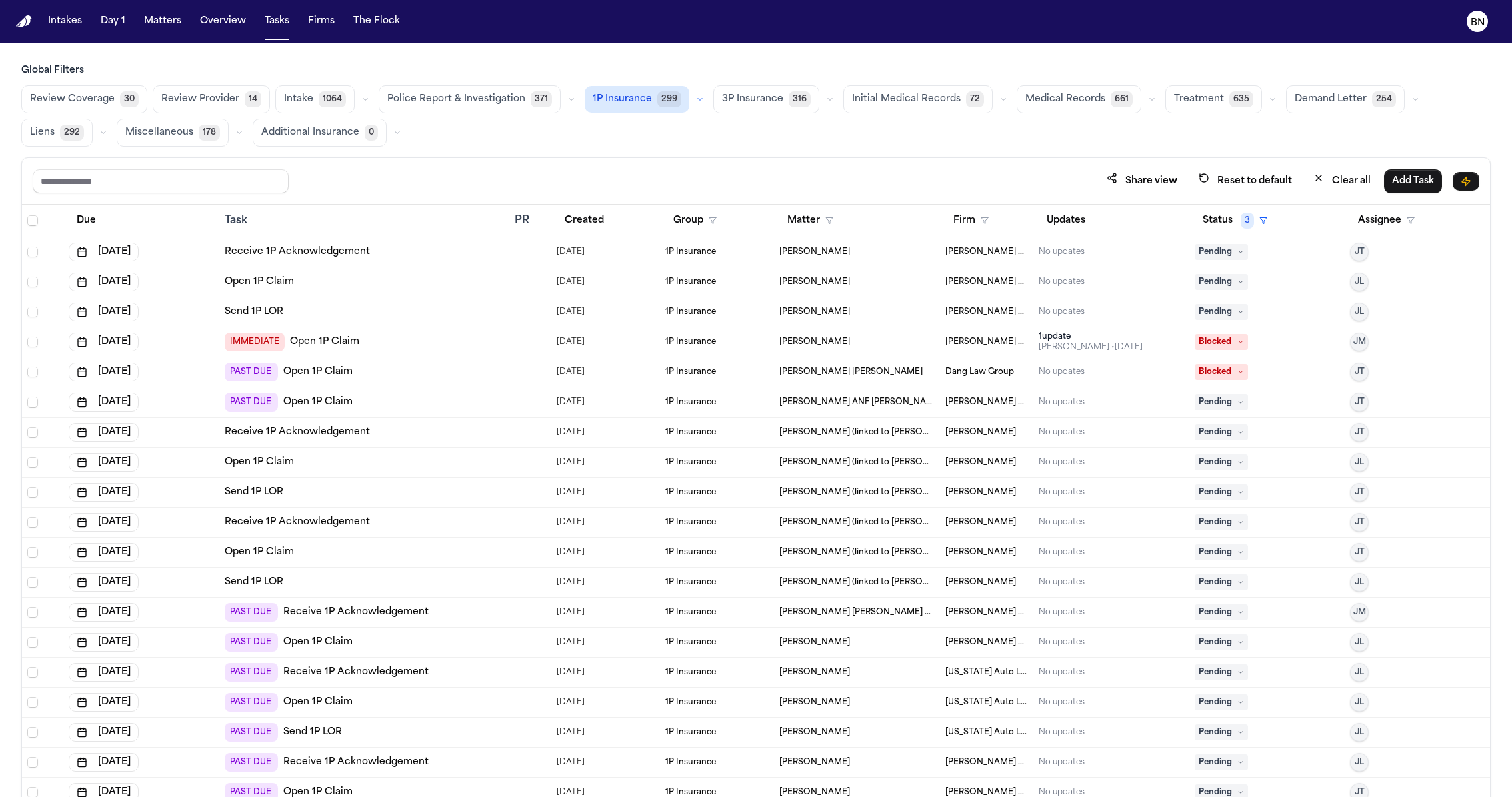
click at [613, 219] on div "Created" at bounding box center [606, 221] width 98 height 24
click at [601, 219] on button "Created" at bounding box center [584, 221] width 55 height 24
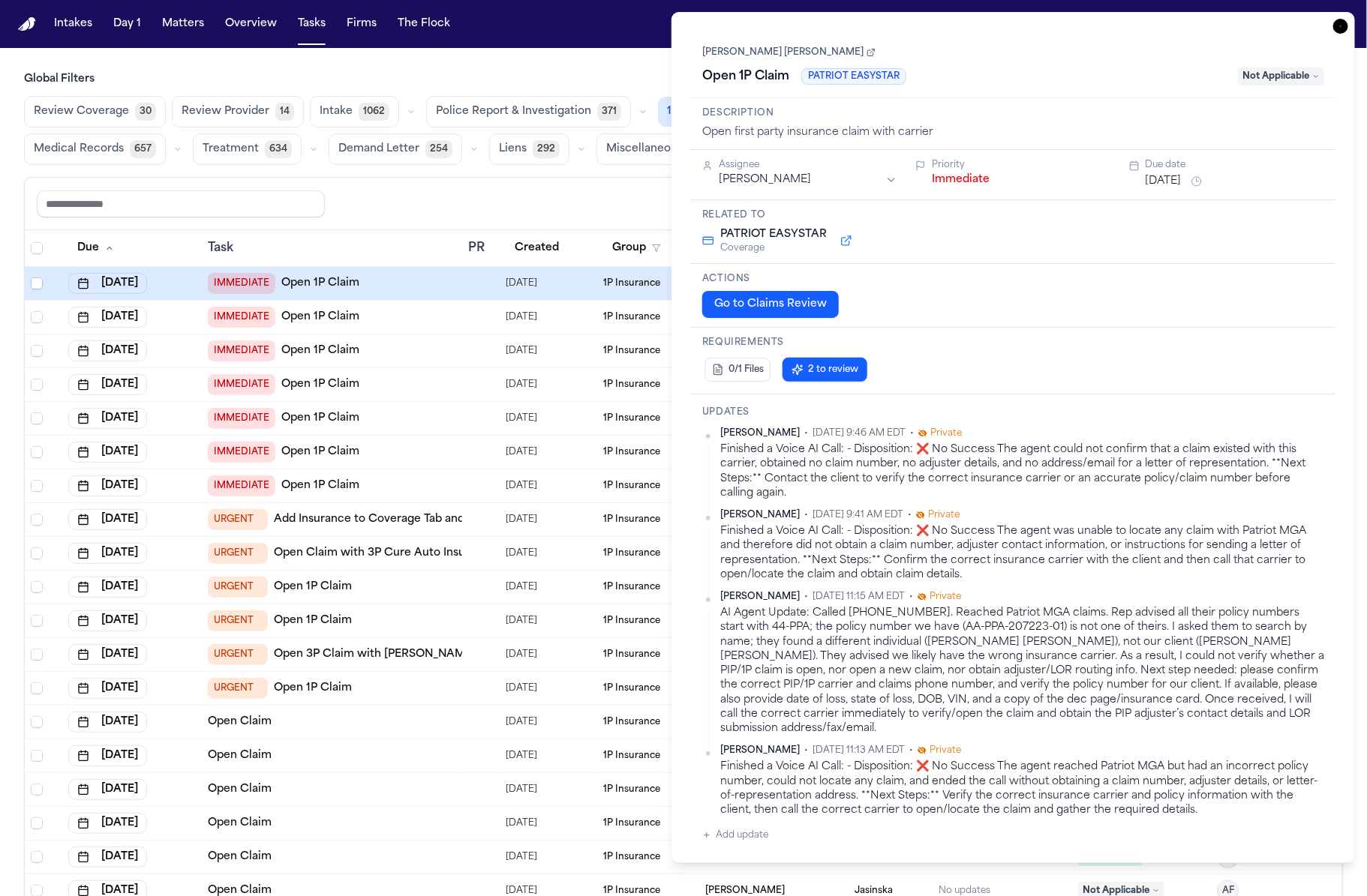
click at [852, 48] on link "[PERSON_NAME] [PERSON_NAME]" at bounding box center [789, 53] width 174 height 12
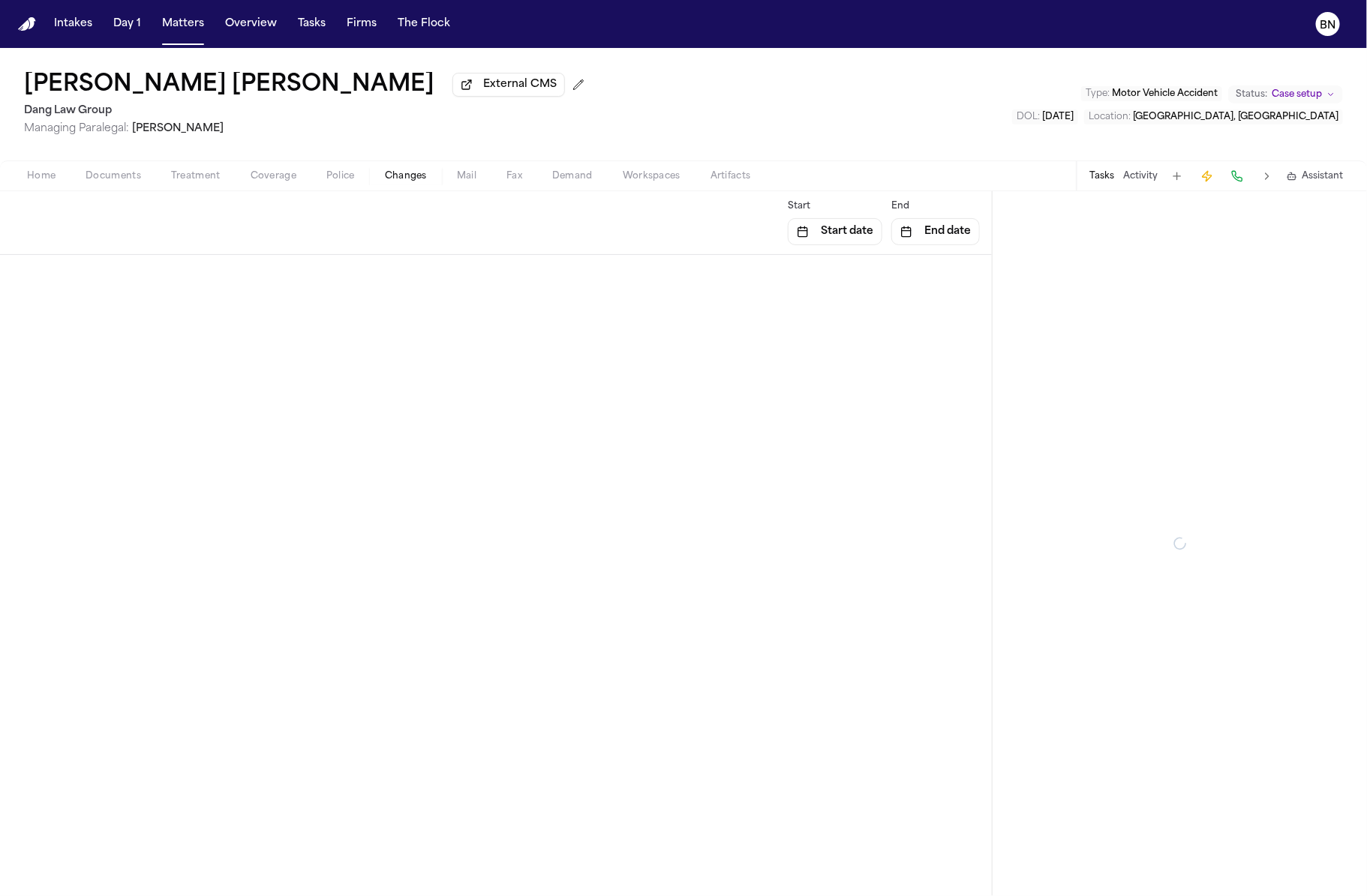
click at [382, 183] on button "Changes" at bounding box center [406, 176] width 72 height 18
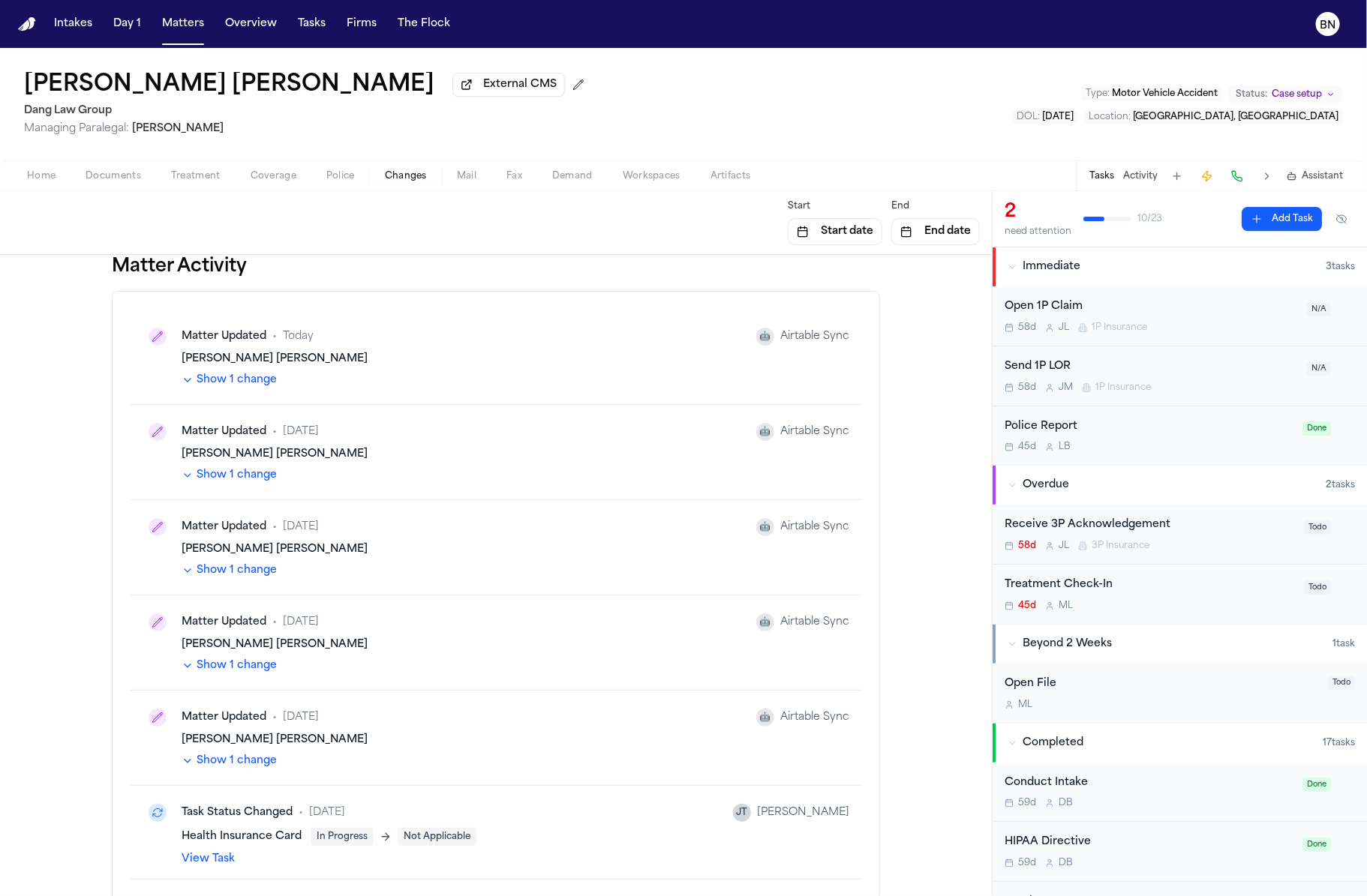
click at [260, 478] on button "Show 1 change" at bounding box center [229, 475] width 95 height 15
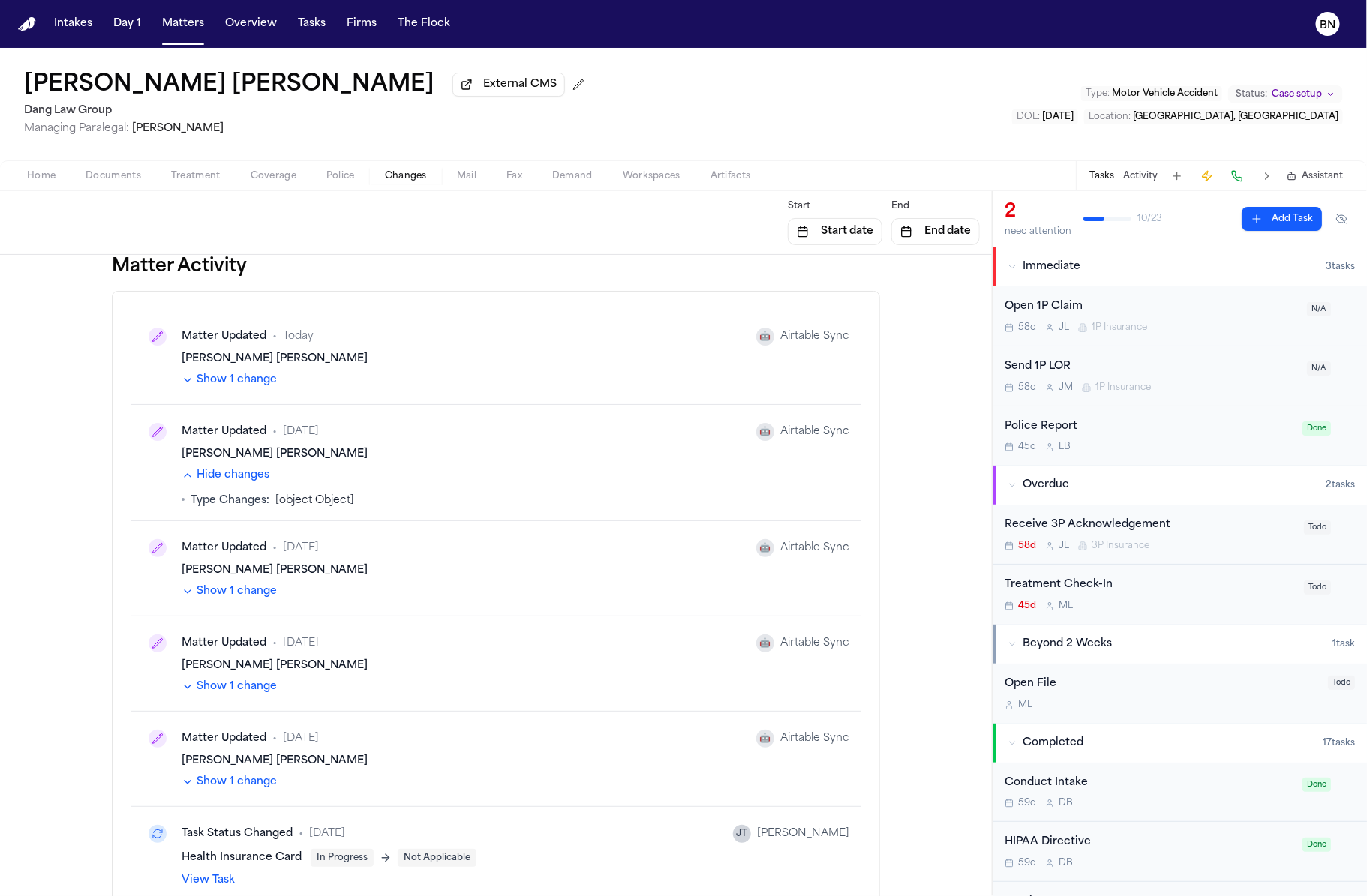
click at [260, 478] on button "Hide changes" at bounding box center [225, 475] width 88 height 15
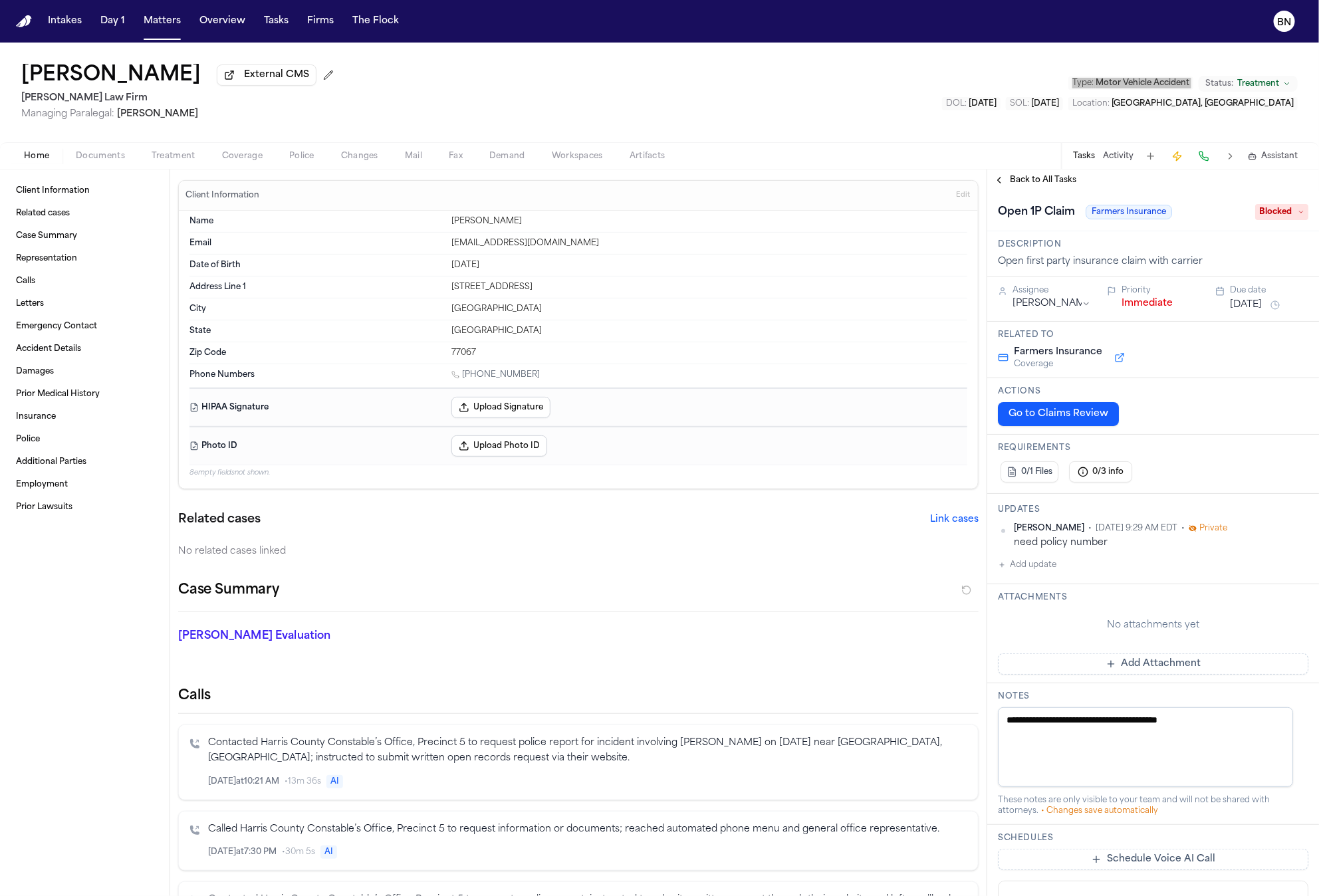
click at [751, 46] on div "Marco Mena External CMS Ruy Mireles Law Firm Managing Paralegal: Jessica Barret…" at bounding box center [660, 93] width 1319 height 100
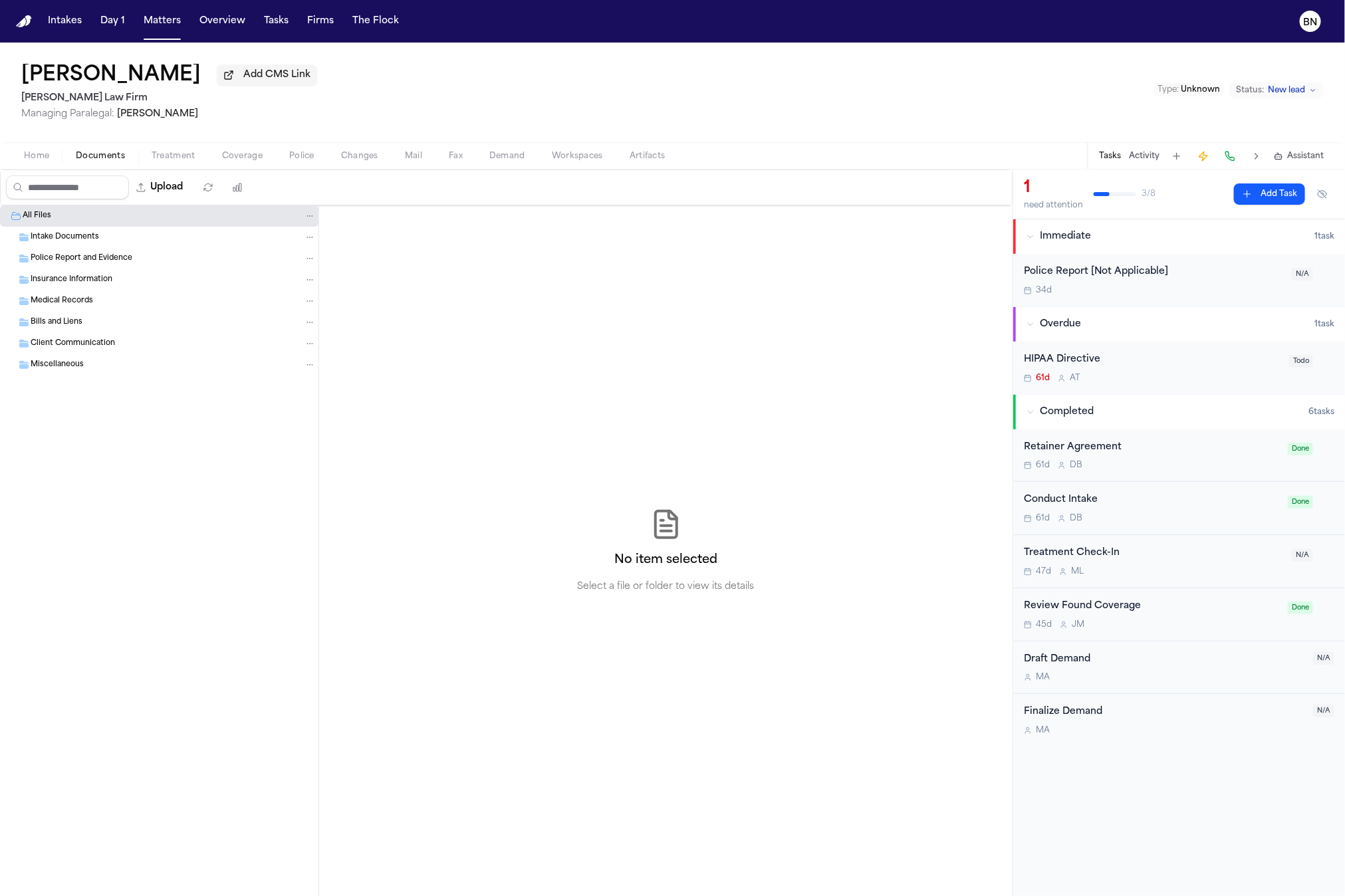
click at [227, 146] on div "Home Documents Treatment Coverage Police Changes Mail Fax Demand Workspaces Art…" at bounding box center [672, 155] width 1345 height 27
click at [228, 148] on div "Home Documents Treatment Coverage Police Changes Mail Fax Demand Workspaces Art…" at bounding box center [672, 155] width 1345 height 27
click at [232, 157] on span "Coverage" at bounding box center [242, 156] width 41 height 11
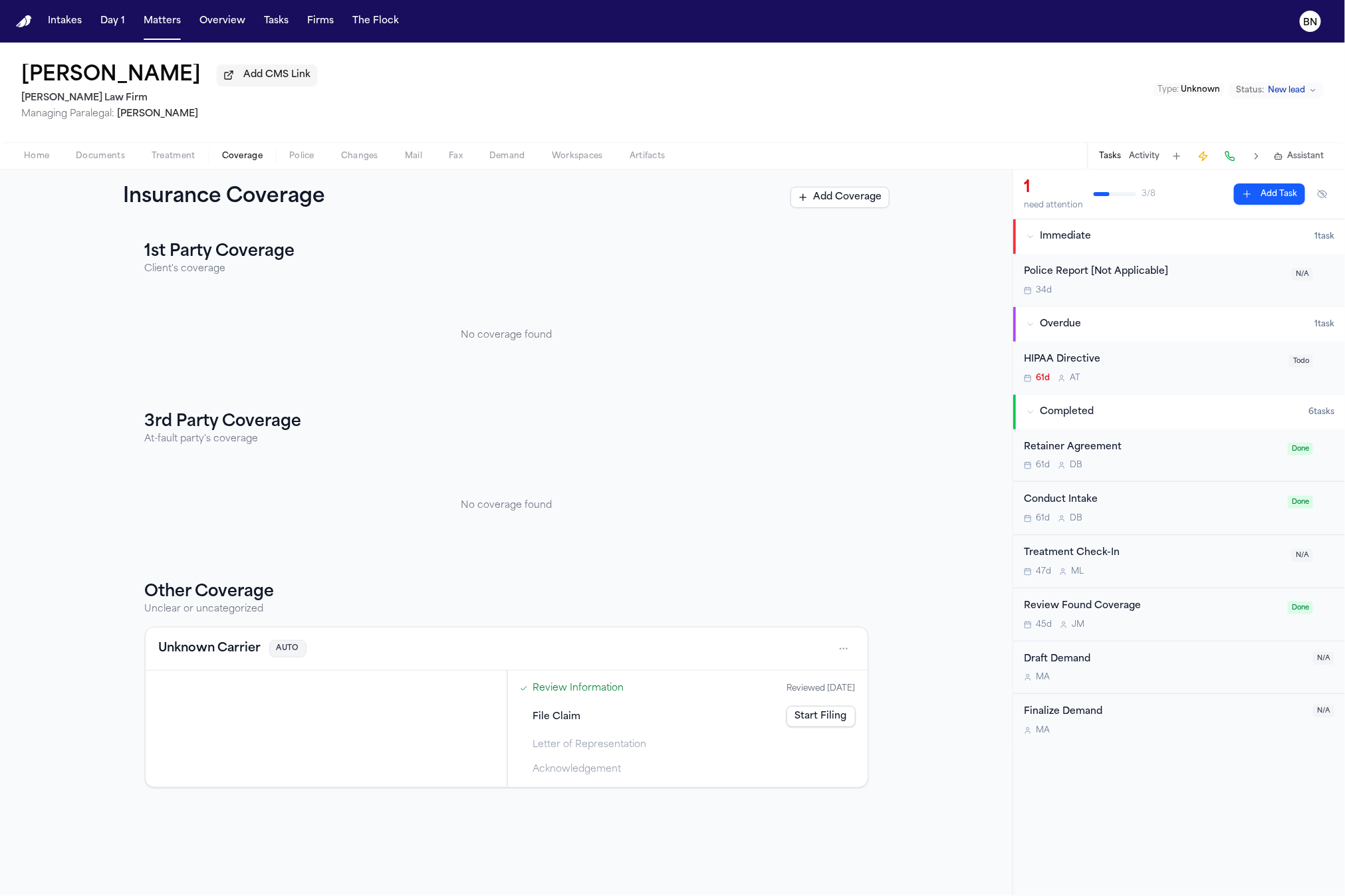
click at [232, 157] on span "Coverage" at bounding box center [242, 156] width 41 height 11
click at [230, 156] on span "Coverage" at bounding box center [242, 156] width 41 height 11
click at [145, 24] on button "Matters" at bounding box center [162, 21] width 48 height 24
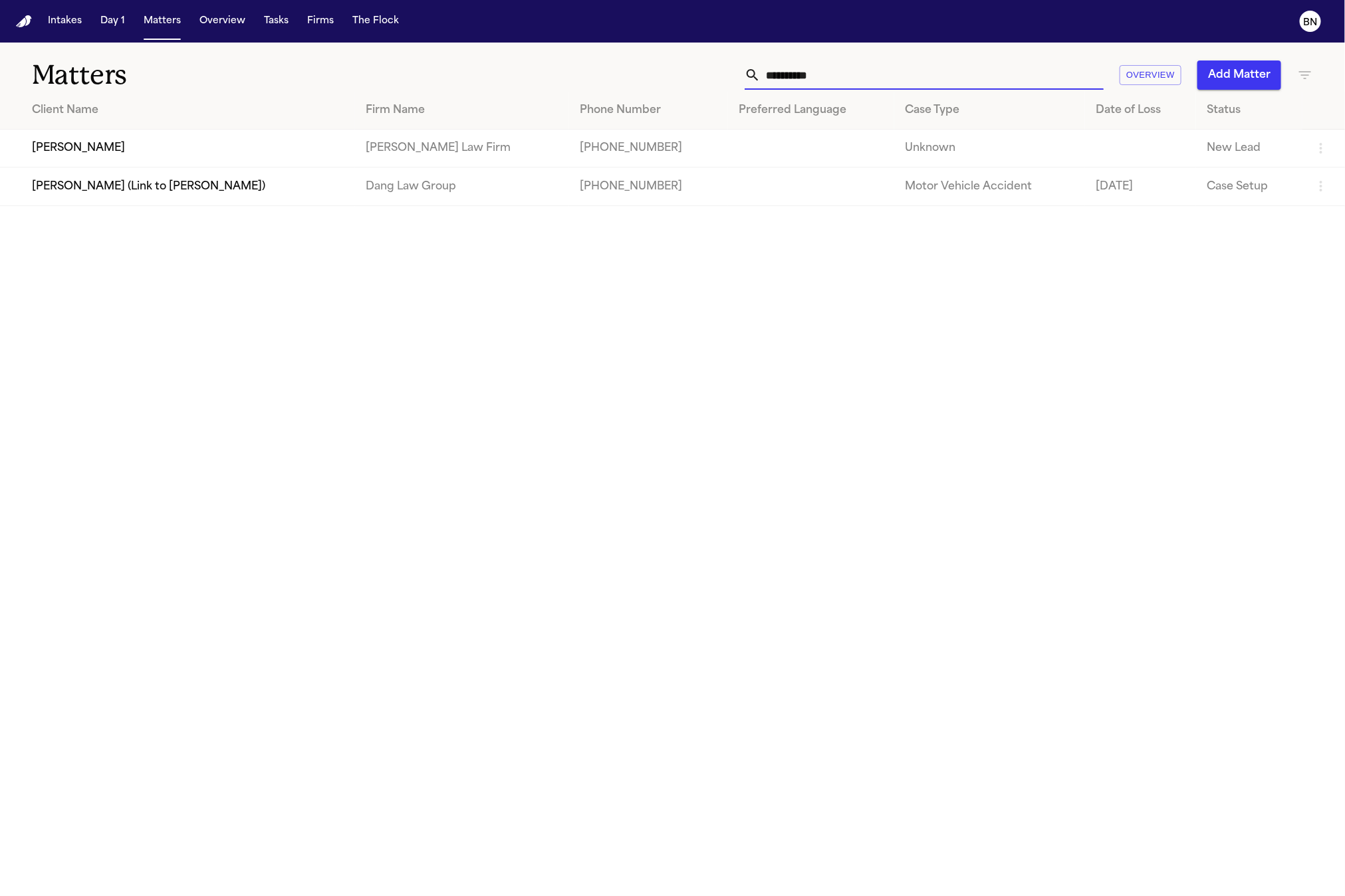
click at [790, 80] on input "**********" at bounding box center [932, 75] width 343 height 29
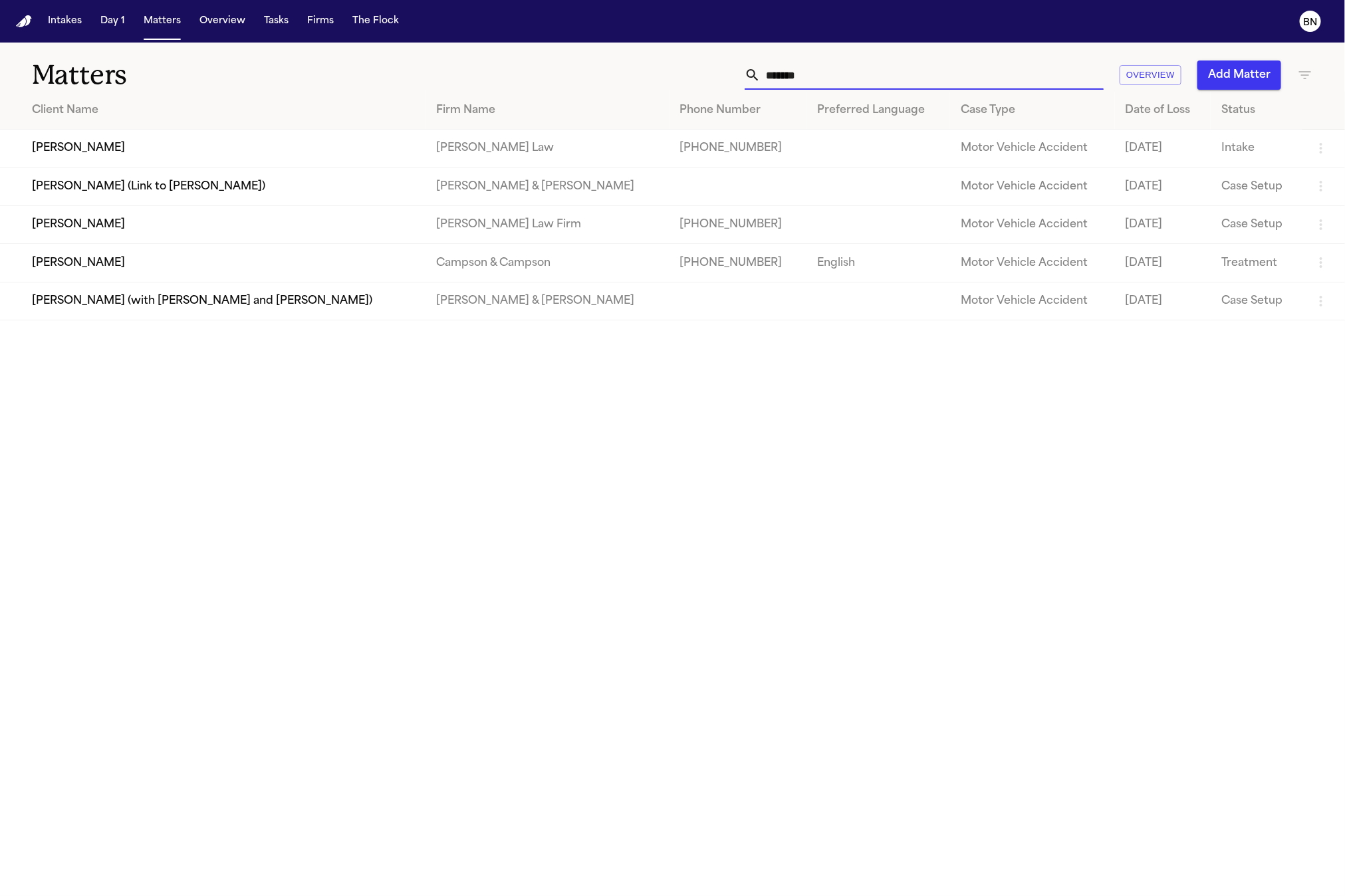
type input "*******"
click at [238, 227] on td "[PERSON_NAME]" at bounding box center [212, 225] width 425 height 38
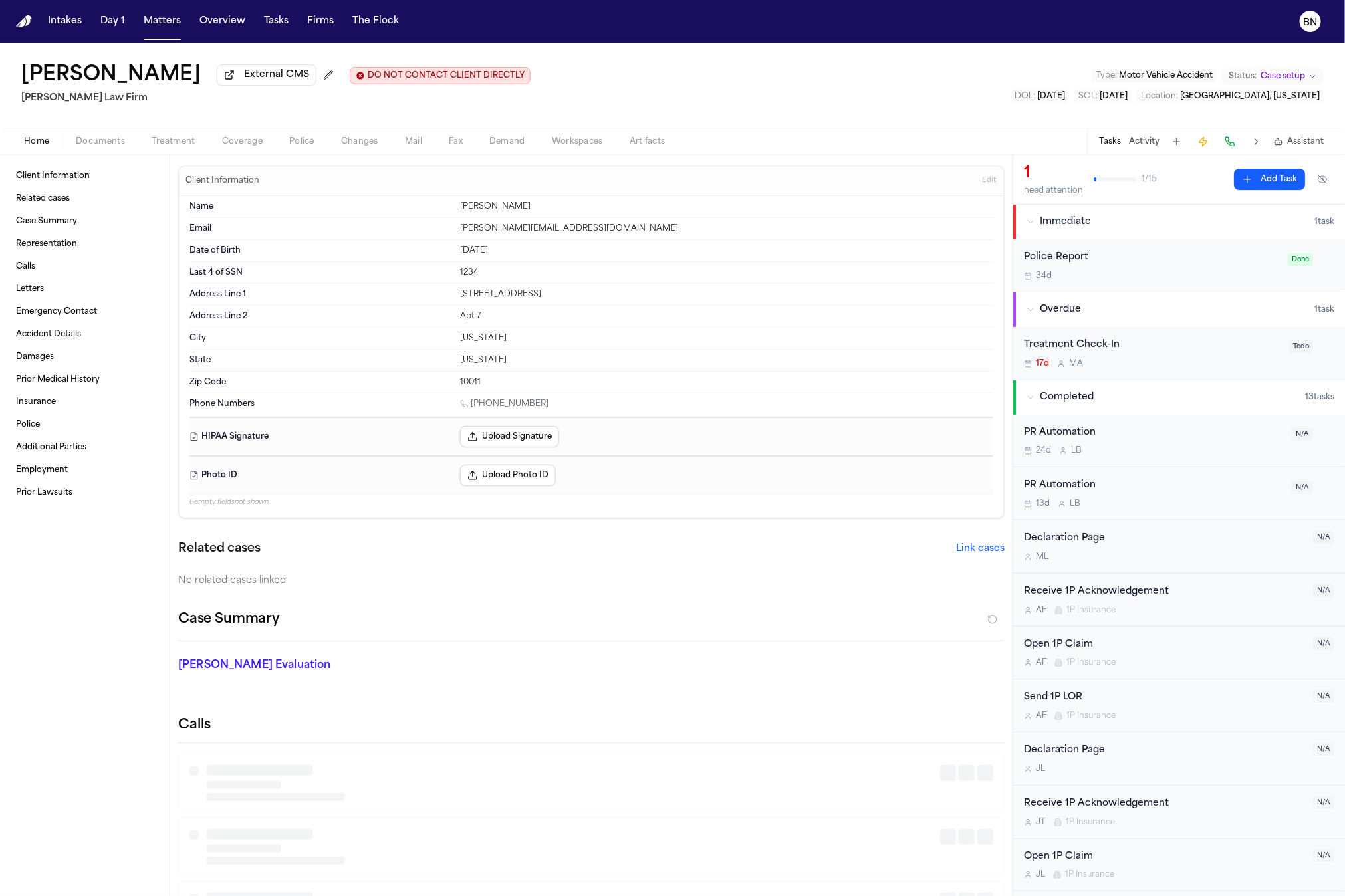
click at [242, 144] on span "Coverage" at bounding box center [242, 142] width 41 height 11
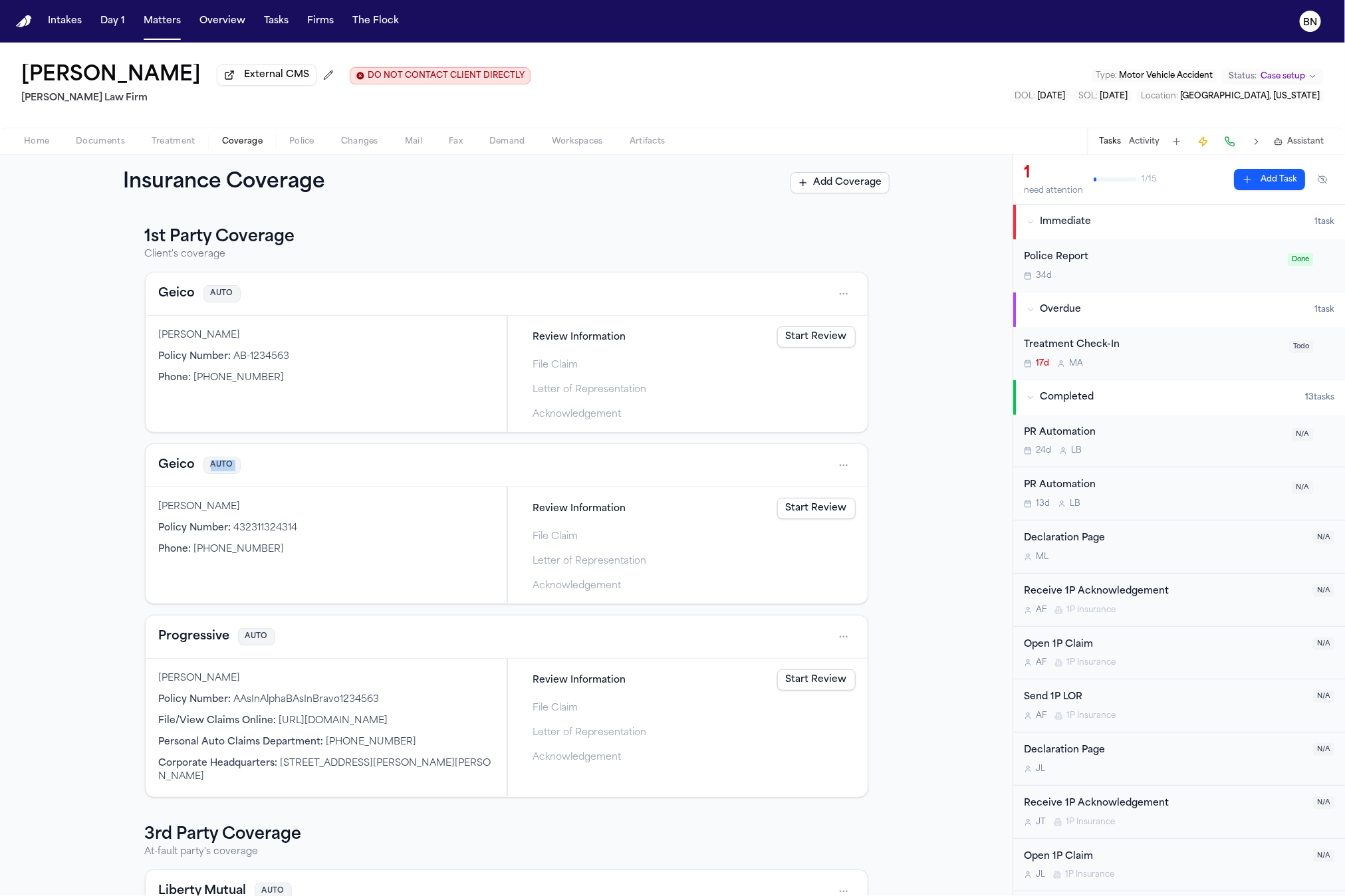
click at [498, 440] on div "Geico AUTO Bennett Northcutt Policy Number : AB-1234563 Phone : (919) 710-0999 …" at bounding box center [506, 534] width 724 height 526
click at [167, 294] on button "Geico" at bounding box center [177, 293] width 37 height 18
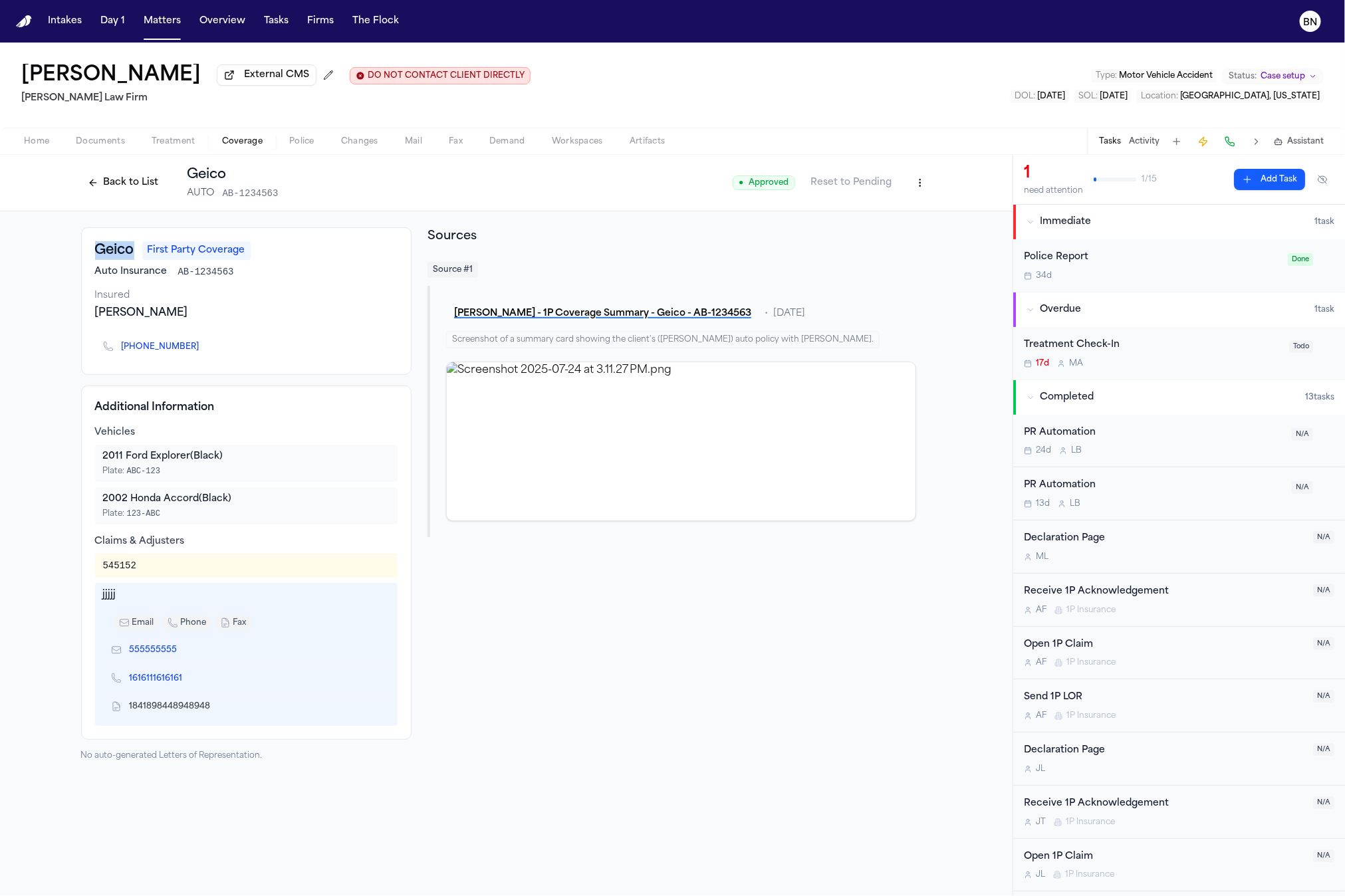
drag, startPoint x: 96, startPoint y: 254, endPoint x: 134, endPoint y: 256, distance: 38.1
click at [134, 256] on h3 "Geico" at bounding box center [115, 250] width 39 height 18
click at [329, 259] on div "Geico First Party Coverage" at bounding box center [246, 250] width 303 height 18
click at [103, 188] on button "Back to List" at bounding box center [123, 182] width 84 height 21
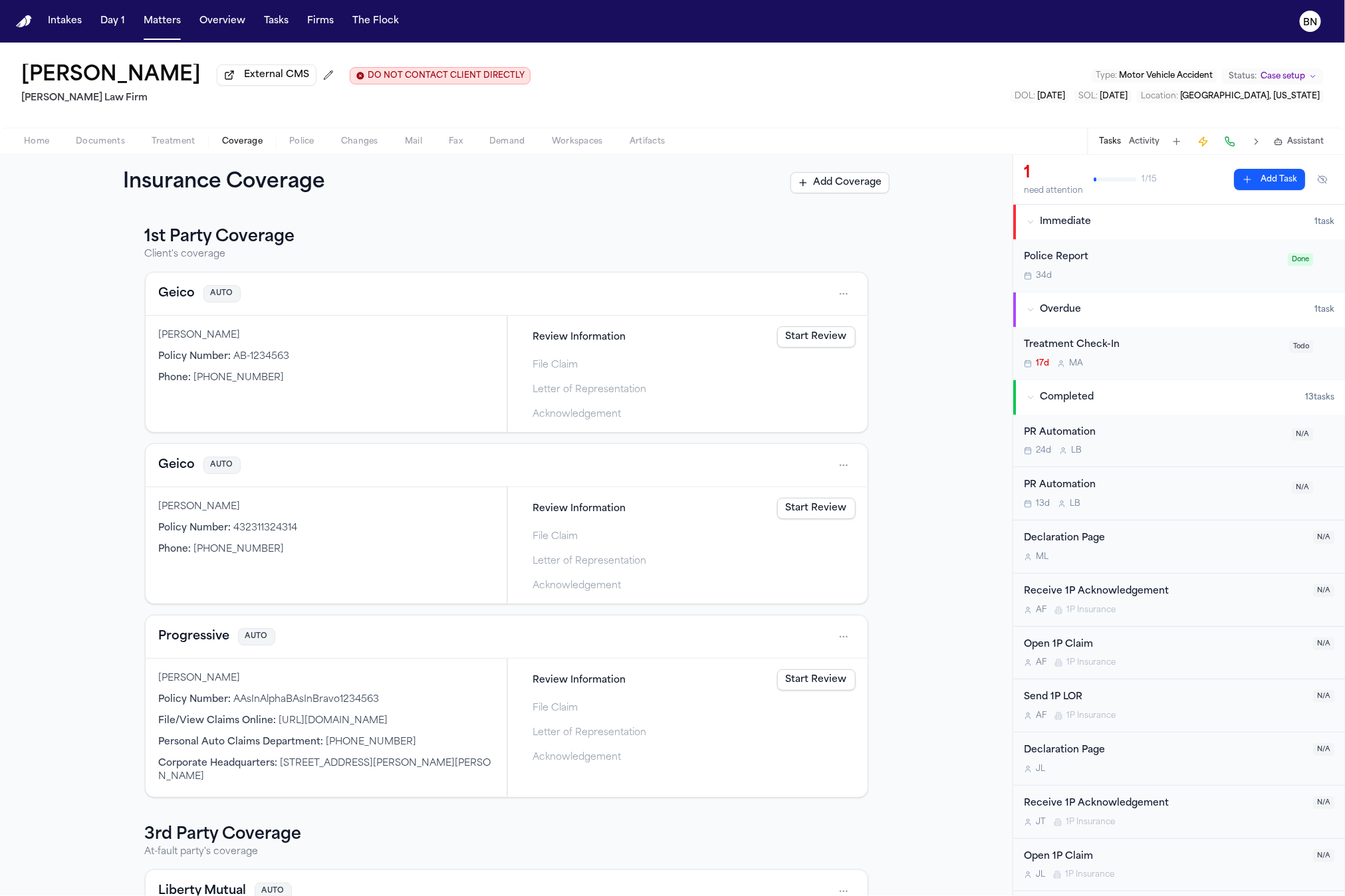
click at [176, 291] on button "Geico" at bounding box center [177, 293] width 37 height 18
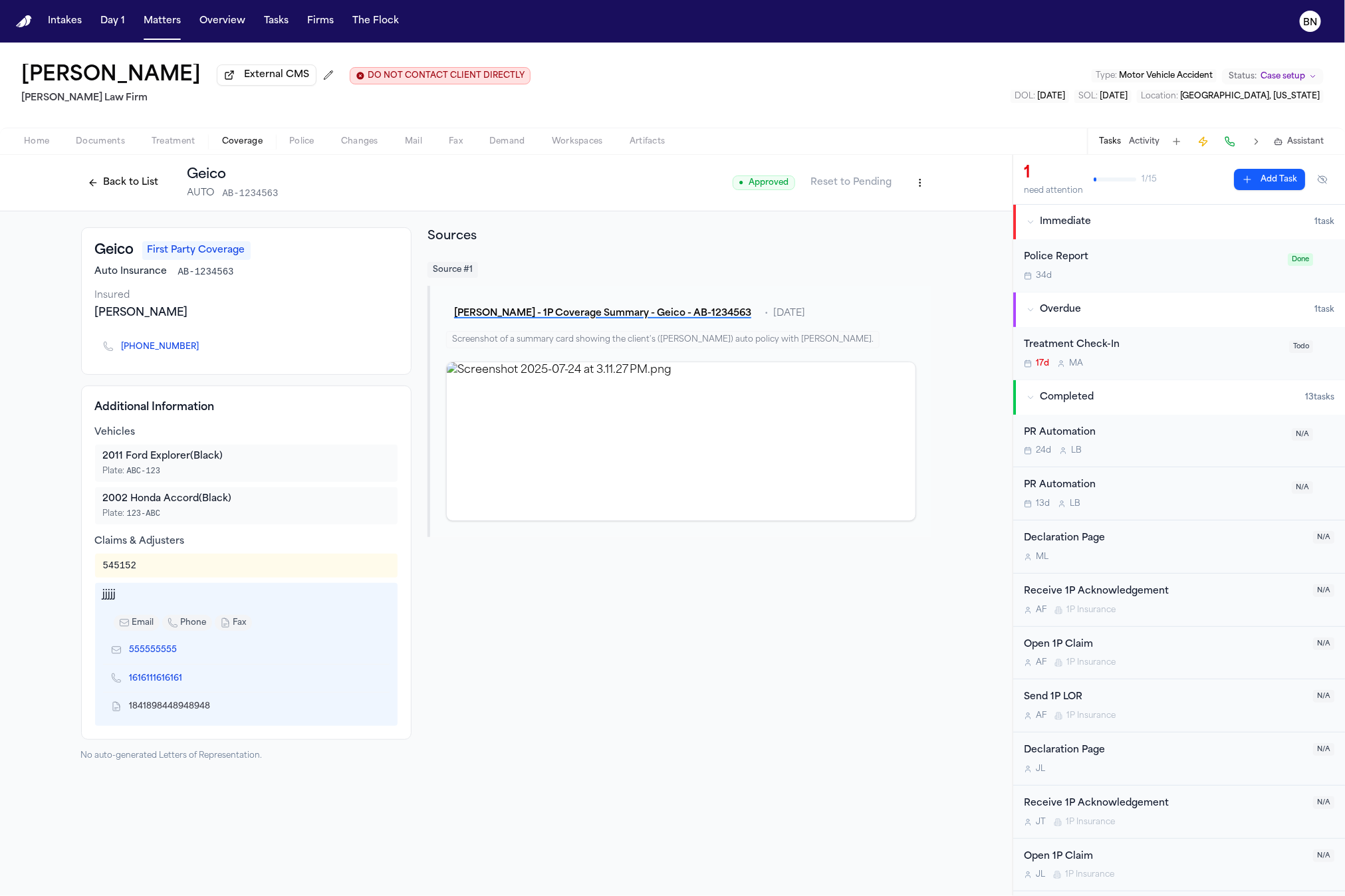
click at [137, 185] on button "Back to List" at bounding box center [123, 182] width 84 height 21
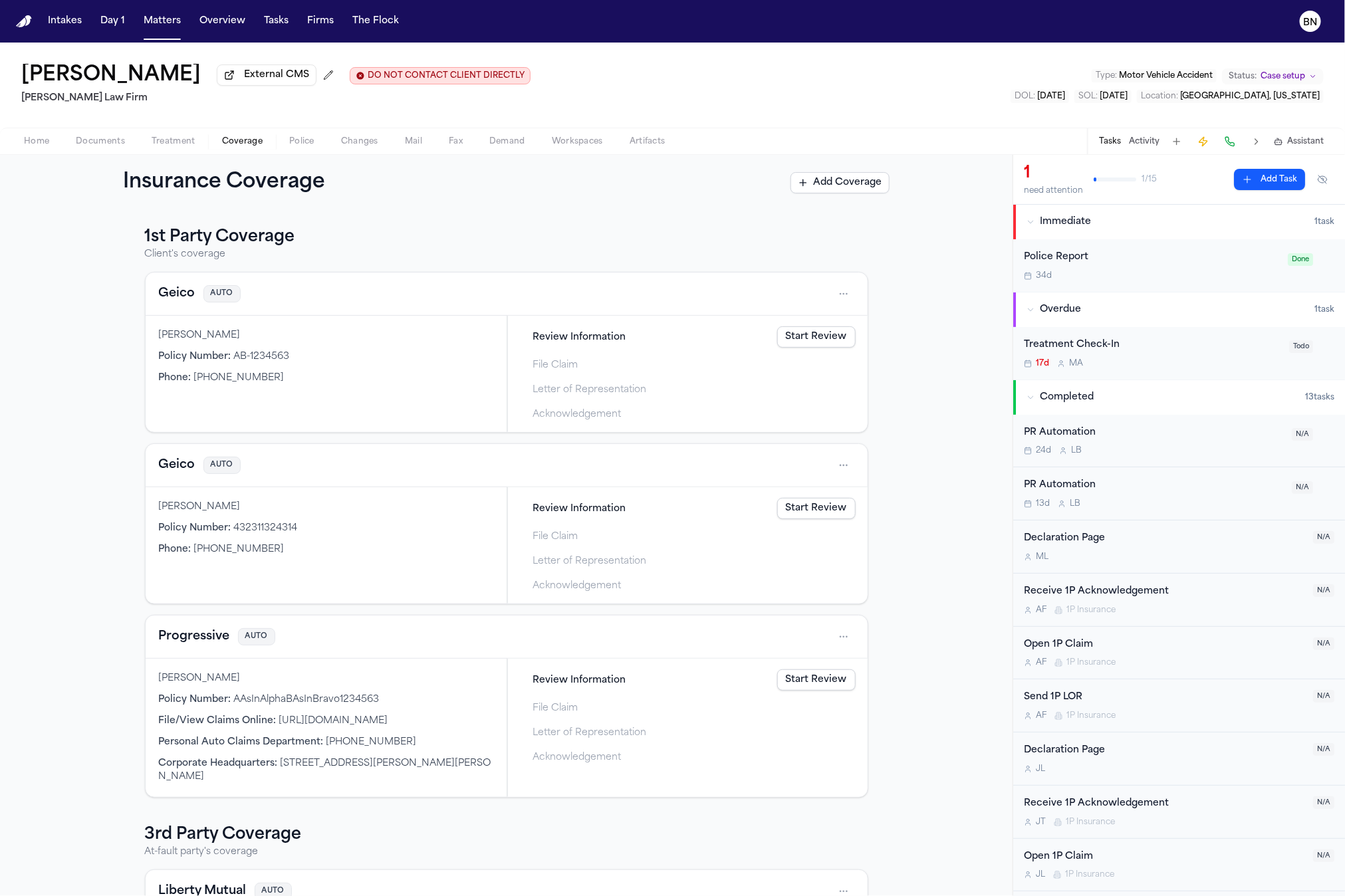
click at [788, 514] on link "Start Review" at bounding box center [816, 508] width 78 height 21
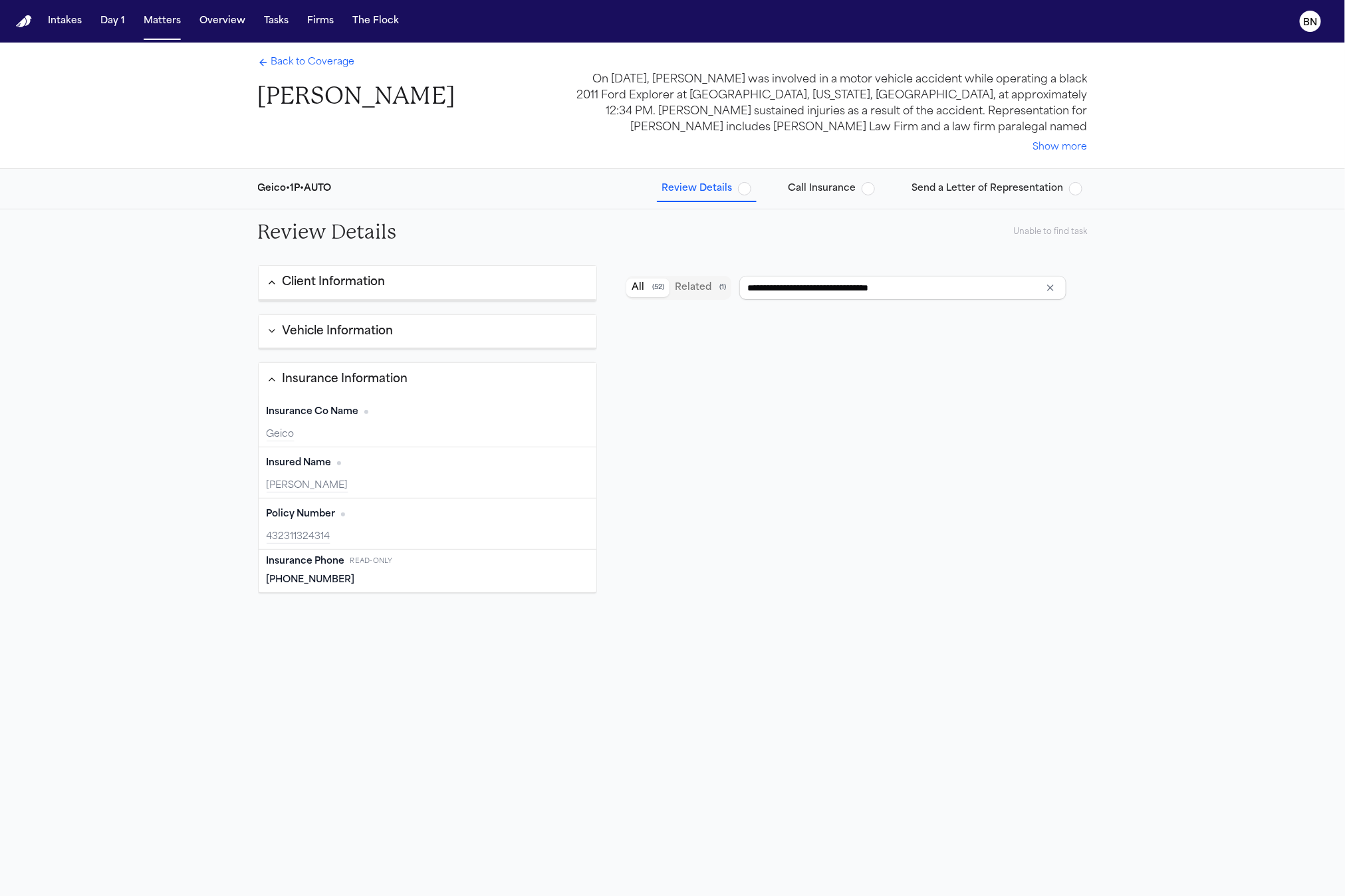
click at [842, 204] on div "Geico • 1P • AUTO Review Details Call Insurance Send a Letter of Representation" at bounding box center [672, 188] width 851 height 40
click at [1016, 193] on span "Send a Letter of Representation" at bounding box center [988, 189] width 152 height 14
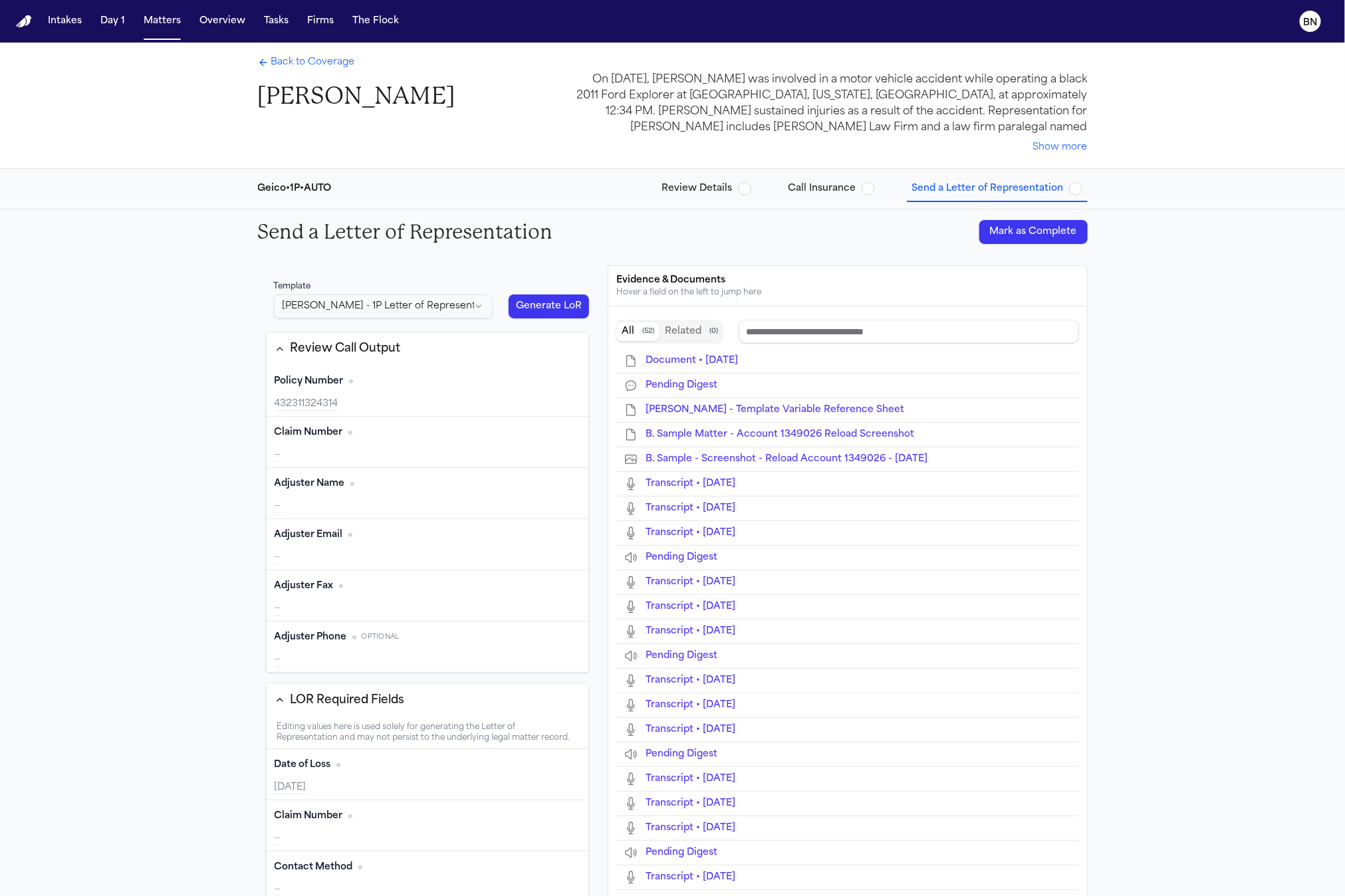
type input "**********"
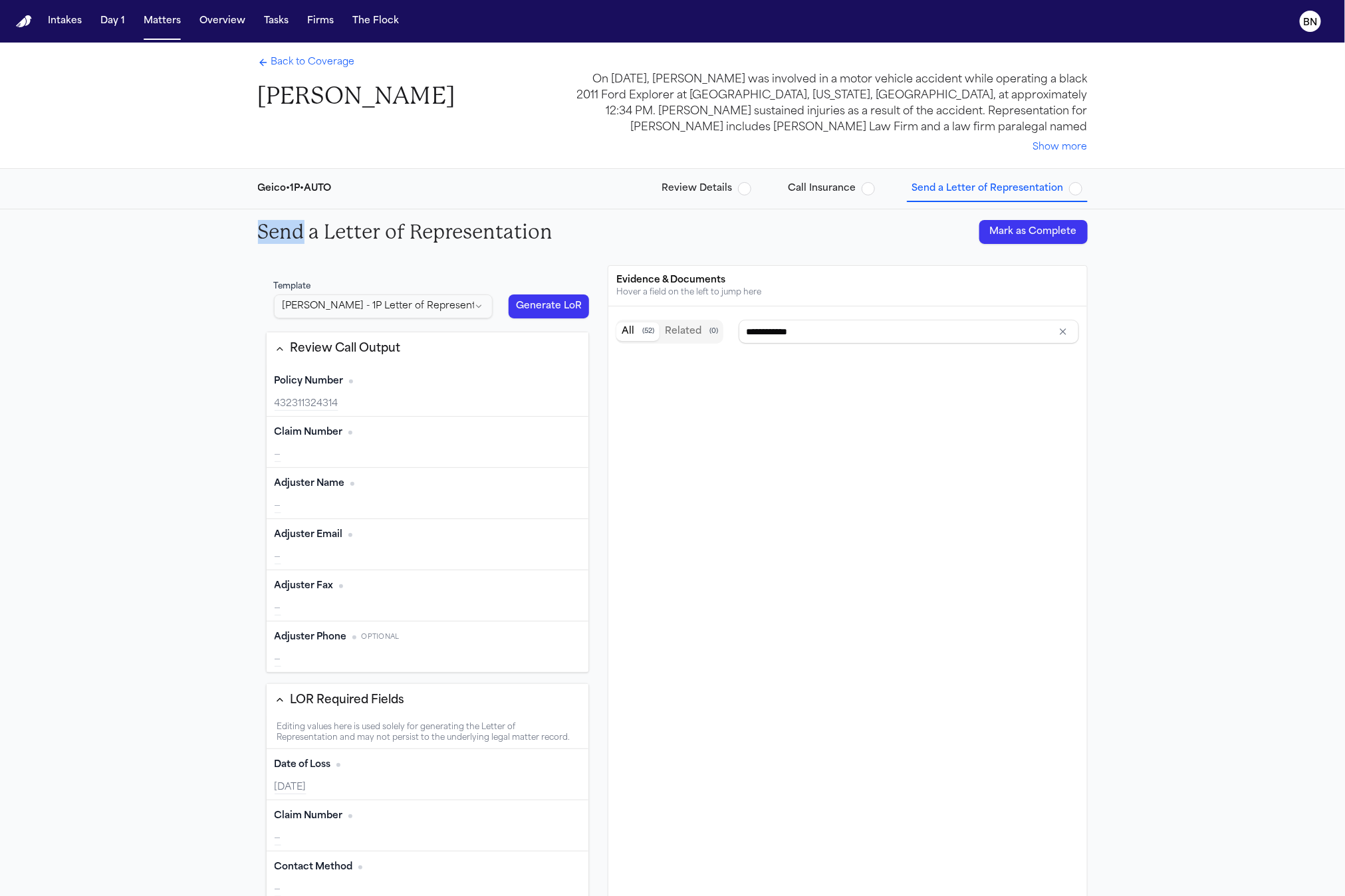
click at [324, 61] on span "Back to Coverage" at bounding box center [312, 63] width 84 height 14
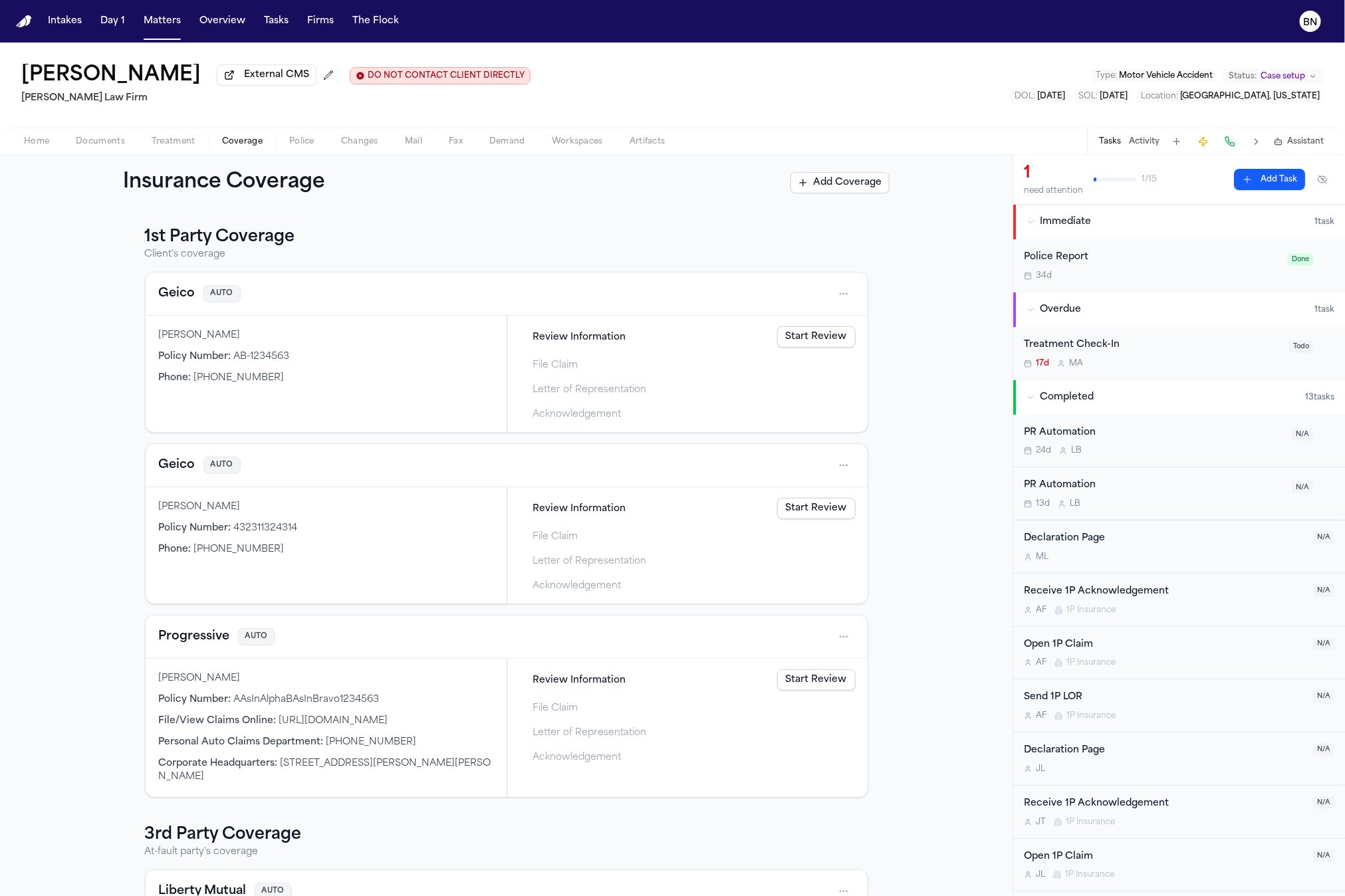
click at [159, 293] on button "Geico" at bounding box center [177, 293] width 37 height 18
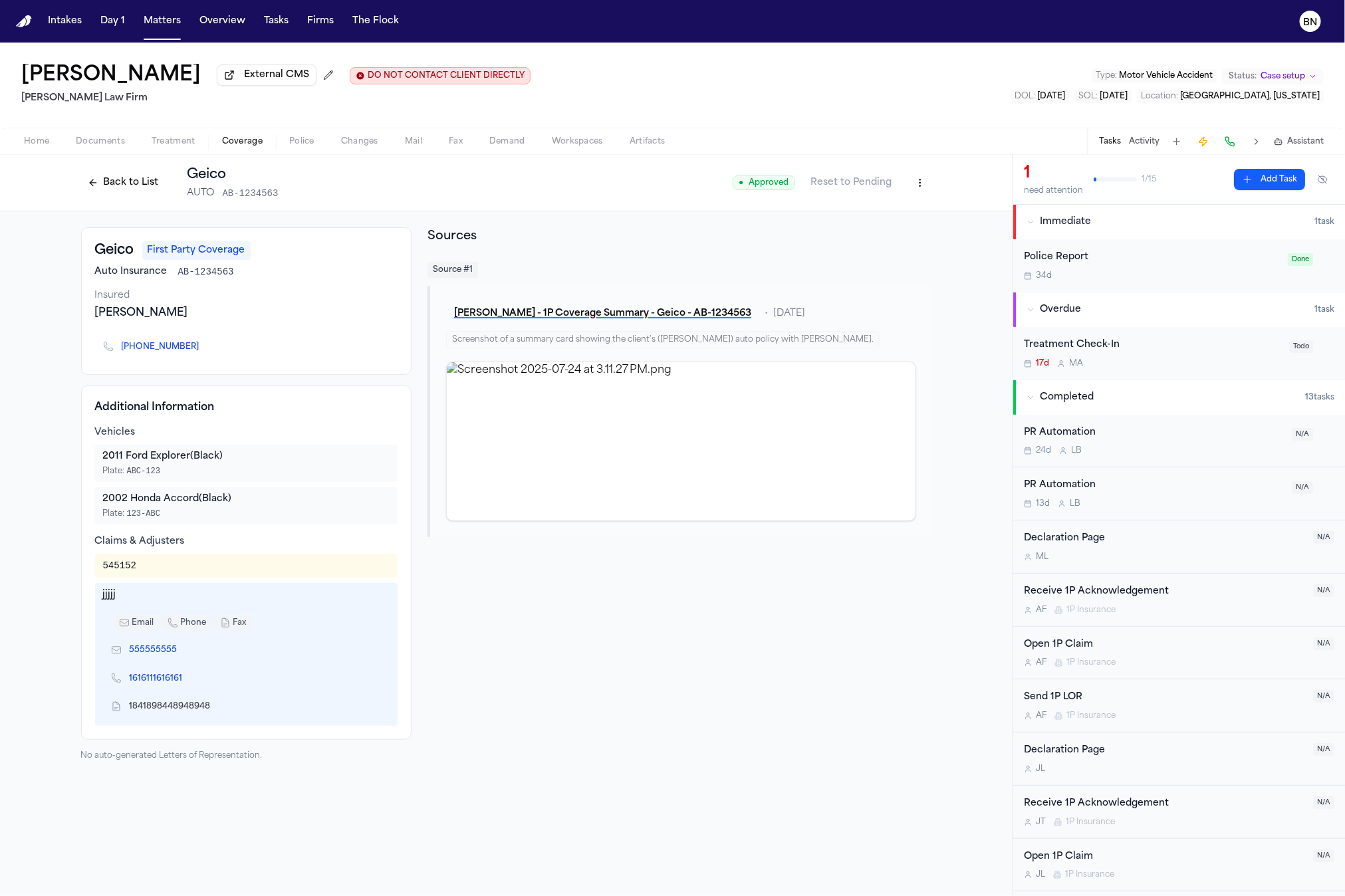
click at [146, 188] on button "Back to List" at bounding box center [123, 182] width 84 height 21
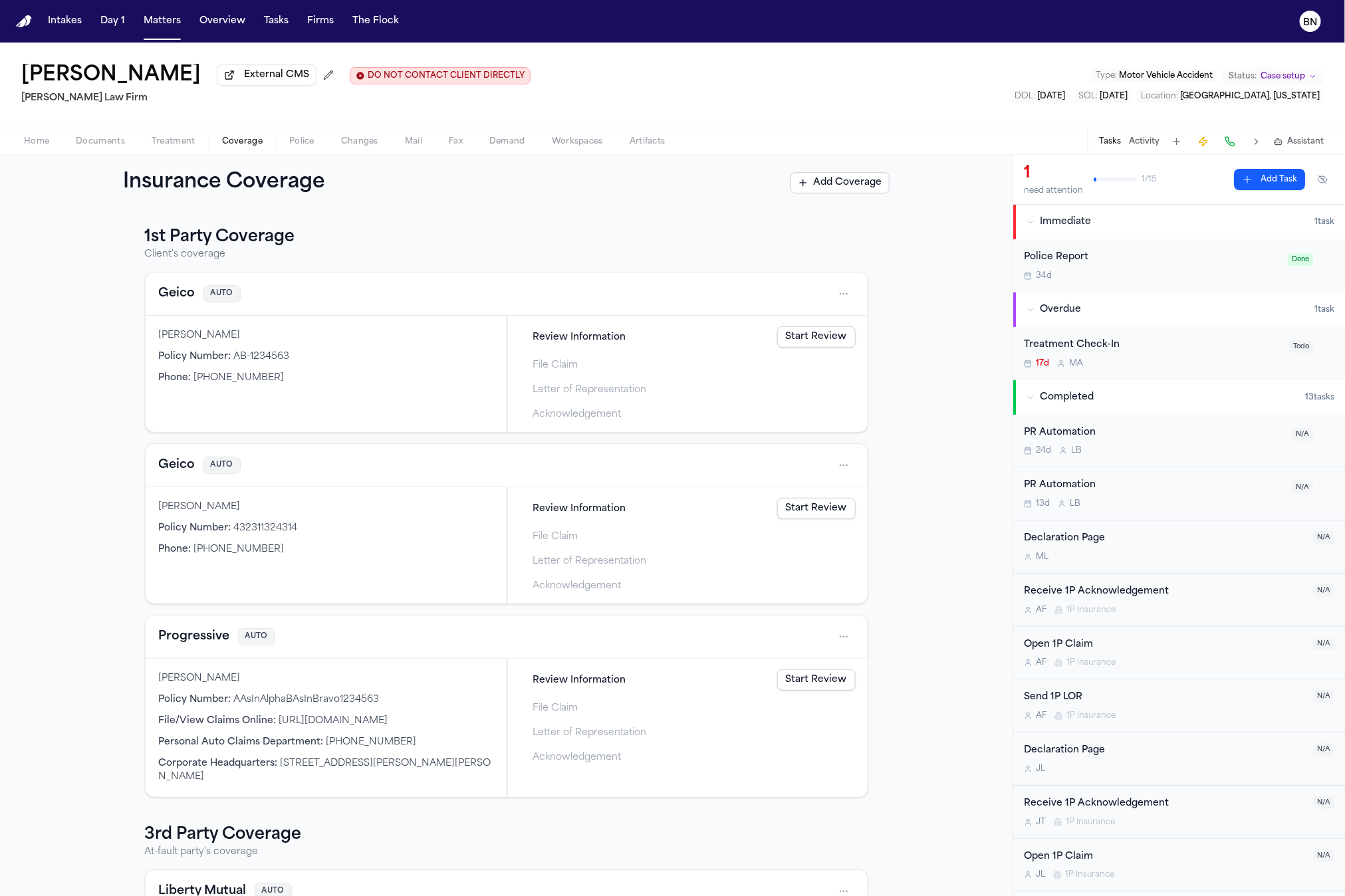
click at [583, 344] on span "Review Information" at bounding box center [579, 337] width 93 height 14
click at [829, 328] on div "Review Information Start Review" at bounding box center [687, 337] width 346 height 29
click at [826, 334] on link "Start Review" at bounding box center [816, 337] width 78 height 21
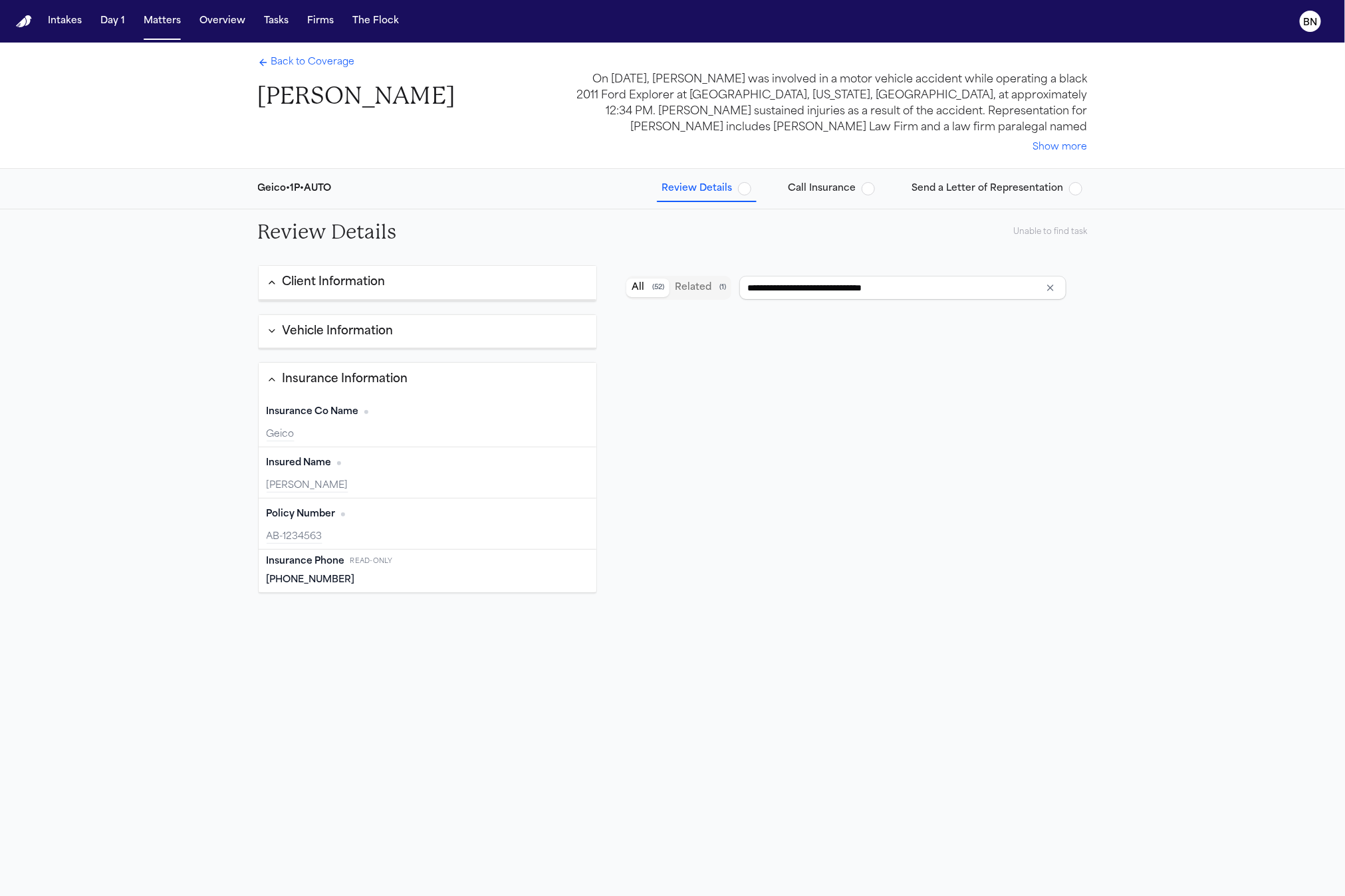
click at [818, 186] on span "Call Insurance" at bounding box center [822, 189] width 68 height 14
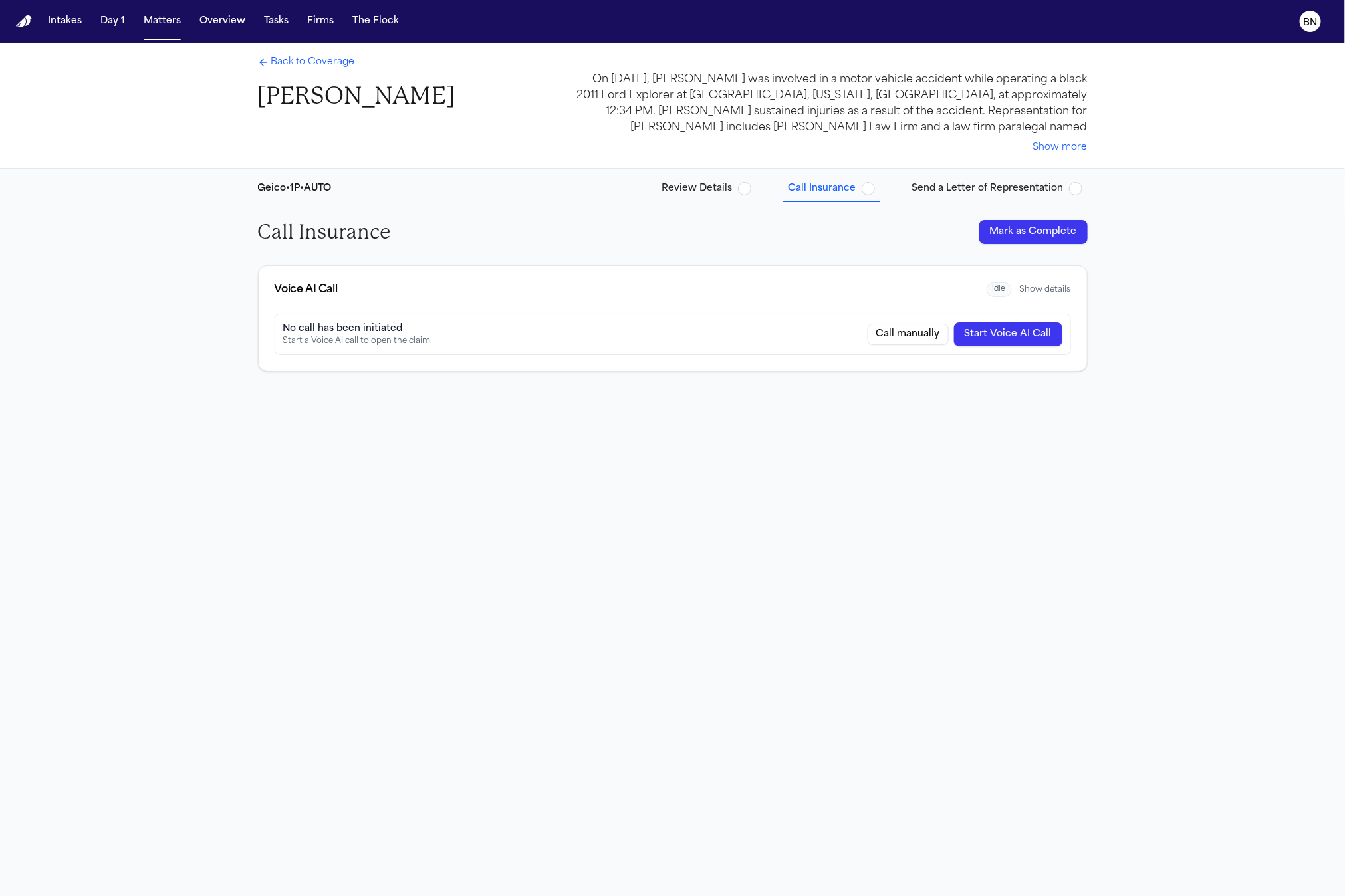
click at [329, 69] on span "Back to Coverage" at bounding box center [312, 63] width 84 height 14
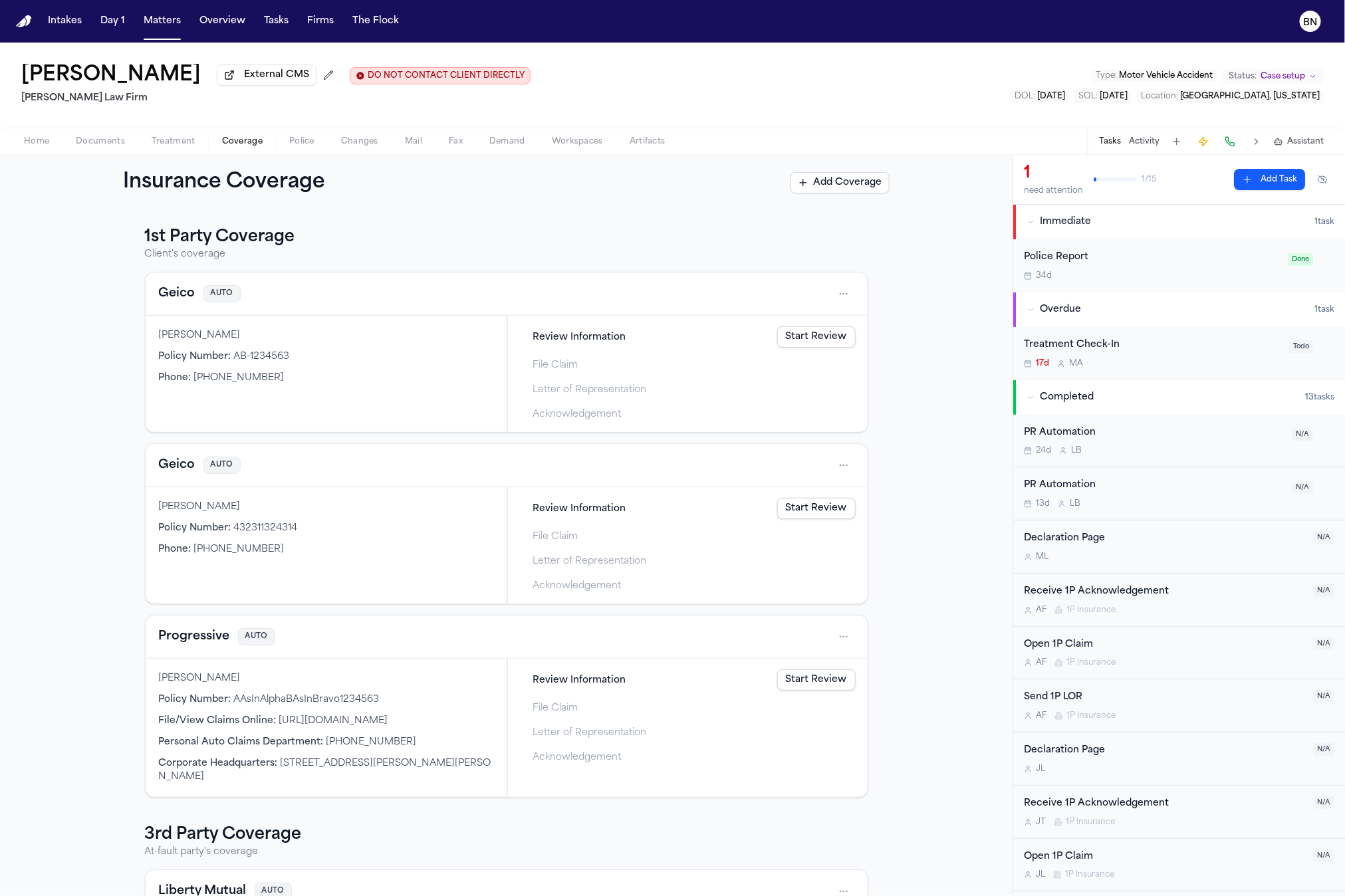
click at [813, 335] on link "Start Review" at bounding box center [816, 337] width 78 height 21
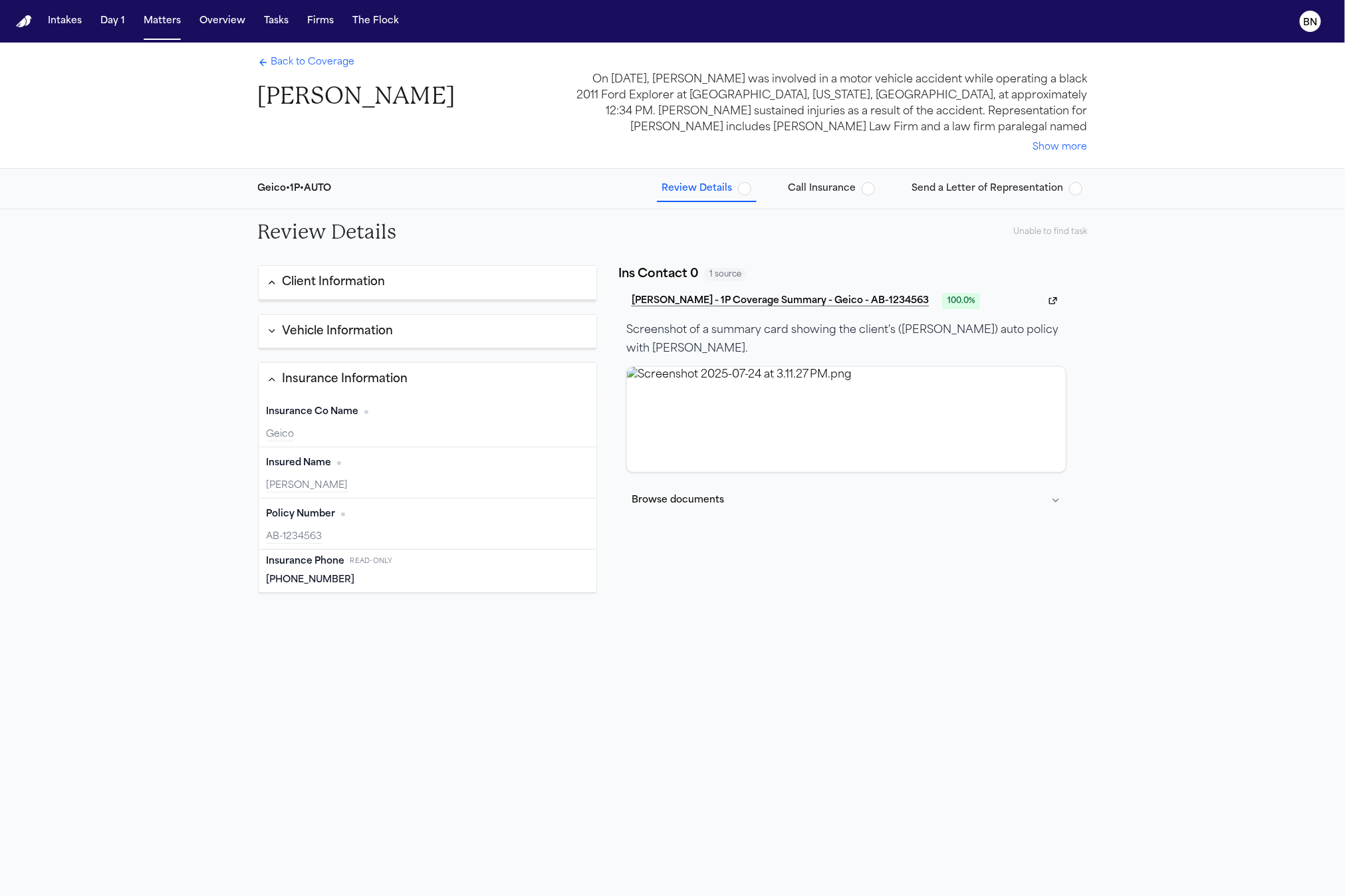
click at [432, 571] on div "Insurance Phone Read-only (919) 710-0999" at bounding box center [427, 571] width 338 height 43
click at [383, 565] on span "Read-only" at bounding box center [372, 561] width 43 height 10
click at [383, 565] on span "Read-only" at bounding box center [372, 561] width 43 height 10
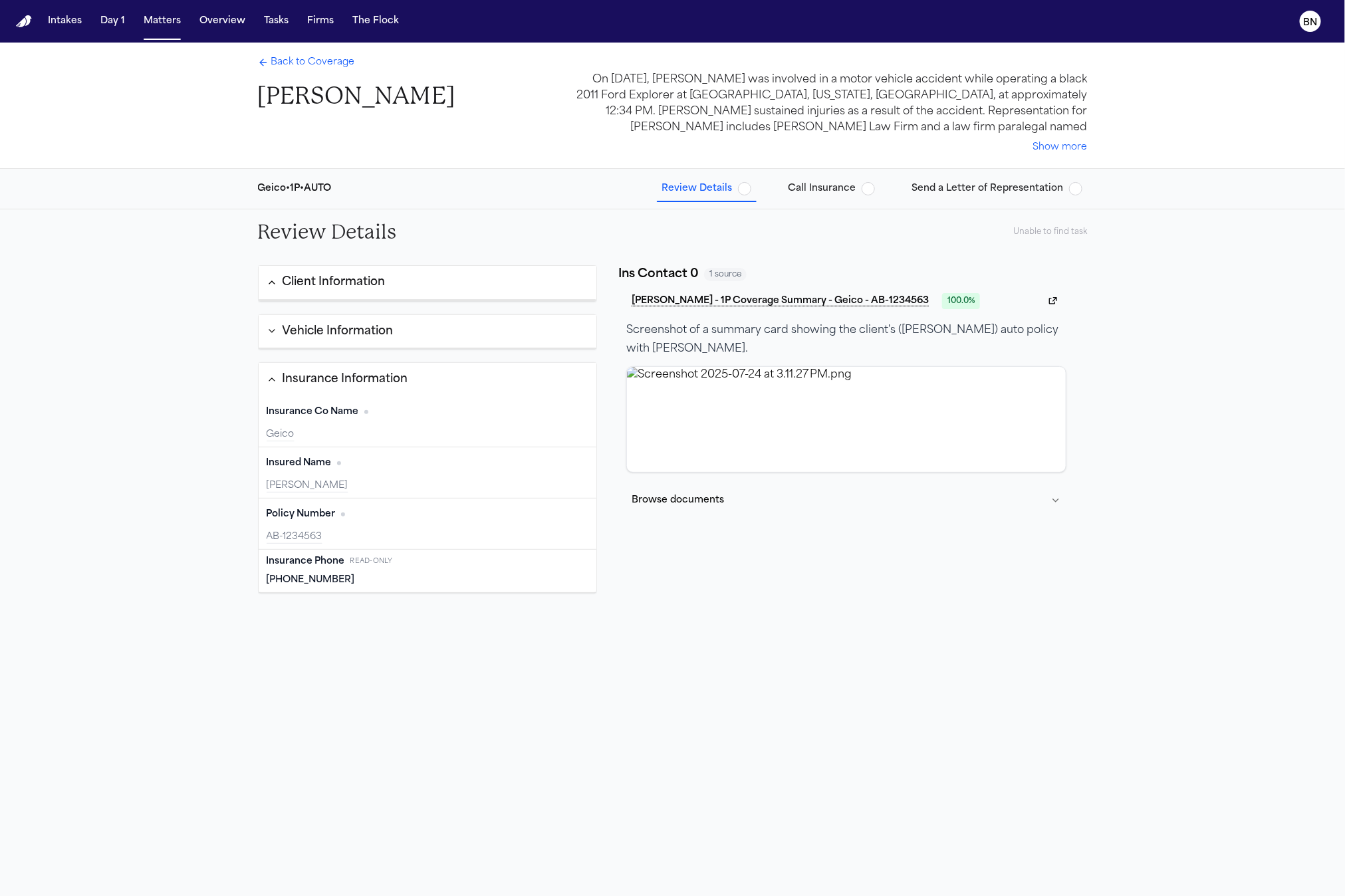
click at [574, 625] on div "Client Information Vehicle Information 2011 Ford Explorer Remove Year Edit 2011…" at bounding box center [427, 445] width 340 height 359
click at [408, 574] on div "Insurance Phone Read-only (919) 710-0999" at bounding box center [427, 571] width 338 height 43
click at [390, 565] on span "Read-only" at bounding box center [372, 561] width 43 height 10
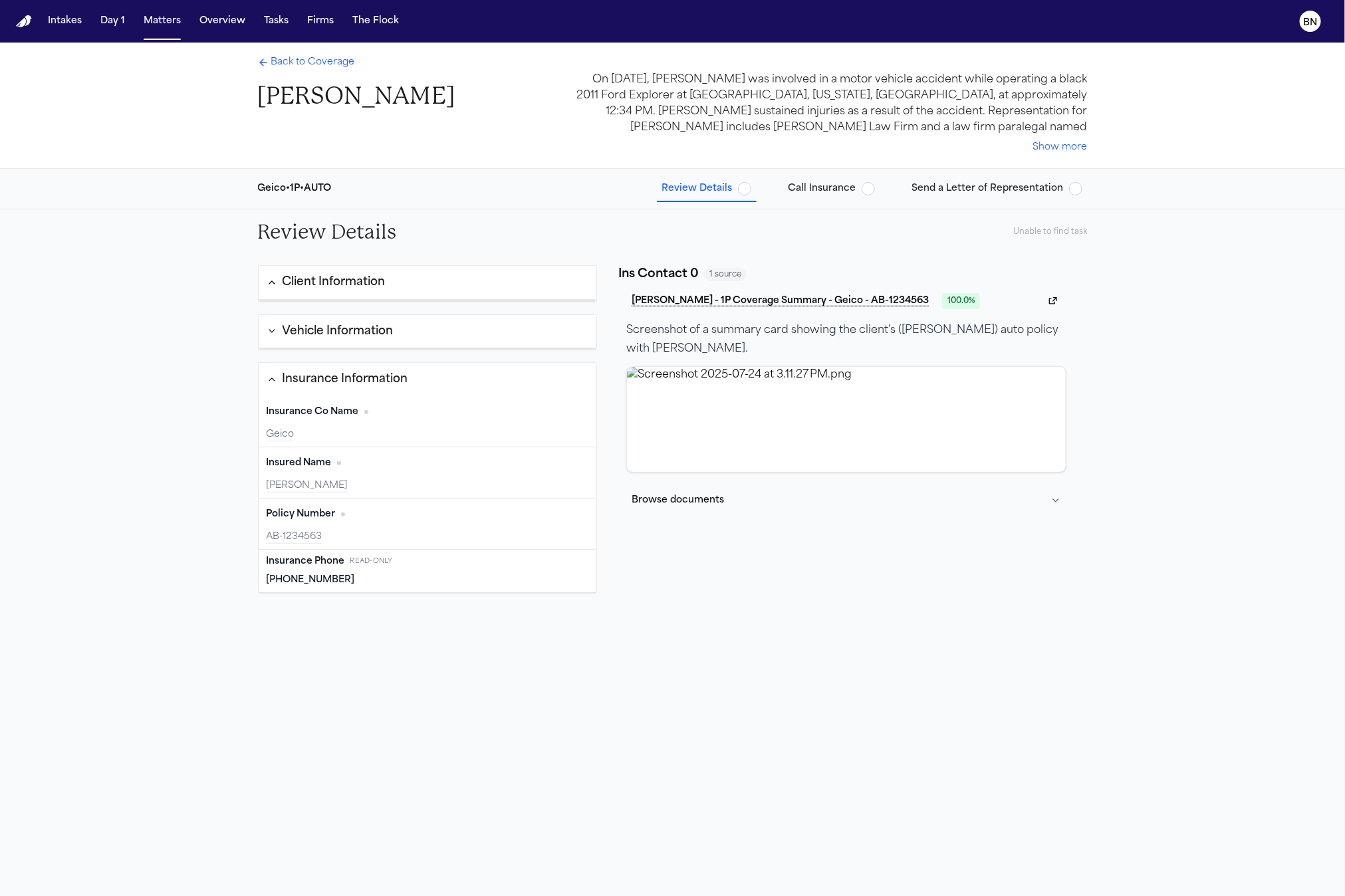
click at [394, 583] on div "(919) 710-0999" at bounding box center [428, 580] width 323 height 14
click at [276, 59] on span "Back to Coverage" at bounding box center [312, 63] width 84 height 14
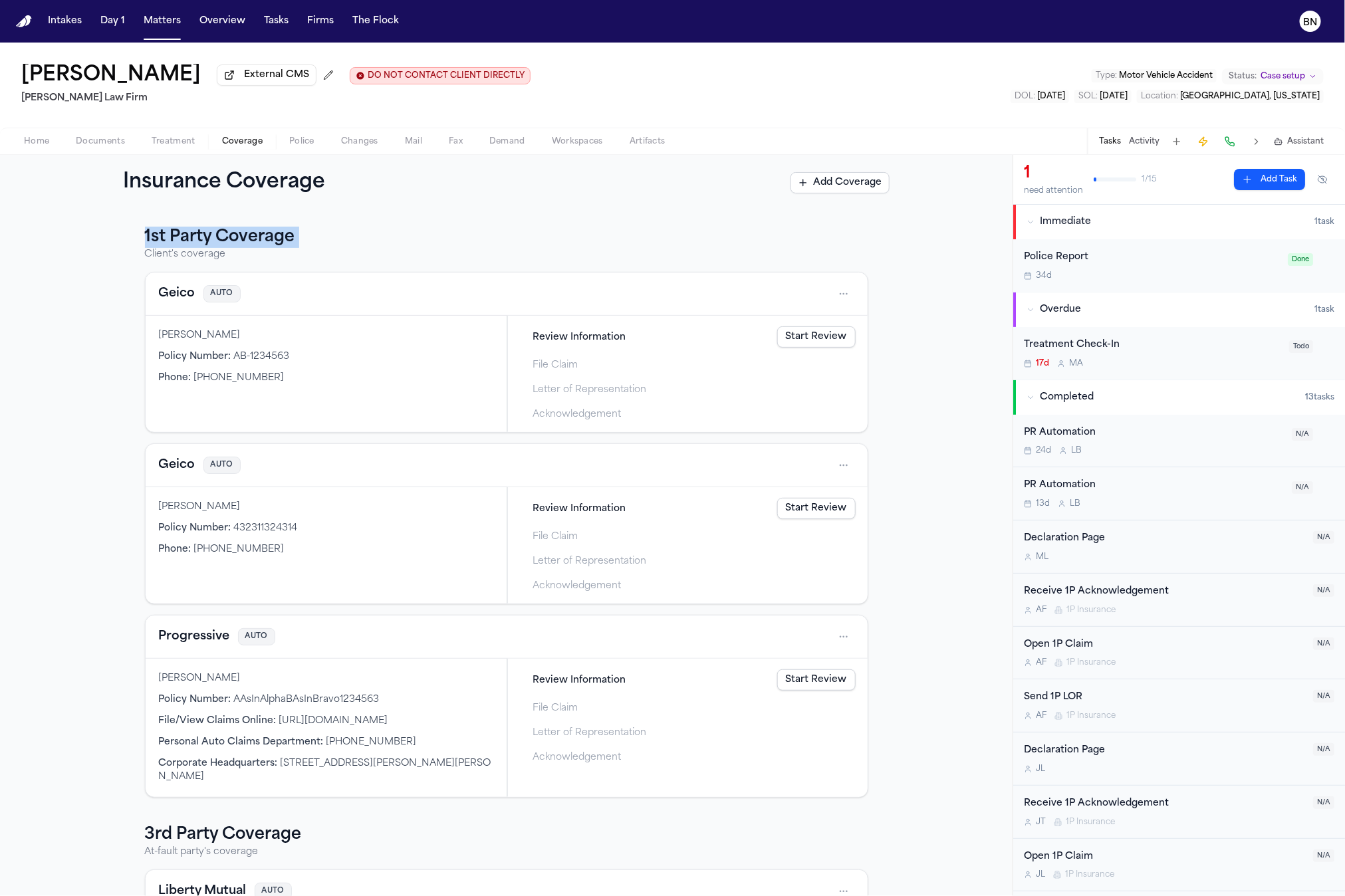
click at [500, 236] on h3 "1st Party Coverage" at bounding box center [506, 237] width 724 height 21
click at [166, 471] on button "Geico" at bounding box center [177, 465] width 37 height 18
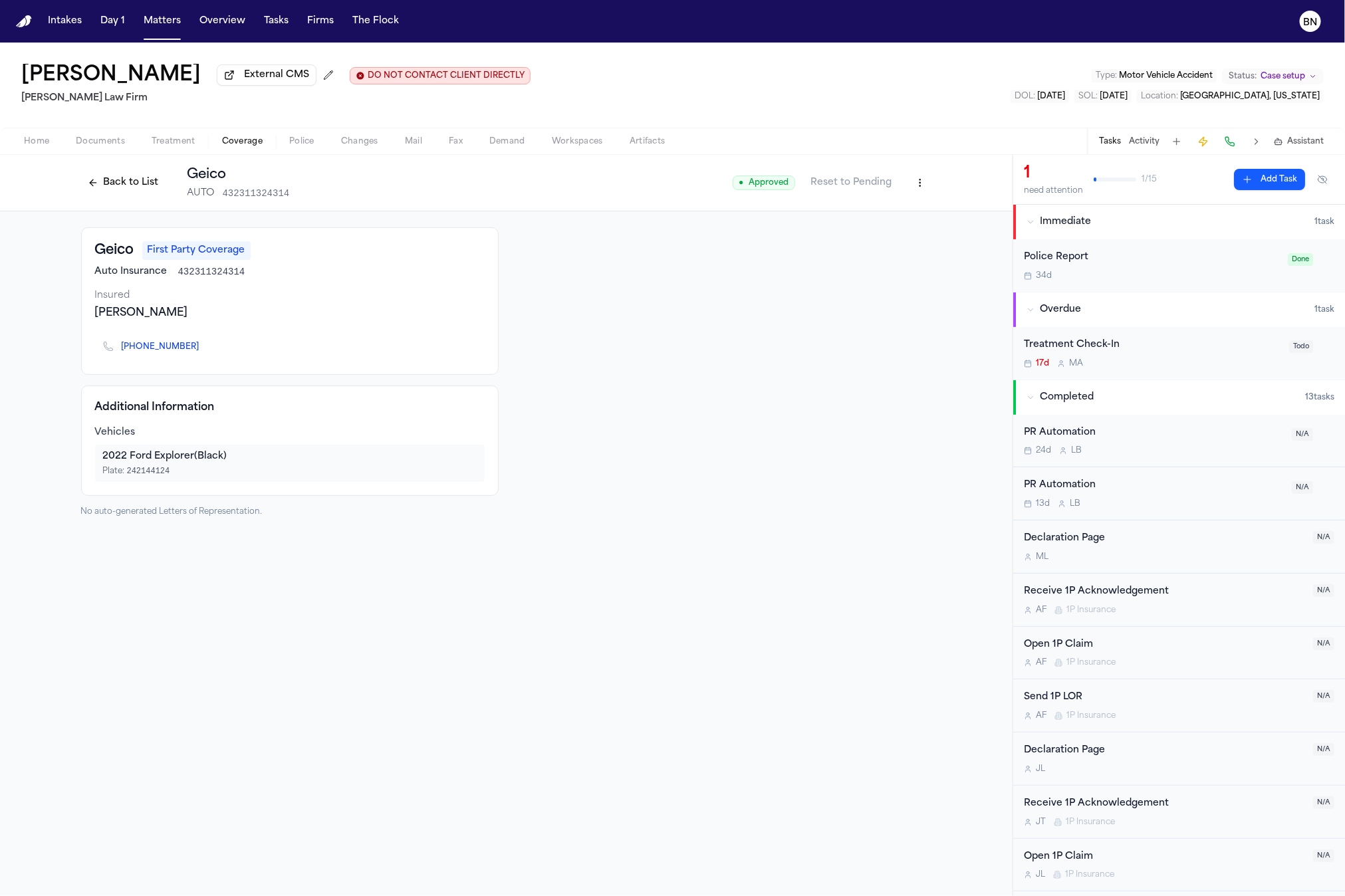
click at [107, 188] on button "Back to List" at bounding box center [123, 182] width 84 height 21
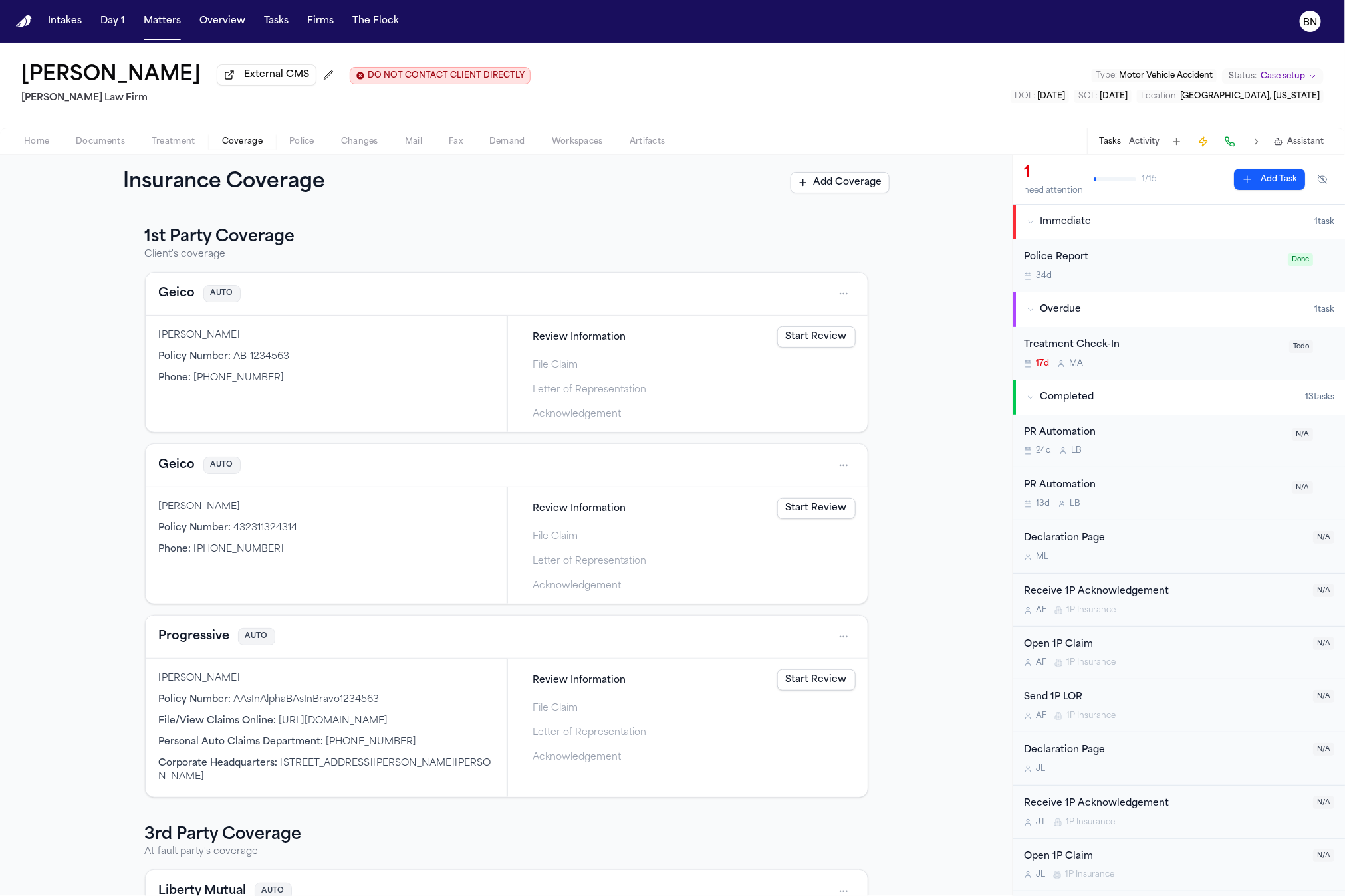
click at [185, 471] on button "Geico" at bounding box center [177, 465] width 37 height 18
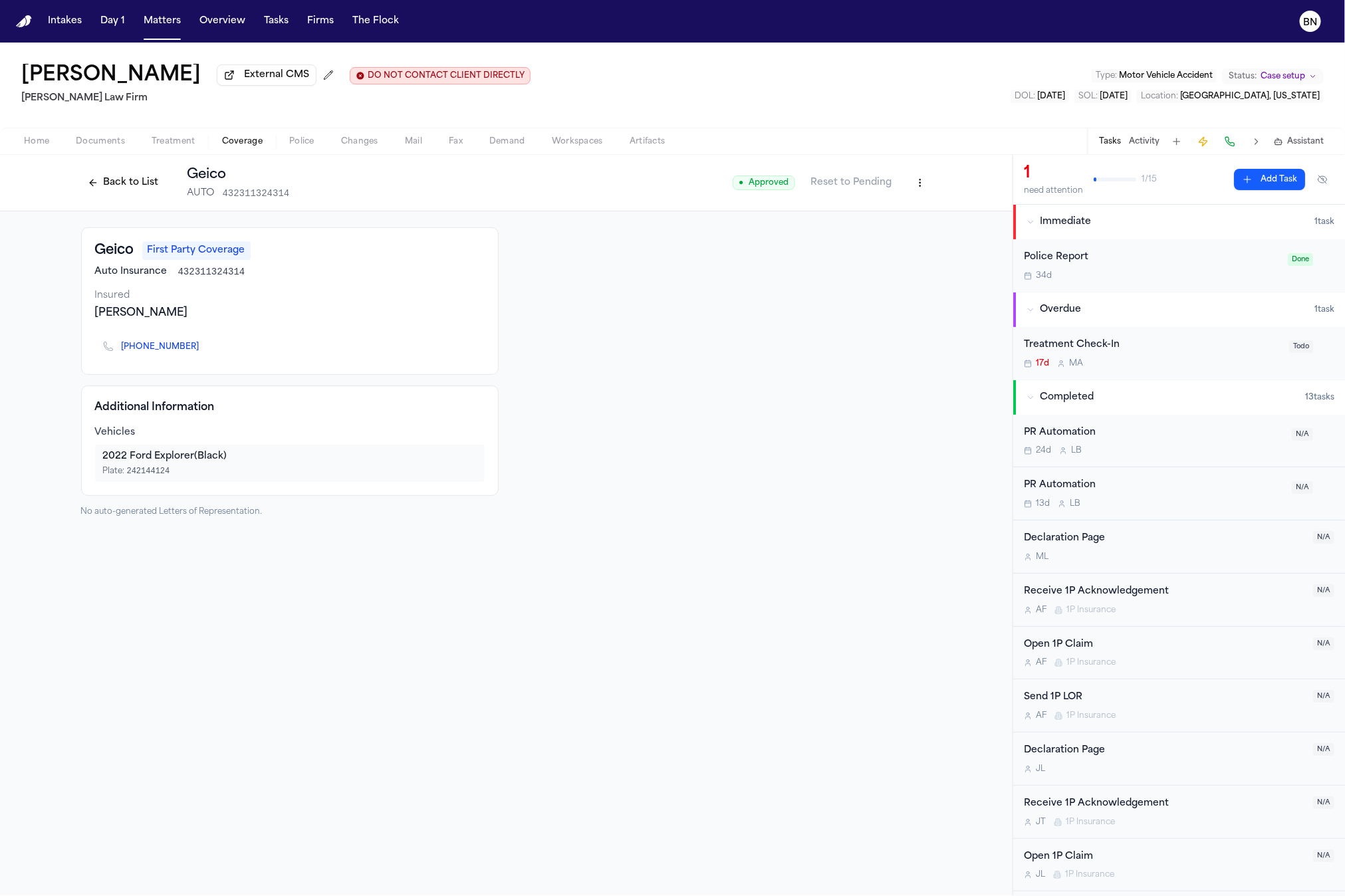
click at [111, 188] on button "Back to List" at bounding box center [123, 182] width 84 height 21
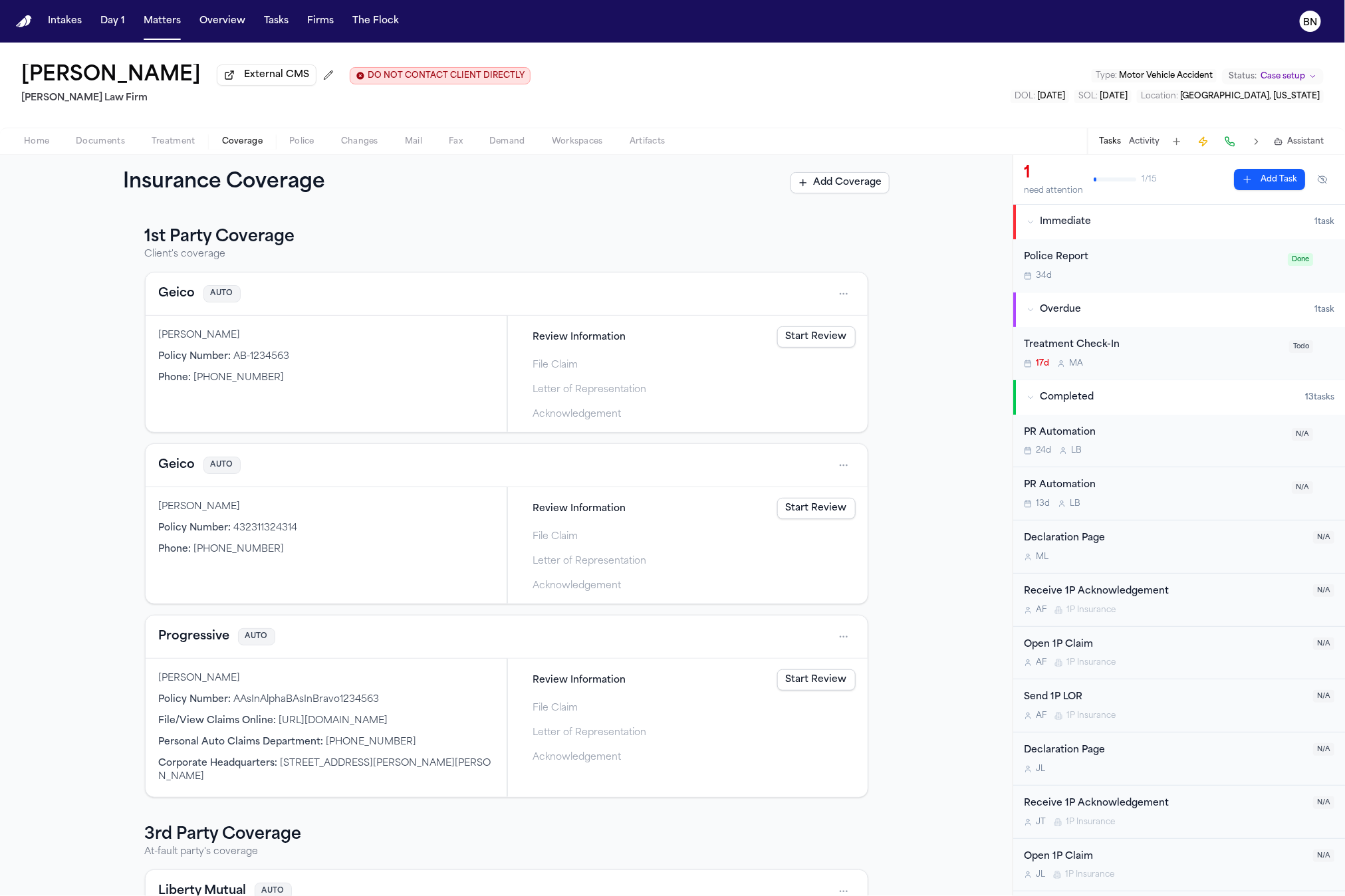
click at [806, 329] on link "Start Review" at bounding box center [816, 337] width 78 height 21
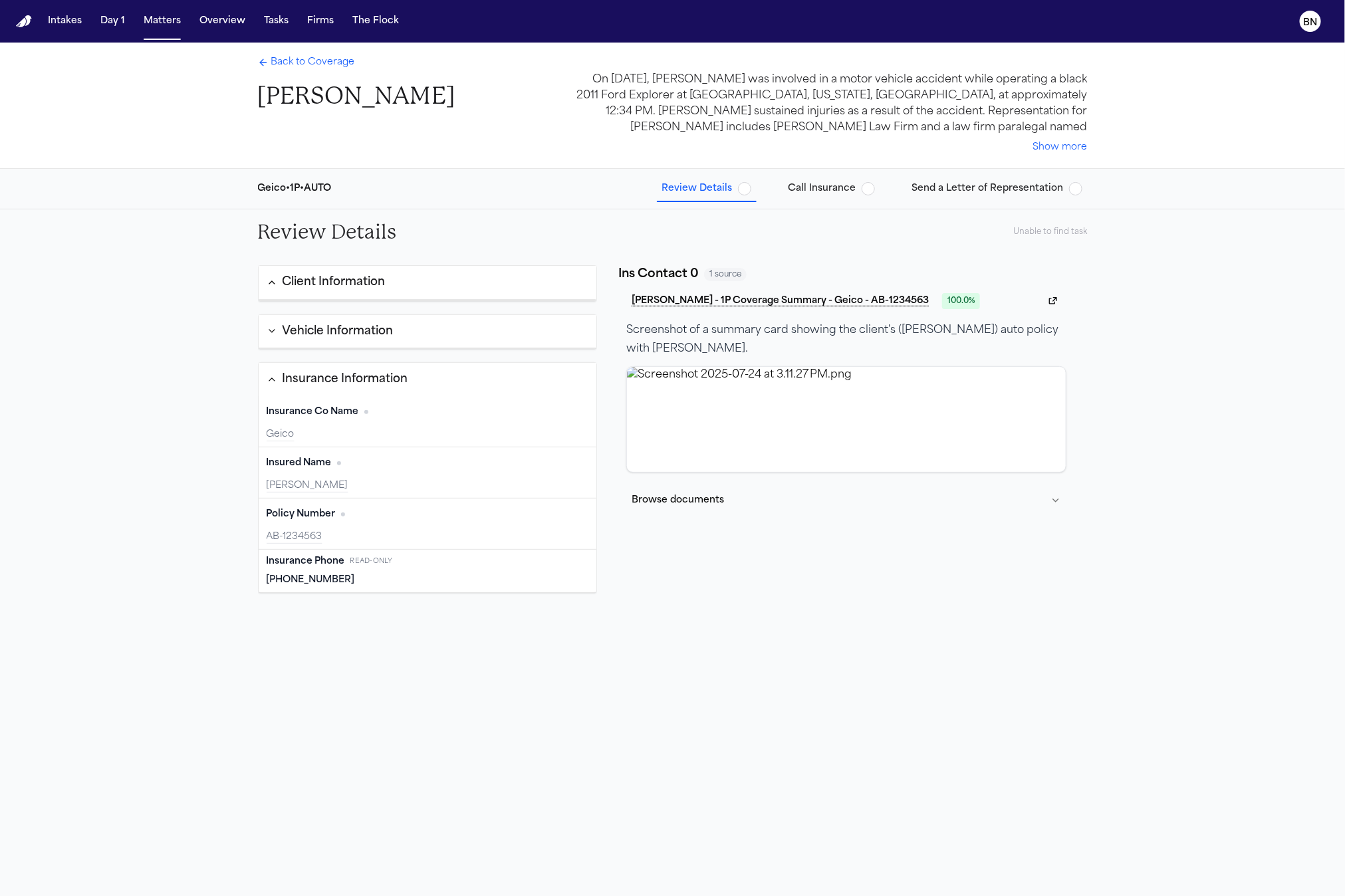
click at [442, 574] on div "Insurance Phone Read-only (919) 710-0999" at bounding box center [427, 571] width 338 height 43
click at [1048, 188] on span "Send a Letter of Representation" at bounding box center [988, 189] width 152 height 14
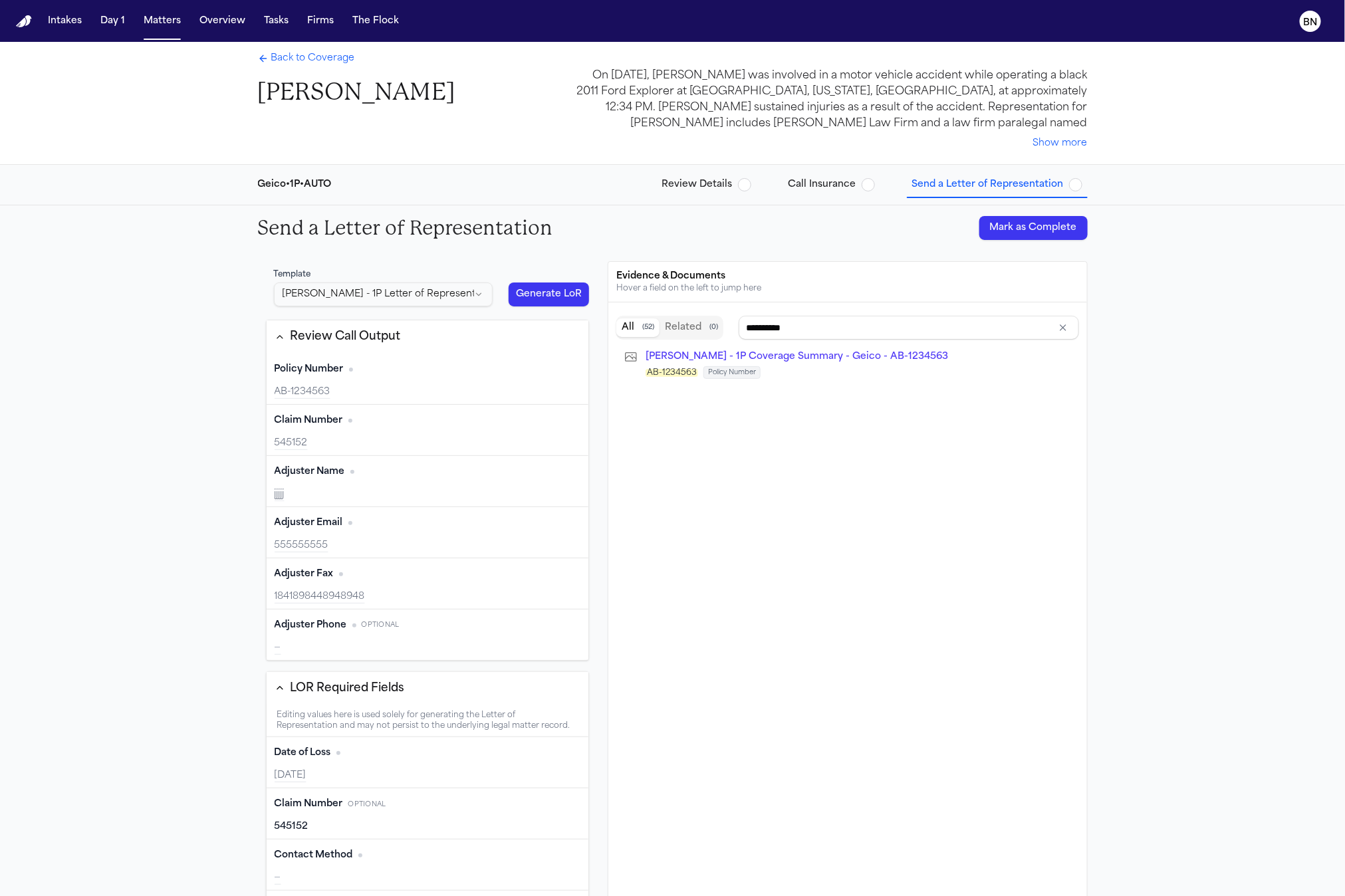
scroll to position [22, 0]
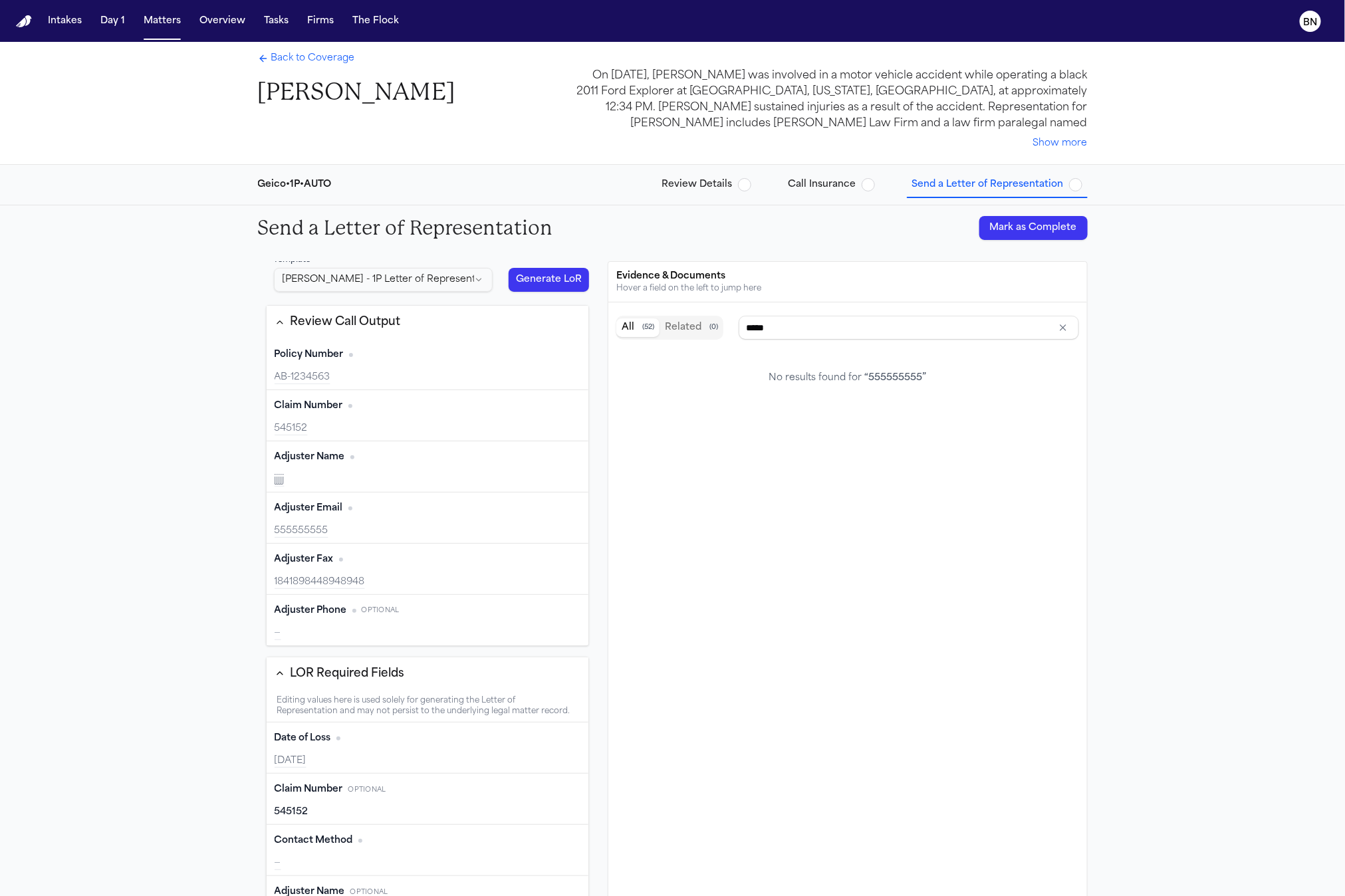
click at [410, 472] on div "Adjuster Name Edit jjjjj" at bounding box center [428, 467] width 323 height 51
click at [418, 520] on div "Adjuster Email Edit 555555555" at bounding box center [428, 518] width 323 height 51
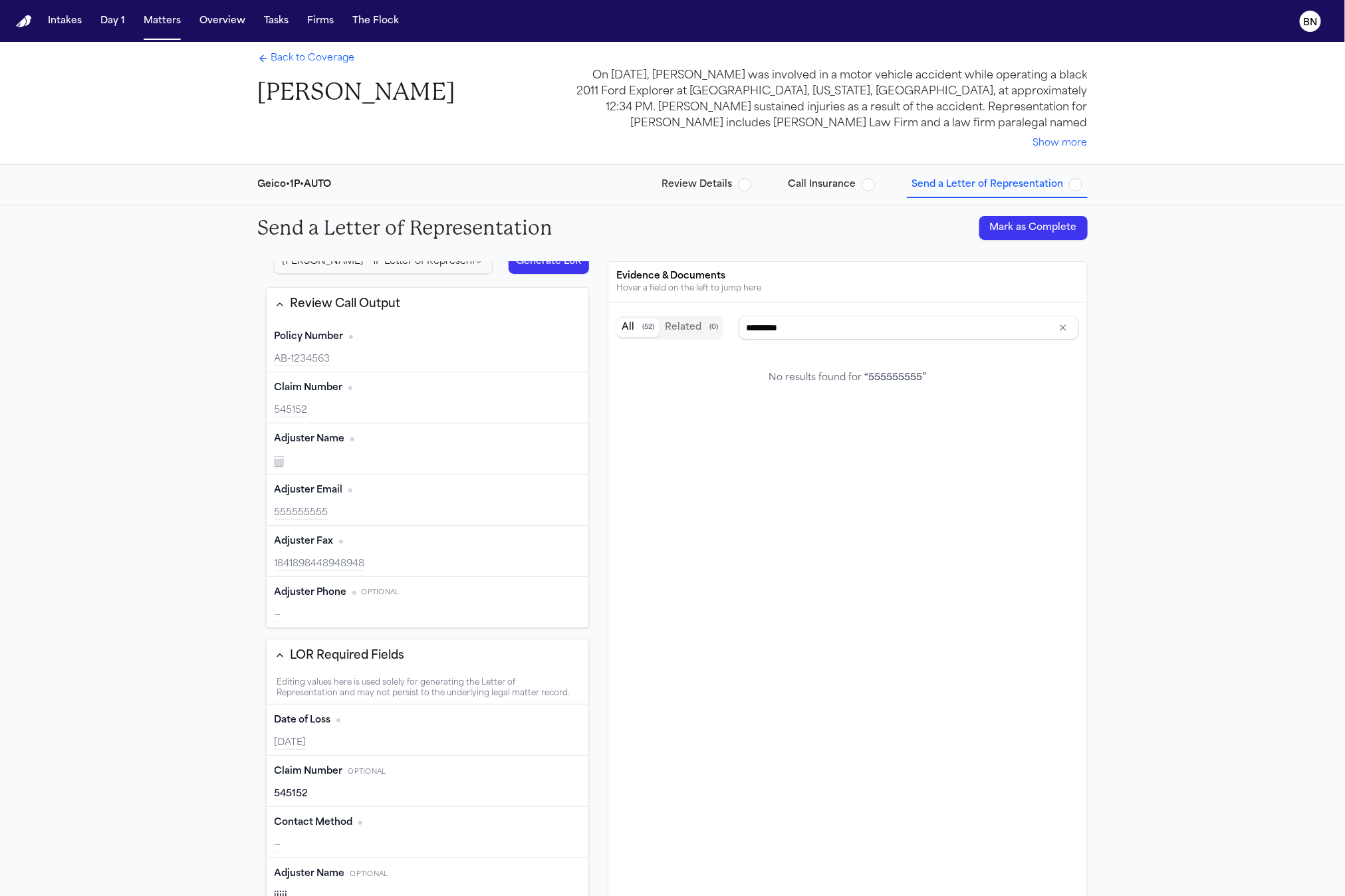
scroll to position [59, 0]
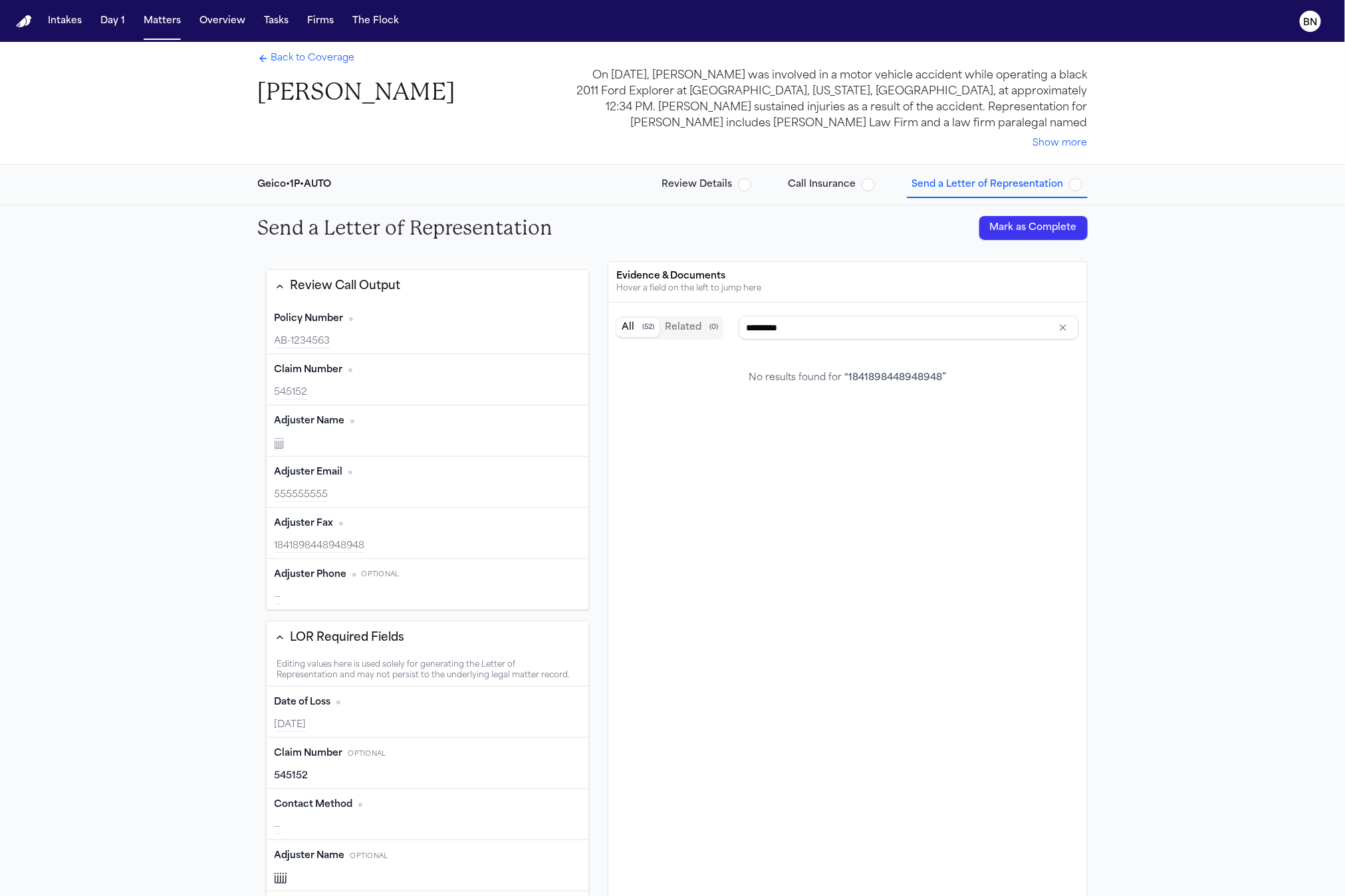
click at [421, 495] on div "555555555" at bounding box center [427, 495] width 306 height 14
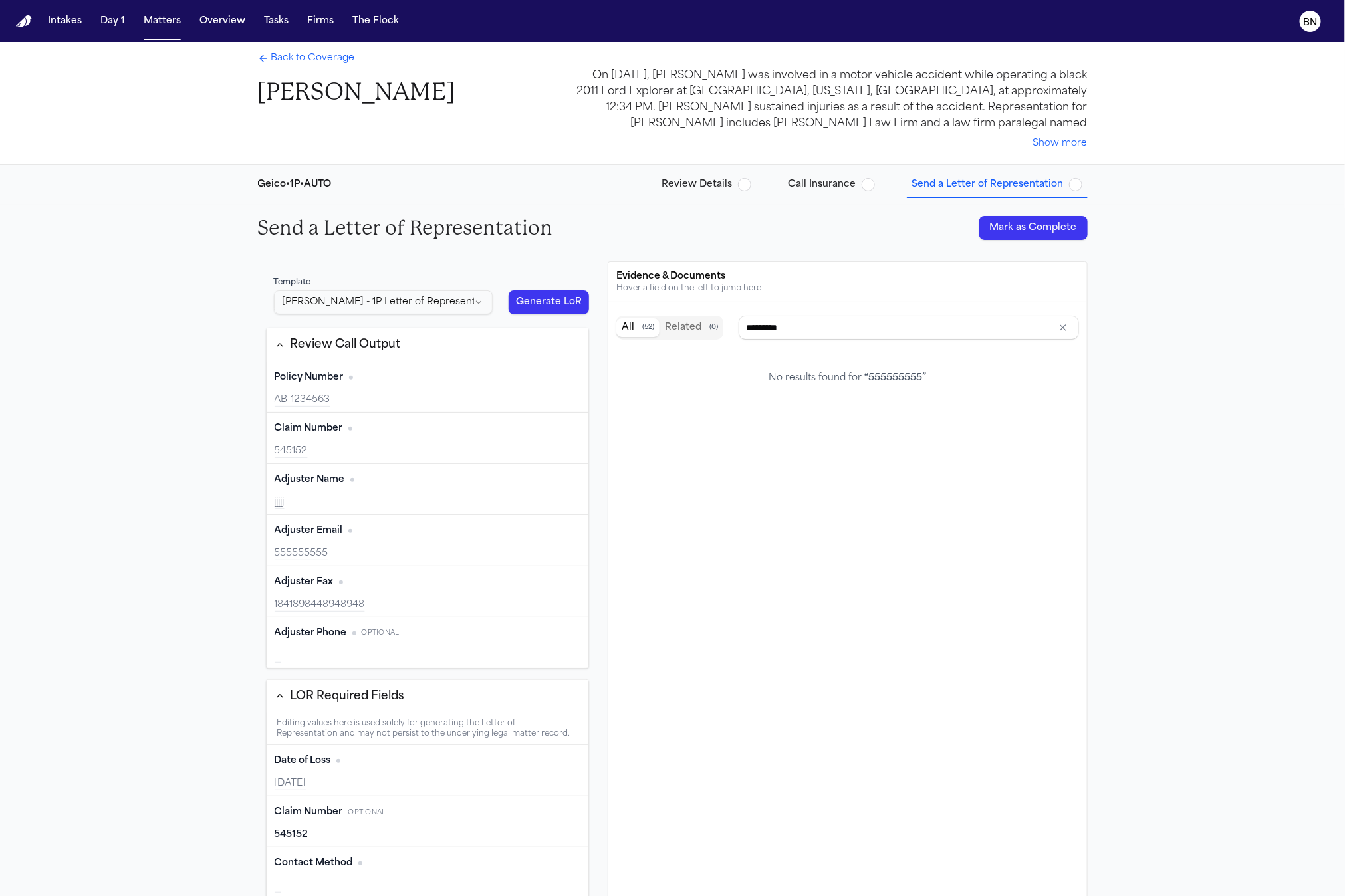
scroll to position [0, 0]
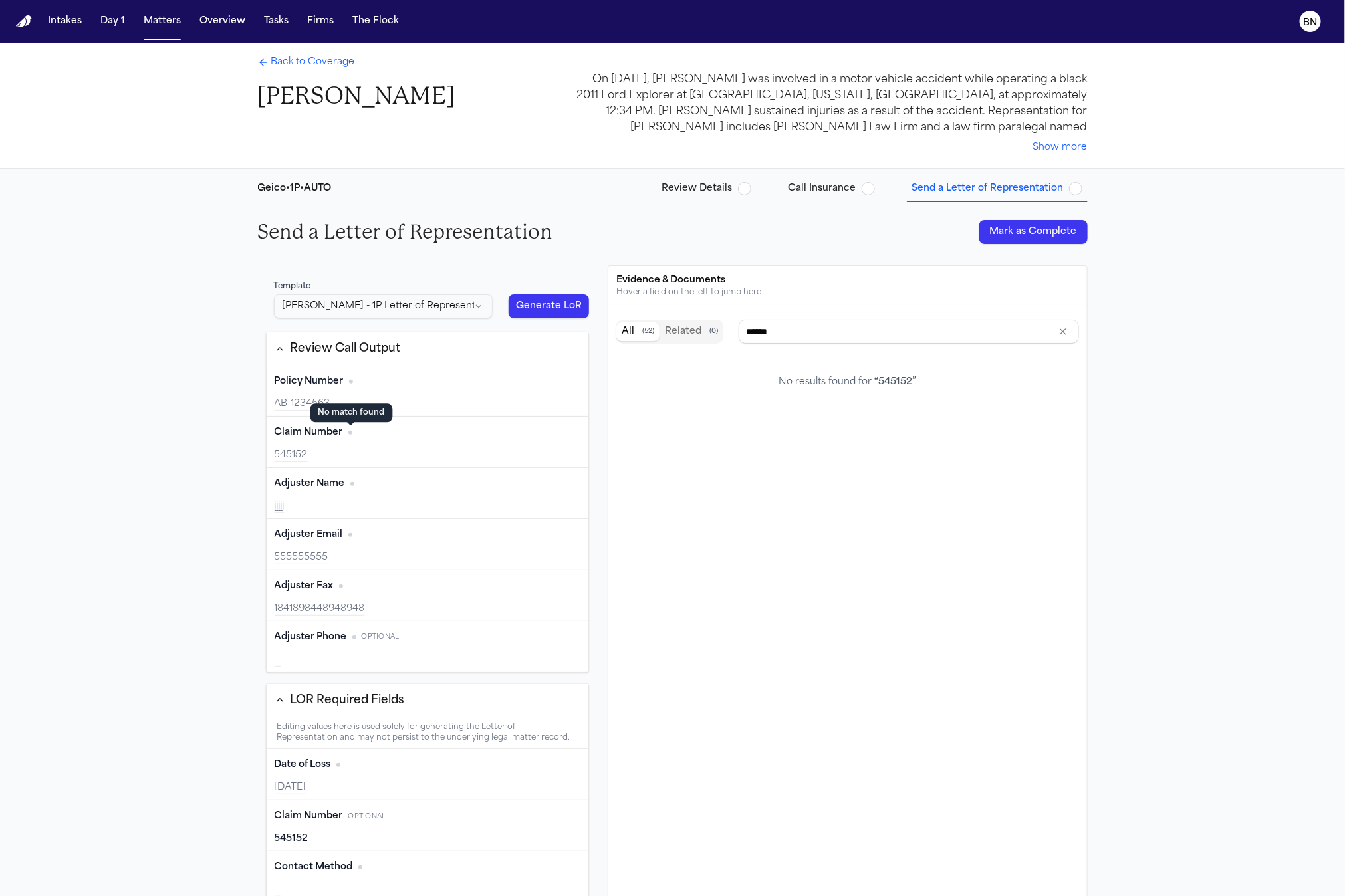
click at [351, 435] on span "No citation" at bounding box center [351, 433] width 4 height 4
type input "**********"
click at [319, 65] on span "Back to Coverage" at bounding box center [312, 63] width 84 height 14
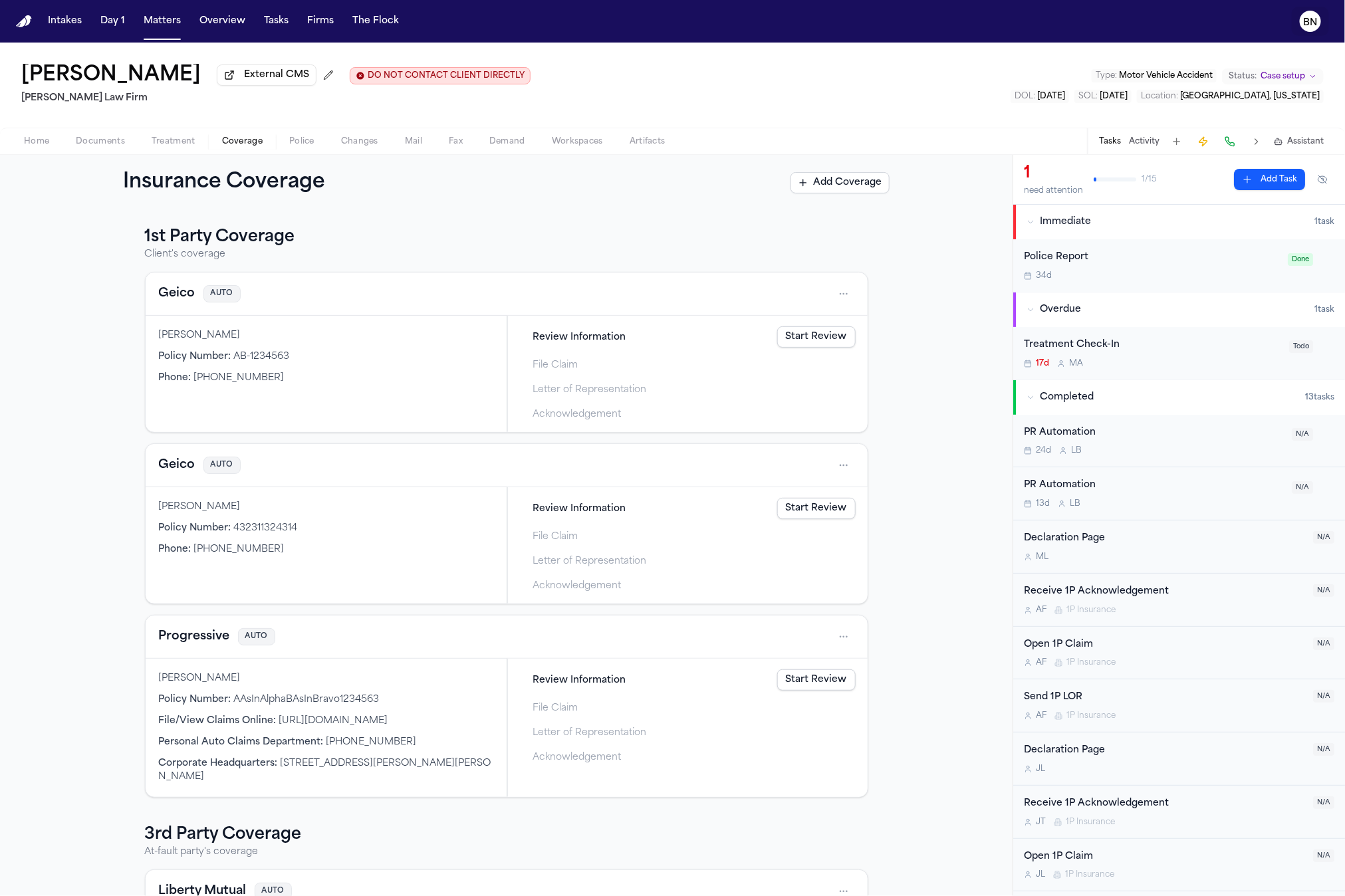
click at [1315, 18] on text "BN" at bounding box center [1310, 22] width 14 height 10
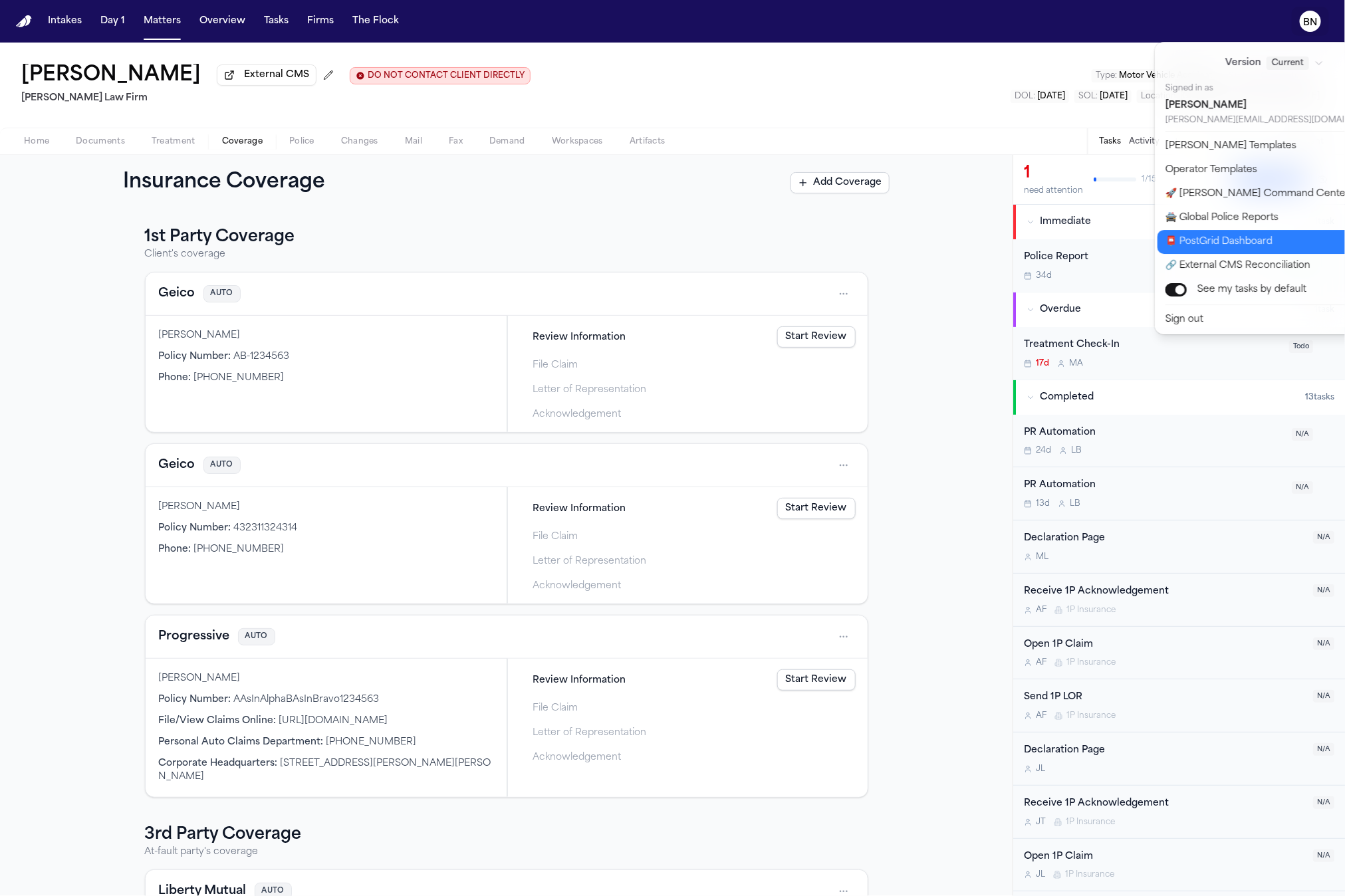
click at [1250, 247] on button "📮 PostGrid Dashboard" at bounding box center [1282, 242] width 250 height 24
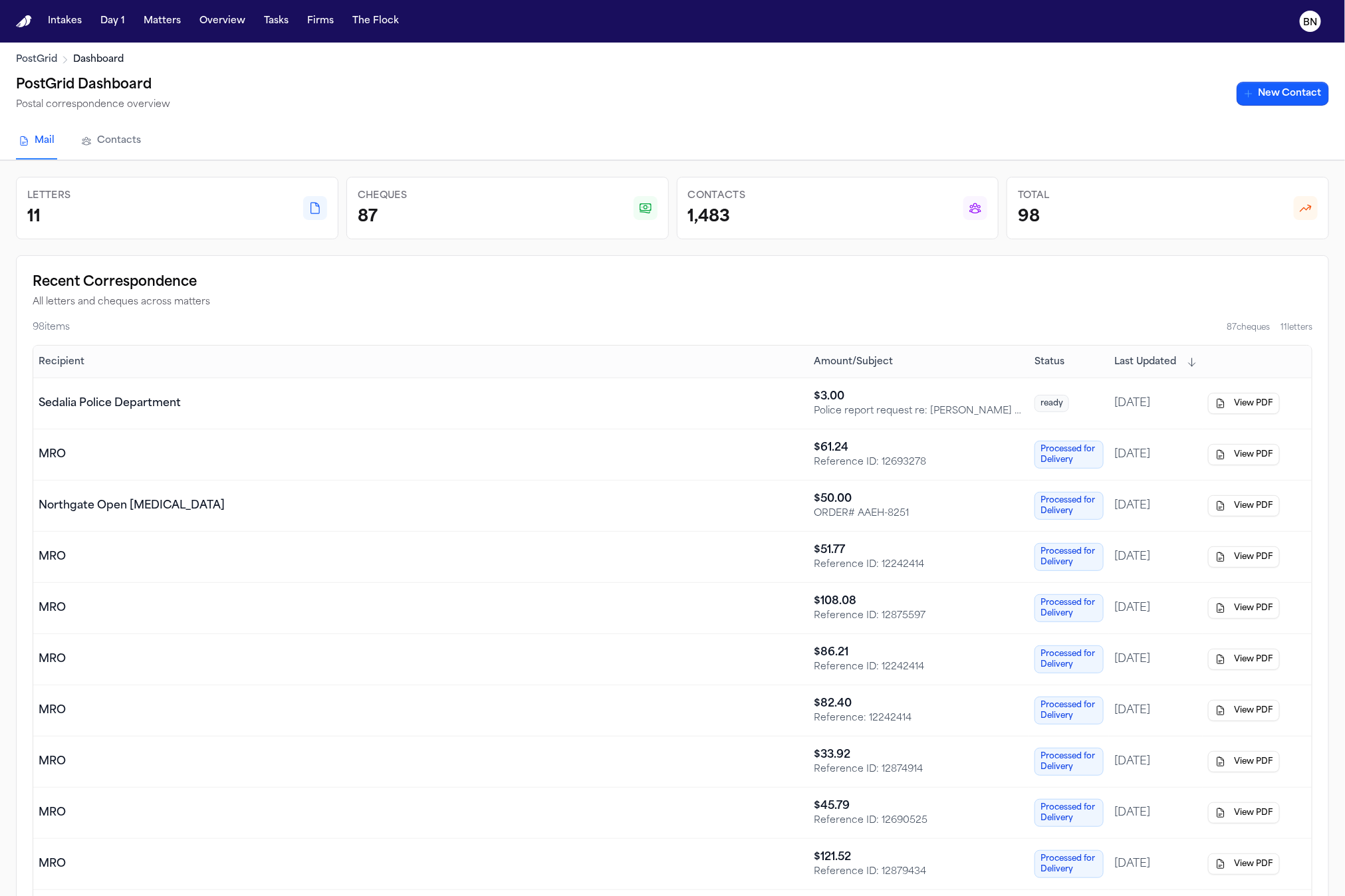
click at [103, 143] on link "Contacts" at bounding box center [111, 142] width 65 height 36
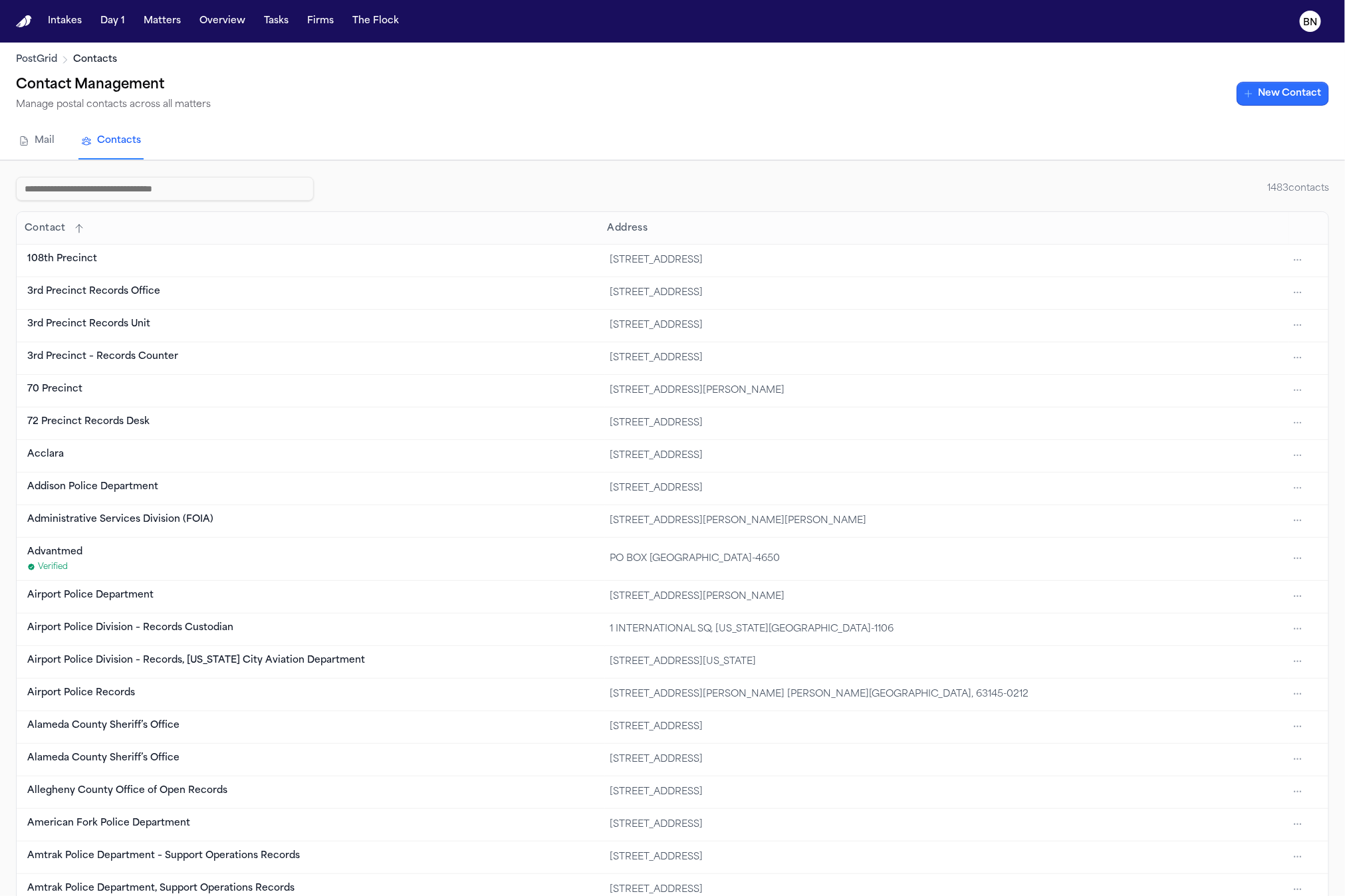
click at [1291, 97] on button "New Contact" at bounding box center [1283, 93] width 93 height 24
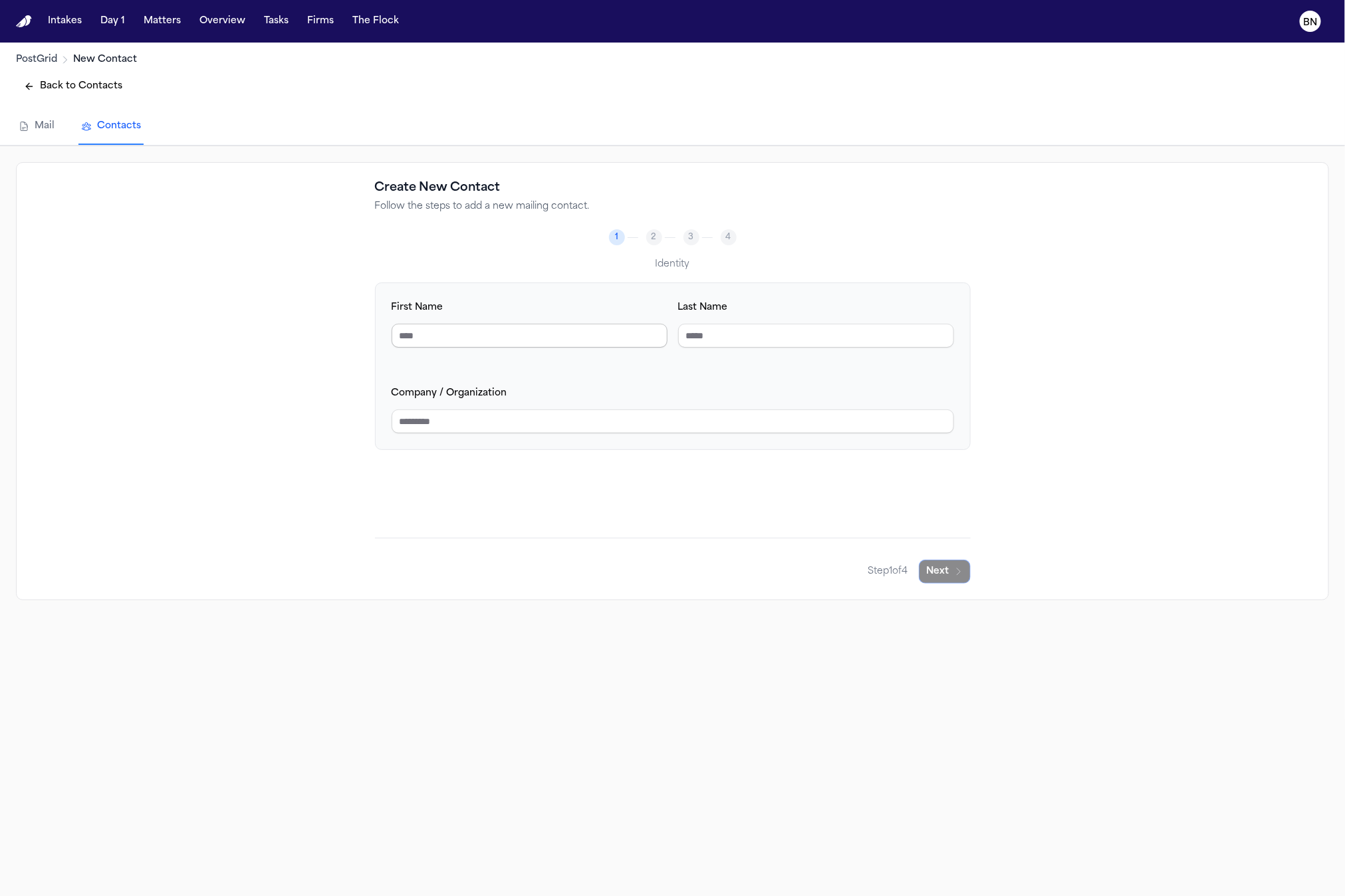
click at [532, 331] on input "First Name" at bounding box center [529, 335] width 276 height 24
click at [666, 237] on div "Progress" at bounding box center [670, 237] width 11 height 1
click at [653, 235] on span "2" at bounding box center [654, 237] width 5 height 11
click at [634, 267] on div "Identity" at bounding box center [672, 263] width 596 height 16
click at [42, 124] on link "Mail" at bounding box center [36, 127] width 42 height 36
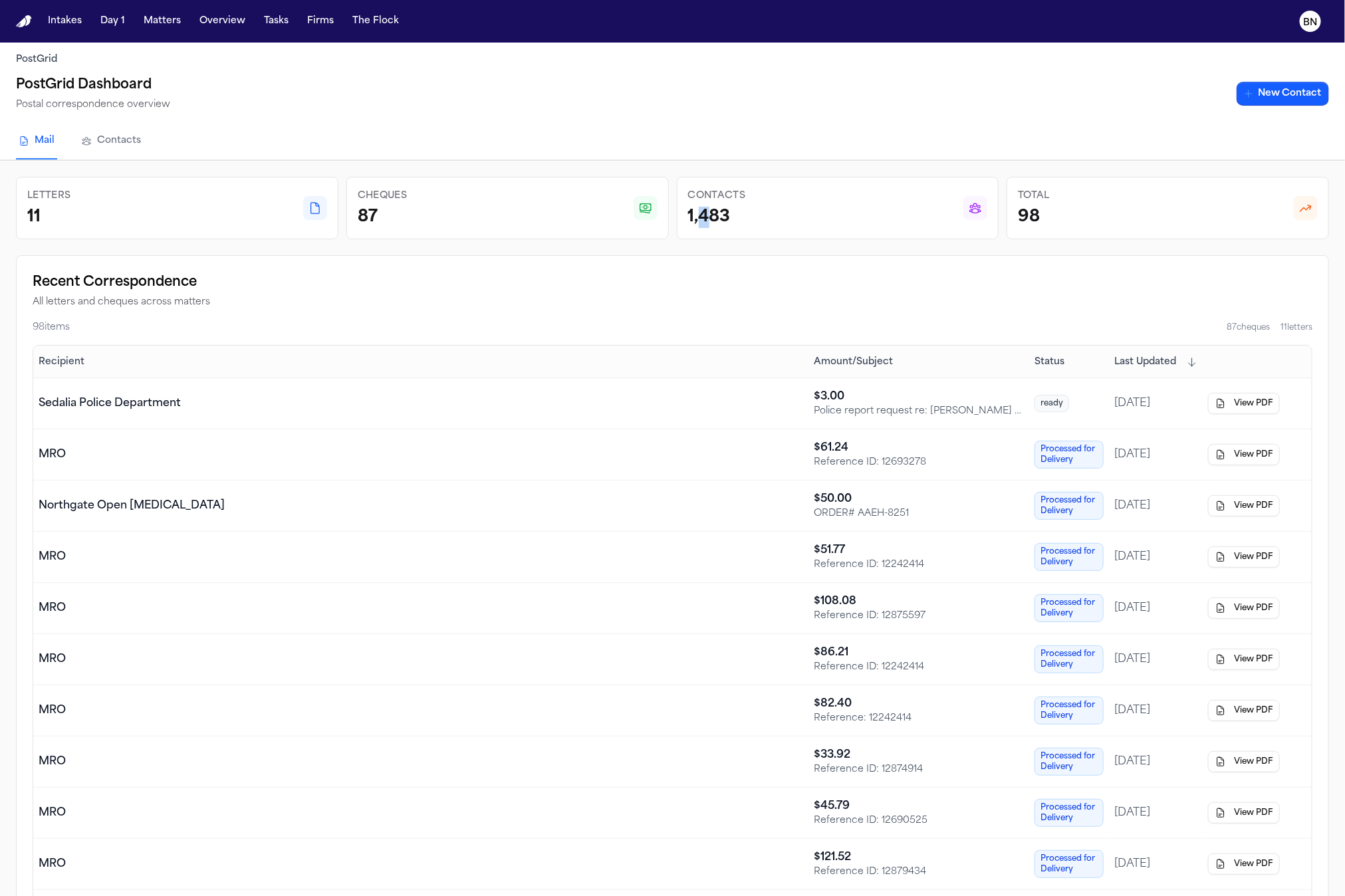
click at [703, 218] on div "1,483" at bounding box center [717, 217] width 58 height 21
click at [147, 31] on button "Matters" at bounding box center [162, 21] width 48 height 24
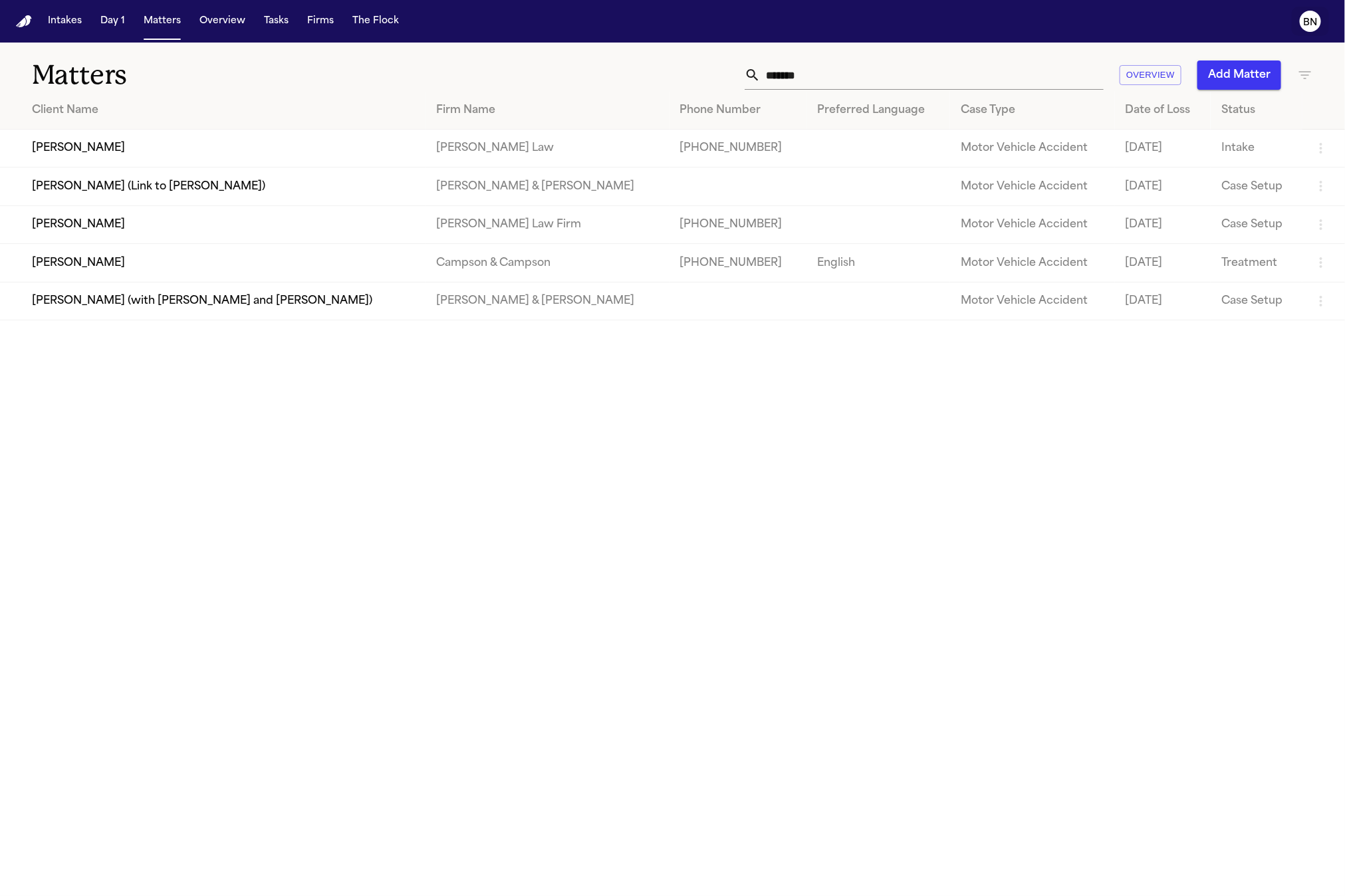
click at [1312, 18] on text "BN" at bounding box center [1310, 22] width 14 height 10
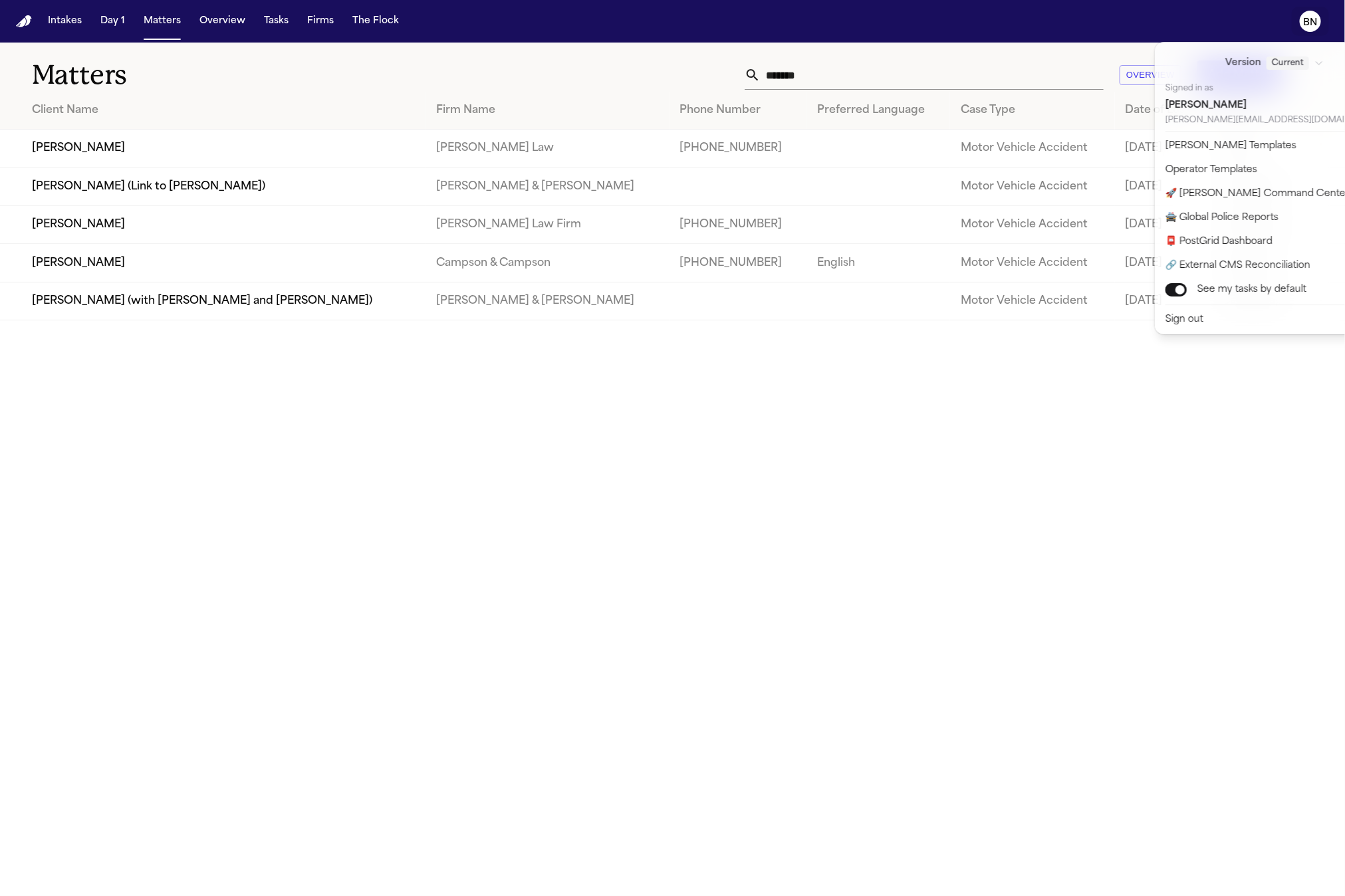
click at [884, 482] on div "Intakes Day 1 Matters Overview Tasks Firms The Flock BN Matters ******* Overvie…" at bounding box center [672, 448] width 1345 height 896
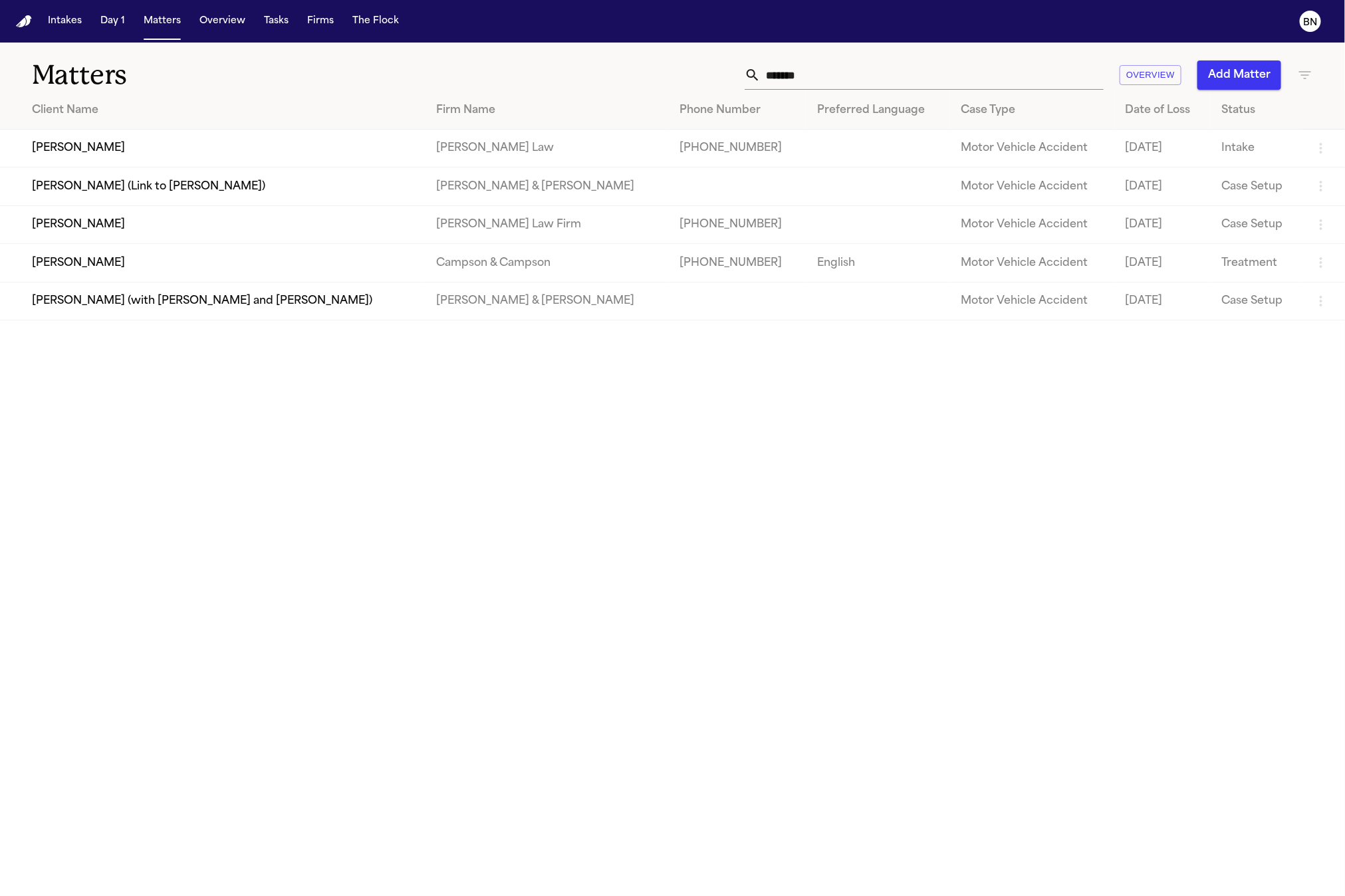
drag, startPoint x: 292, startPoint y: 48, endPoint x: 290, endPoint y: 90, distance: 42.0
click at [289, 50] on div "Matters ******* Overview Add Matter" at bounding box center [672, 67] width 1345 height 49
click at [314, 243] on td "[PERSON_NAME]" at bounding box center [212, 225] width 425 height 38
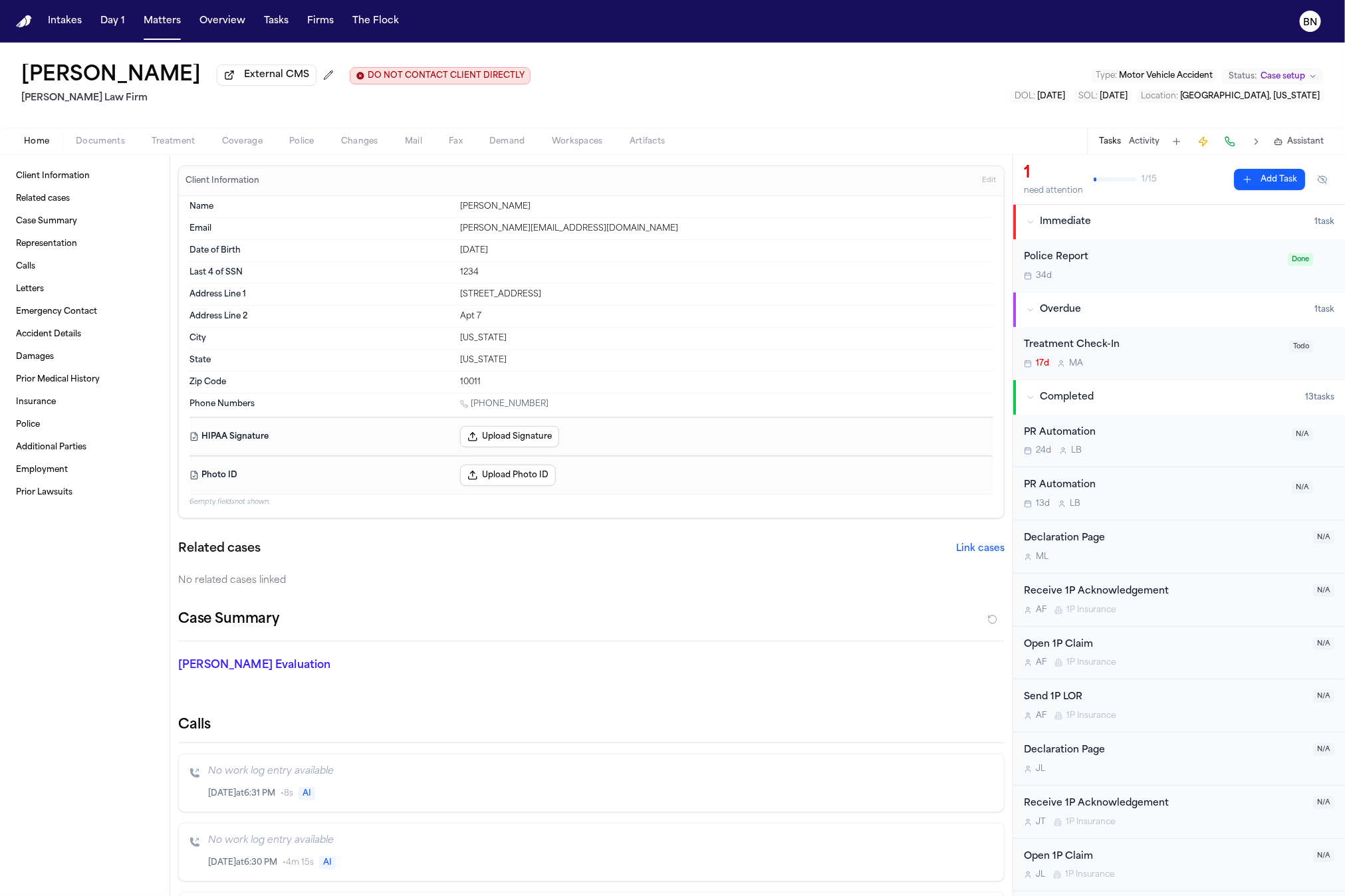
click at [242, 144] on span "Coverage" at bounding box center [242, 142] width 41 height 11
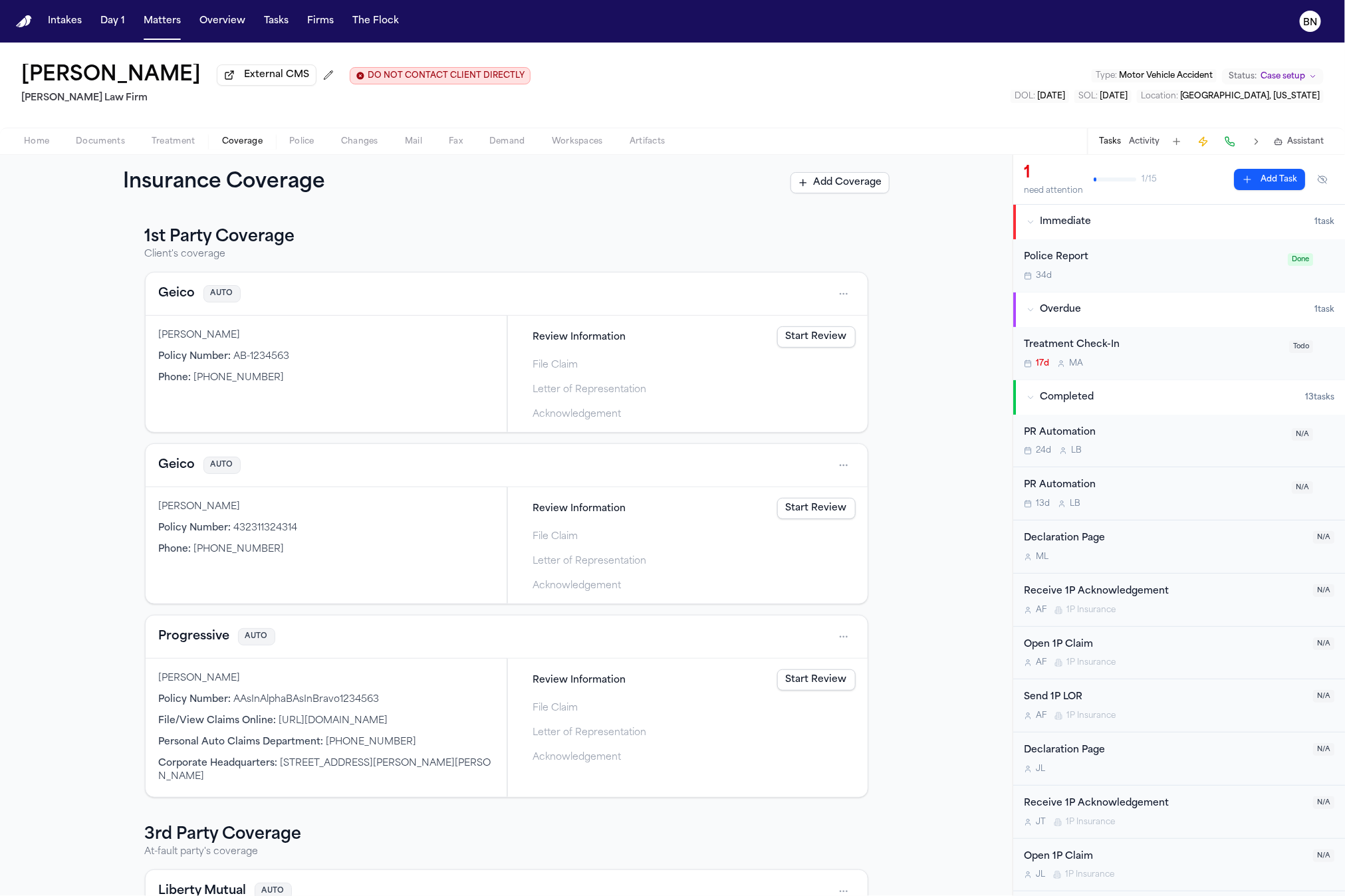
click at [500, 246] on h3 "1st Party Coverage" at bounding box center [506, 237] width 724 height 21
click at [1014, 134] on div "Home Documents Treatment Coverage Police Changes Mail Fax Demand Workspaces Art…" at bounding box center [672, 141] width 1345 height 27
click at [161, 295] on button "Geico" at bounding box center [177, 293] width 37 height 18
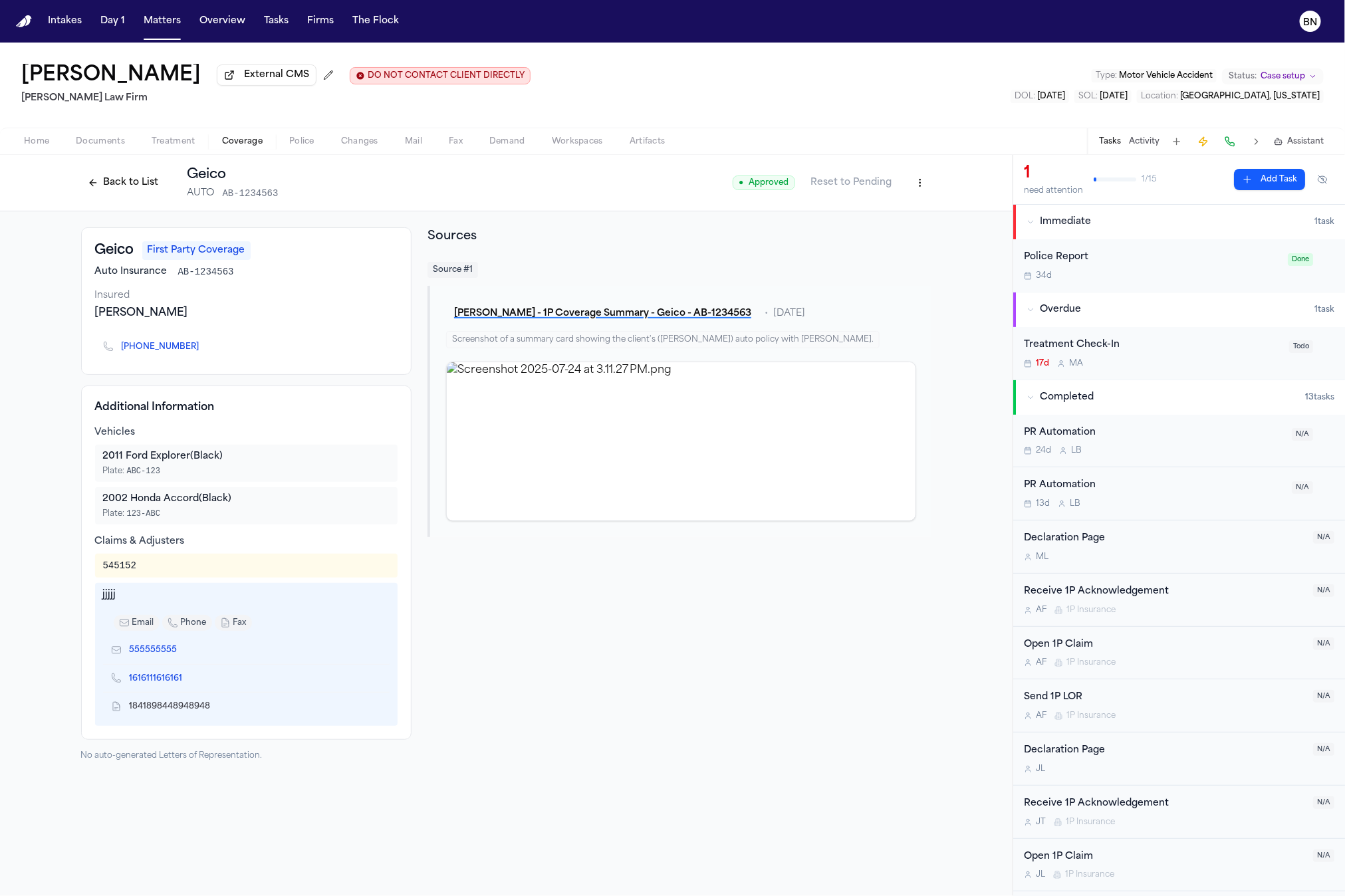
click at [915, 190] on html "Intakes Day 1 Matters Overview Tasks Firms The Flock BN Bennett Northcutt Exter…" at bounding box center [672, 448] width 1345 height 896
click at [890, 222] on div "Edit Coverage" at bounding box center [874, 214] width 112 height 21
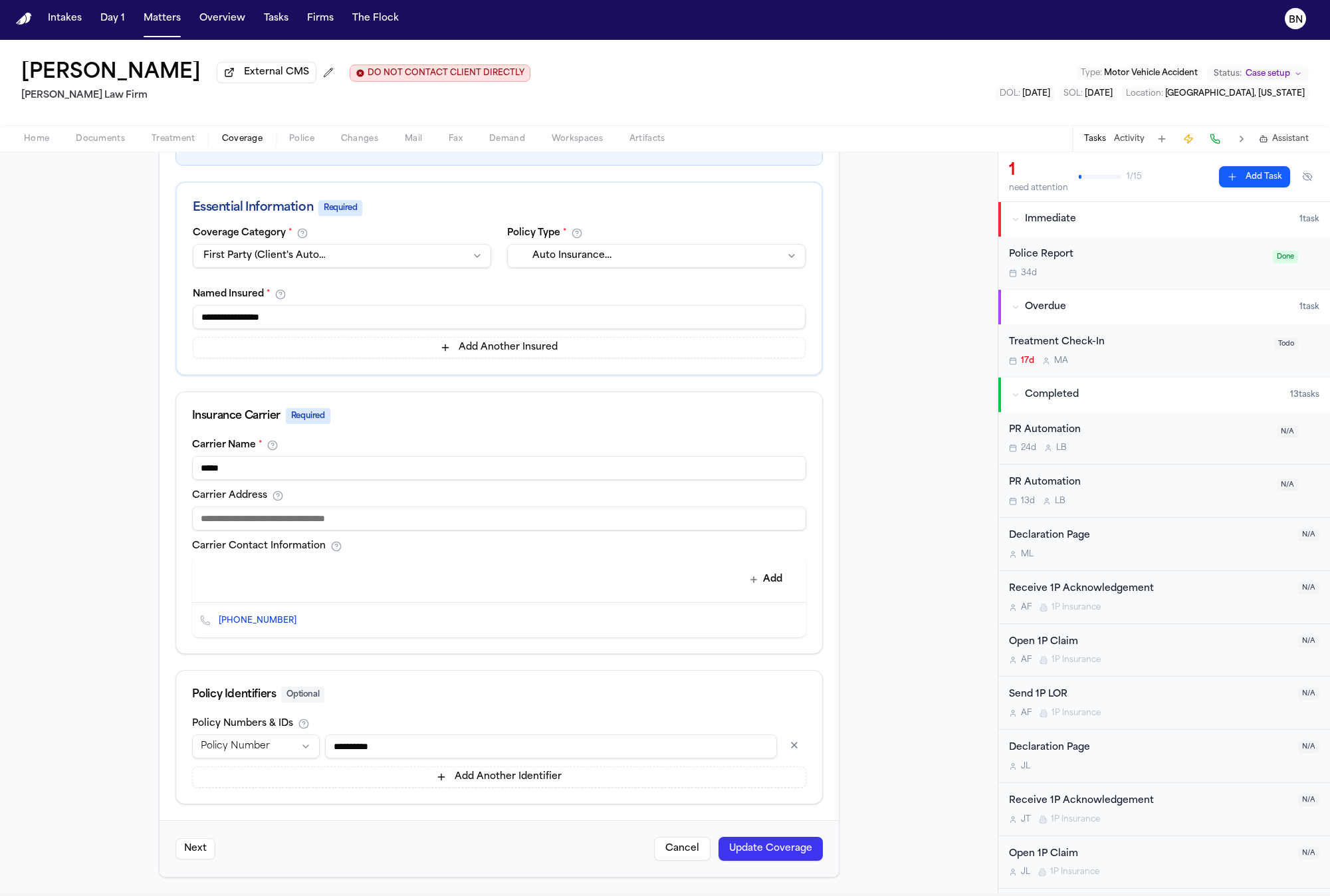
scroll to position [8, 0]
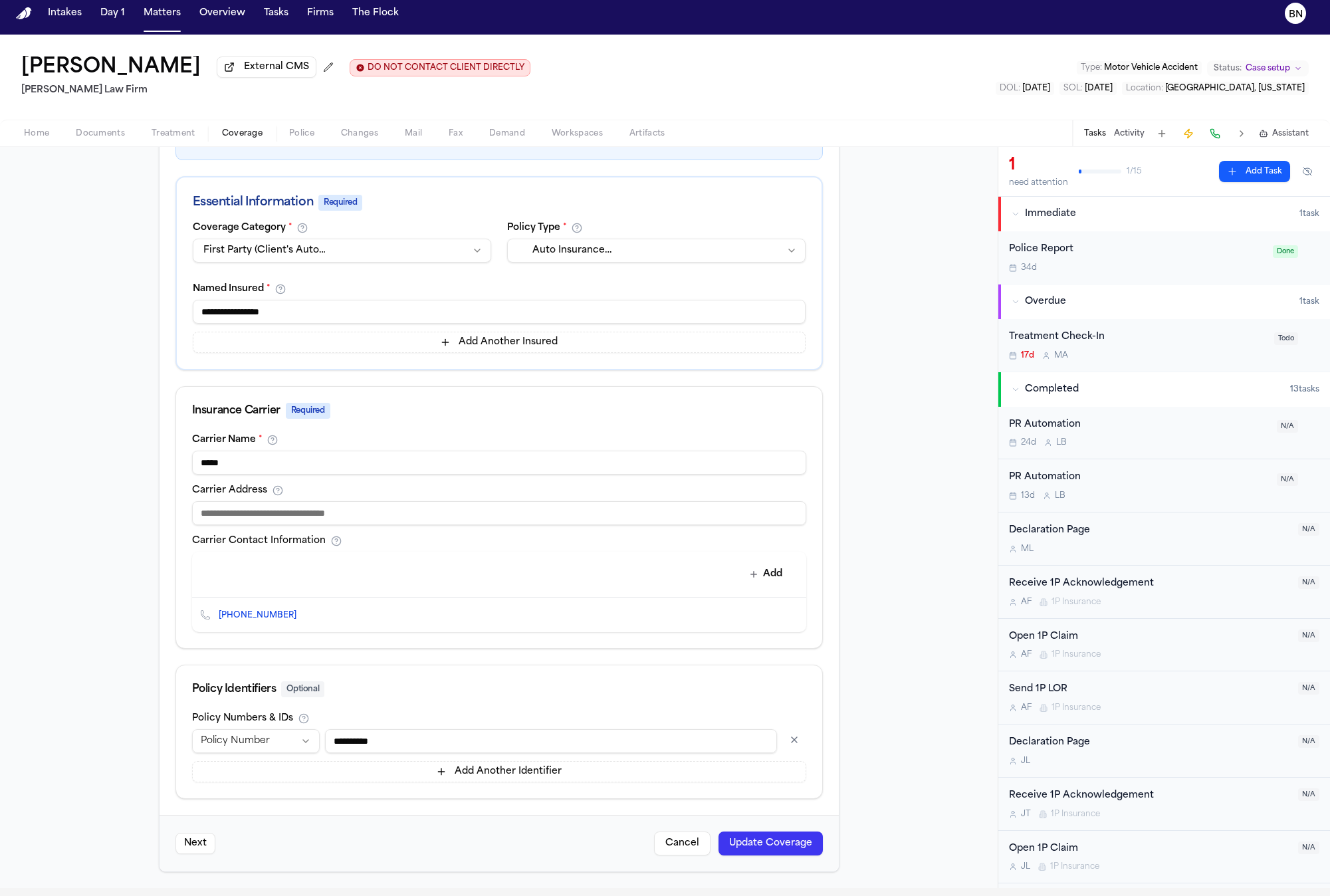
click at [745, 562] on button "Add" at bounding box center [766, 574] width 48 height 24
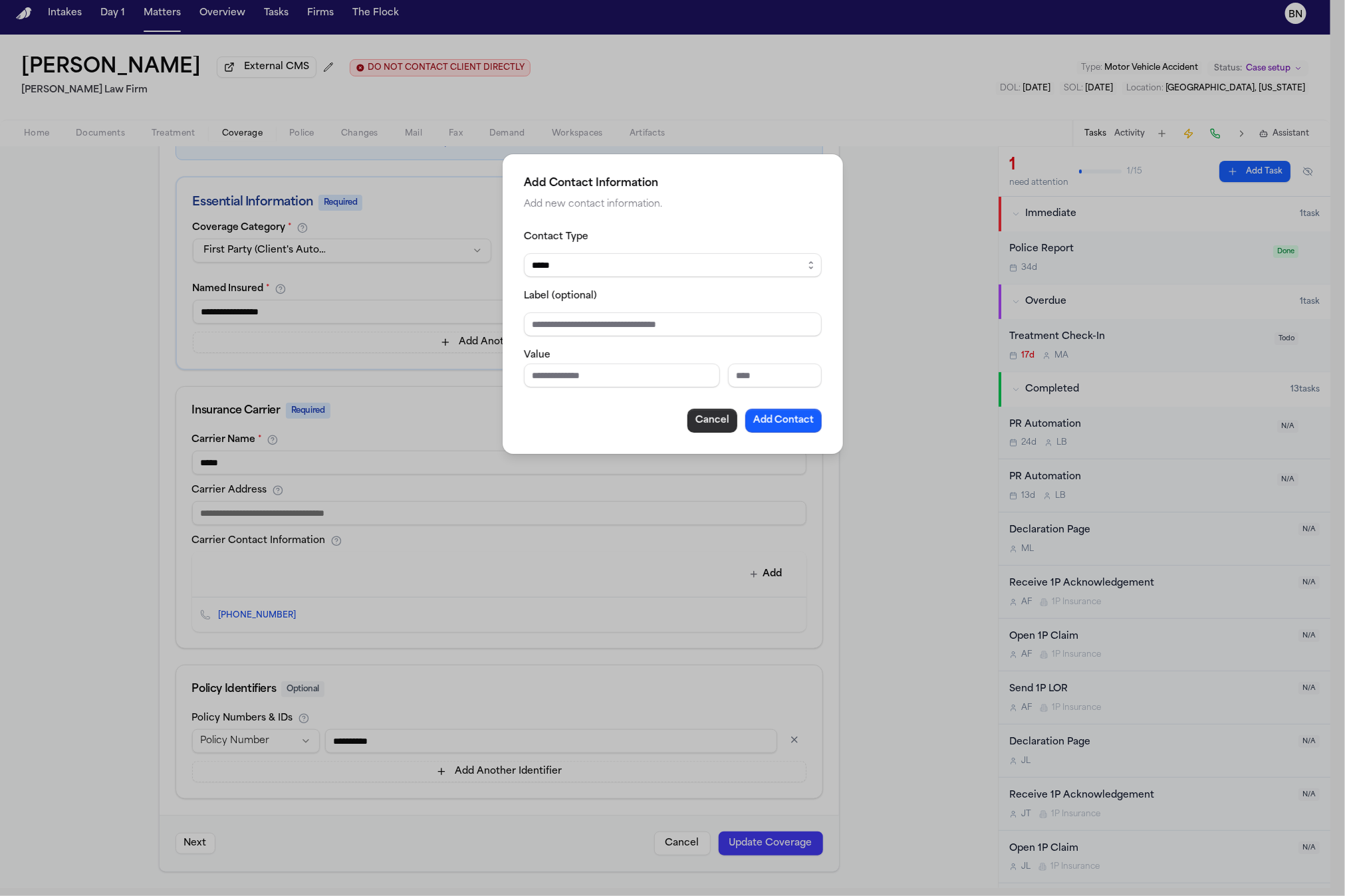
click at [730, 418] on button "Cancel" at bounding box center [712, 420] width 50 height 24
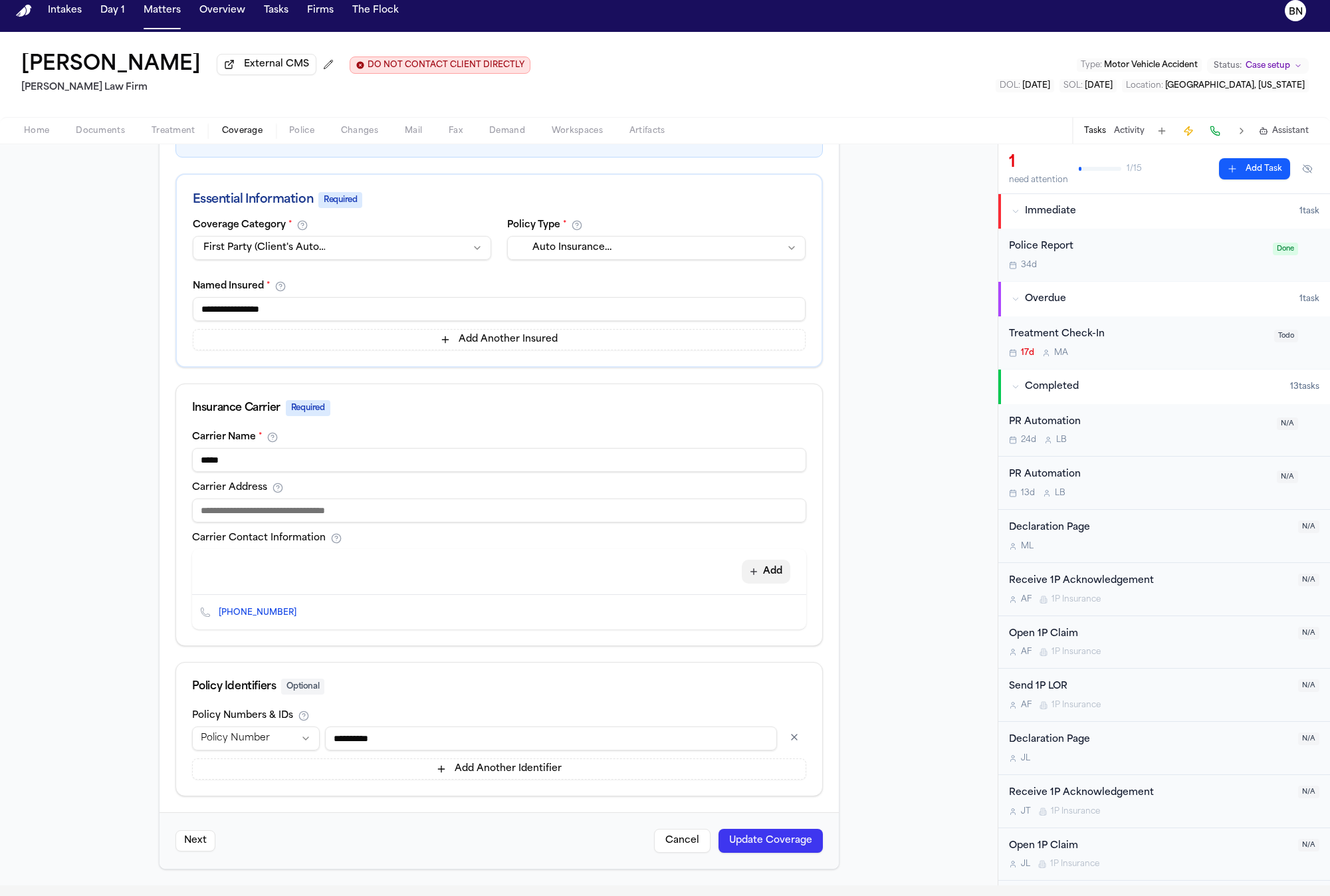
scroll to position [12, 0]
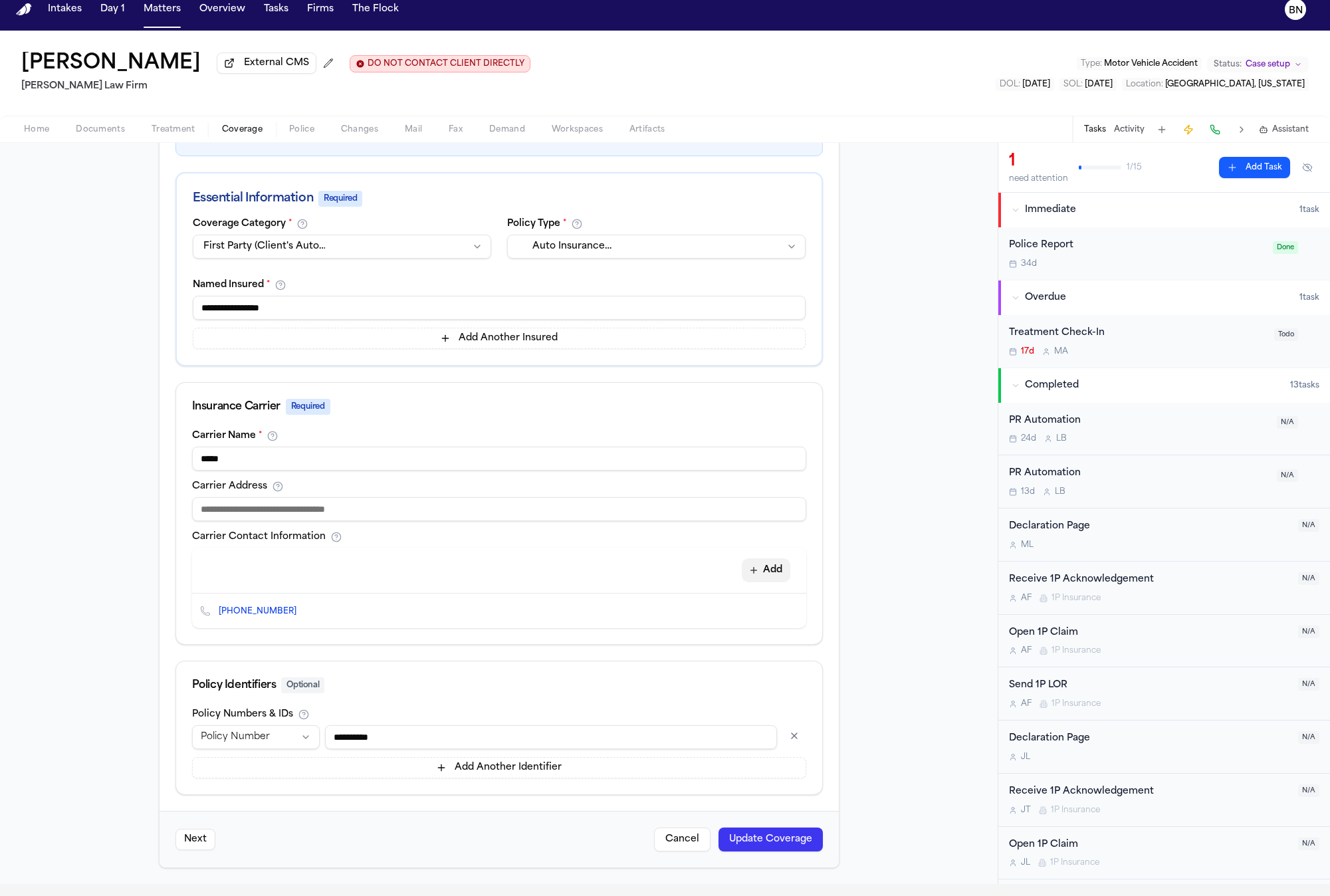
click at [767, 569] on button "Add" at bounding box center [766, 569] width 48 height 24
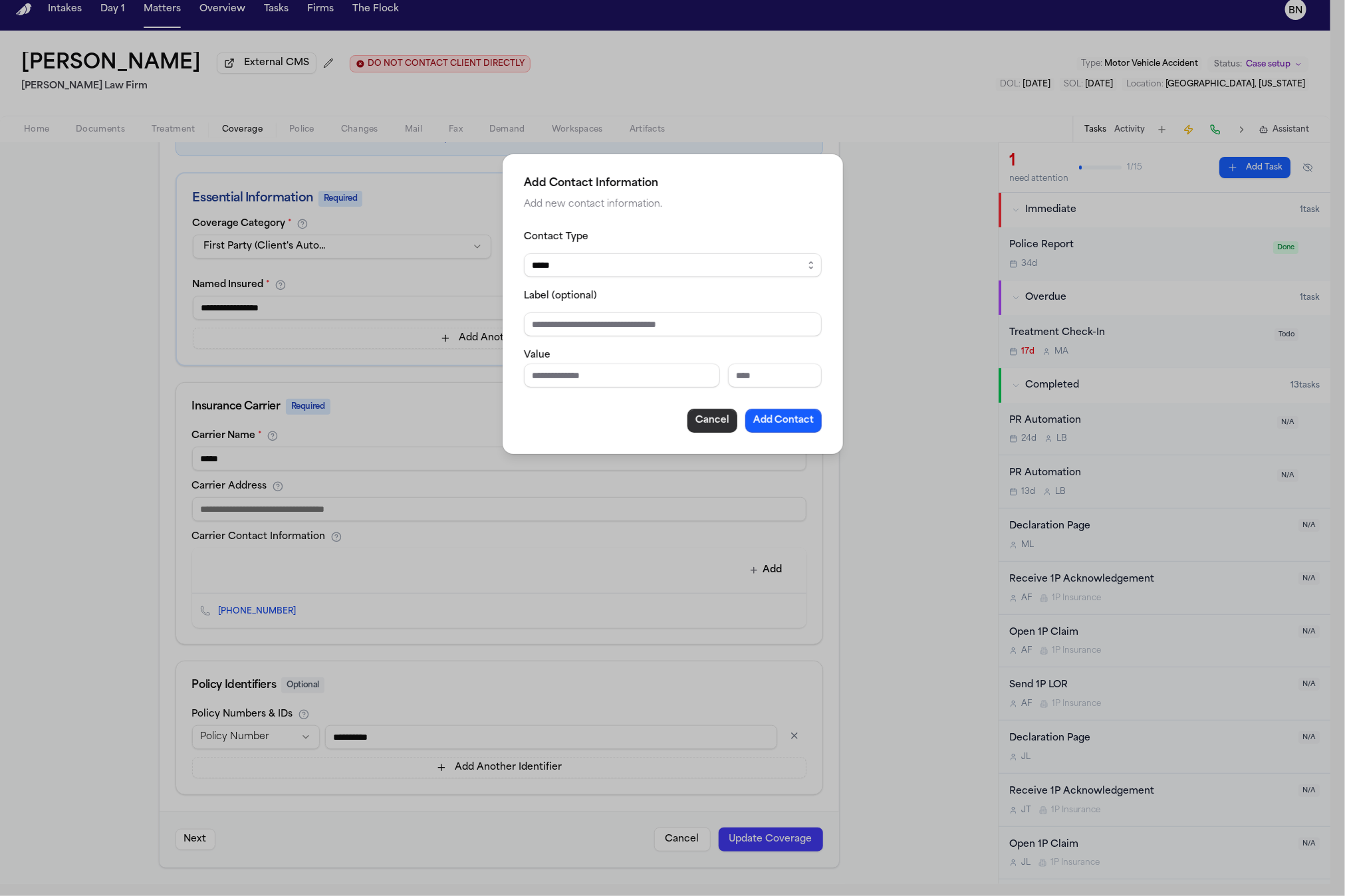
click at [699, 425] on button "Cancel" at bounding box center [712, 420] width 50 height 24
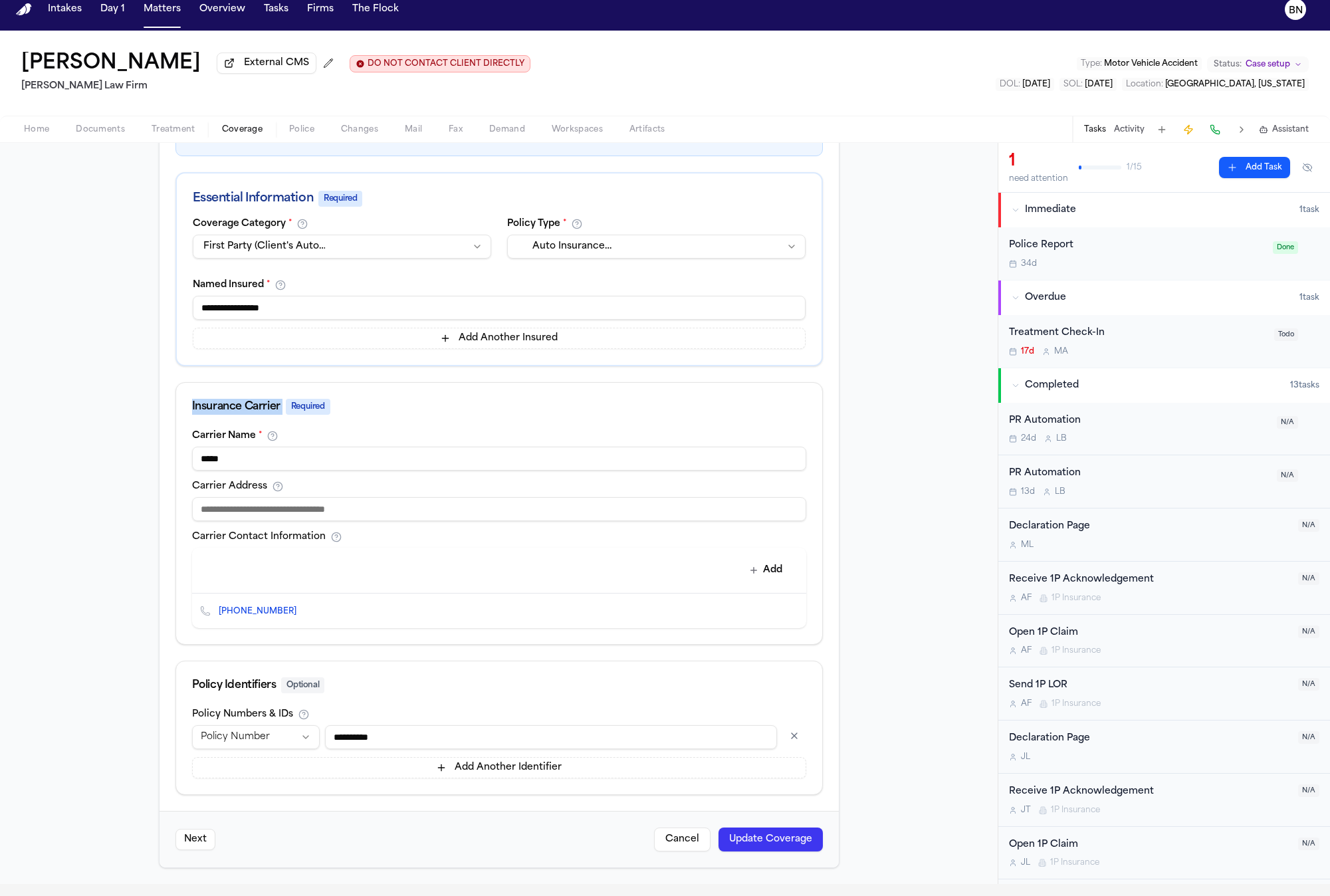
click at [165, 384] on div "**********" at bounding box center [499, 435] width 679 height 863
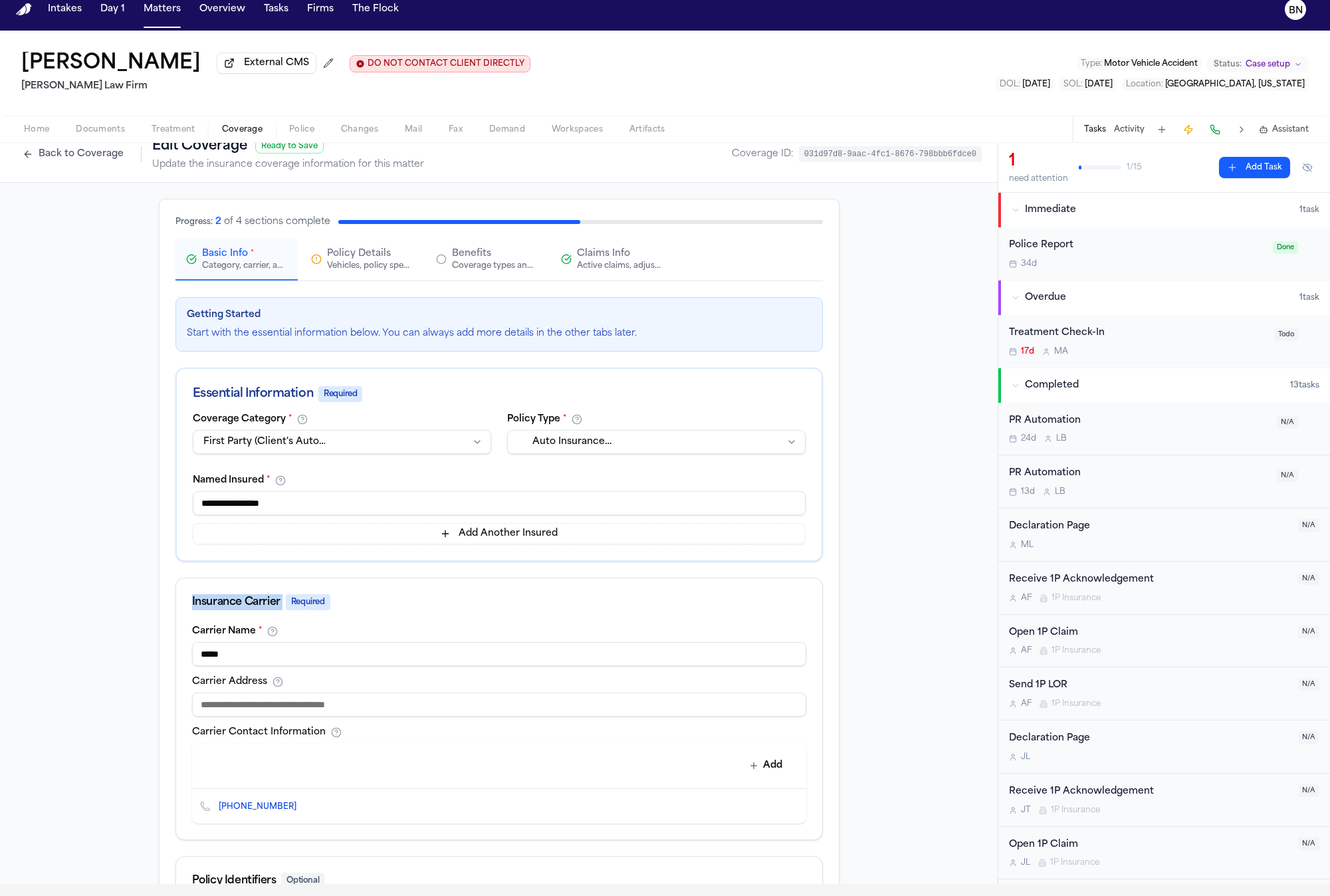
scroll to position [0, 0]
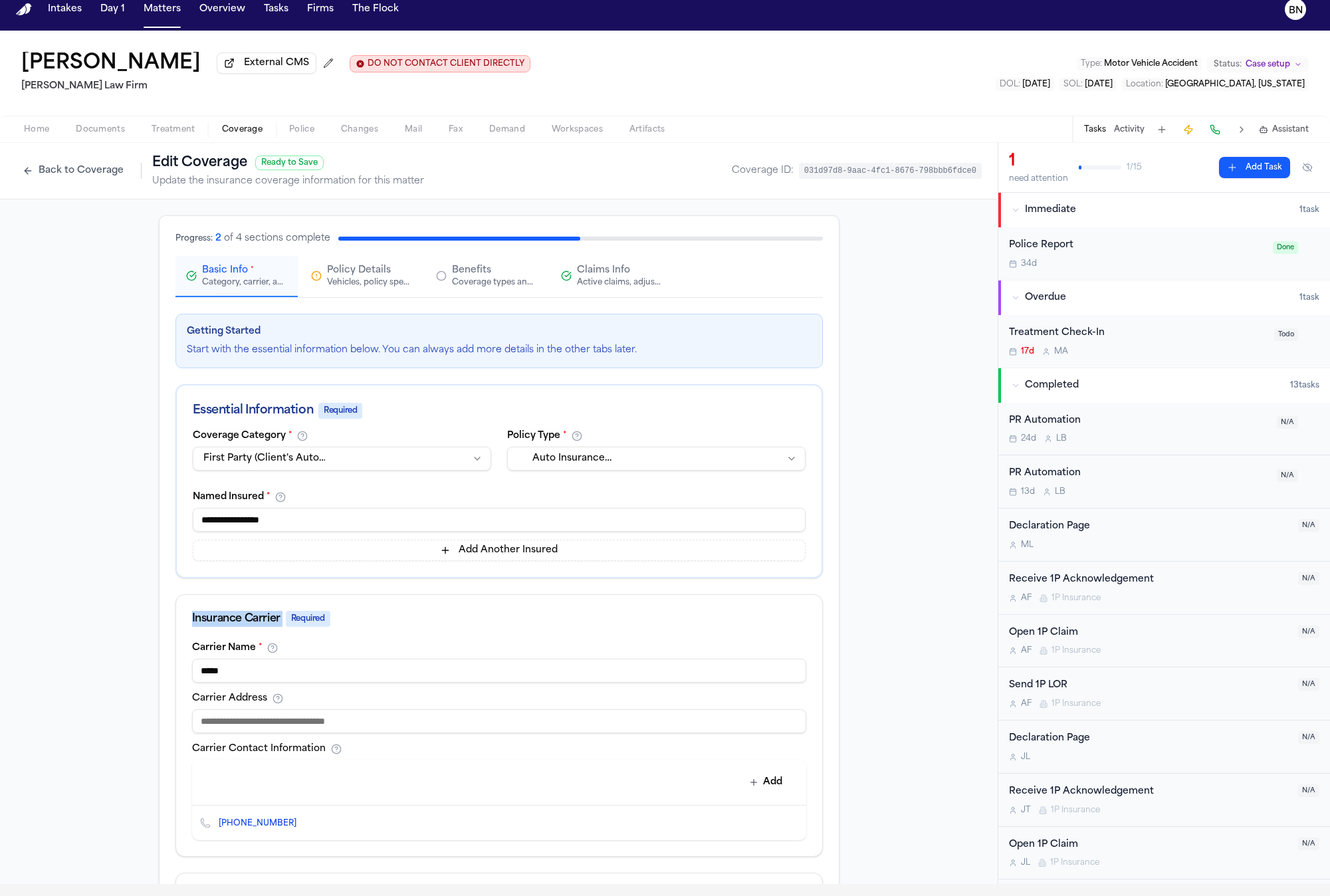
click at [70, 173] on button "Back to Coverage" at bounding box center [73, 170] width 114 height 21
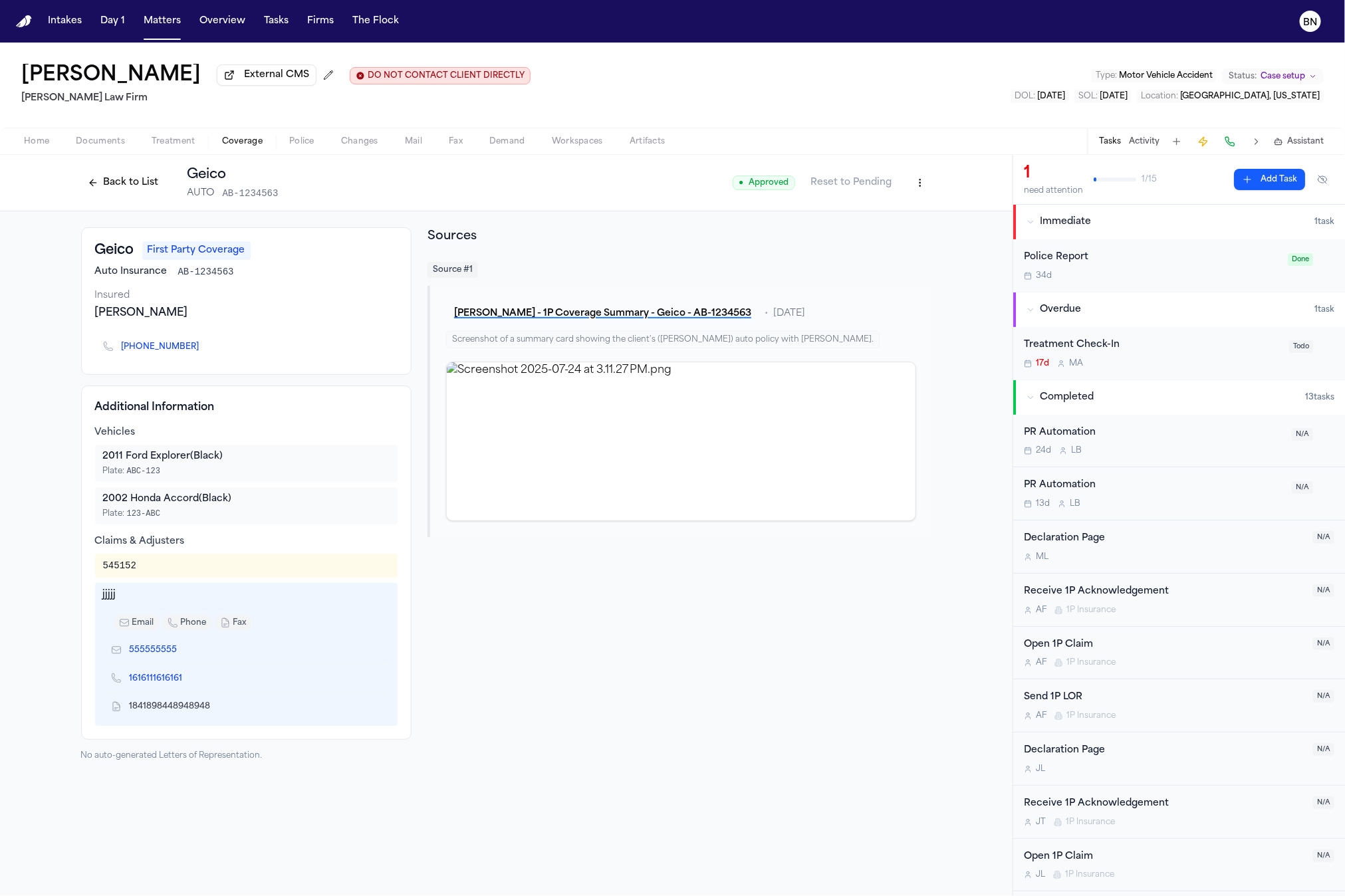
click at [99, 186] on button "Back to List" at bounding box center [123, 182] width 84 height 21
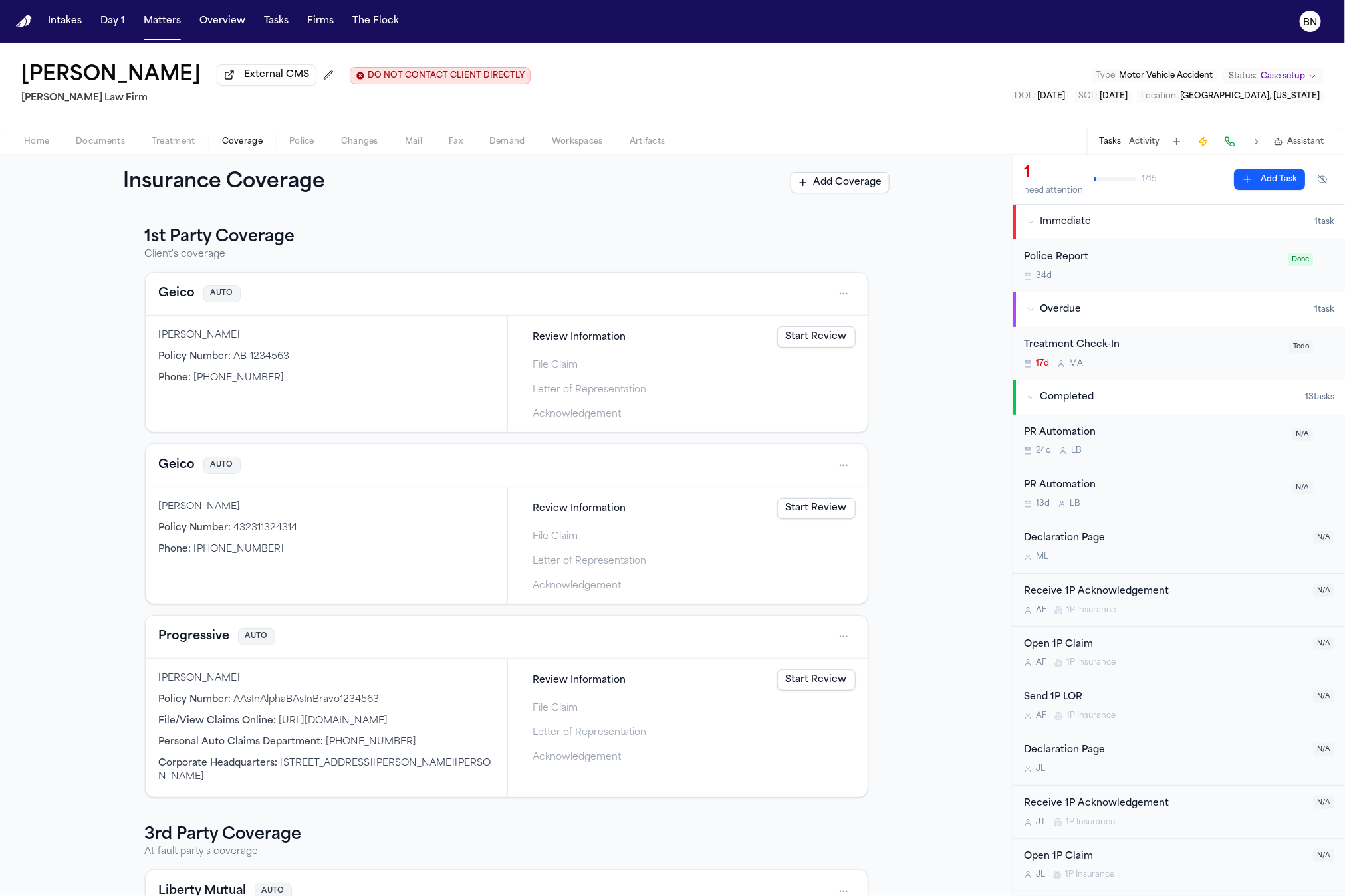
drag, startPoint x: 500, startPoint y: 442, endPoint x: 252, endPoint y: 479, distance: 250.7
click at [438, 444] on div "Geico AUTO Bennett Northcutt Policy Number : AB-1234563 Phone : (919) 710-0999 …" at bounding box center [506, 534] width 724 height 526
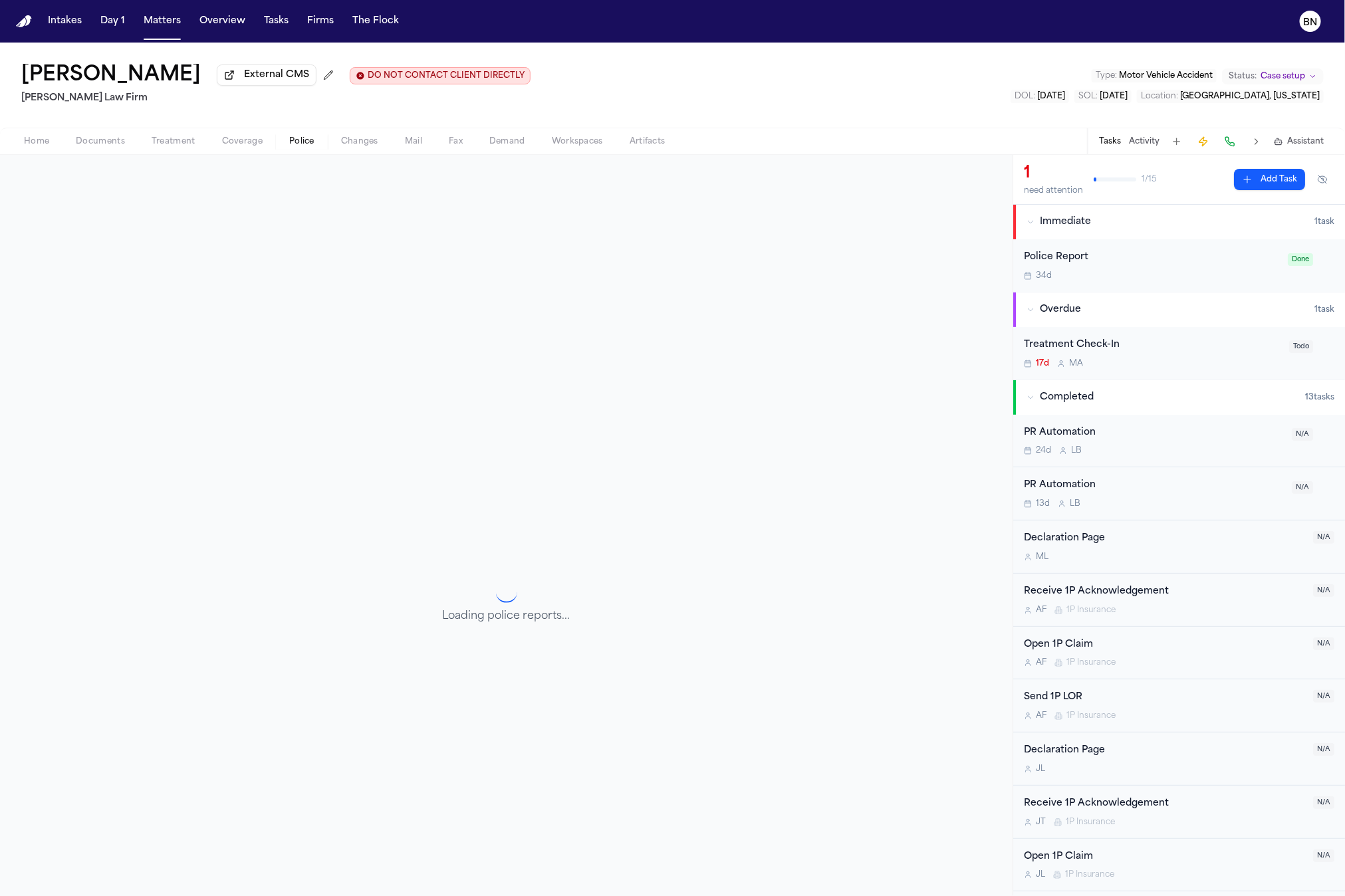
click at [313, 139] on button "Police" at bounding box center [302, 141] width 52 height 16
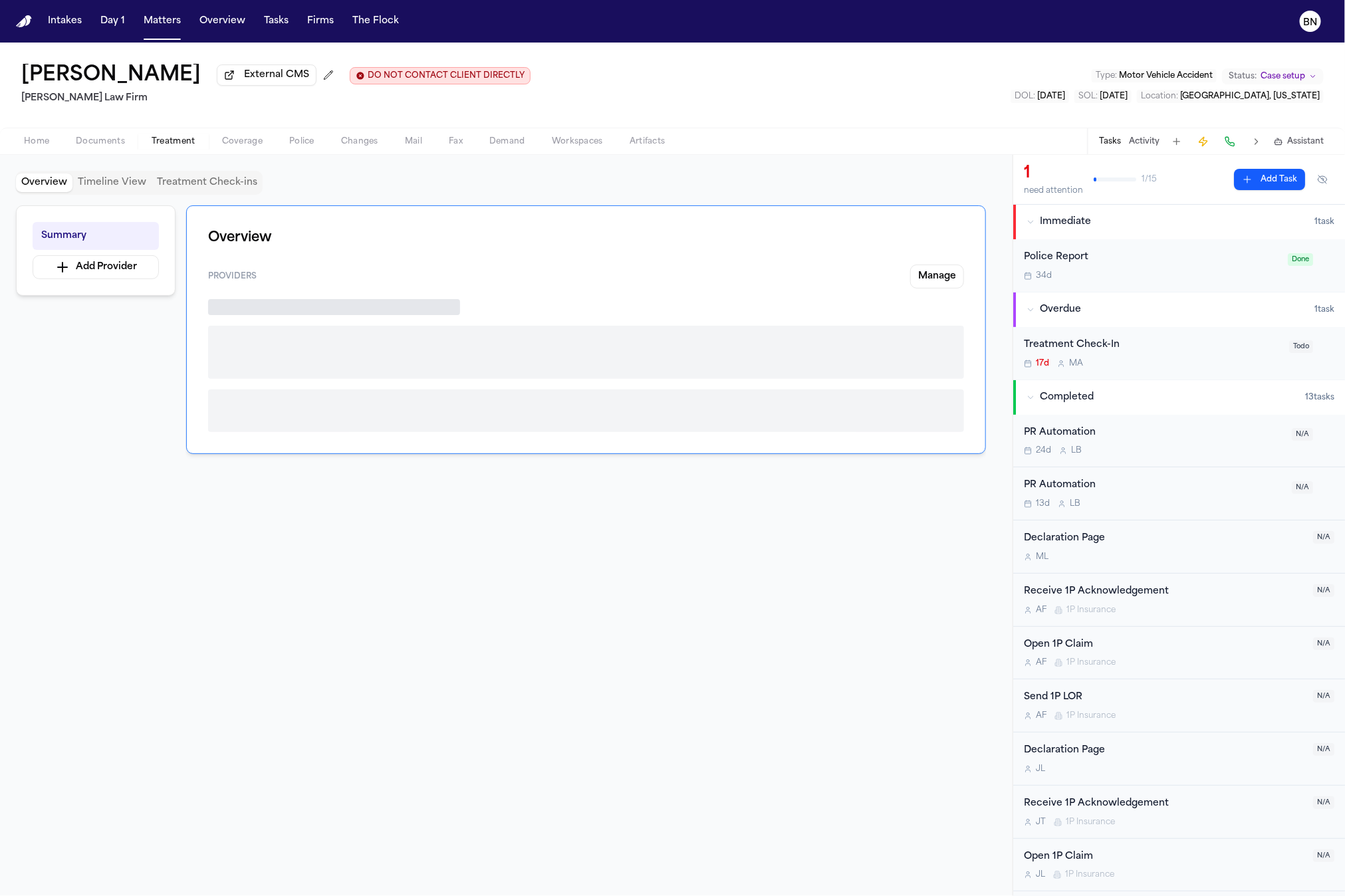
click at [165, 145] on span "Treatment" at bounding box center [174, 142] width 44 height 11
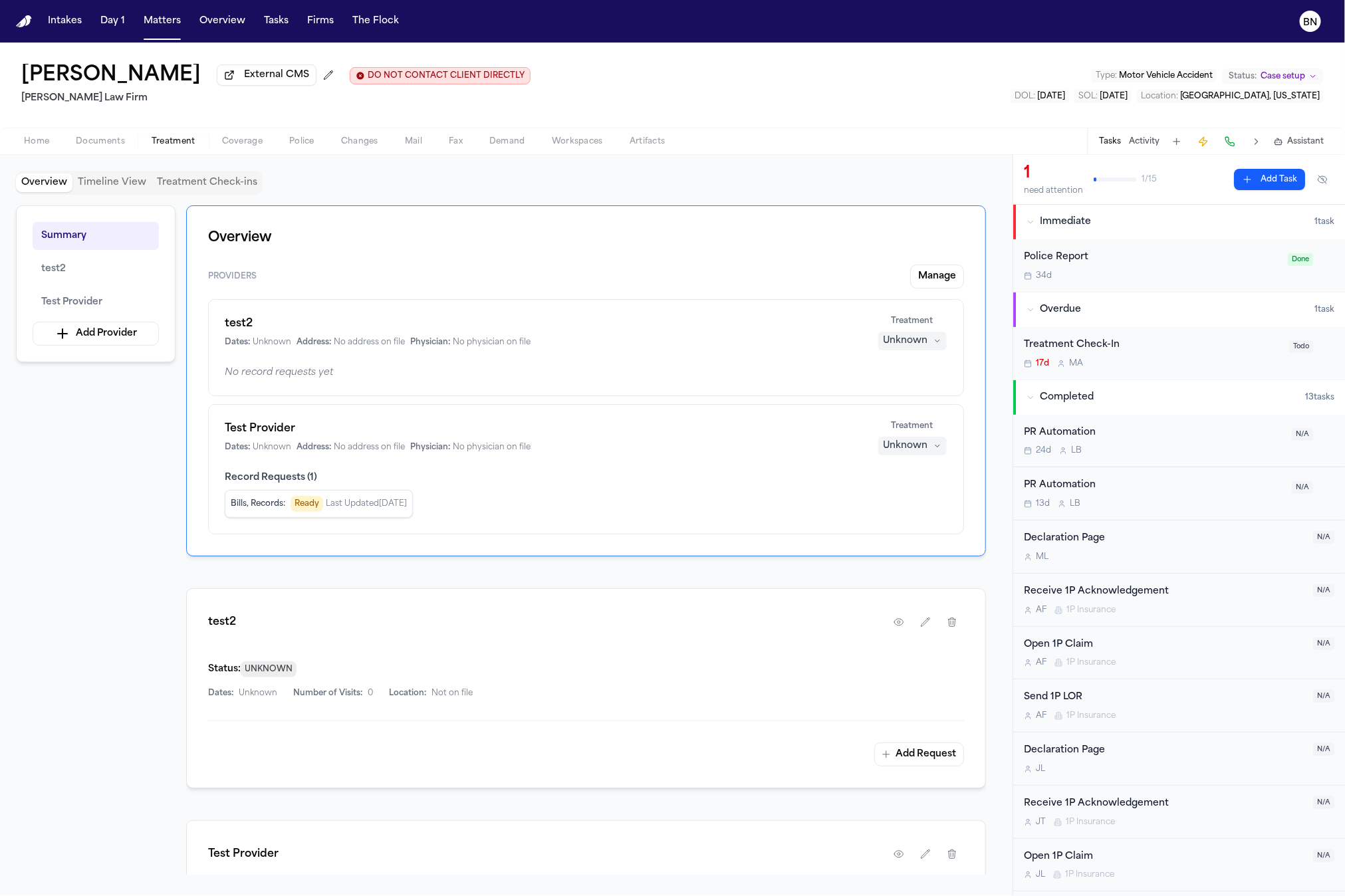
click at [231, 146] on span "Coverage" at bounding box center [242, 142] width 41 height 11
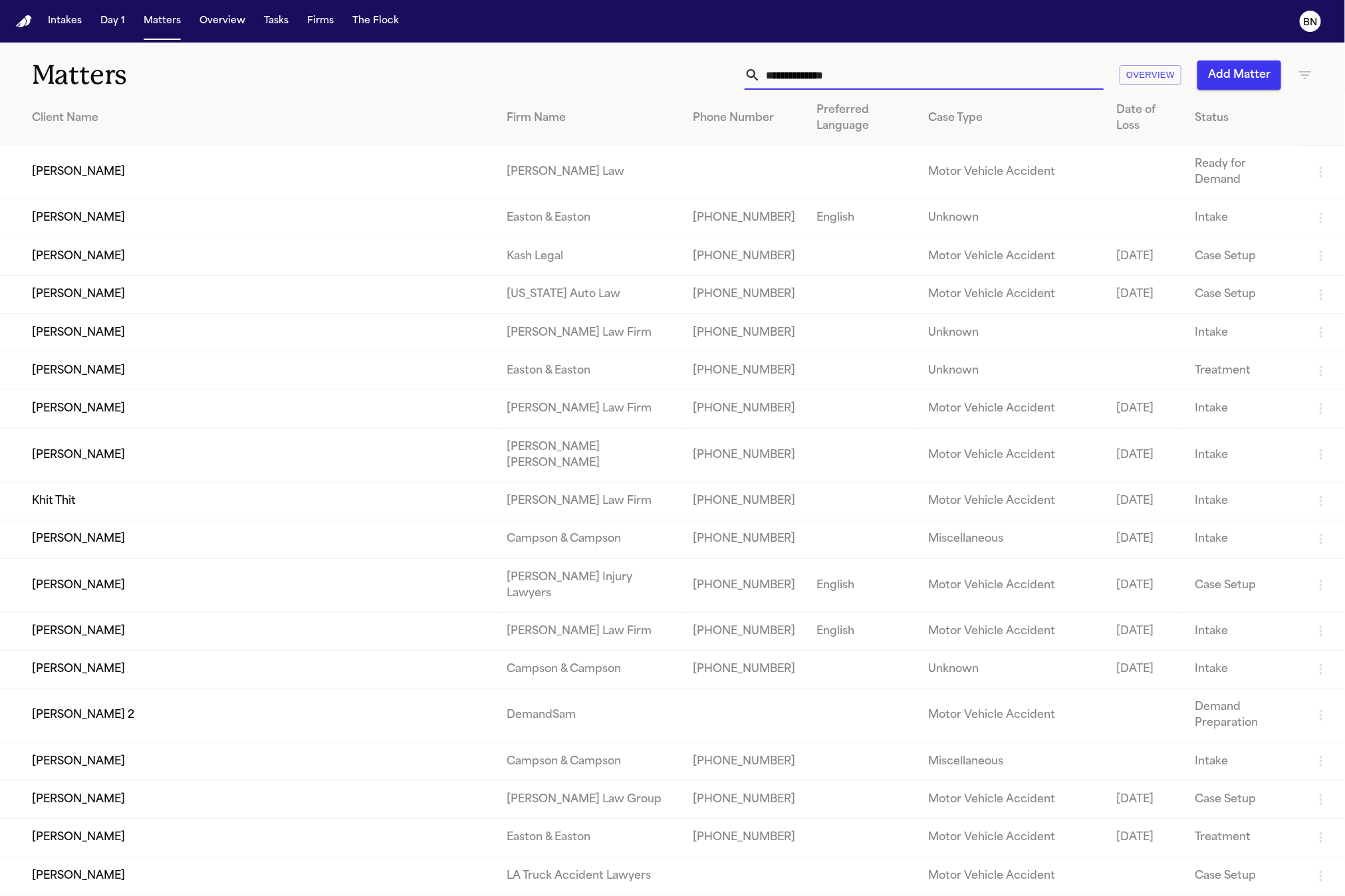
click at [800, 78] on input "text" at bounding box center [932, 75] width 343 height 29
click at [802, 86] on input "text" at bounding box center [932, 75] width 343 height 29
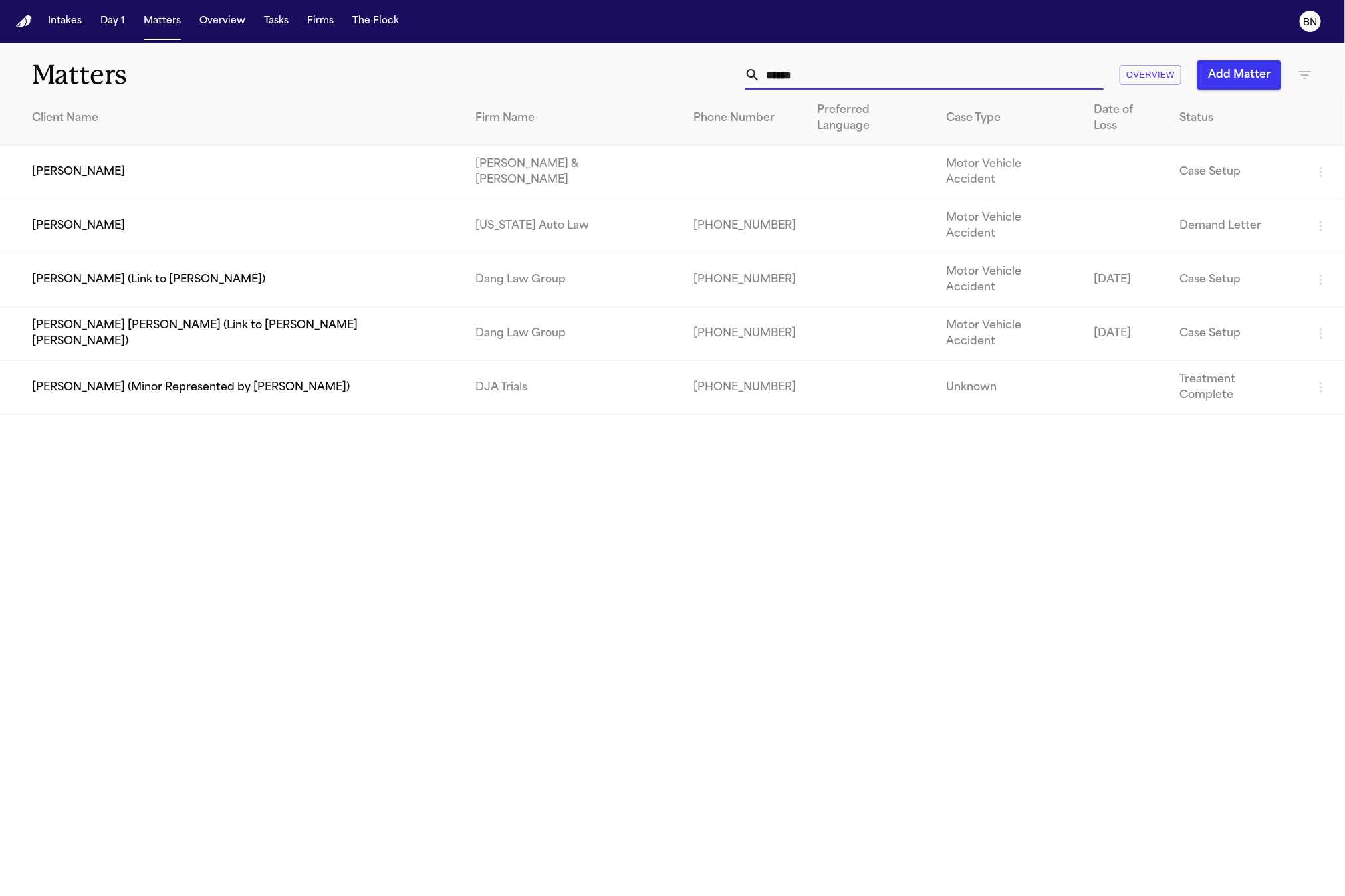
type input "******"
click at [212, 199] on td "[PERSON_NAME]" at bounding box center [232, 226] width 465 height 54
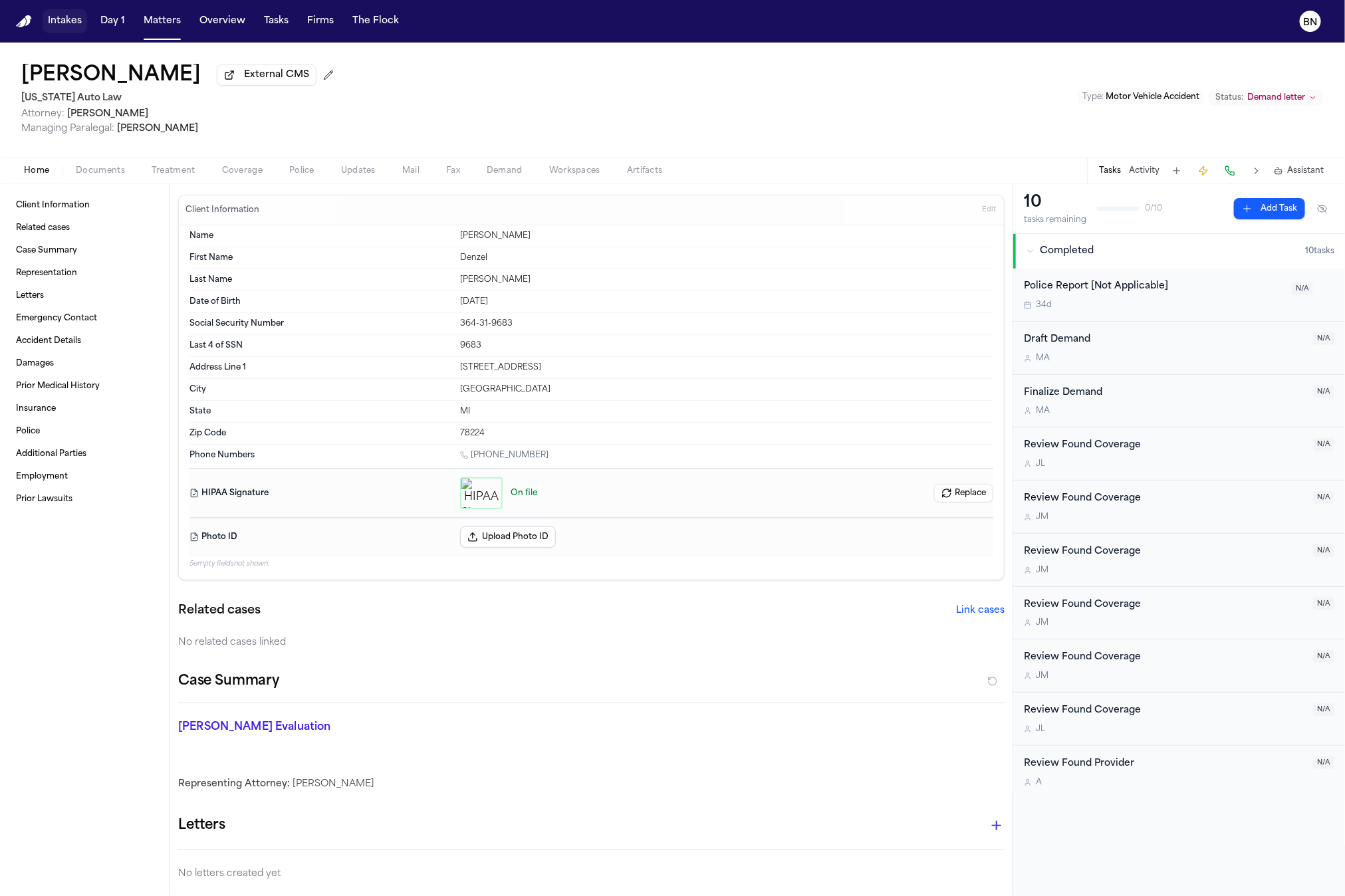
click at [44, 27] on button "Intakes" at bounding box center [65, 21] width 44 height 24
